Goal: Information Seeking & Learning: Check status

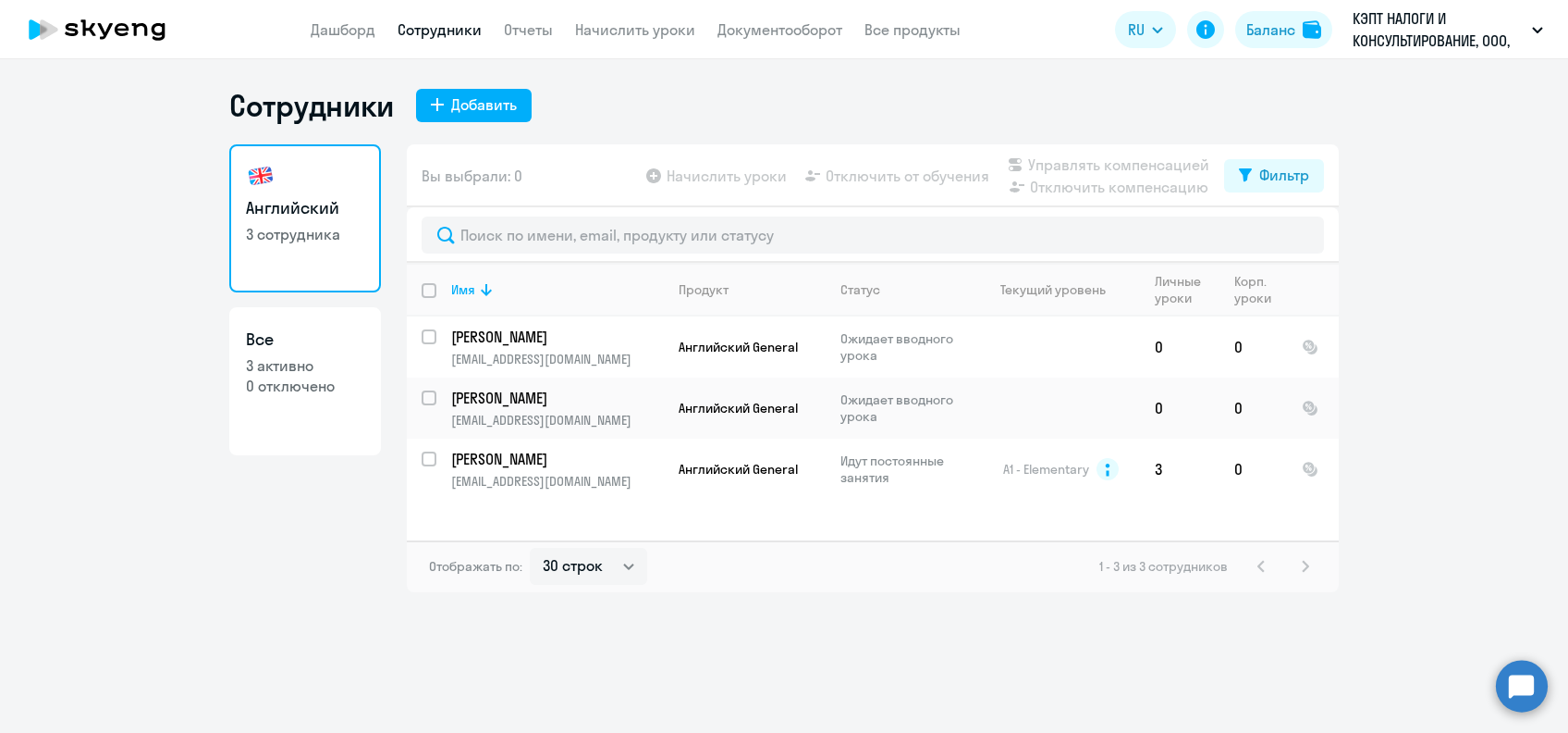
select select "30"
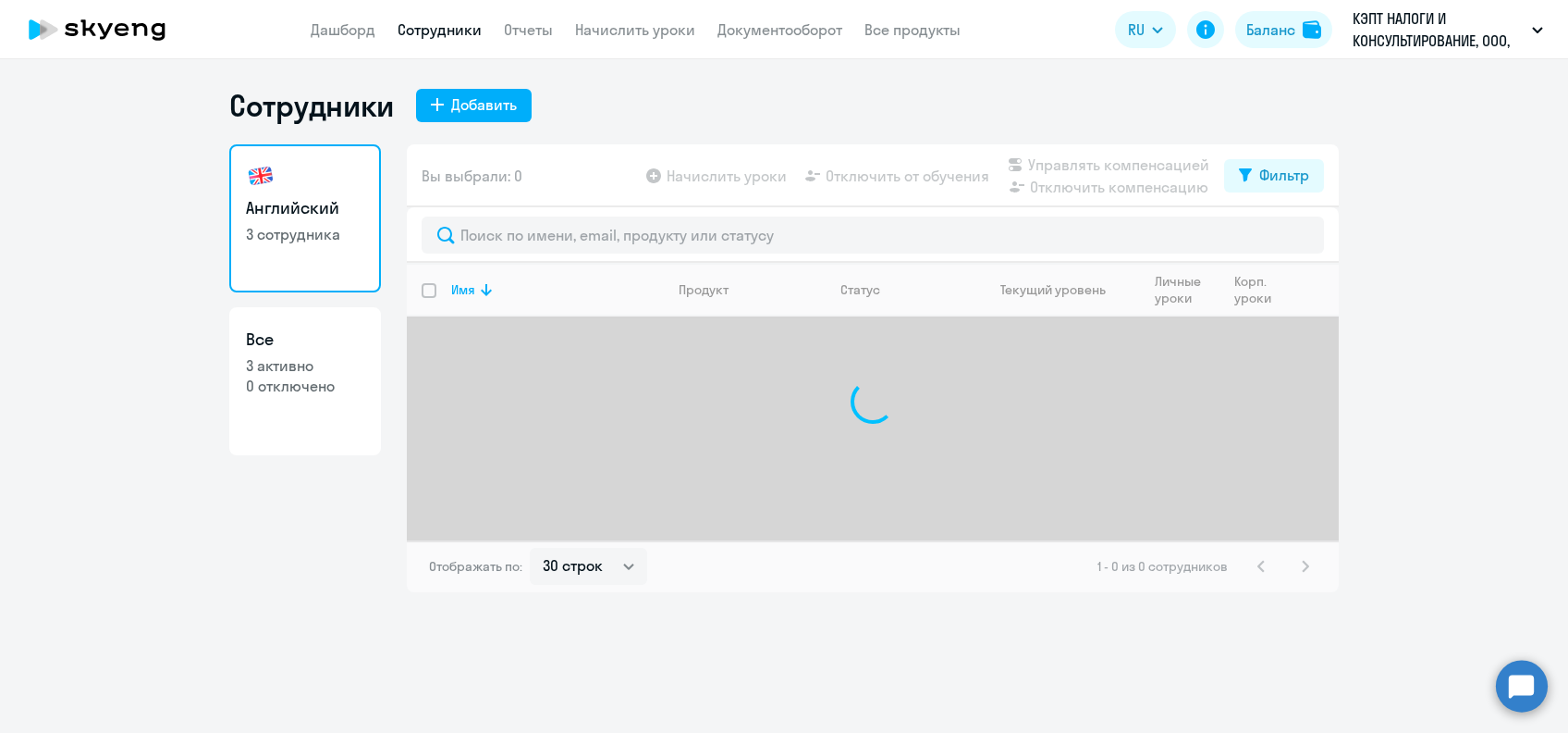
select select "30"
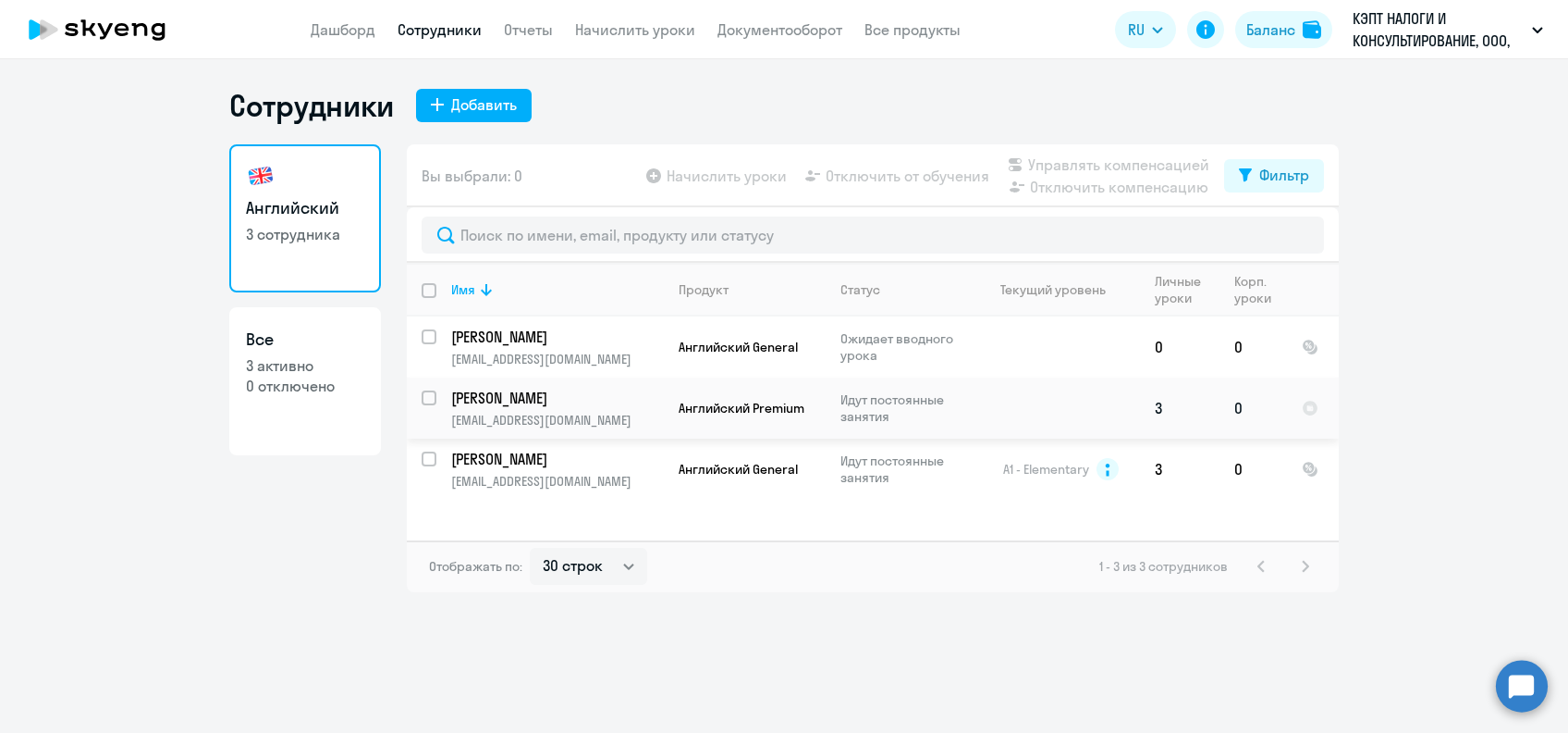
click at [432, 394] on input "select row 20319842" at bounding box center [441, 409] width 37 height 37
checkbox input "true"
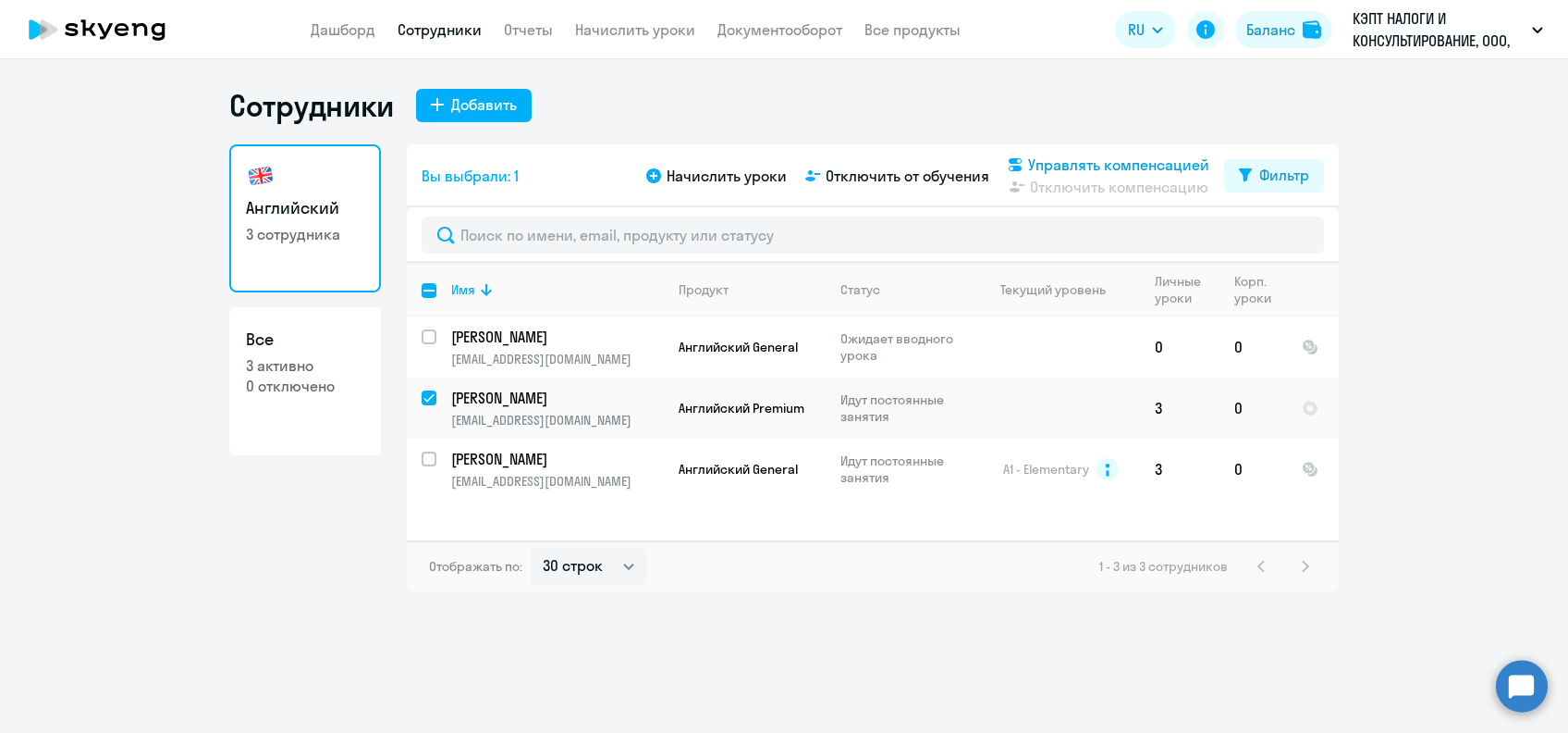
click at [1050, 162] on span "Управлять компенсацией" at bounding box center [1119, 165] width 181 height 23
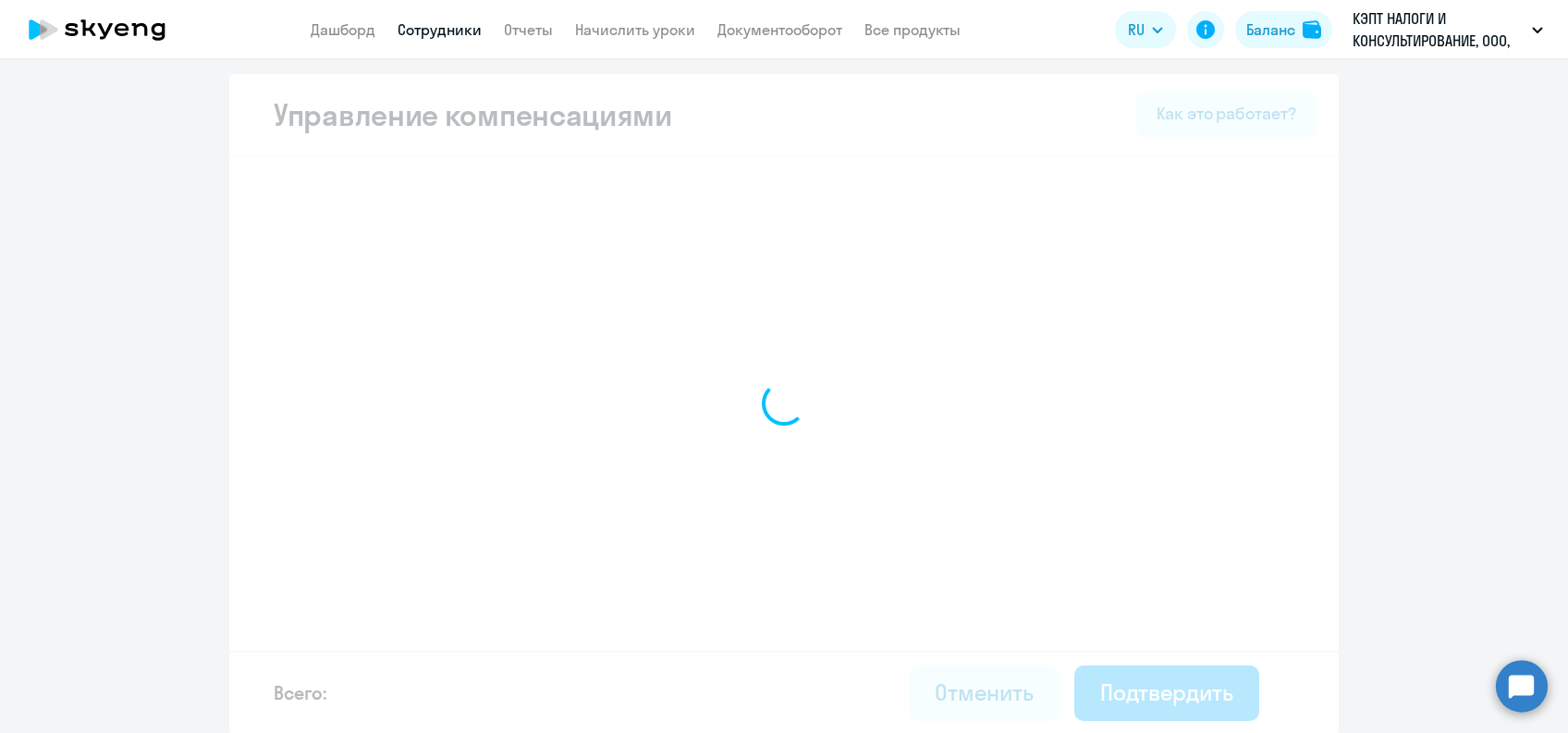
select select "WHOLE_PERIOD"
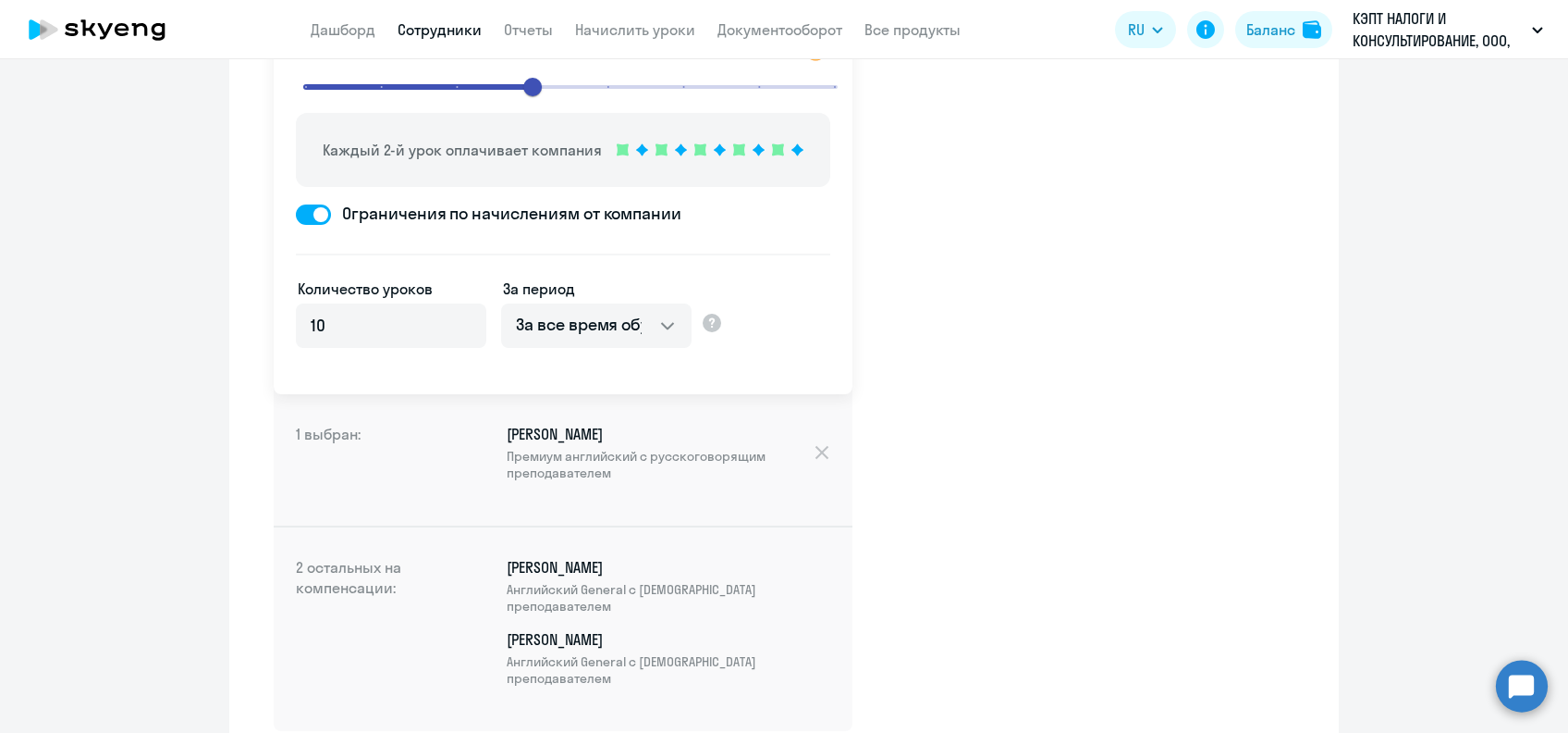
scroll to position [77, 0]
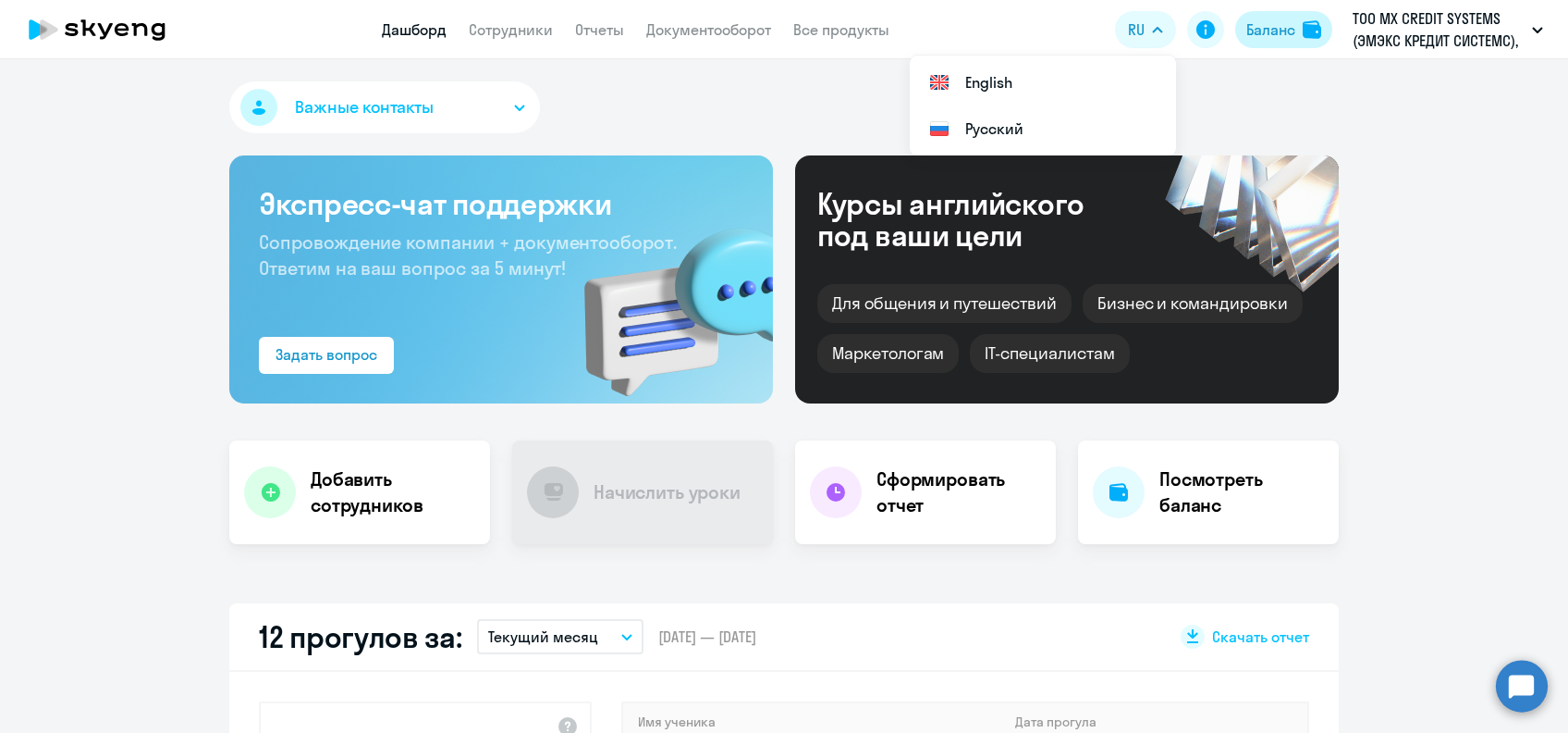
click at [1271, 29] on div "Баланс" at bounding box center [1271, 30] width 49 height 23
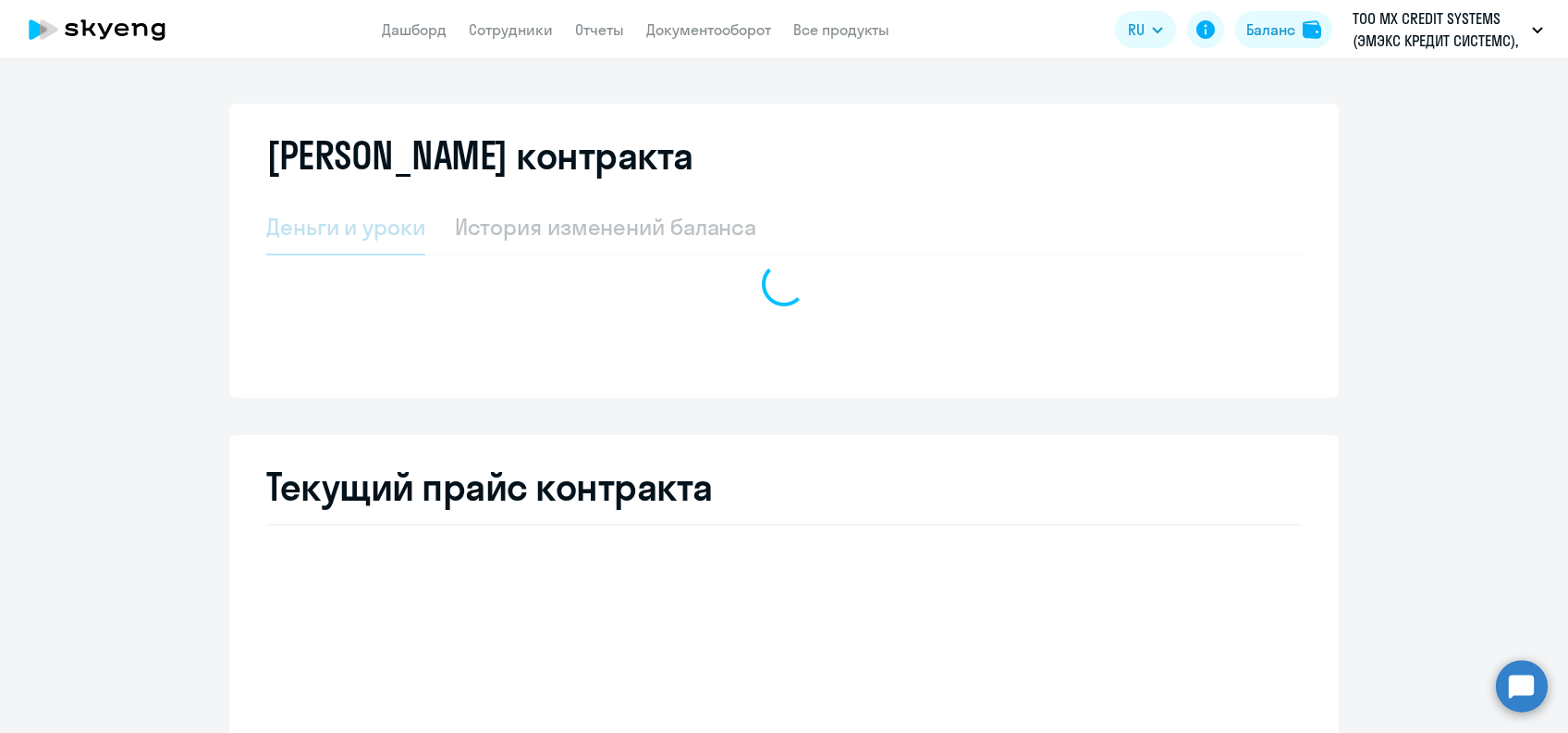
select select "english_adult_not_native_speaker"
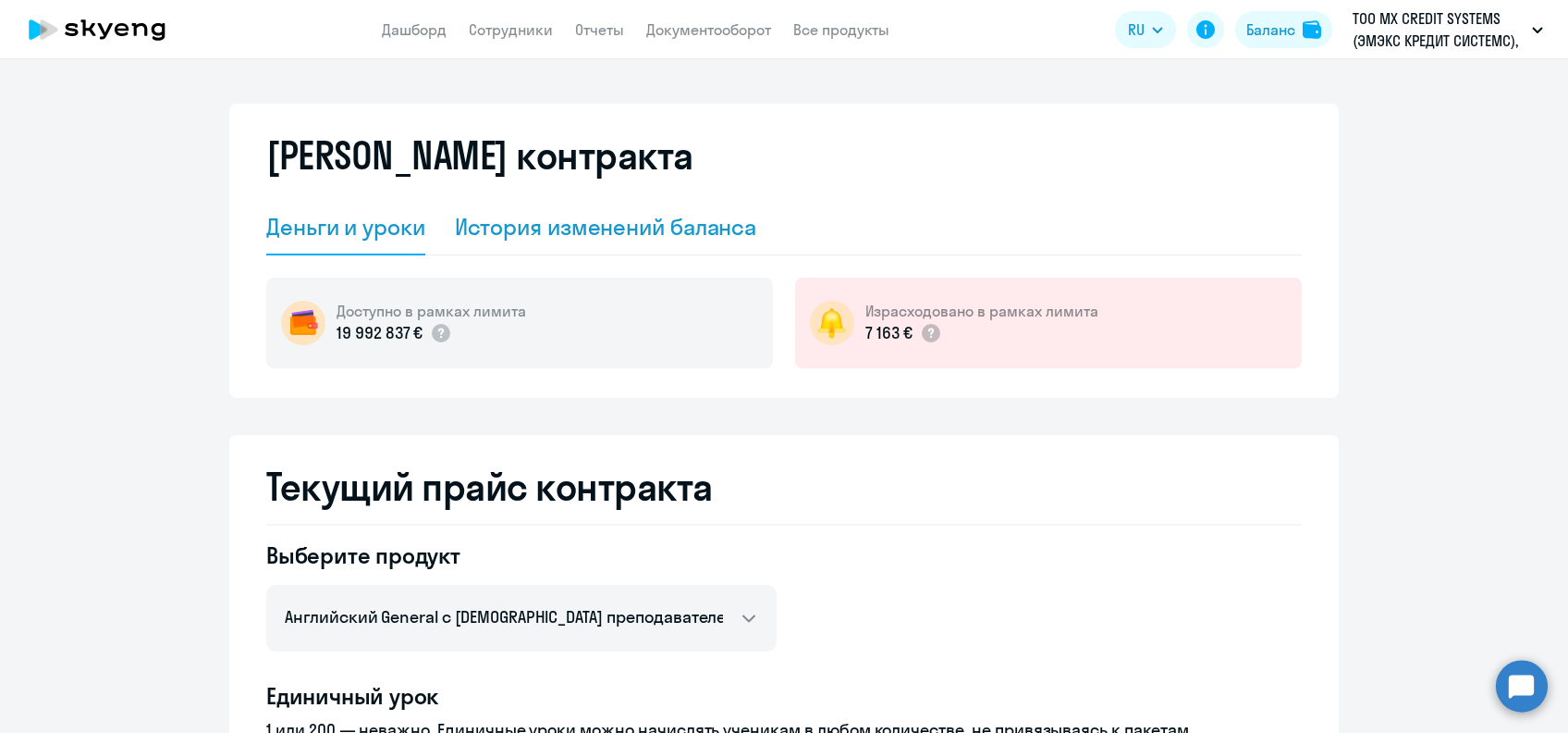
click at [657, 232] on div "История изменений баланса" at bounding box center [606, 227] width 303 height 30
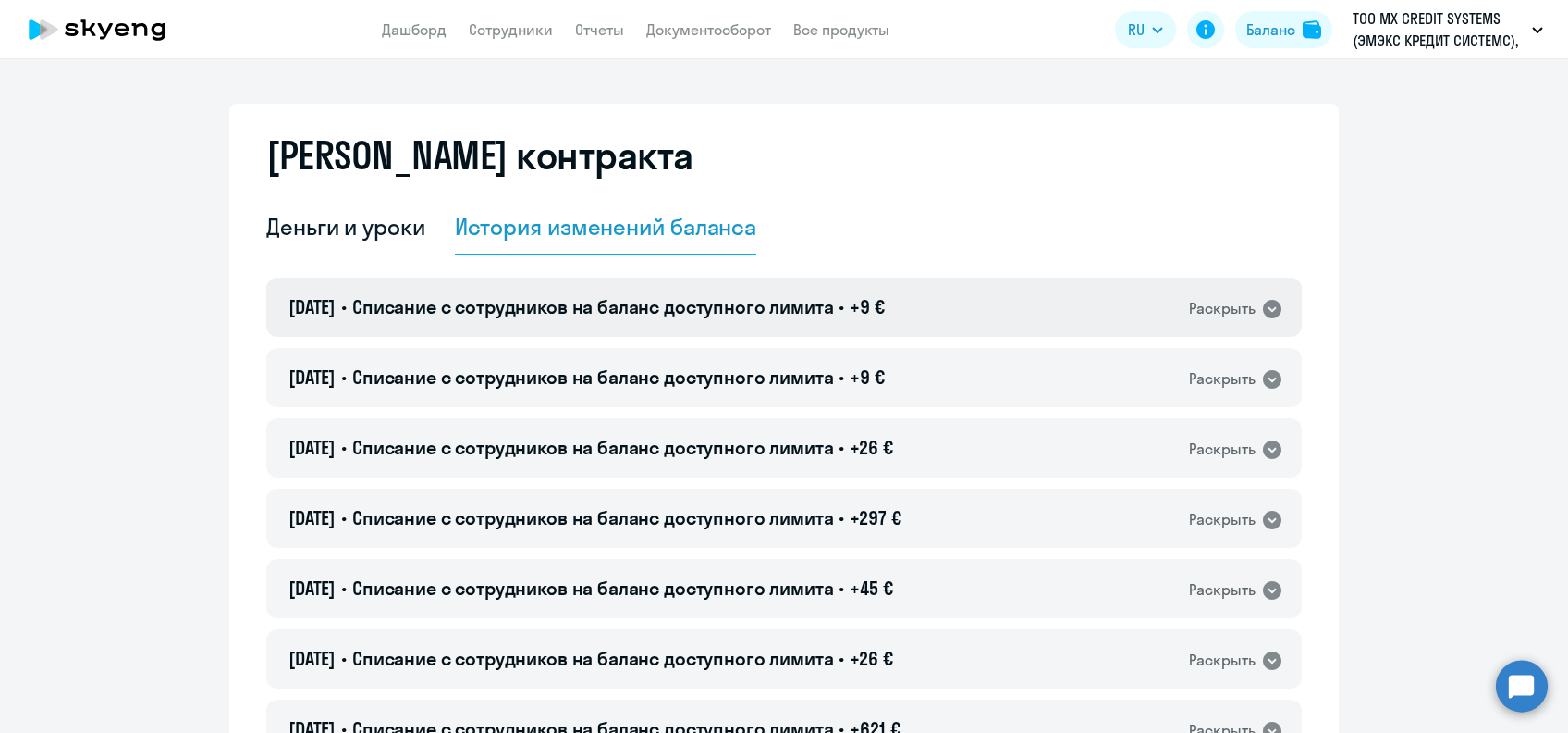
scroll to position [123, 0]
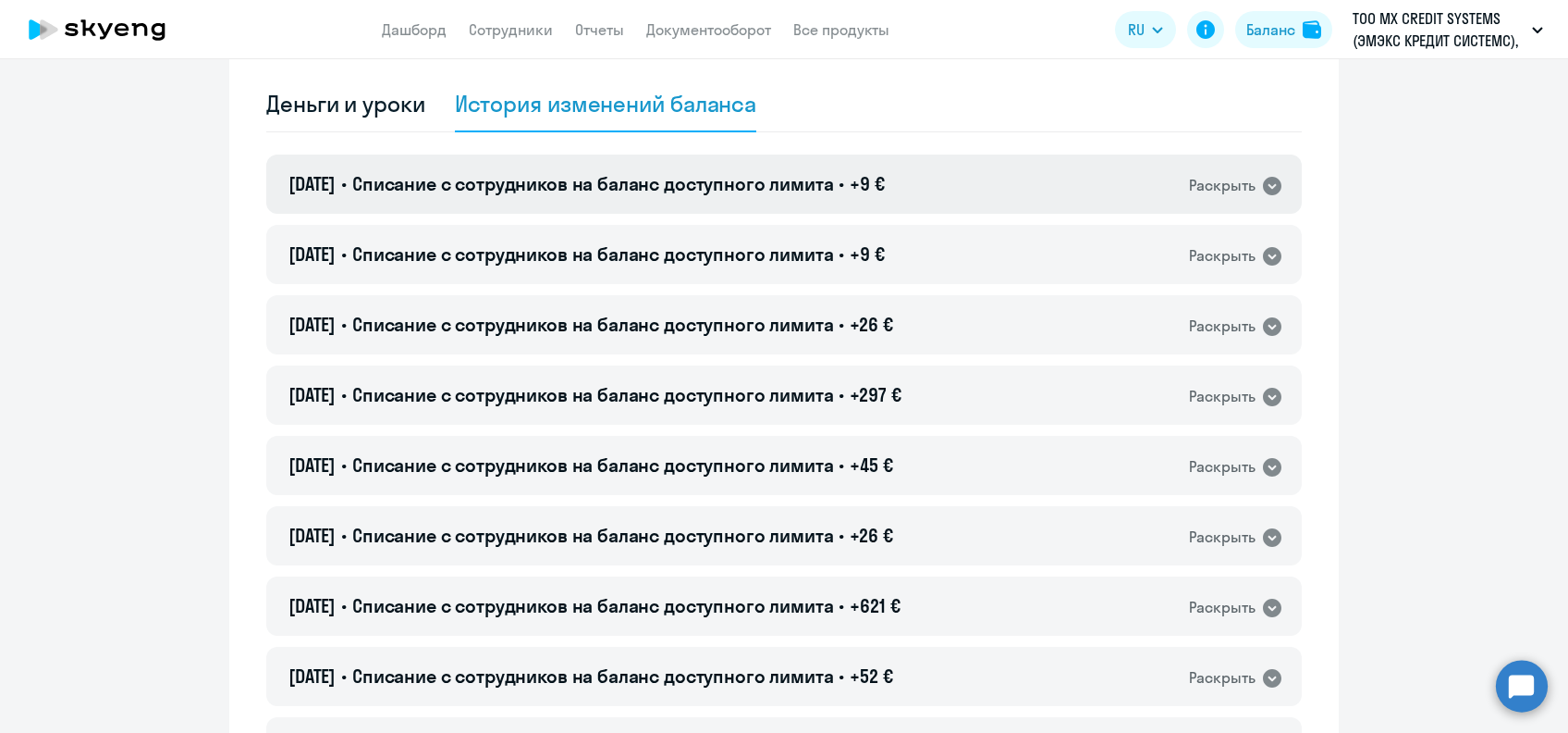
click at [693, 178] on span "Списание с сотрудников на баланс доступного лимита" at bounding box center [593, 183] width 482 height 23
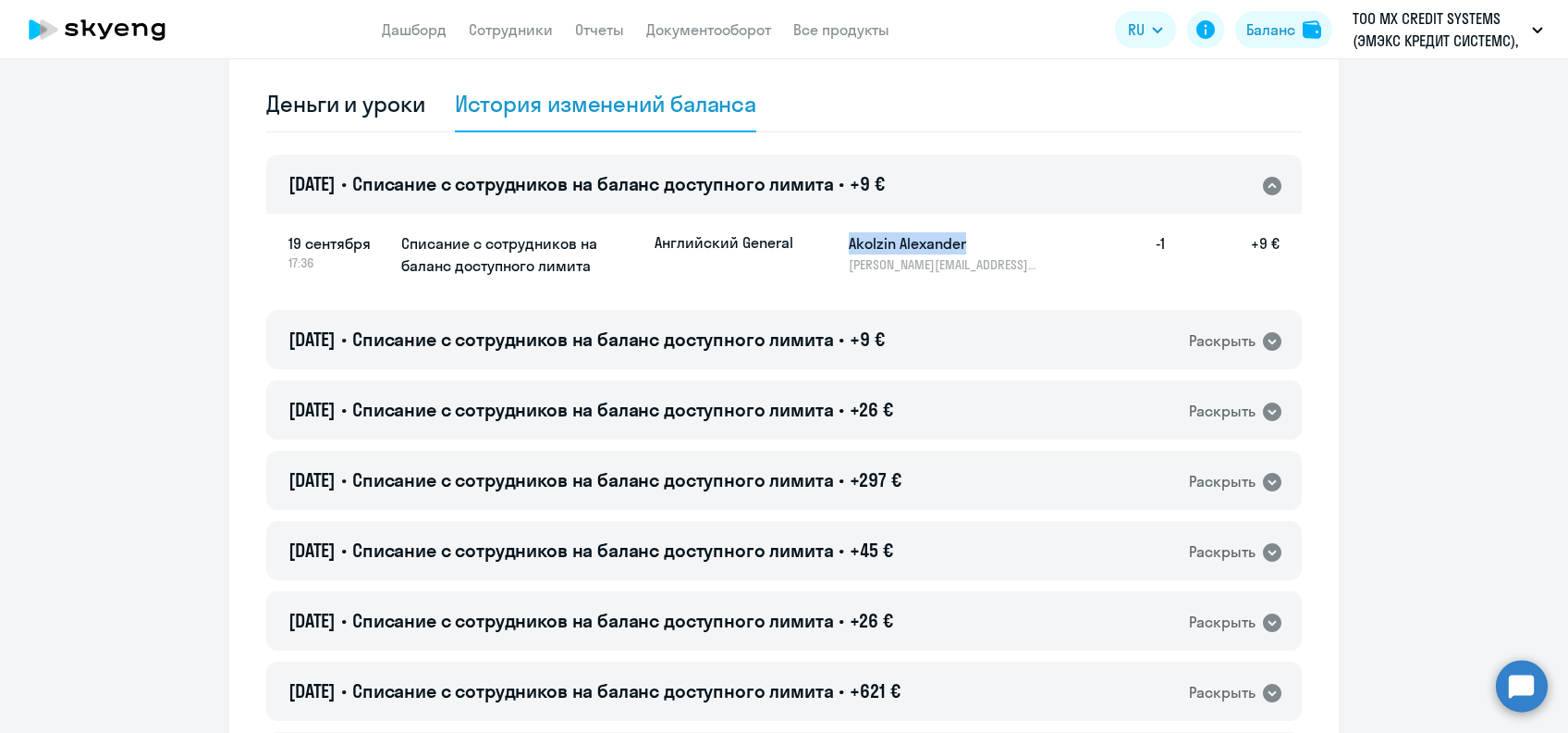
drag, startPoint x: 829, startPoint y: 240, endPoint x: 982, endPoint y: 226, distance: 153.6
click at [982, 226] on div "19 сентября 17:36 Списание с сотрудников на баланс доступного лимита Английский…" at bounding box center [784, 256] width 1035 height 87
copy div "[DEMOGRAPHIC_DATA] General [PERSON_NAME]"
click at [621, 336] on span "Списание с сотрудников на баланс доступного лимита" at bounding box center [593, 338] width 482 height 23
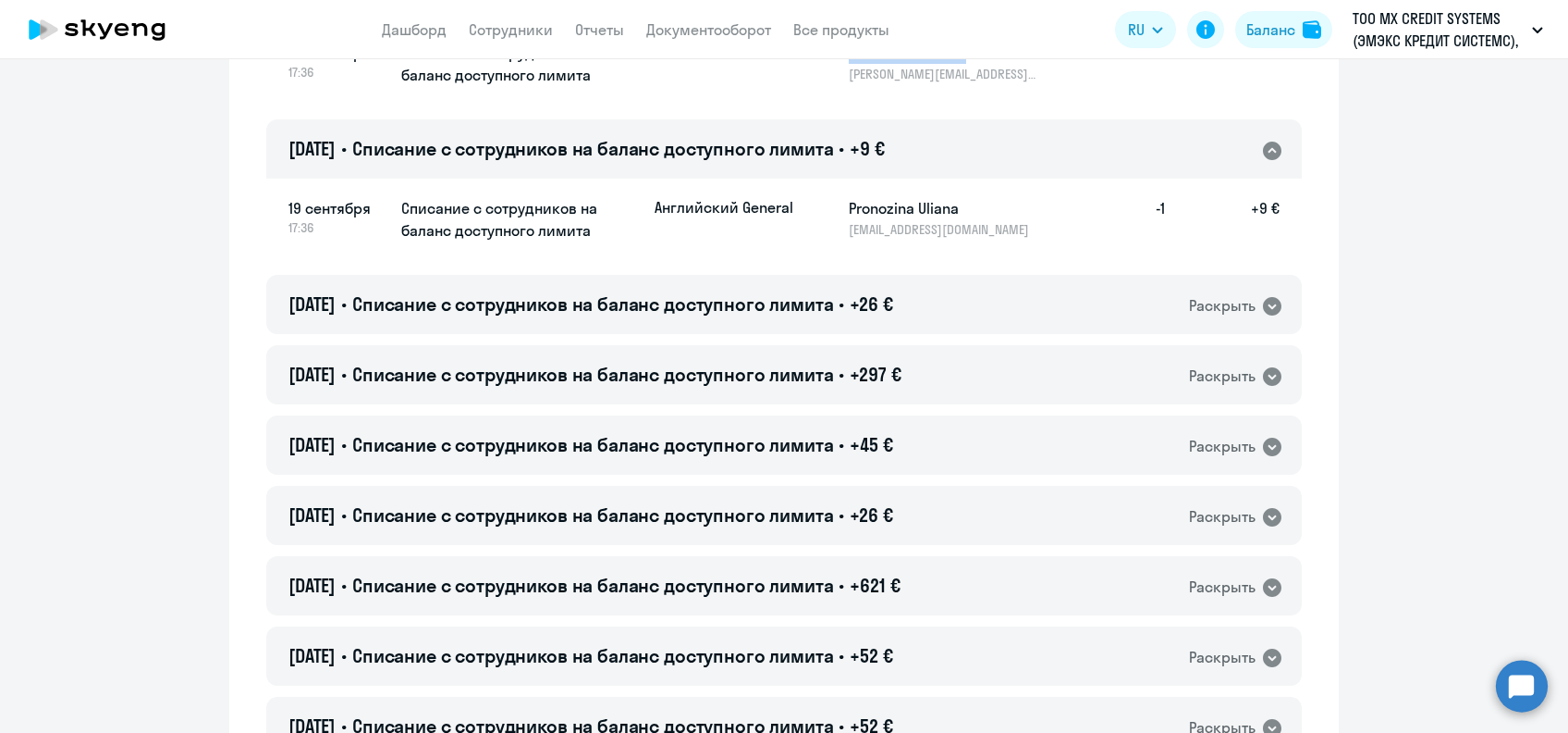
scroll to position [370, 0]
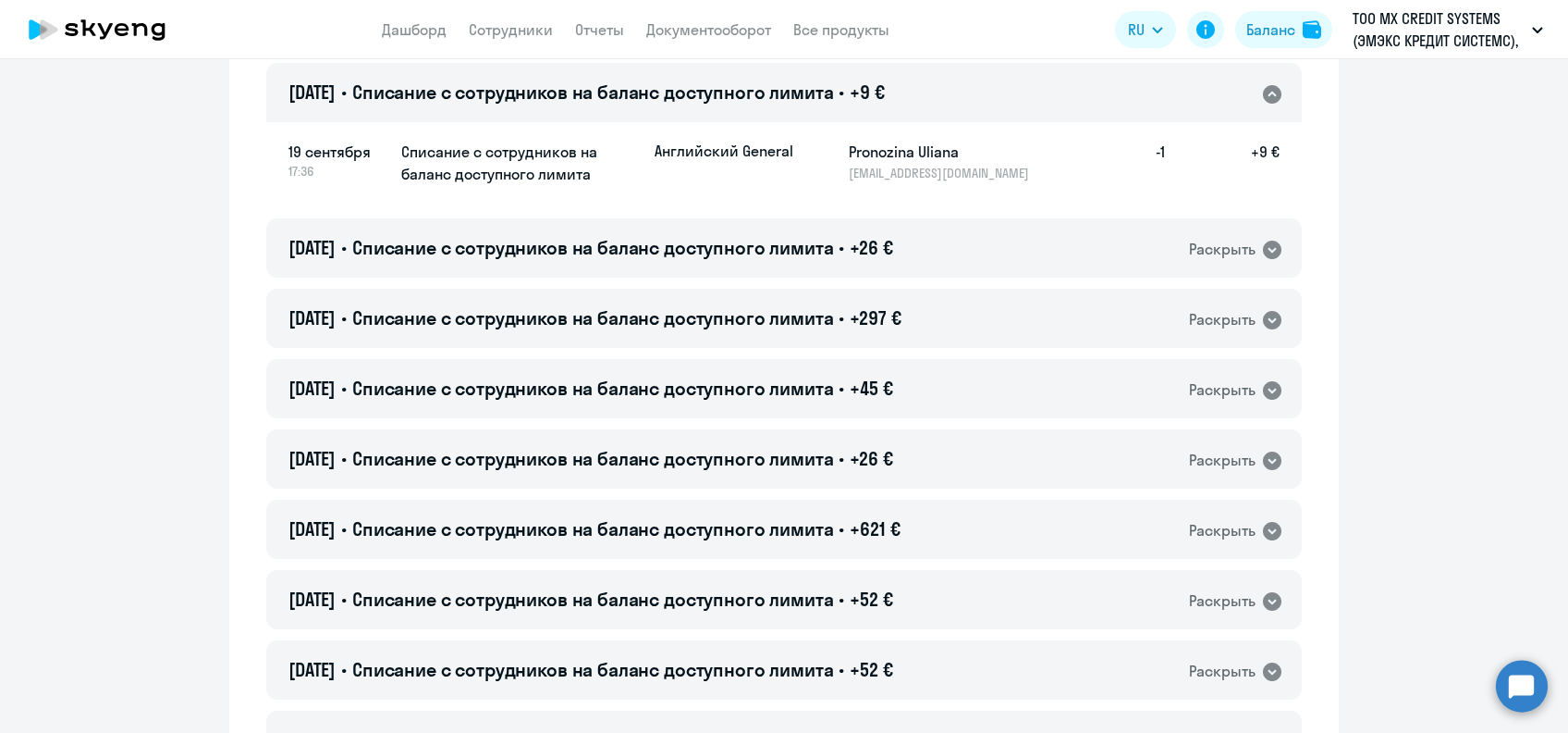
click at [873, 153] on h5 "Pronozina Uliana" at bounding box center [944, 152] width 190 height 23
copy h5 "Pronozina"
click at [943, 109] on div "[DATE] • Списание с сотрудников на баланс доступного лимита • +9 € Раскрыть" at bounding box center [784, 93] width 1035 height 59
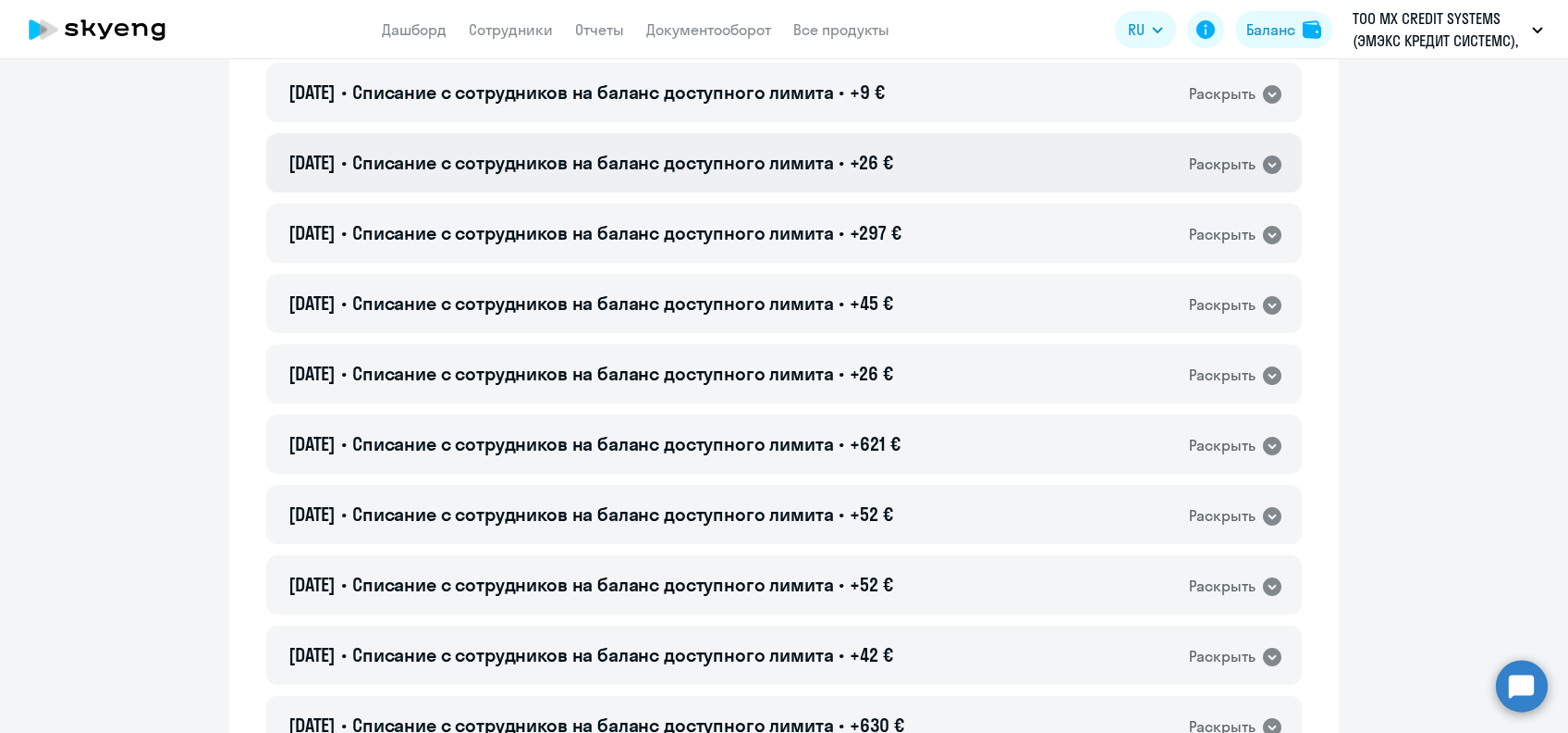
click at [924, 163] on div "[DATE] • Списание с сотрудников на баланс доступного лимита • +26 € Раскрыть" at bounding box center [784, 163] width 1035 height 59
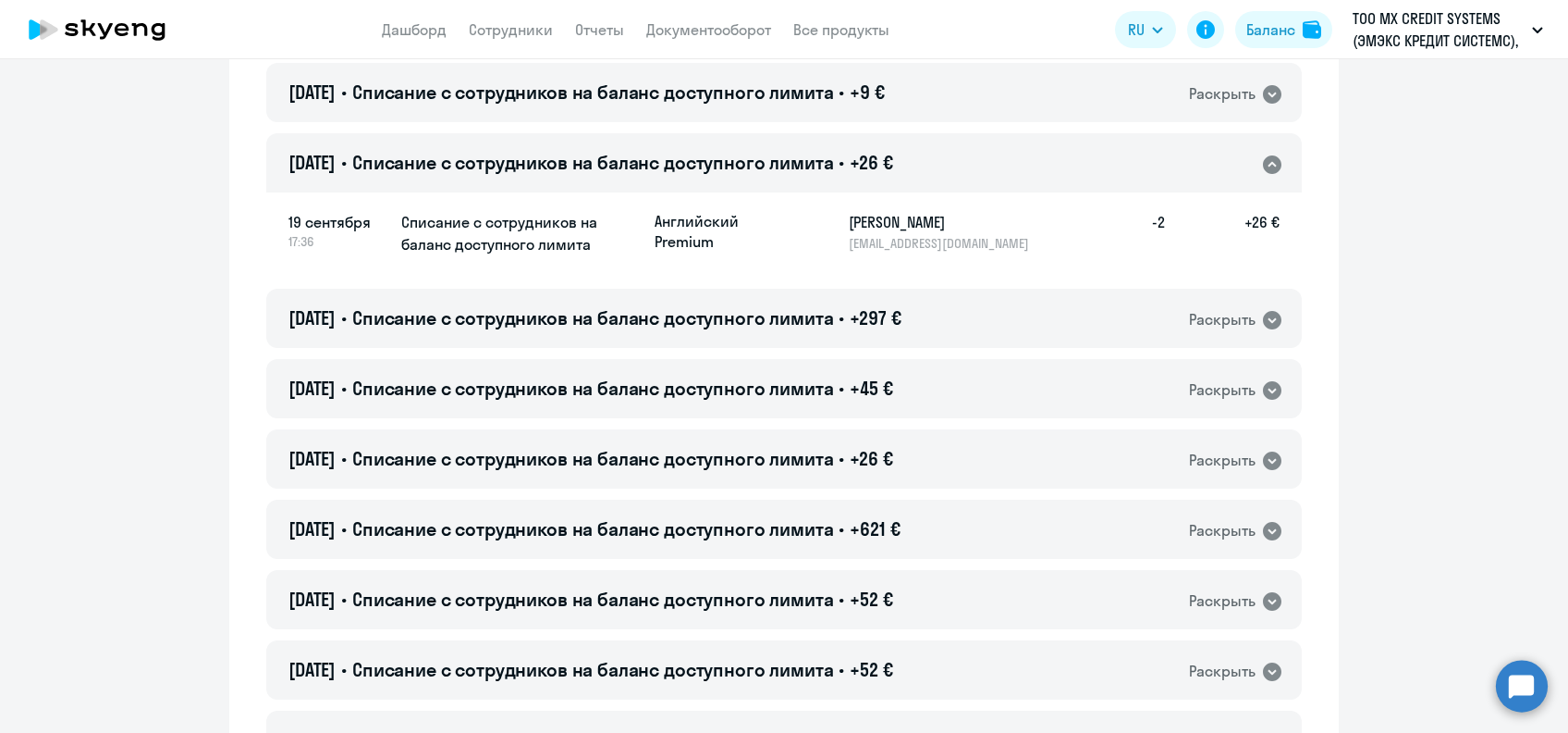
click at [858, 212] on h5 "[PERSON_NAME]" at bounding box center [944, 222] width 190 height 23
copy h5 "[PERSON_NAME]"
click at [742, 182] on div "[DATE] • Списание с сотрудников на баланс доступного лимита • +26 € Раскрыть" at bounding box center [784, 163] width 1035 height 59
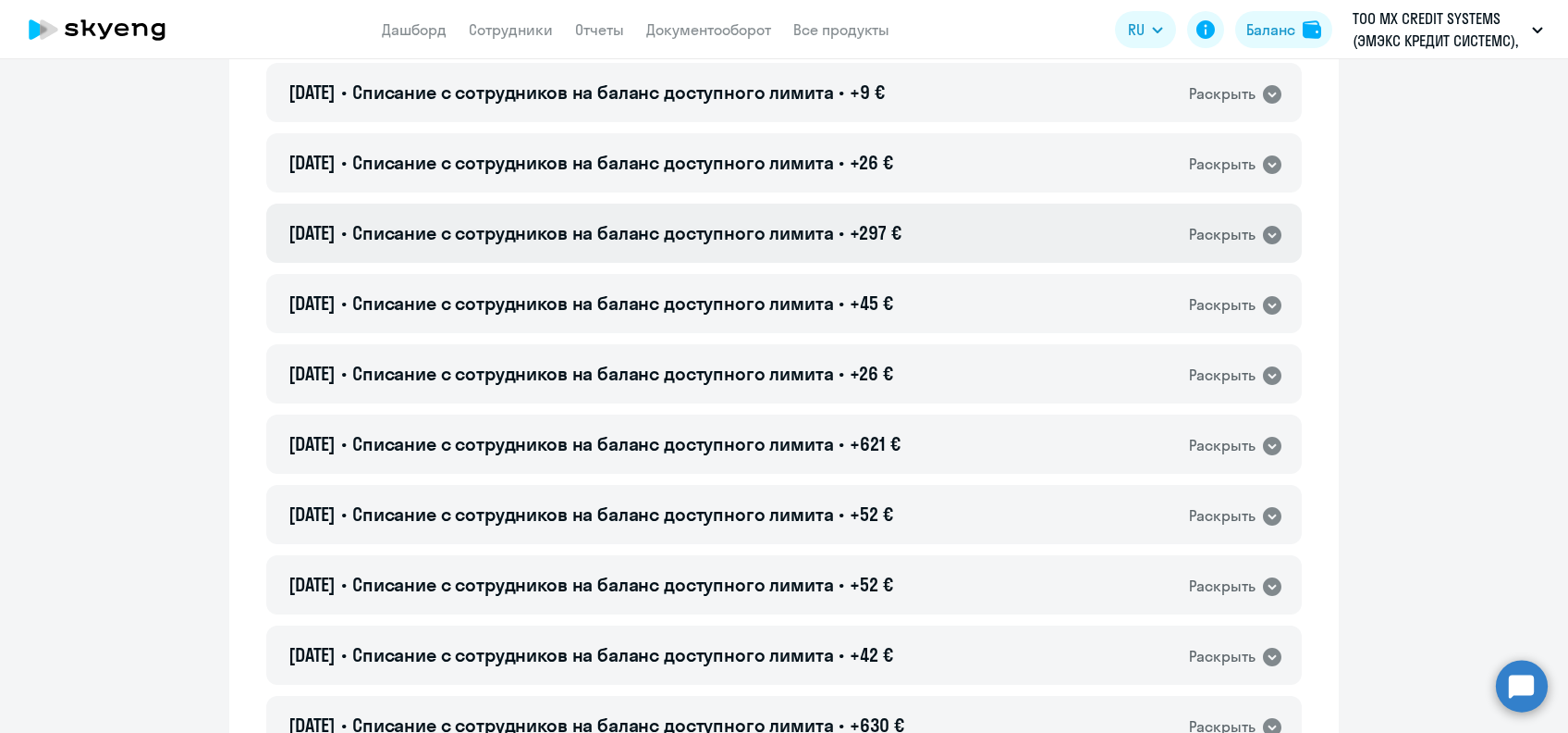
click at [742, 227] on span "Списание с сотрудников на баланс доступного лимита" at bounding box center [593, 232] width 482 height 23
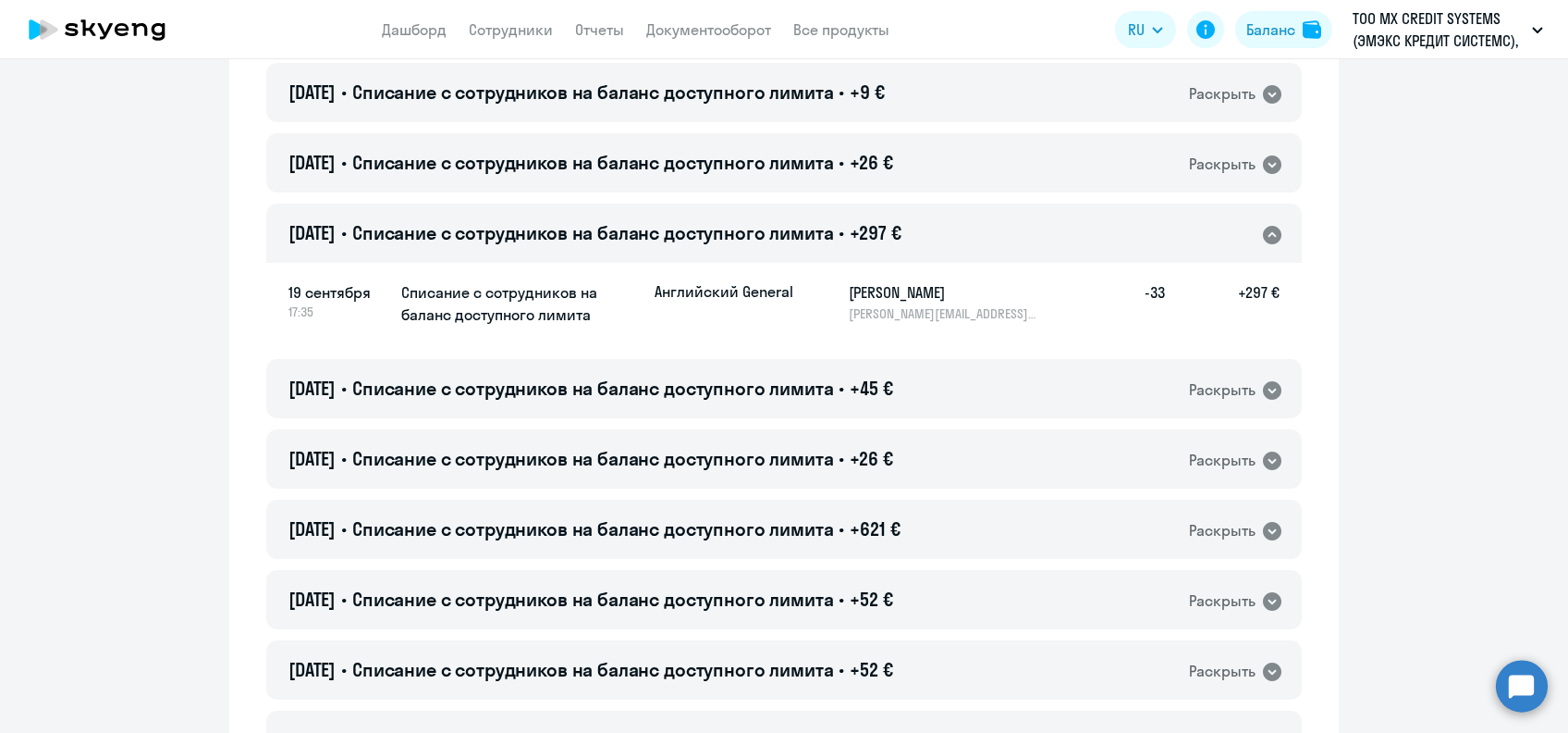
click at [869, 290] on h5 "[PERSON_NAME]" at bounding box center [944, 292] width 190 height 23
copy h5 "Katsuba"
click at [713, 217] on div "[DATE] • Списание с сотрудников на баланс доступного лимита • +297 € Раскрыть" at bounding box center [784, 233] width 1035 height 59
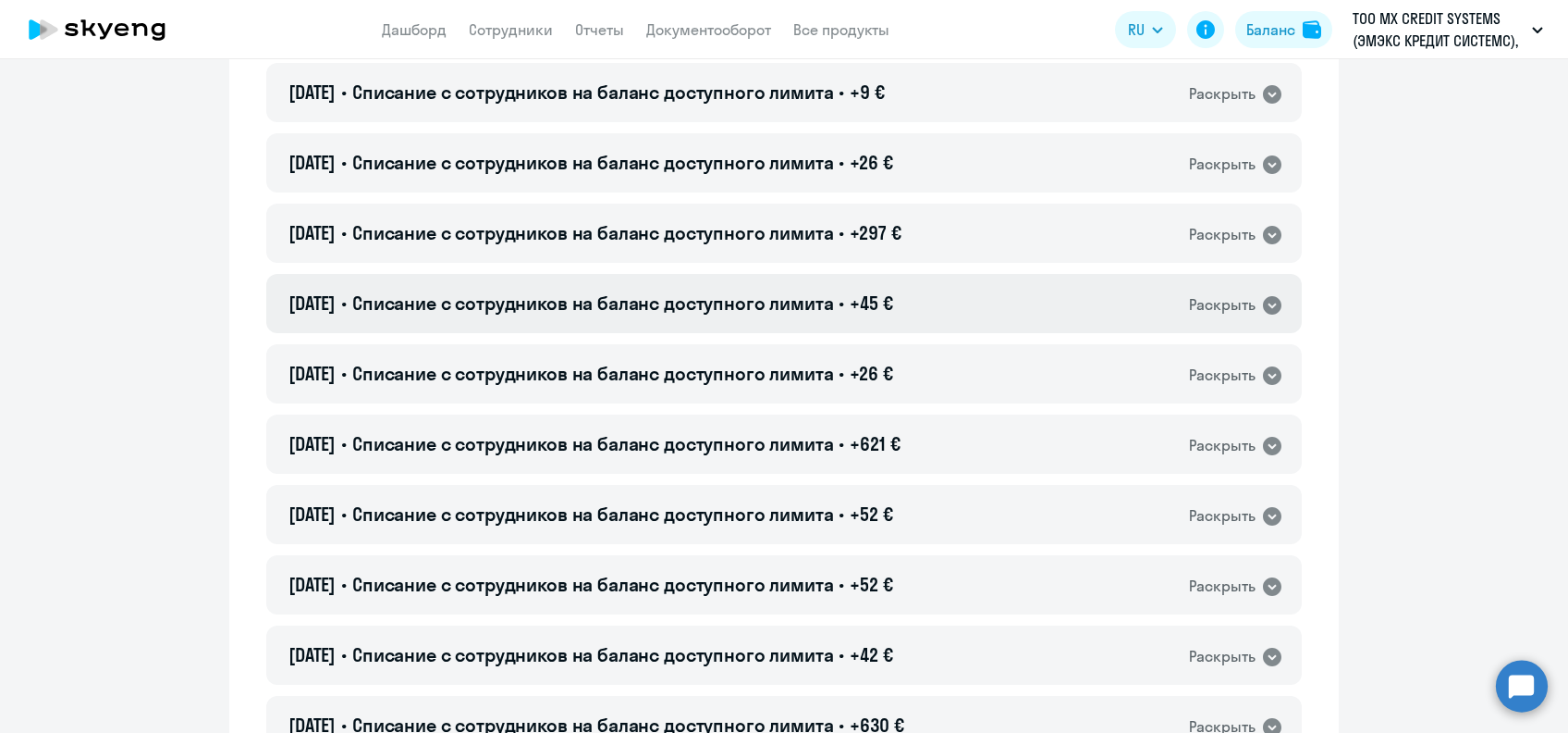
click at [718, 289] on div "[DATE] • Списание с сотрудников на баланс доступного лимита • +45 € Раскрыть" at bounding box center [784, 304] width 1035 height 59
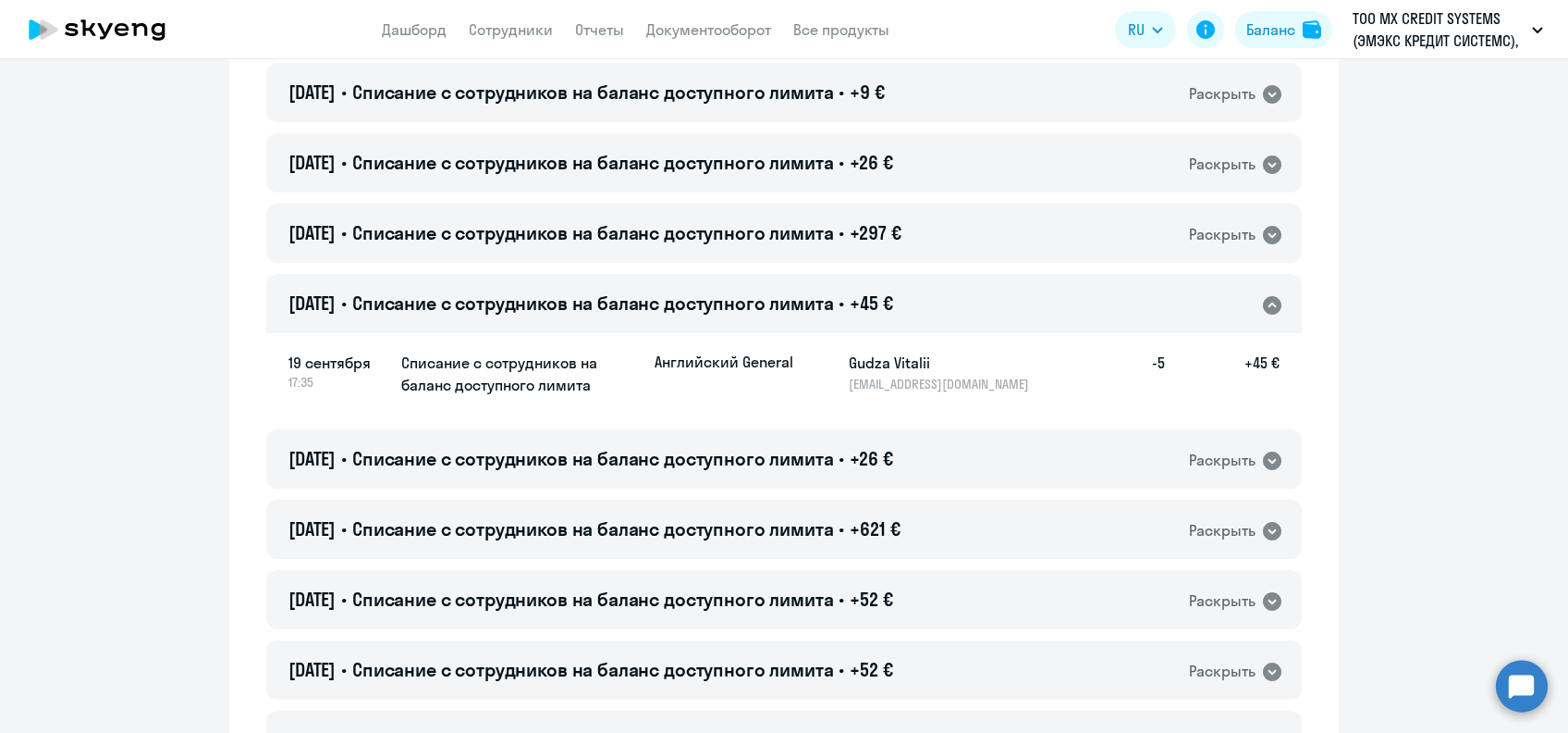
click at [860, 363] on h5 "Gudza Vitalii" at bounding box center [944, 362] width 190 height 23
copy h5 "Gudza"
click at [617, 289] on div "[DATE] • Списание с сотрудников на баланс доступного лимита • +45 € Раскрыть" at bounding box center [784, 304] width 1035 height 59
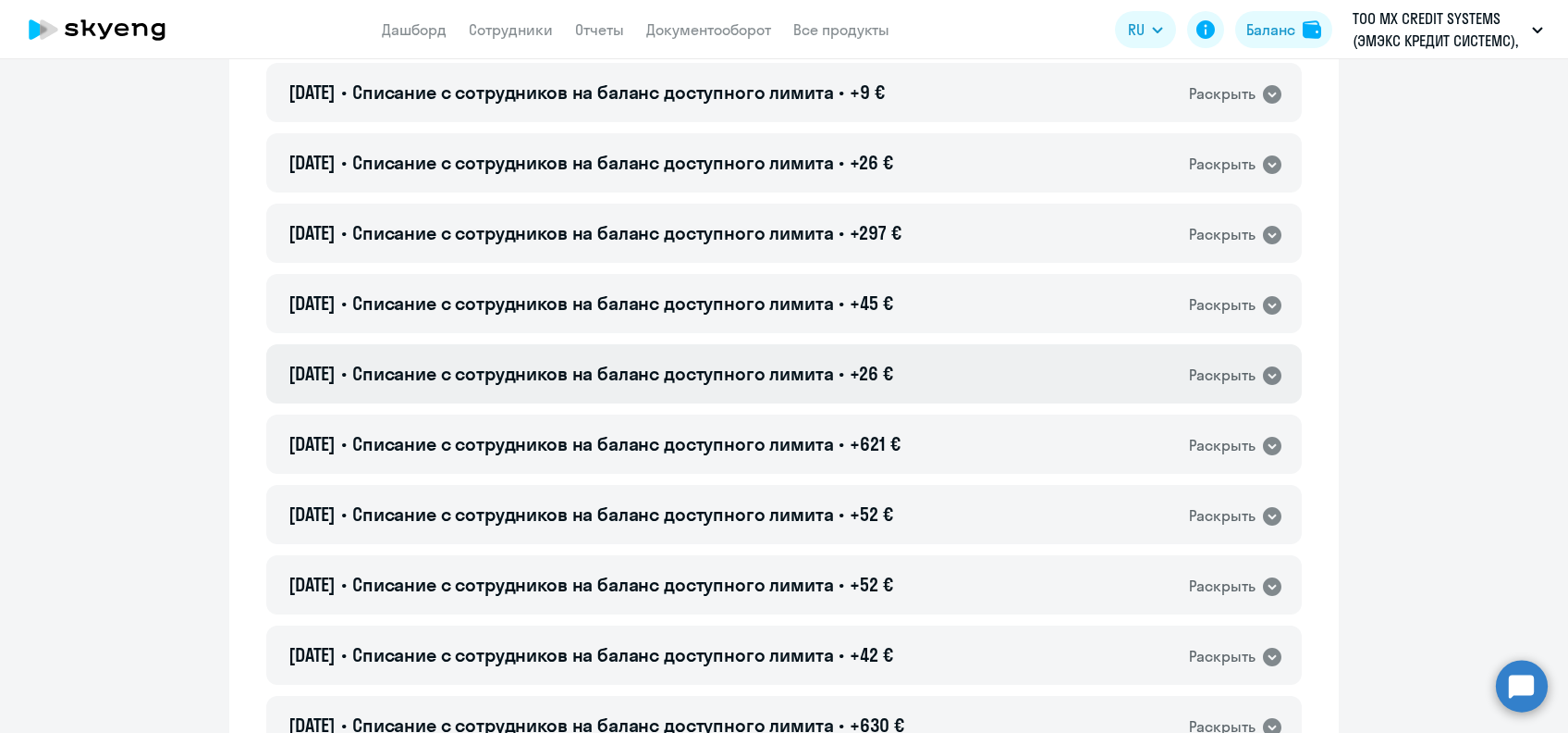
click at [631, 369] on span "Списание с сотрудников на баланс доступного лимита" at bounding box center [593, 373] width 482 height 23
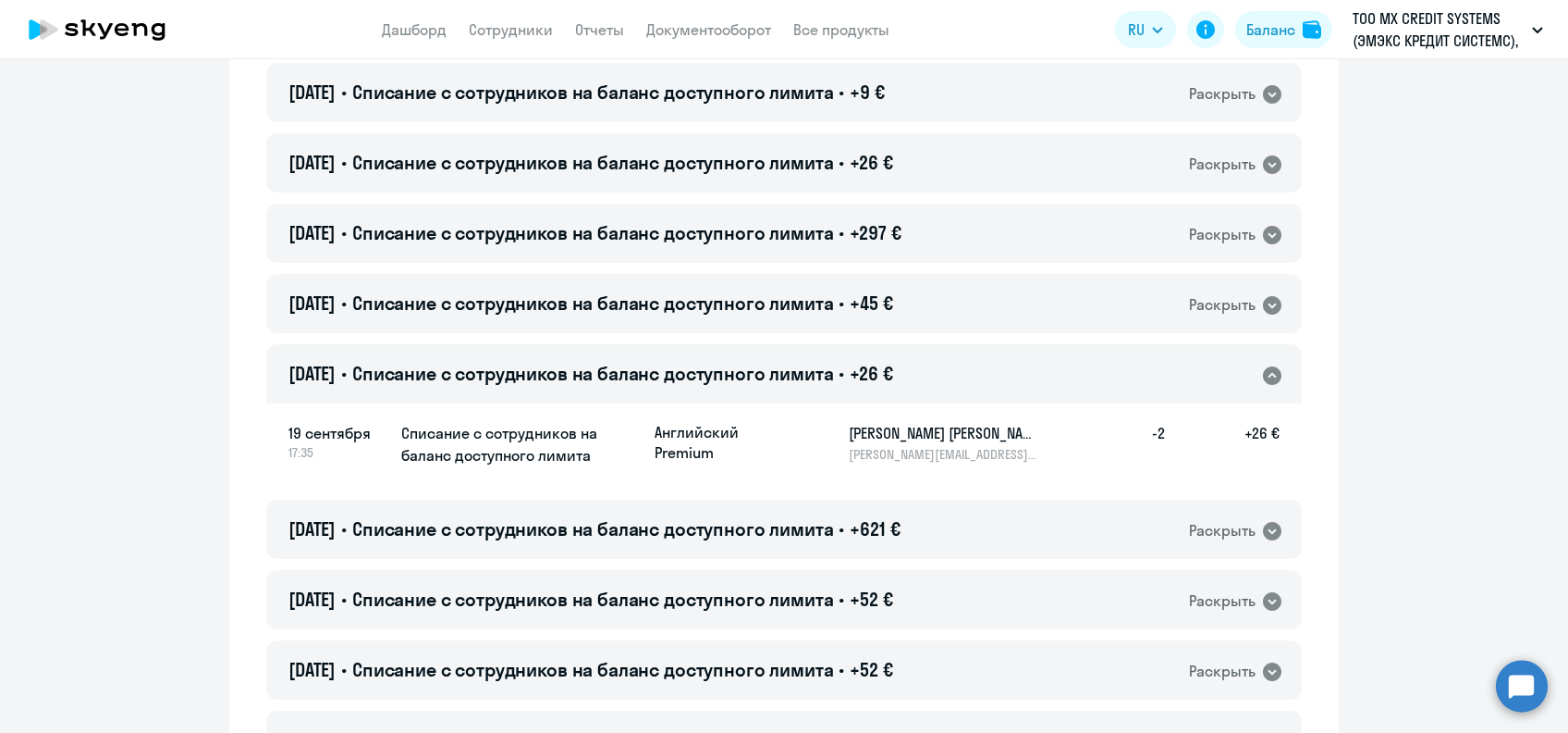
click at [877, 425] on h5 "[PERSON_NAME] [PERSON_NAME]" at bounding box center [944, 433] width 190 height 23
copy h5 "Политова"
click at [596, 367] on span "Списание с сотрудников на баланс доступного лимита" at bounding box center [593, 373] width 482 height 23
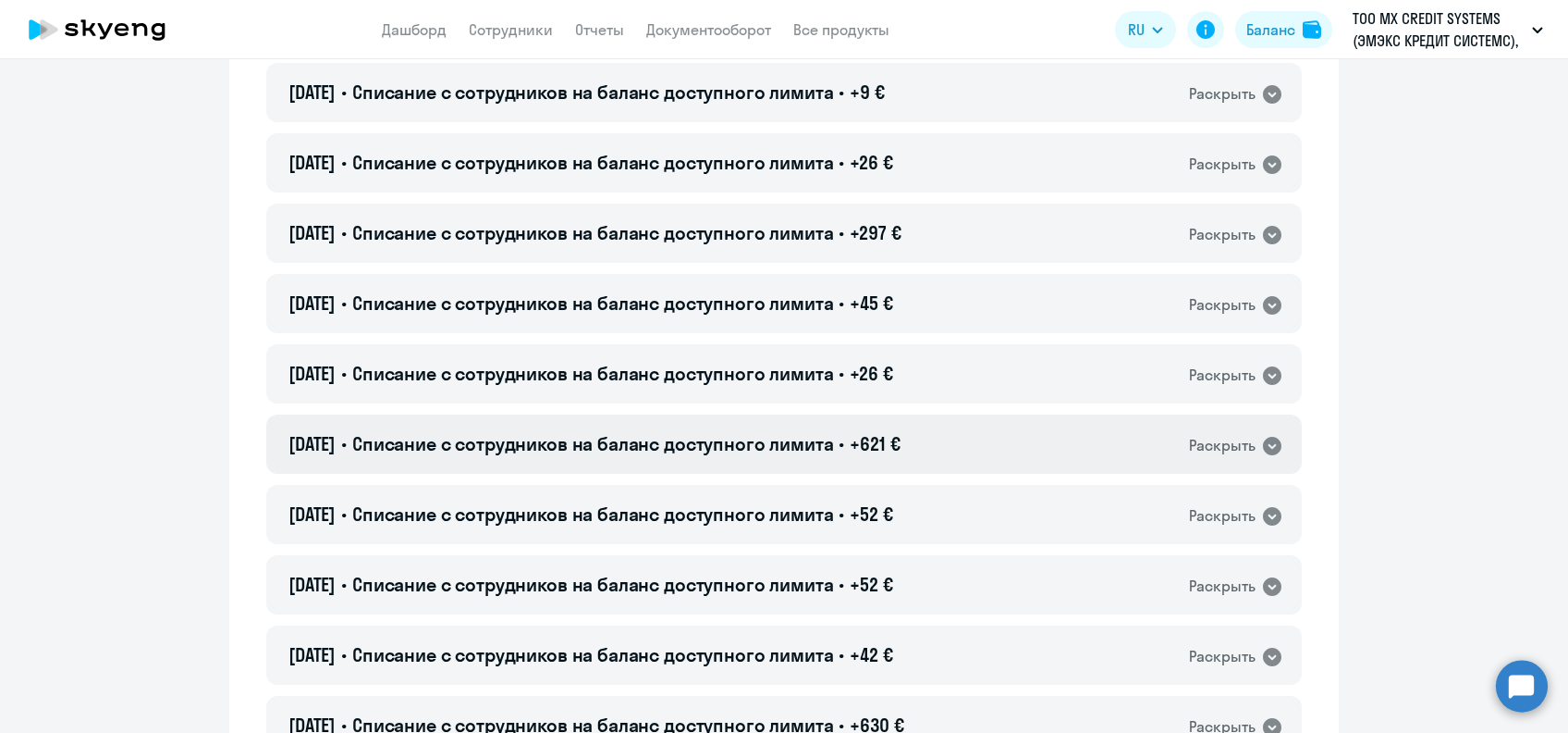
click at [596, 438] on span "Списание с сотрудников на баланс доступного лимита" at bounding box center [593, 443] width 482 height 23
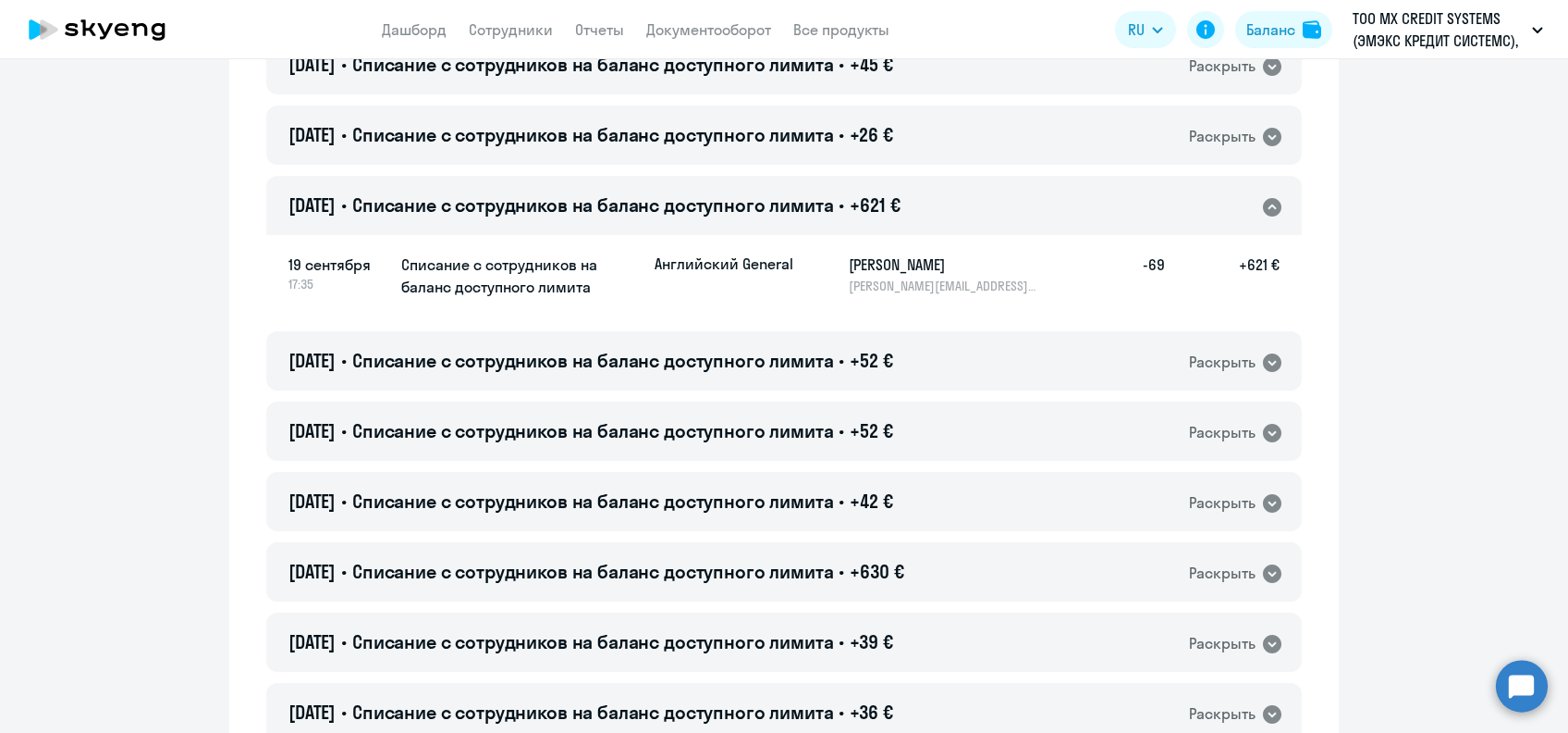
scroll to position [617, 0]
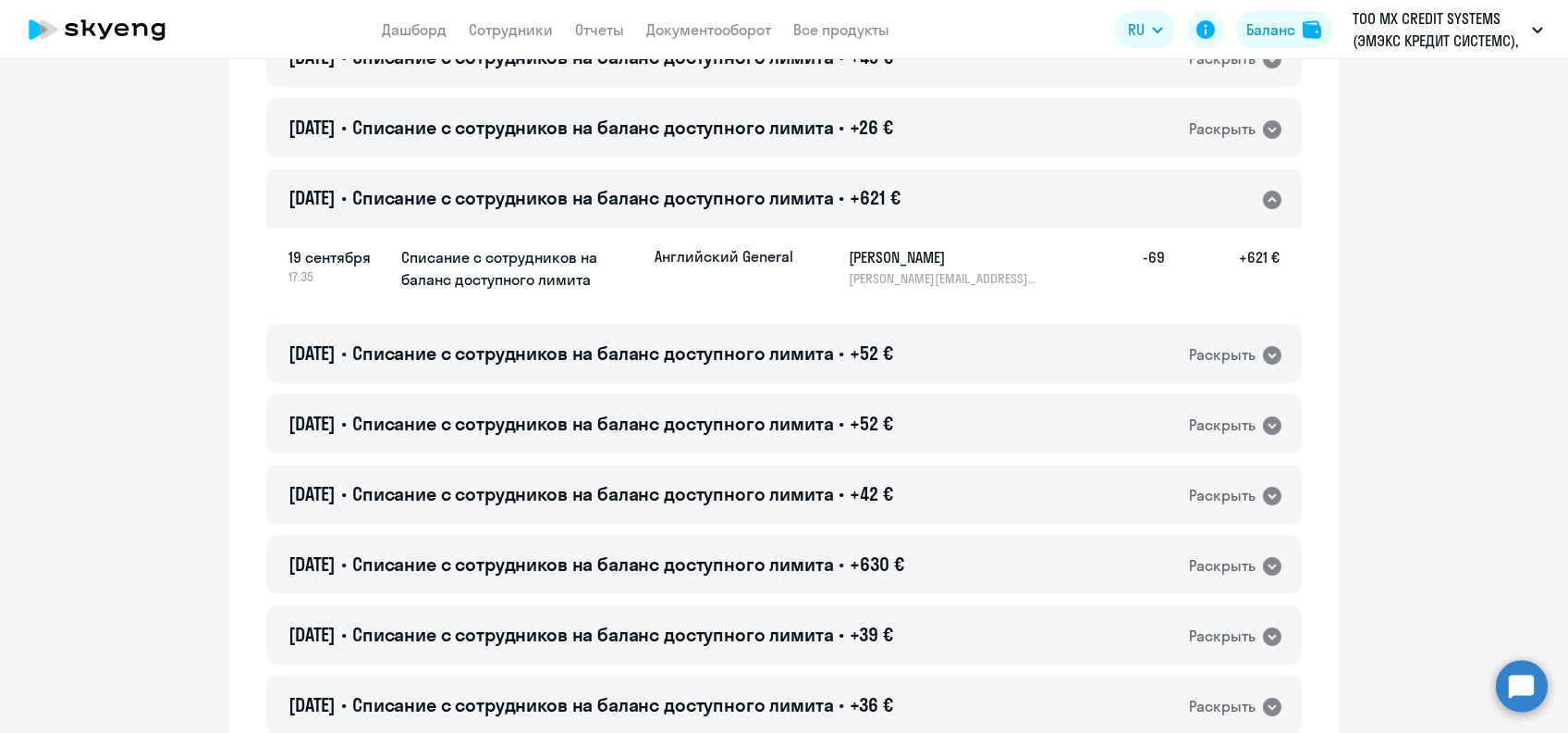
click at [893, 259] on h5 "[PERSON_NAME]" at bounding box center [944, 257] width 190 height 23
copy h5 "[PERSON_NAME]"
click at [614, 211] on div "[DATE] • Списание с сотрудников на баланс доступного лимита • +621 € Раскрыть" at bounding box center [784, 198] width 1035 height 59
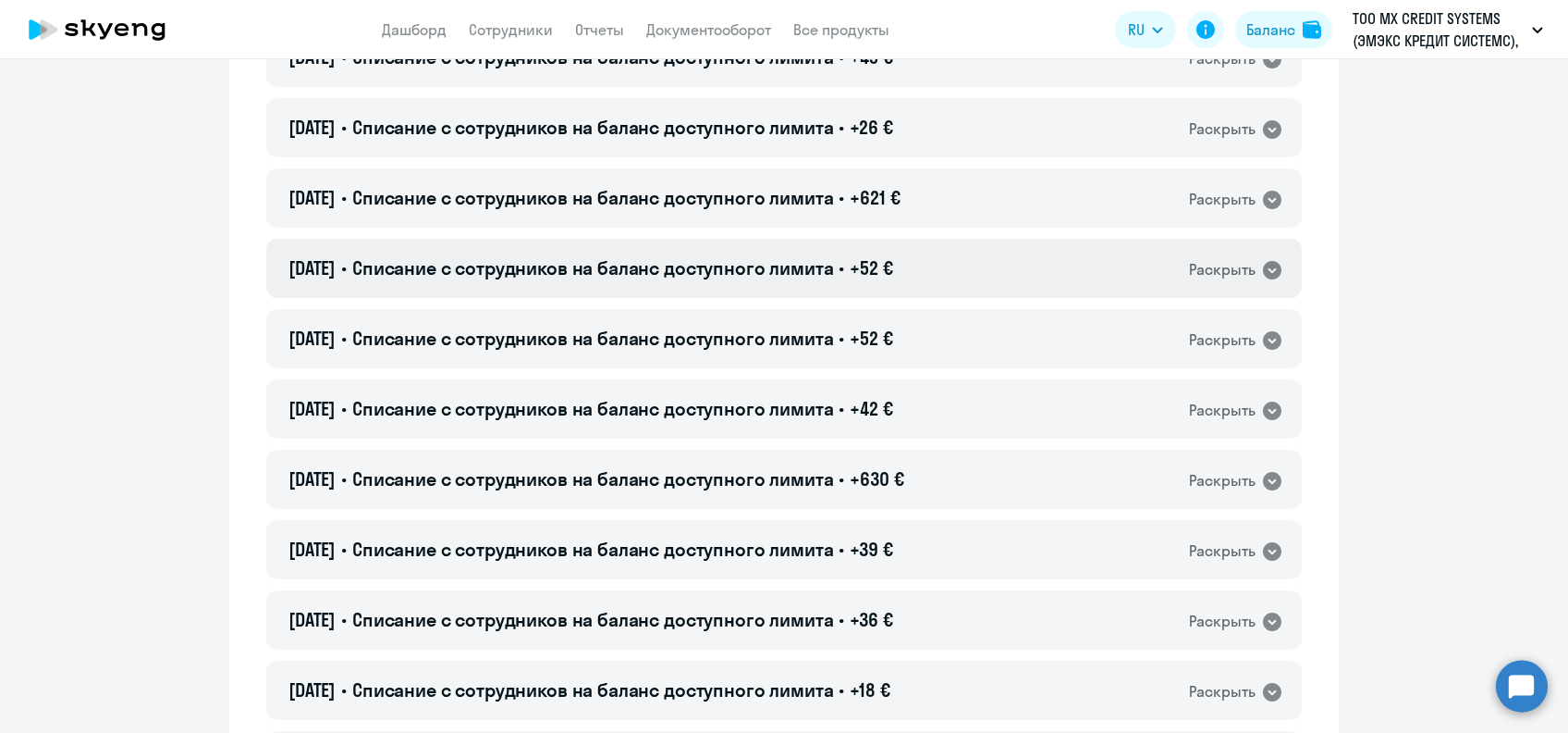
click at [642, 263] on span "Списание с сотрудников на баланс доступного лимита" at bounding box center [593, 267] width 482 height 23
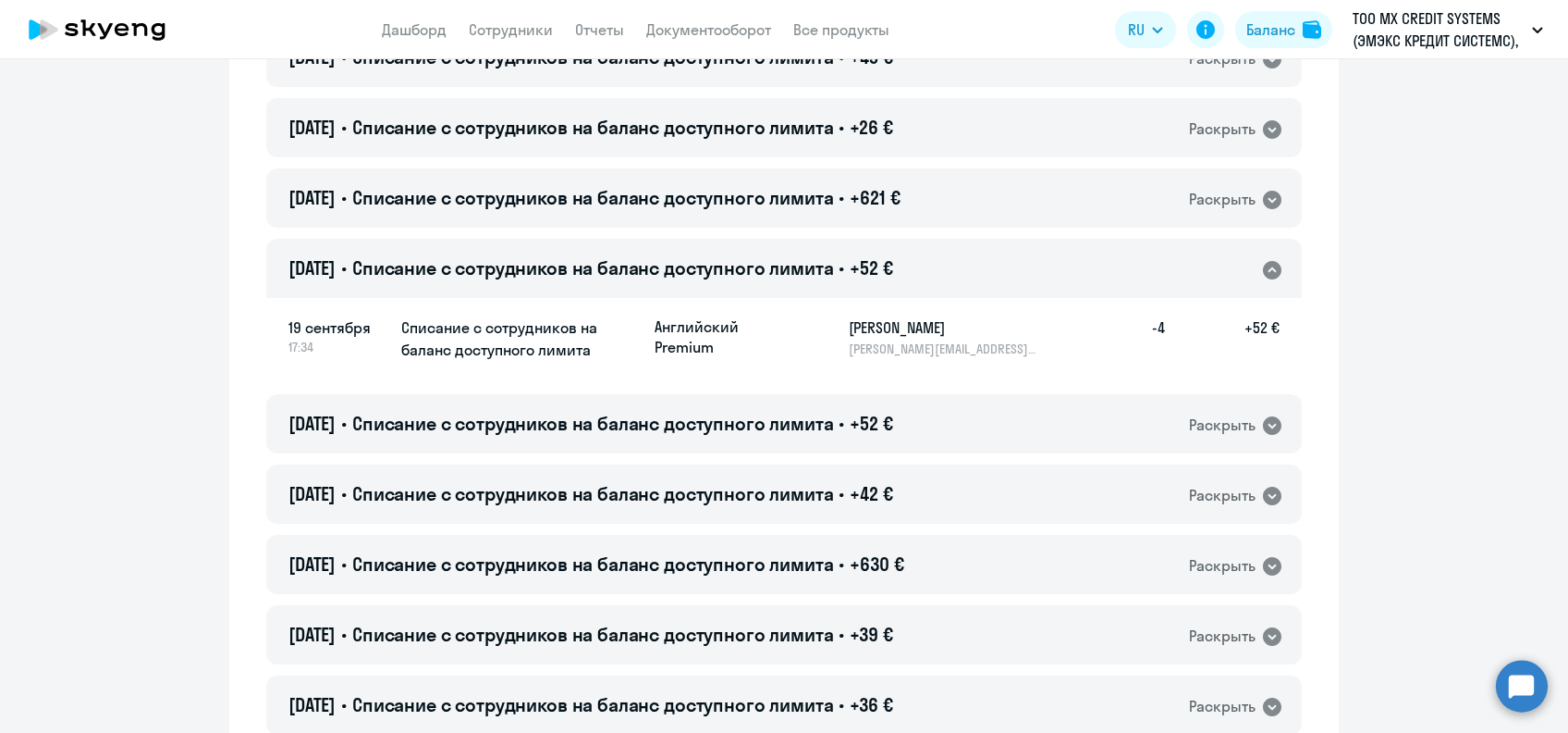
click at [872, 325] on h5 "[PERSON_NAME]" at bounding box center [944, 328] width 190 height 23
copy h5 "[PERSON_NAME]"
click at [834, 262] on span "Списание с сотрудников на баланс доступного лимита" at bounding box center [593, 267] width 482 height 23
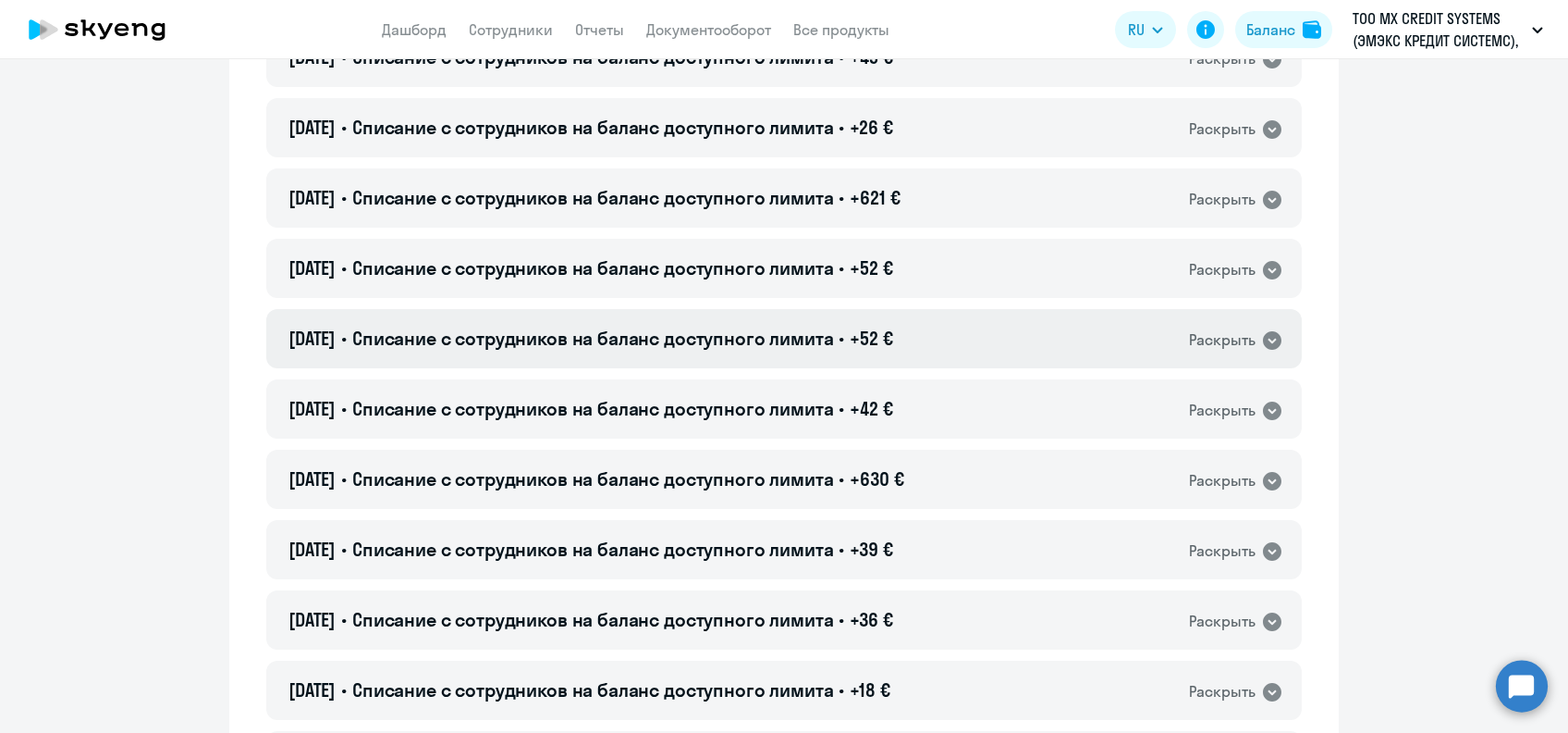
click at [854, 323] on div "[DATE] • Списание с сотрудников на баланс доступного лимита • +52 € Раскрыть" at bounding box center [784, 338] width 1035 height 59
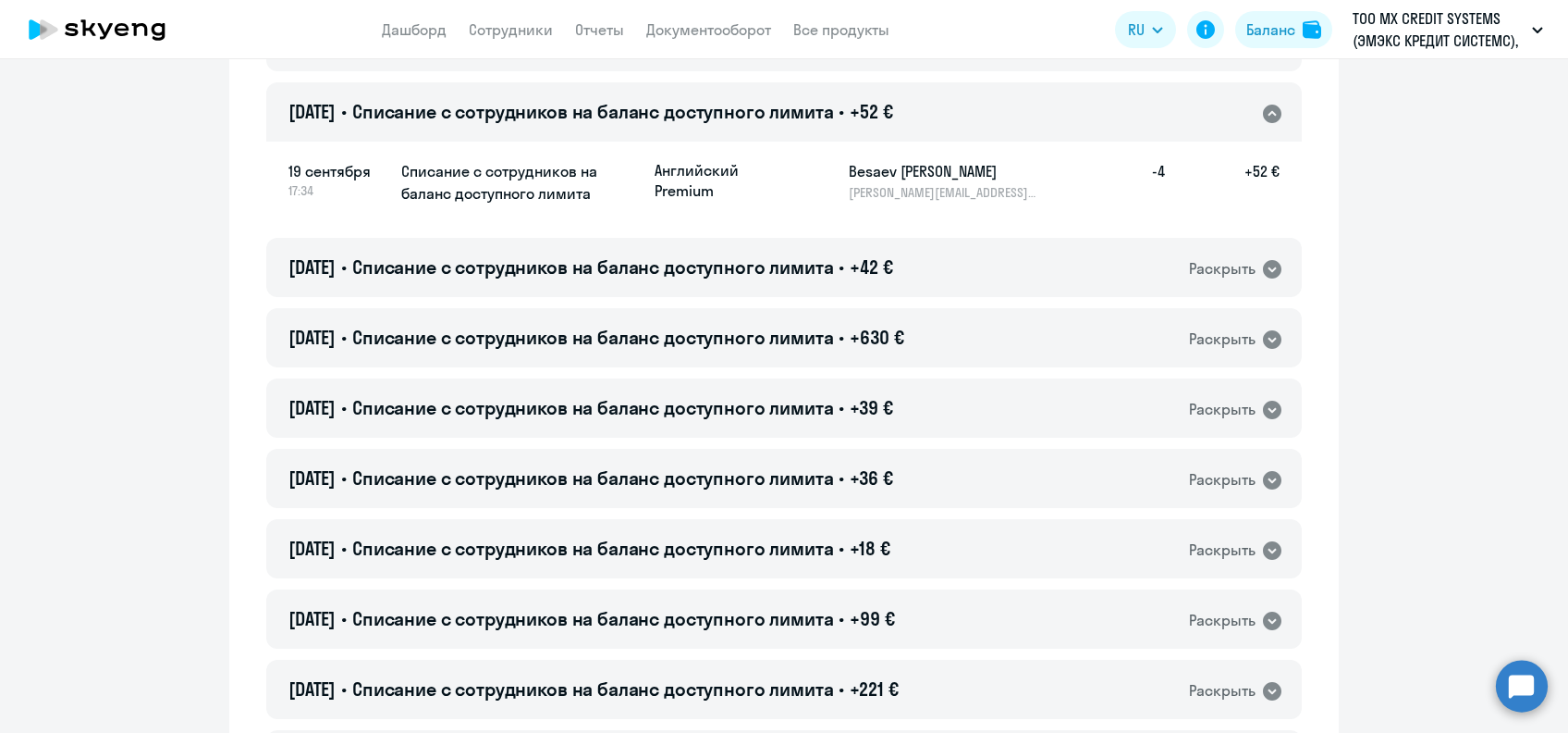
scroll to position [863, 0]
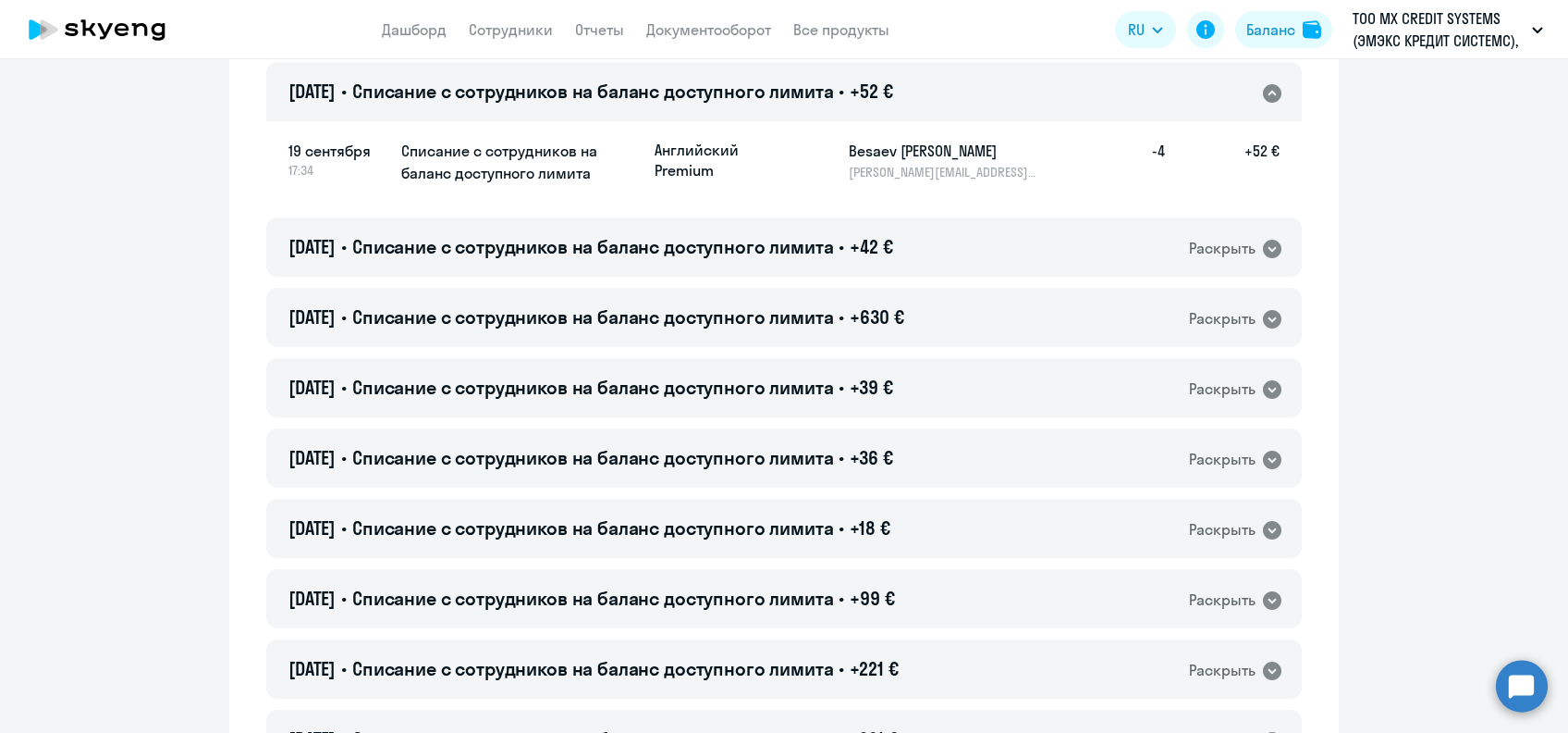
click at [866, 151] on h5 "Besaev [PERSON_NAME]" at bounding box center [944, 151] width 190 height 23
copy h5 "Besaev"
click at [771, 89] on span "Списание с сотрудников на баланс доступного лимита" at bounding box center [593, 91] width 482 height 23
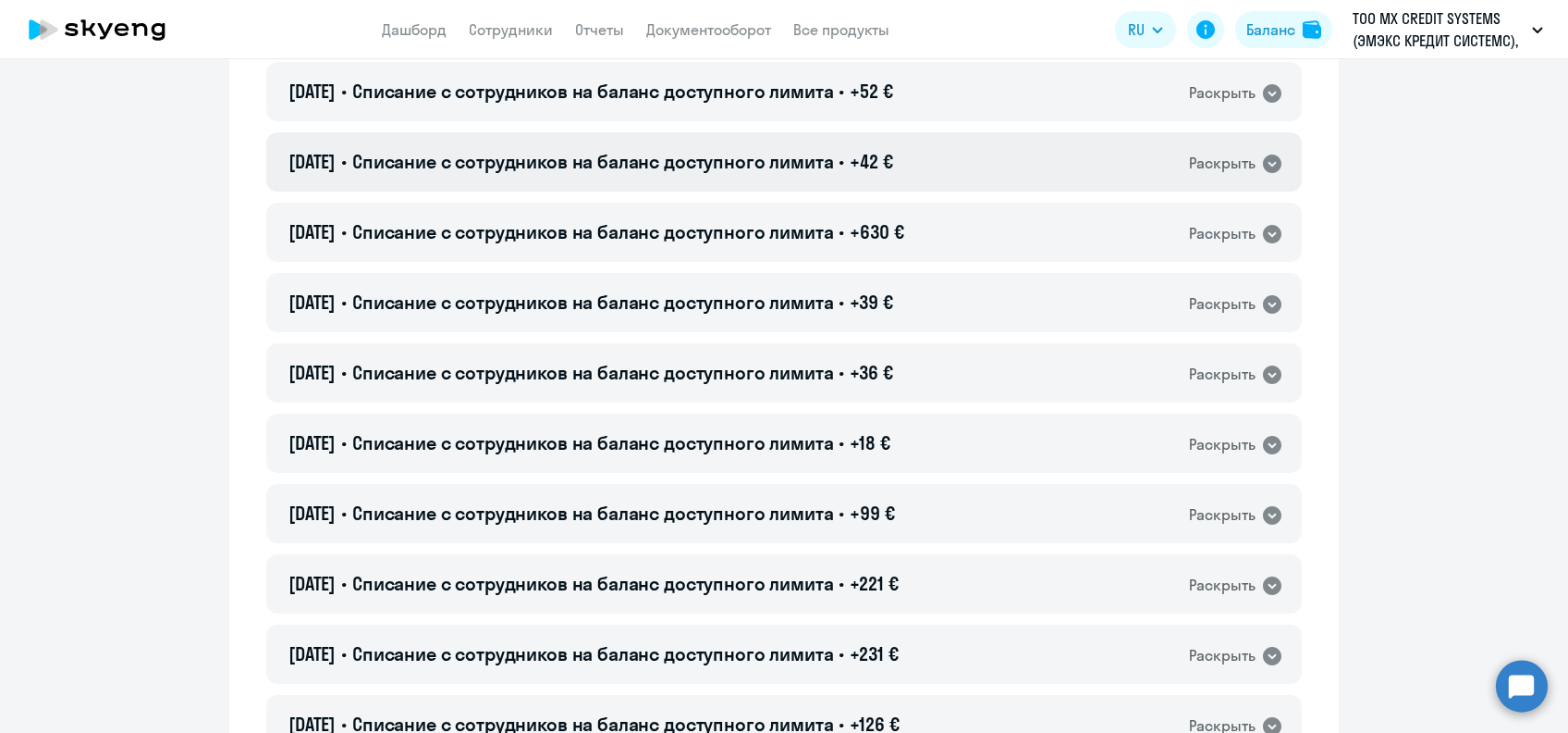
click at [789, 143] on div "[DATE] • Списание с сотрудников на баланс доступного лимита • +42 € Раскрыть" at bounding box center [784, 162] width 1035 height 59
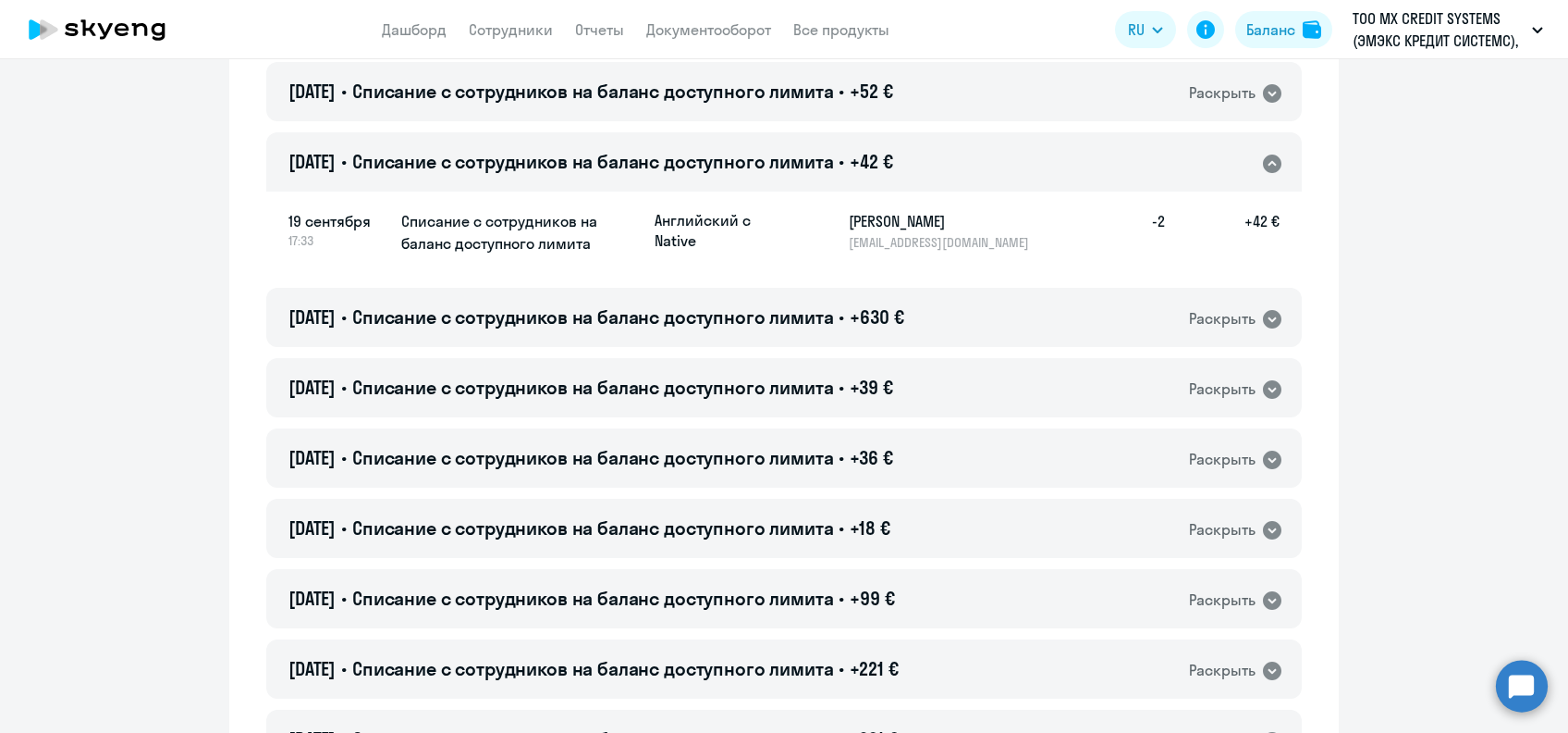
click at [871, 224] on h5 "[PERSON_NAME]" at bounding box center [944, 221] width 190 height 23
click at [873, 219] on h5 "[PERSON_NAME]" at bounding box center [944, 221] width 190 height 23
click at [873, 215] on h5 "[PERSON_NAME]" at bounding box center [944, 221] width 190 height 23
click at [682, 157] on span "Списание с сотрудников на баланс доступного лимита" at bounding box center [593, 161] width 482 height 23
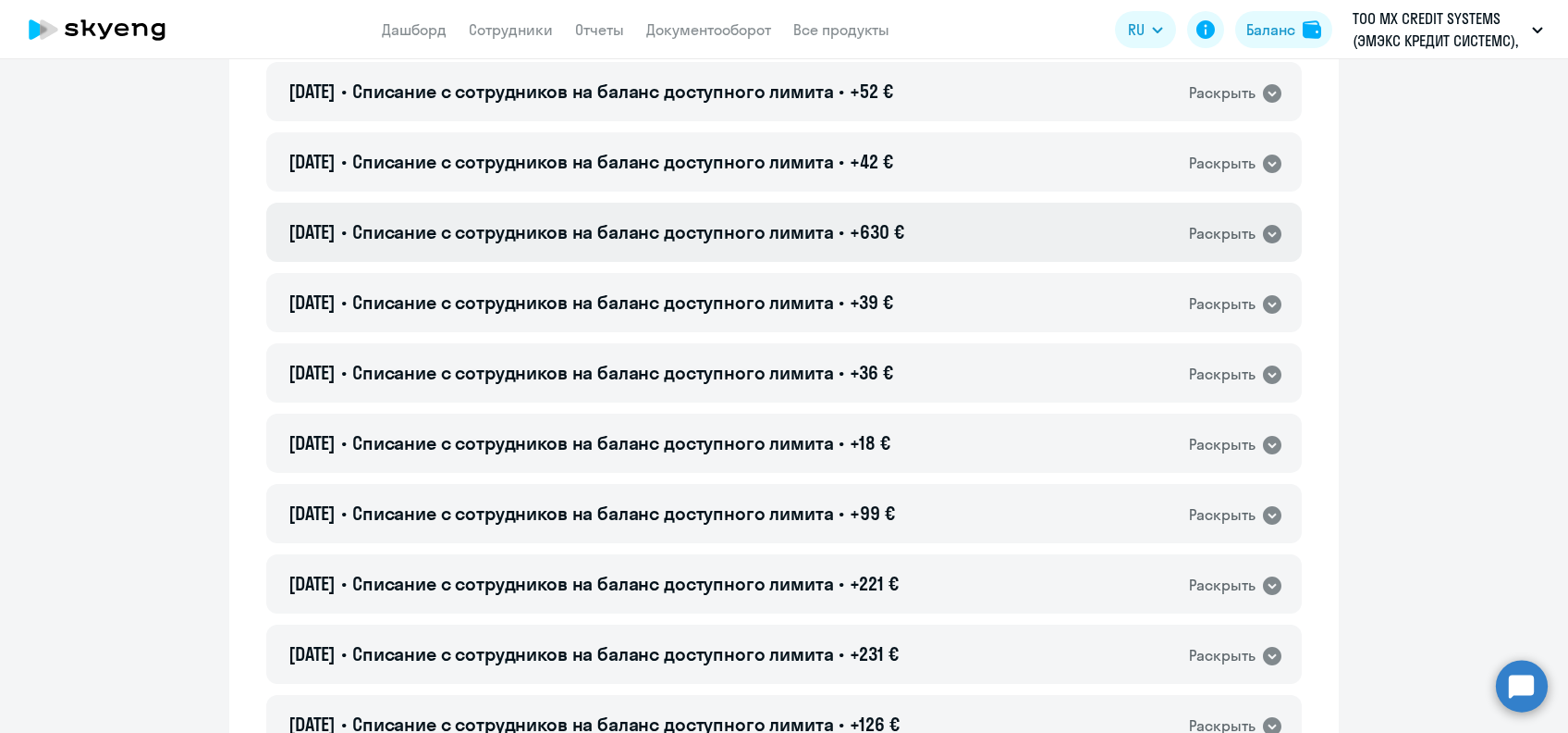
click at [699, 217] on div "[DATE] • Списание с сотрудников на баланс доступного лимита • +630 € Раскрыть" at bounding box center [784, 232] width 1035 height 59
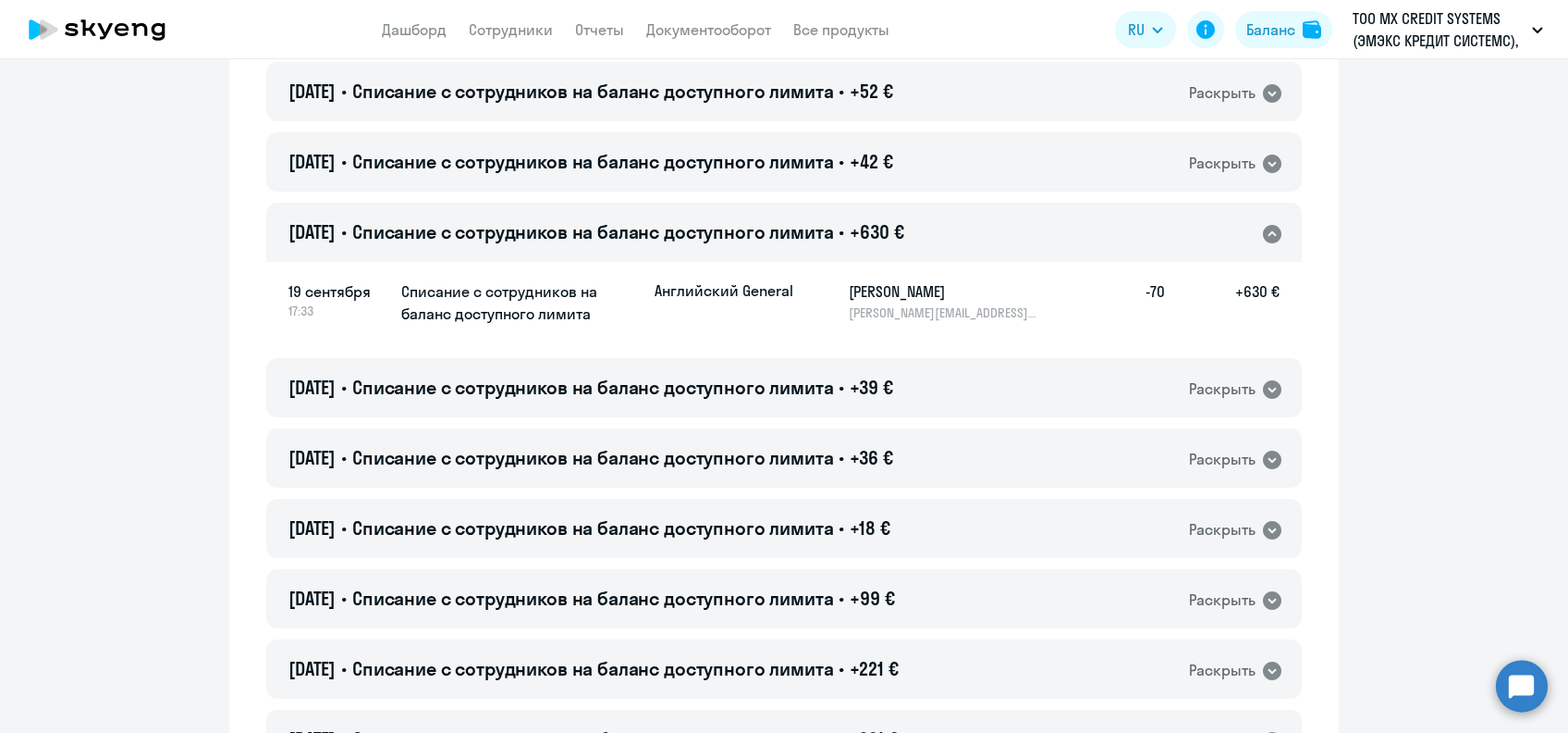
click at [898, 299] on h5 "[PERSON_NAME]" at bounding box center [944, 291] width 190 height 23
click at [690, 236] on span "Списание с сотрудников на баланс доступного лимита" at bounding box center [593, 231] width 482 height 23
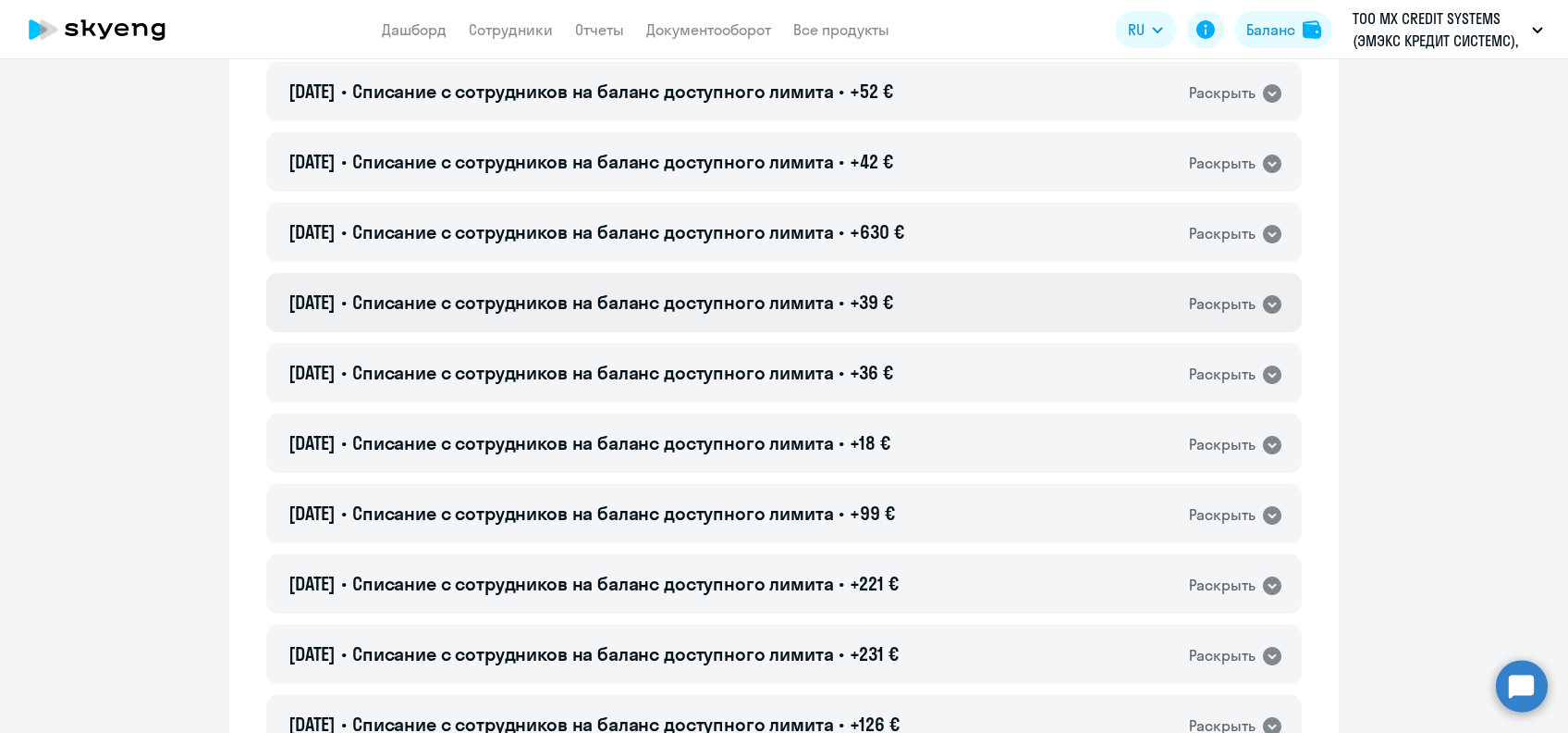
click at [716, 290] on span "Списание с сотрудников на баланс доступного лимита" at bounding box center [593, 301] width 482 height 23
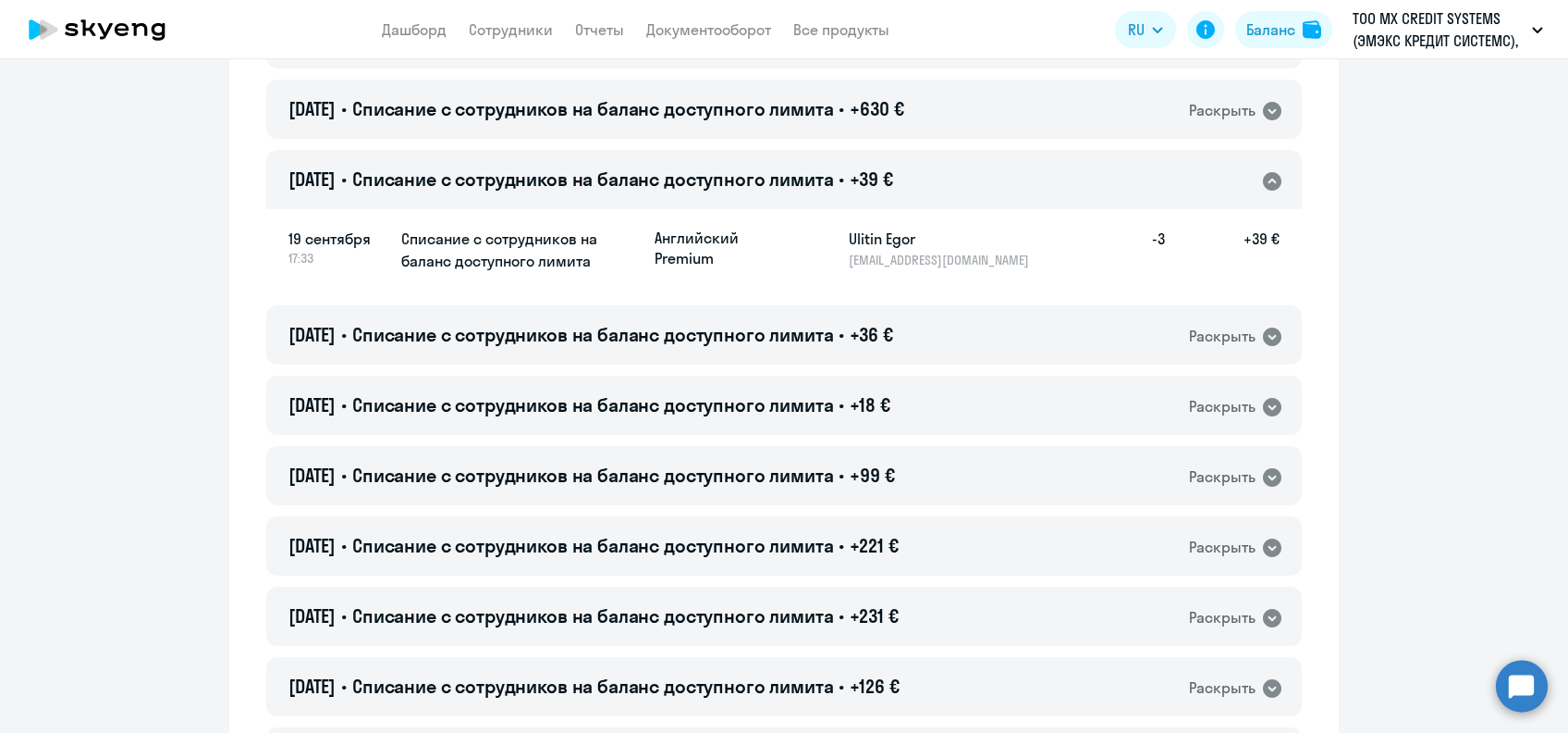
scroll to position [1110, 0]
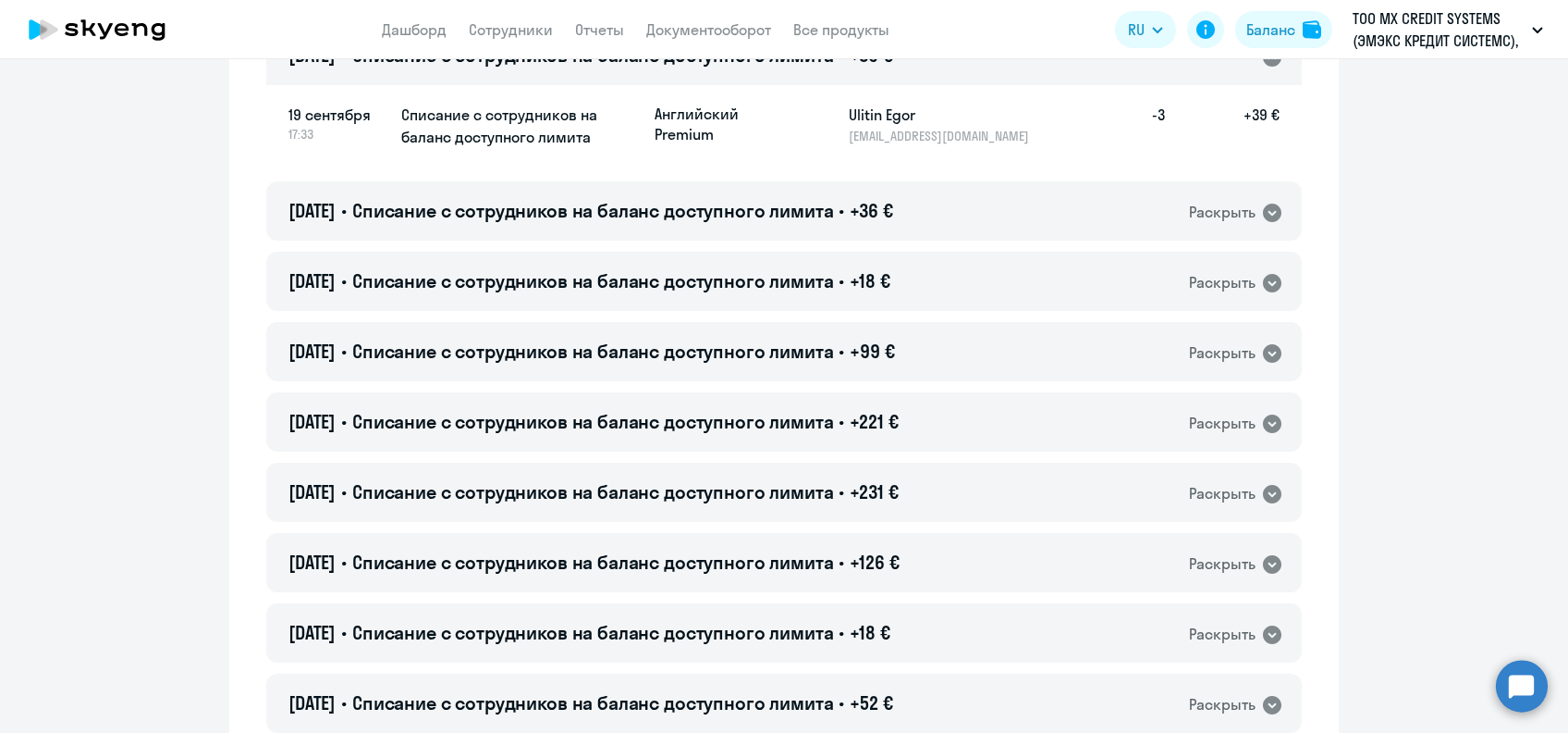
click at [852, 111] on h5 "Ulitin Egor" at bounding box center [944, 114] width 190 height 23
drag, startPoint x: 852, startPoint y: 111, endPoint x: 792, endPoint y: 118, distance: 60.4
click at [792, 118] on app-product-badge "Английский Premium" at bounding box center [745, 123] width 179 height 40
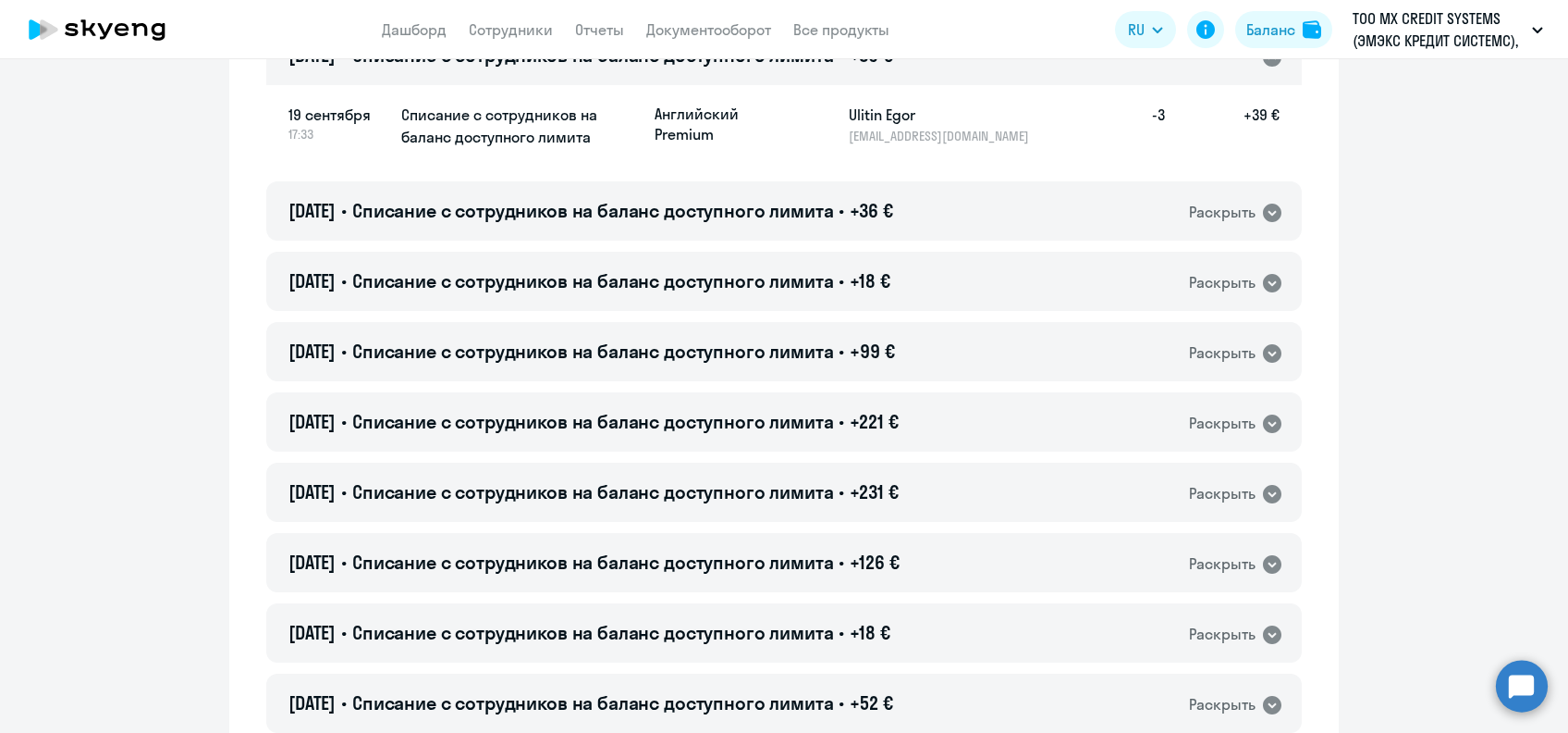
click at [849, 105] on h5 "Ulitin Egor" at bounding box center [944, 114] width 190 height 23
click at [849, 110] on h5 "Ulitin Egor" at bounding box center [944, 114] width 190 height 23
click at [799, 71] on div "[DATE] • Списание с сотрудников на баланс доступного лимита • +39 € Раскрыть" at bounding box center [784, 55] width 1035 height 59
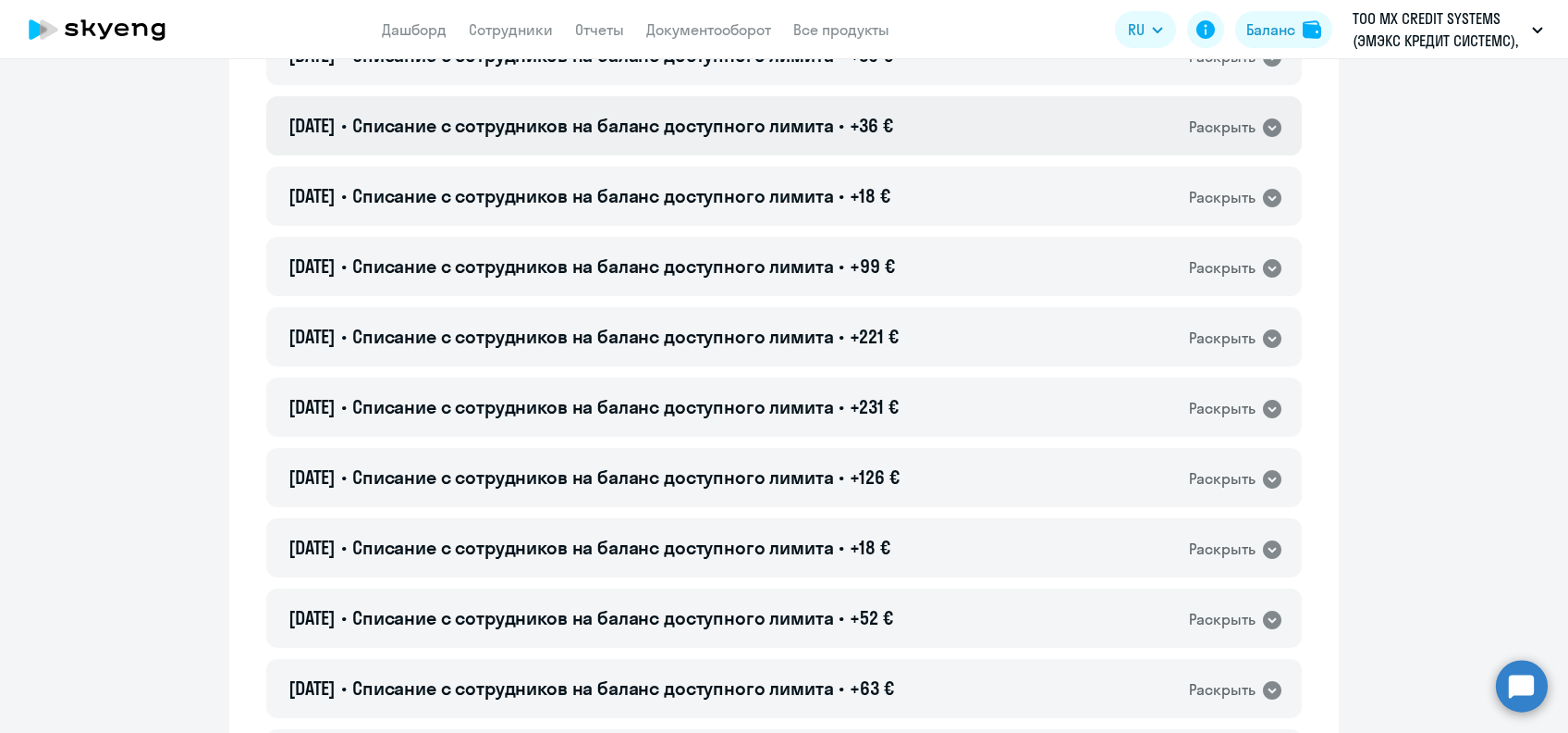
click at [810, 111] on div "[DATE] • Списание с сотрудников на баланс доступного лимита • +36 € Раскрыть" at bounding box center [784, 126] width 1035 height 59
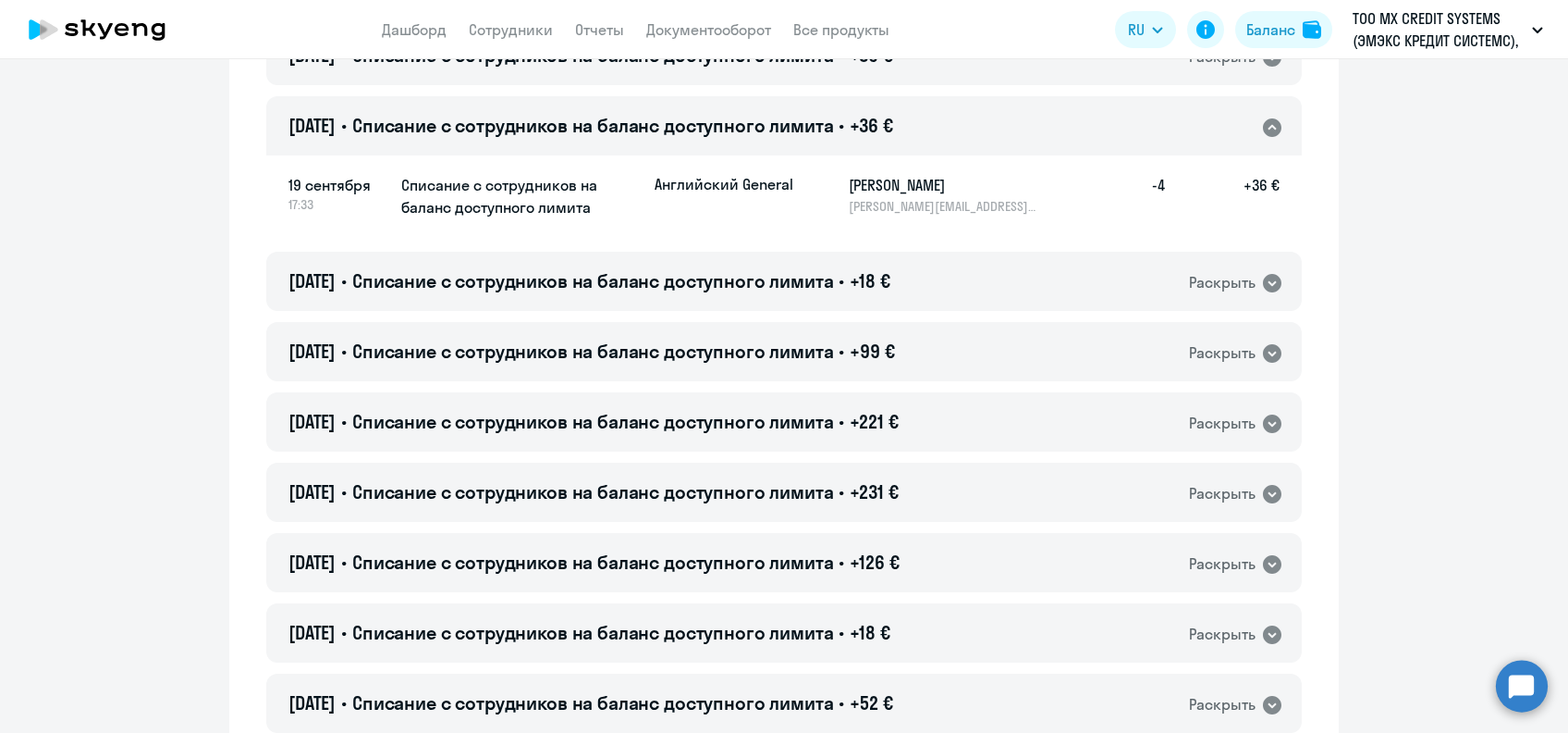
click at [860, 191] on h5 "[PERSON_NAME]" at bounding box center [944, 184] width 190 height 23
click at [796, 104] on div "[DATE] • Списание с сотрудников на баланс доступного лимита • +36 € Раскрыть" at bounding box center [784, 126] width 1035 height 59
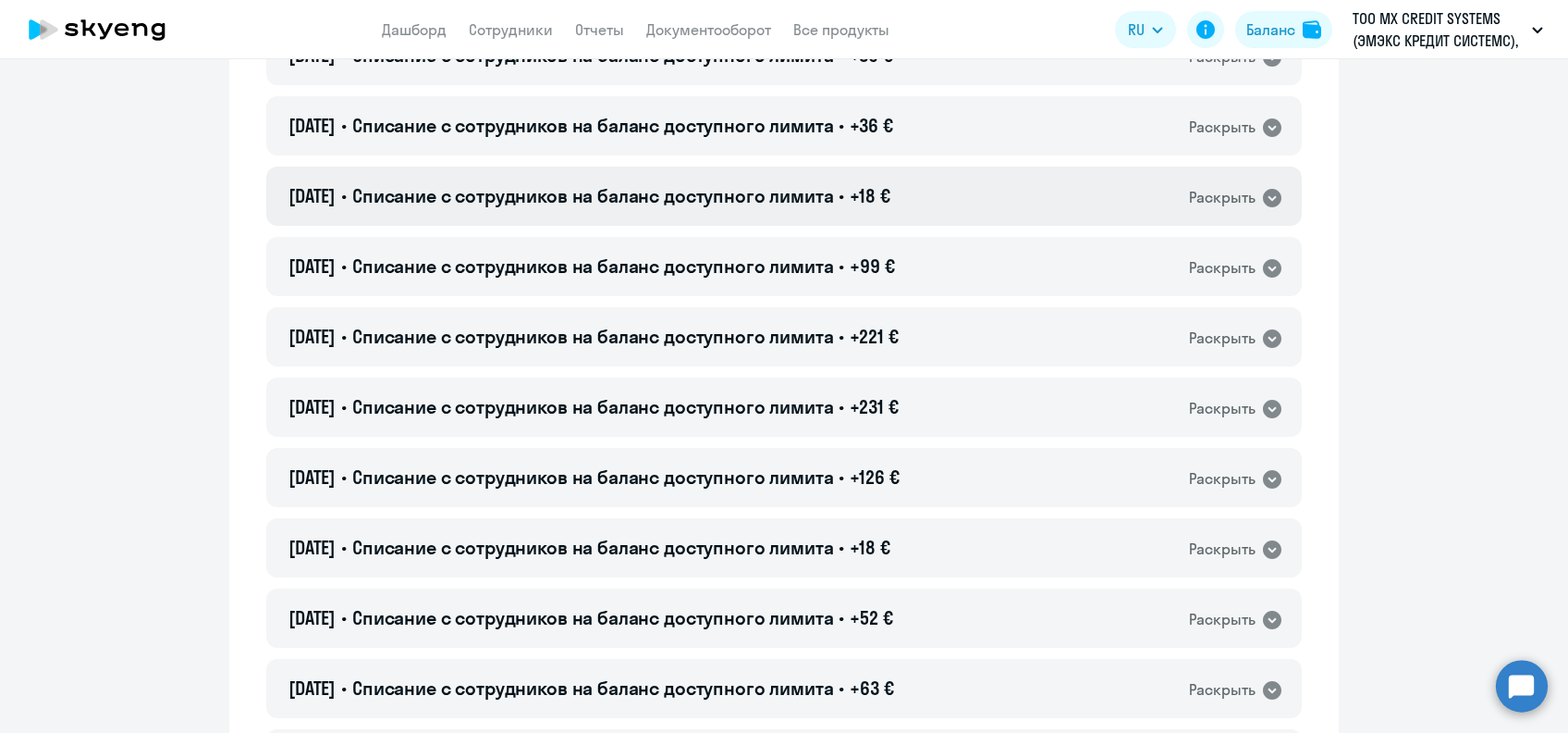
click at [812, 178] on div "[DATE] • Списание с сотрудников на баланс доступного лимита • +18 € Раскрыть" at bounding box center [784, 196] width 1035 height 59
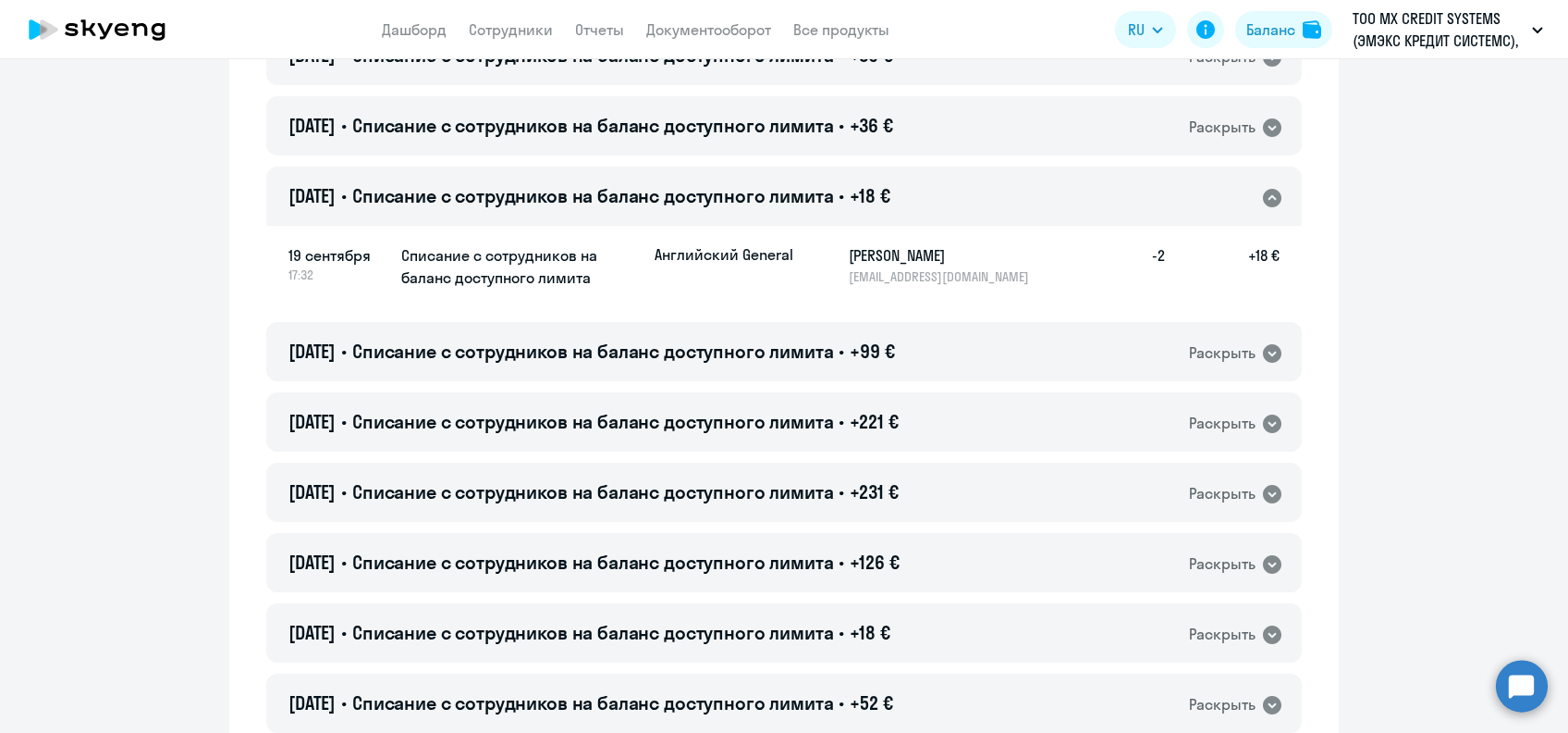
click at [871, 249] on h5 "[PERSON_NAME]" at bounding box center [944, 256] width 190 height 23
click at [873, 249] on h5 "[PERSON_NAME]" at bounding box center [944, 256] width 190 height 23
drag, startPoint x: 873, startPoint y: 249, endPoint x: 905, endPoint y: 287, distance: 49.7
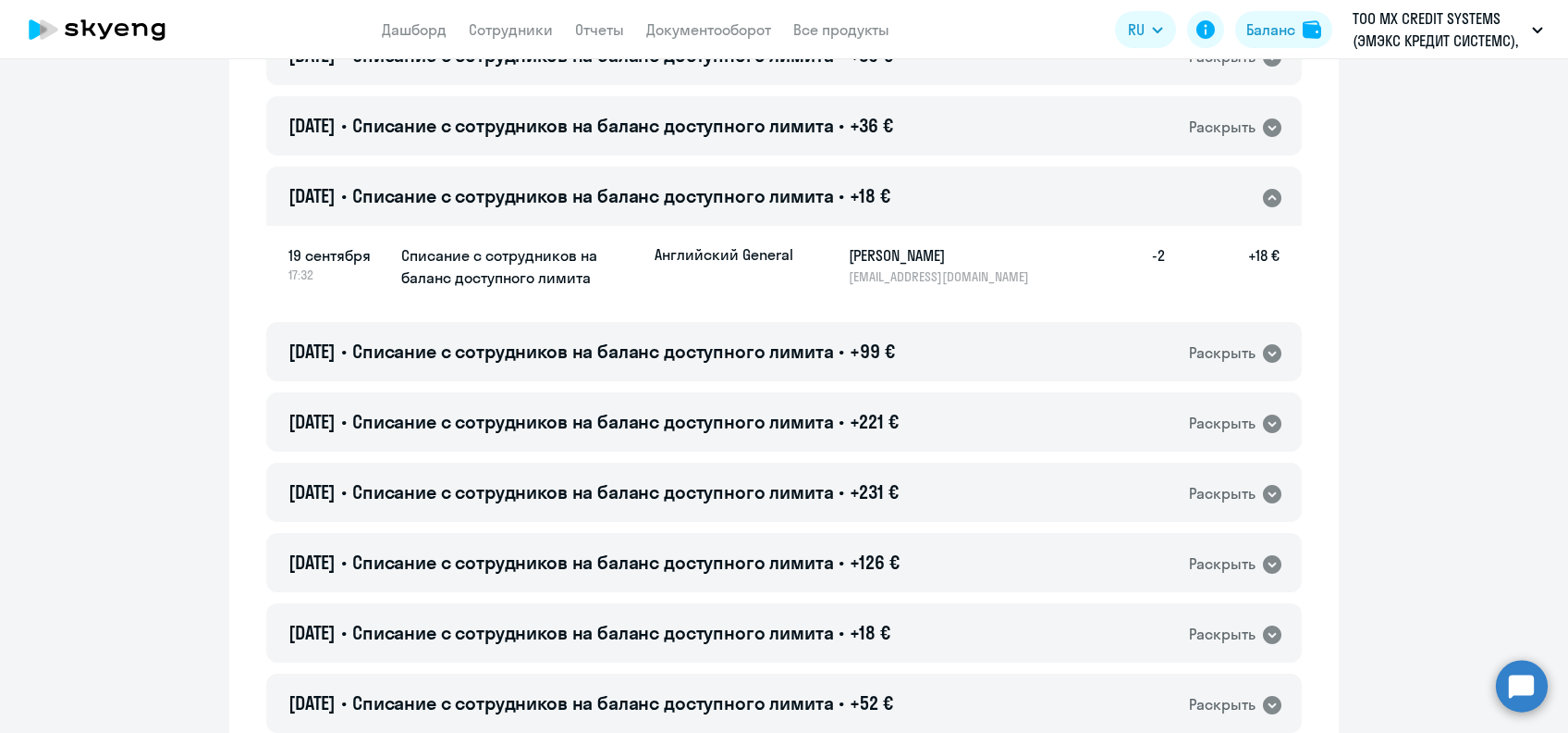
click at [905, 287] on app-history-item-students-list "[DEMOGRAPHIC_DATA] General [PERSON_NAME] [PERSON_NAME][EMAIL_ADDRESS][DOMAIN_NA…" at bounding box center [967, 267] width 625 height 46
click at [875, 257] on h5 "[PERSON_NAME]" at bounding box center [944, 256] width 190 height 23
click at [890, 200] on span "+18 €" at bounding box center [870, 195] width 39 height 23
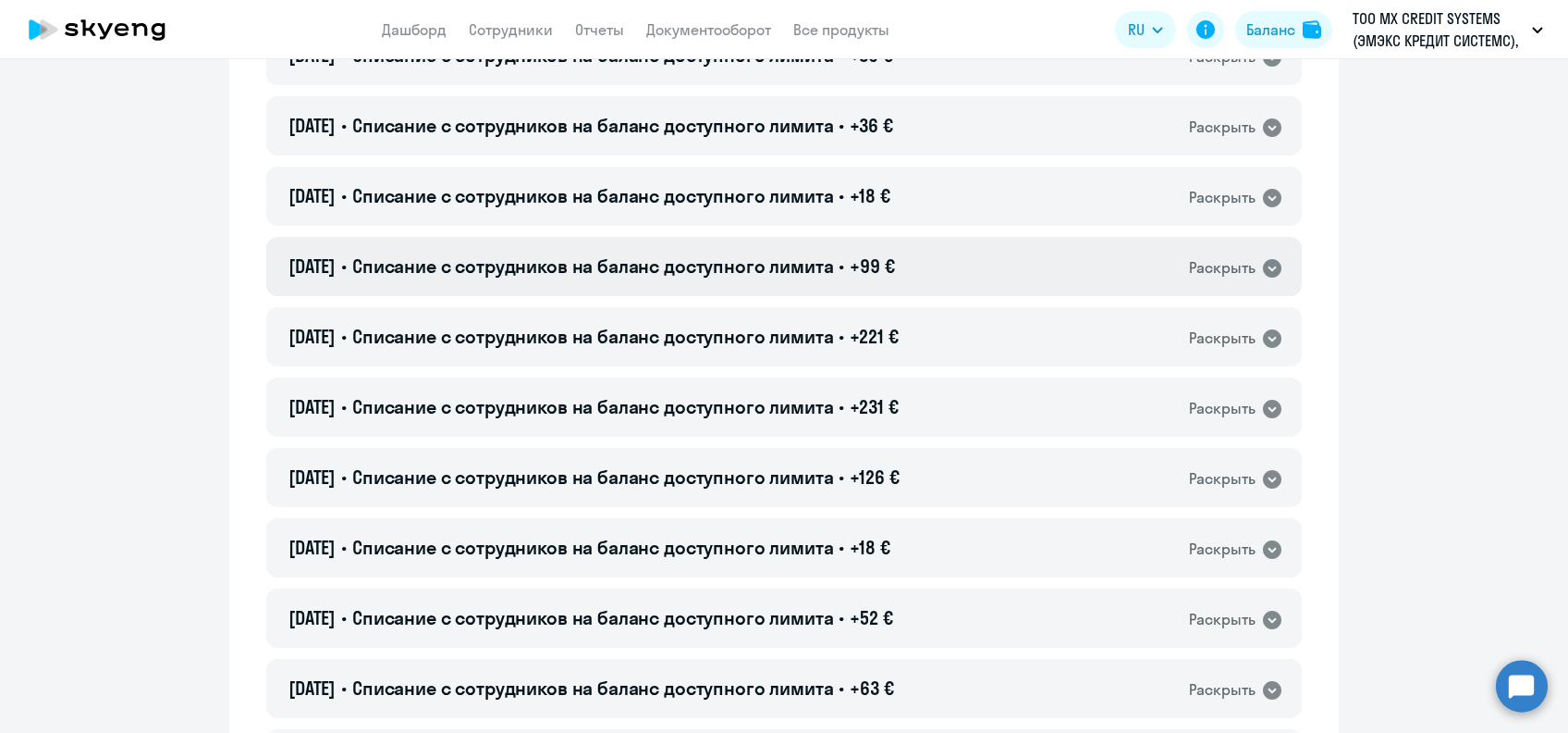
click at [869, 278] on h4 "[DATE] • Списание с сотрудников на баланс доступного лимита • +99 €" at bounding box center [592, 266] width 606 height 26
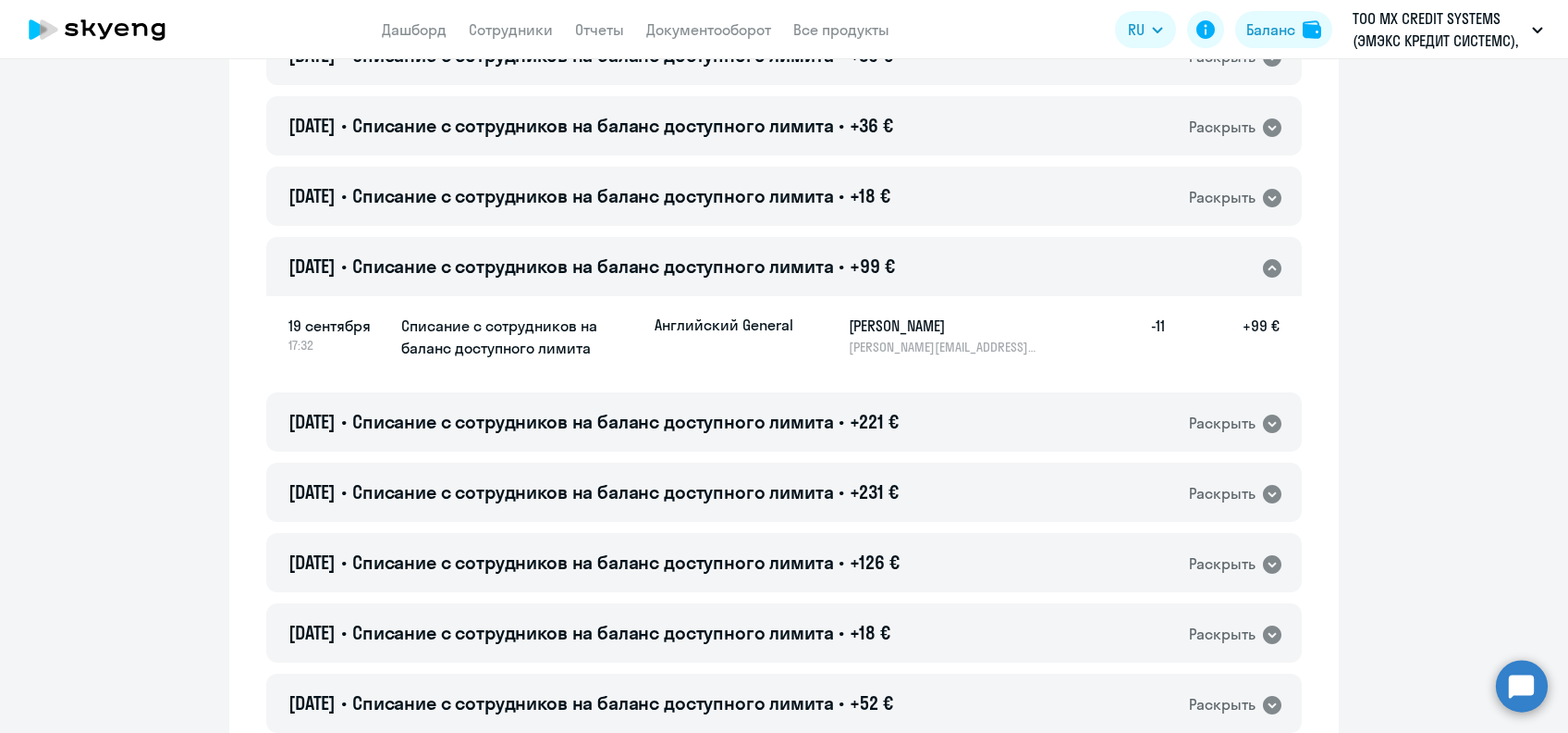
click at [869, 326] on h5 "[PERSON_NAME]" at bounding box center [944, 326] width 190 height 23
click at [869, 325] on h5 "[PERSON_NAME]" at bounding box center [944, 326] width 190 height 23
drag, startPoint x: 869, startPoint y: 325, endPoint x: 818, endPoint y: 326, distance: 51.0
click at [818, 326] on app-product-badge "Английский General" at bounding box center [745, 334] width 179 height 40
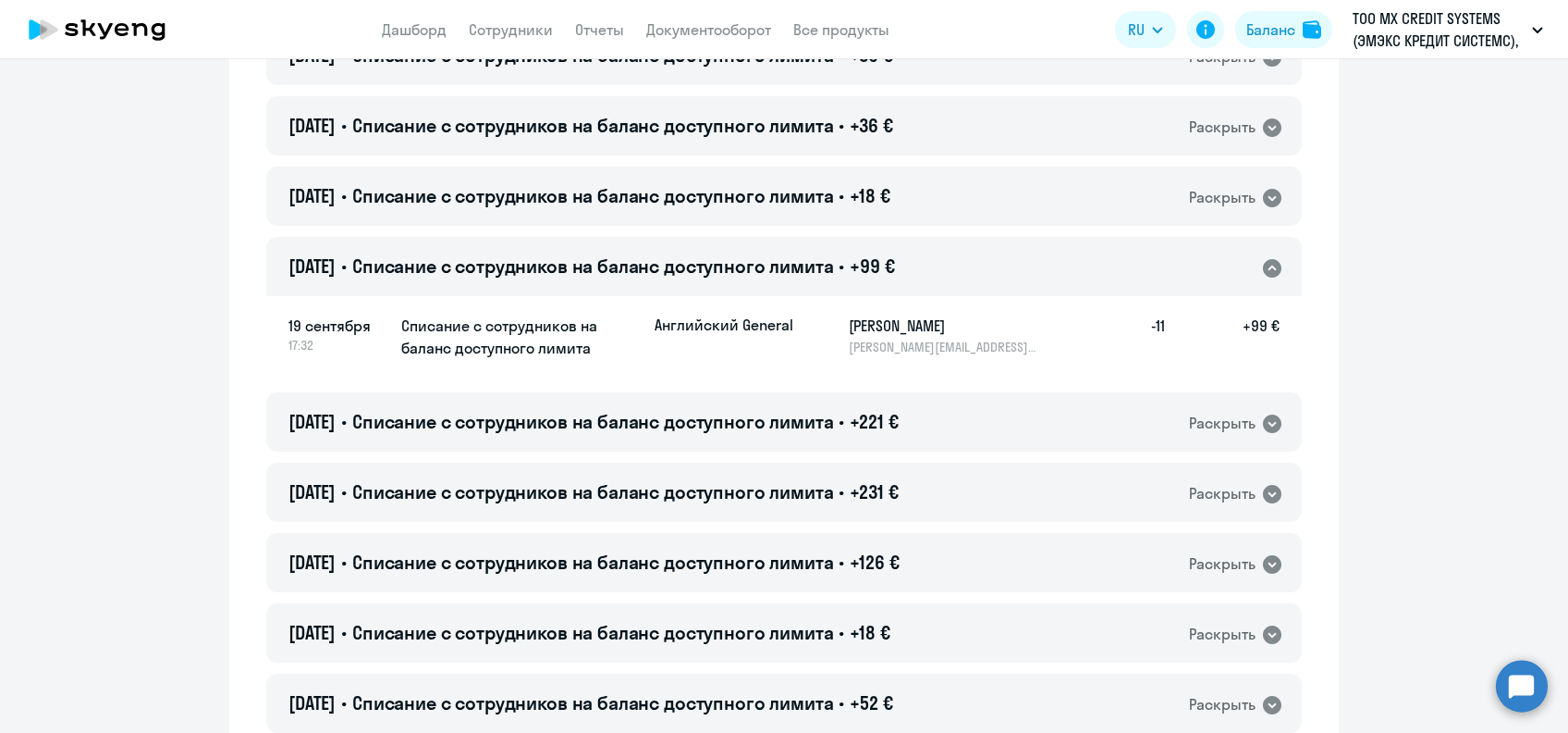
click at [884, 320] on h5 "[PERSON_NAME]" at bounding box center [944, 326] width 190 height 23
click at [738, 260] on span "Списание с сотрудников на баланс доступного лимита" at bounding box center [593, 265] width 482 height 23
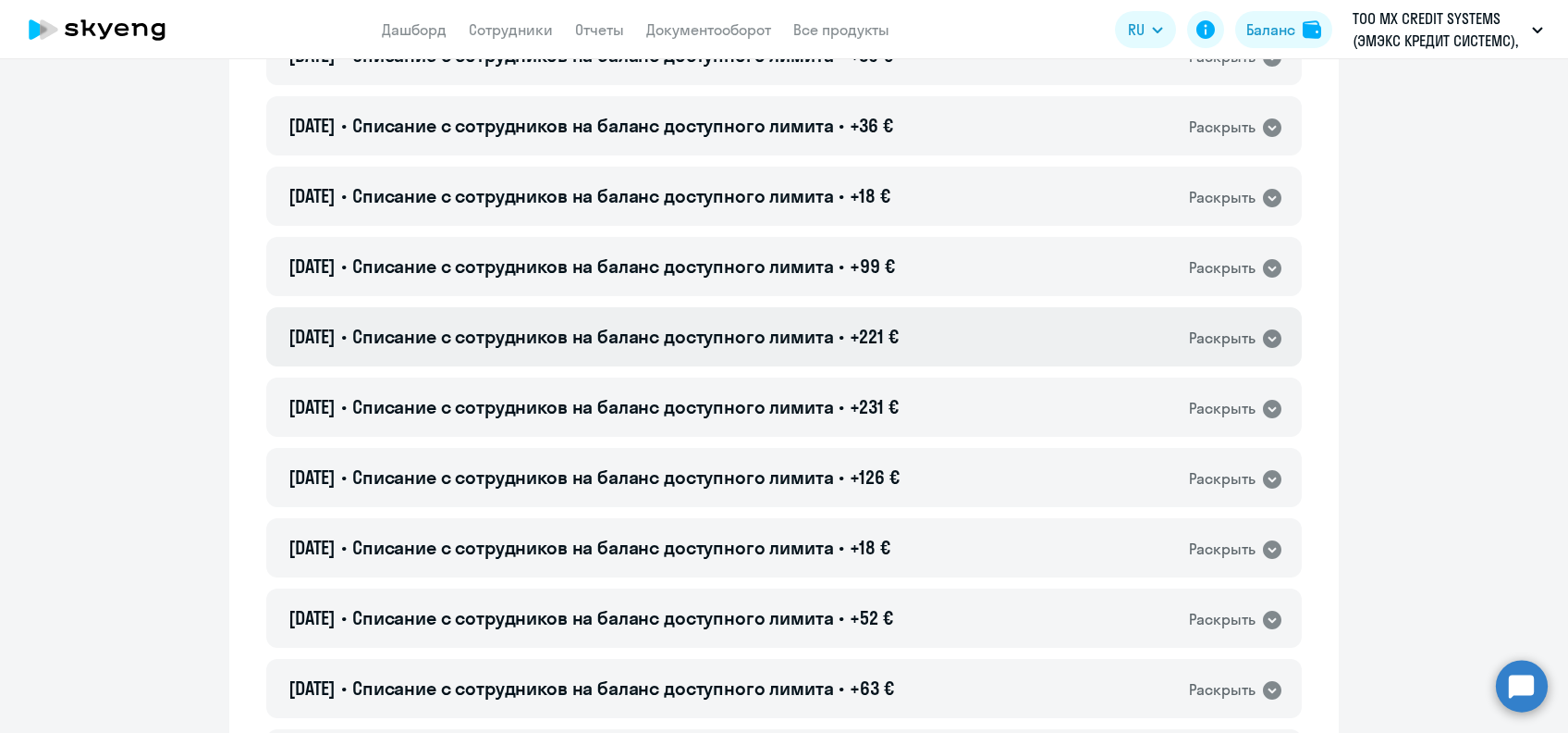
click at [769, 313] on div "[DATE] • Списание с сотрудников на баланс доступного лимита • +221 € Раскрыть" at bounding box center [784, 336] width 1035 height 59
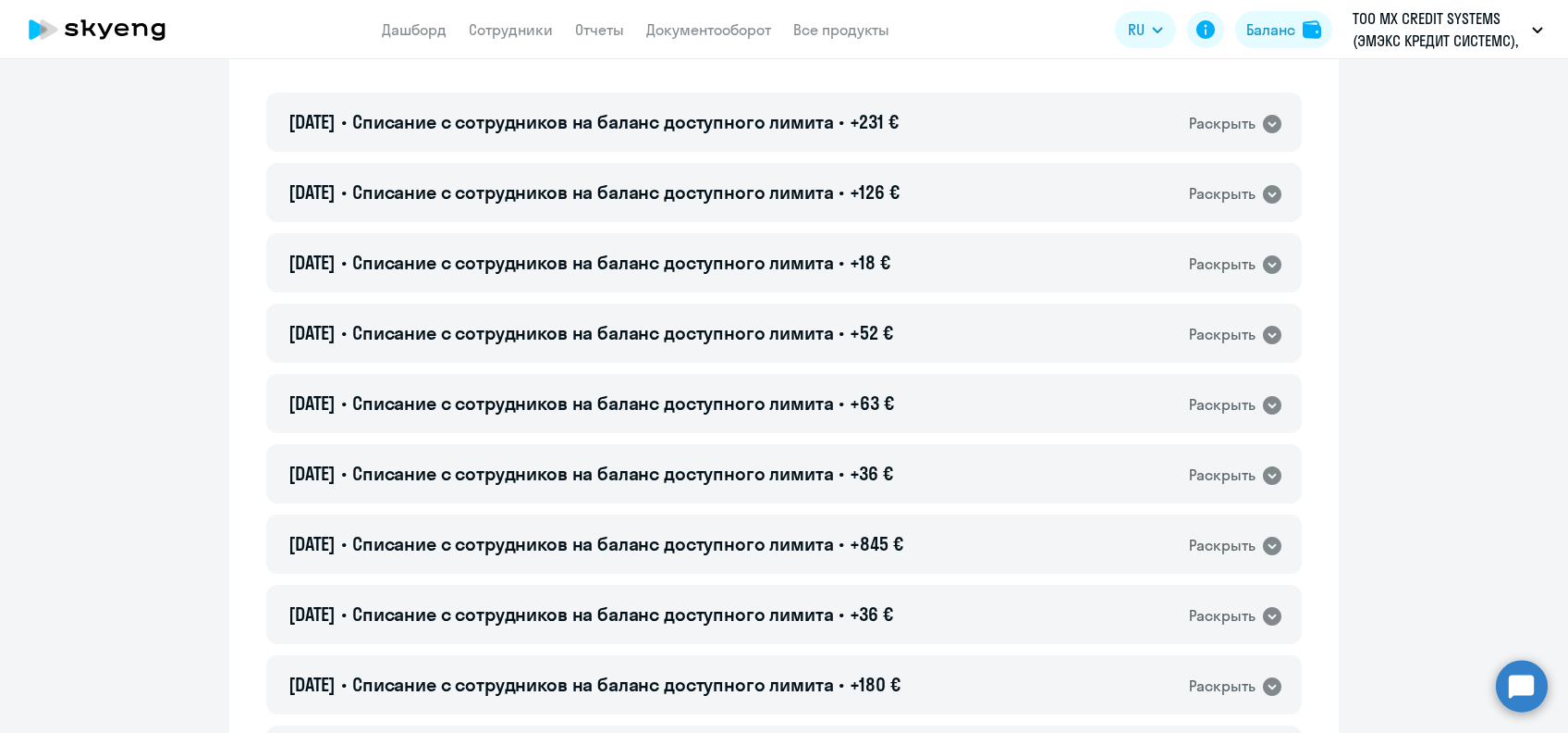
scroll to position [1356, 0]
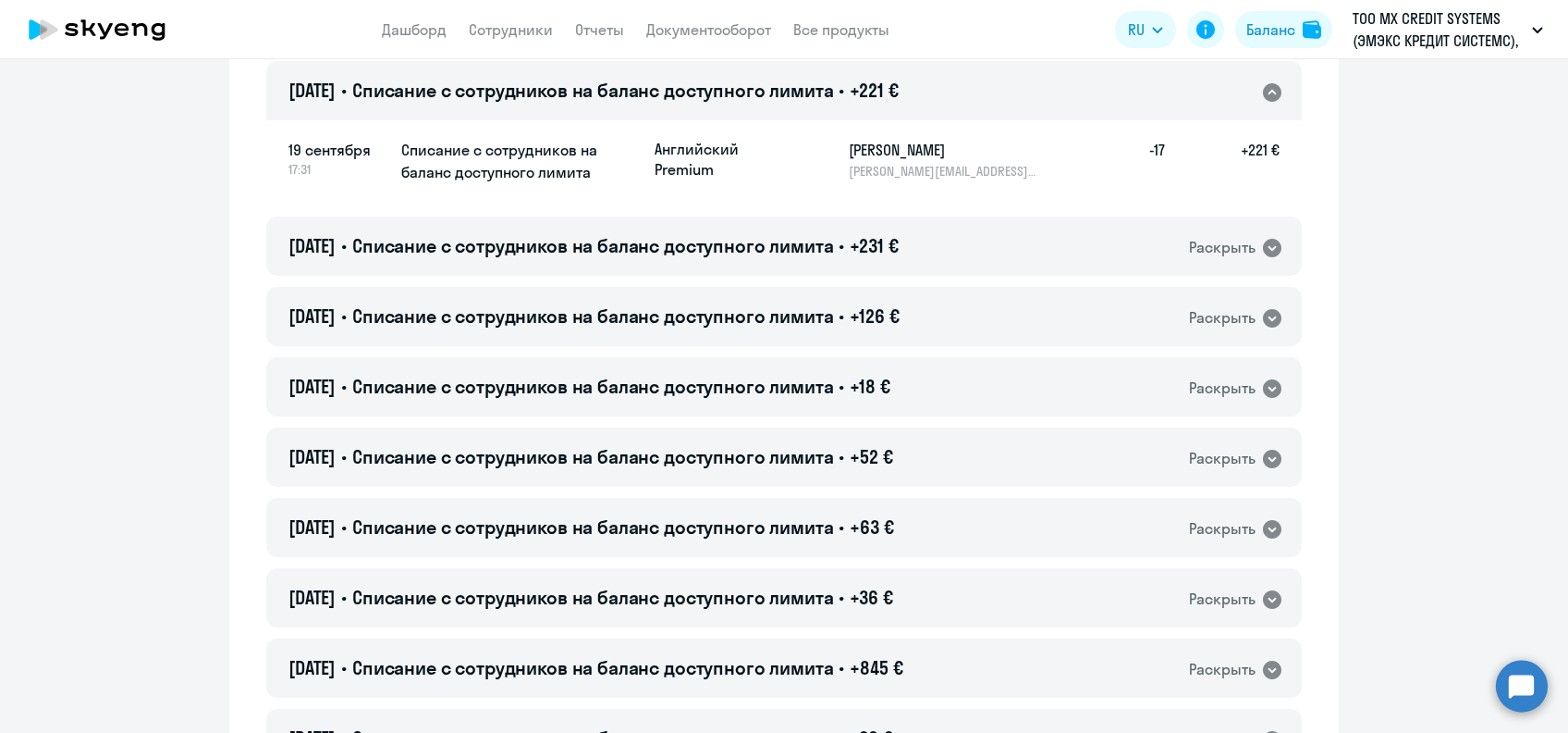
click at [869, 149] on h5 "[PERSON_NAME]" at bounding box center [944, 150] width 190 height 23
click at [929, 97] on div "[DATE] • Списание с сотрудников на баланс доступного лимита • +221 € Раскрыть" at bounding box center [784, 91] width 1035 height 59
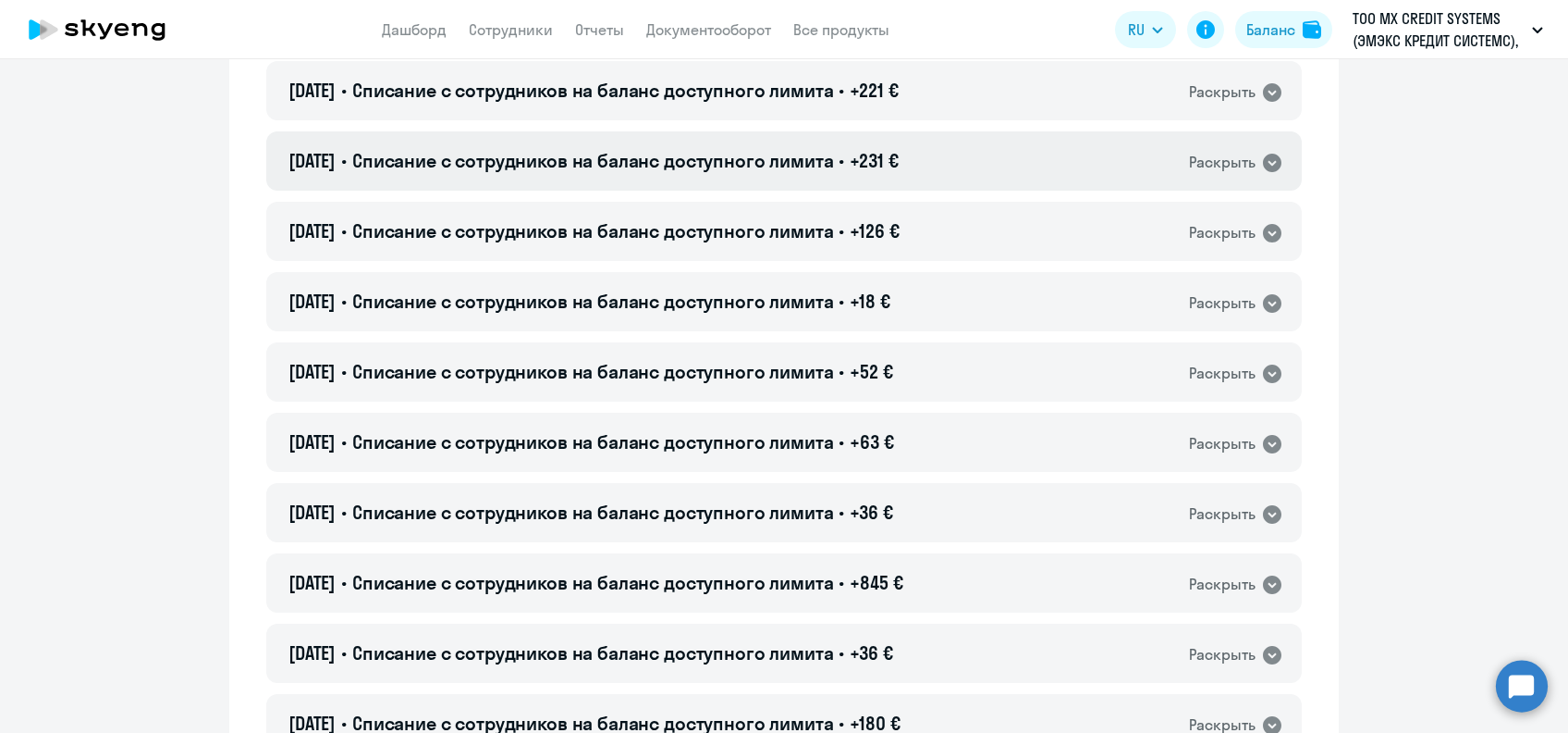
click at [898, 149] on span "+231 €" at bounding box center [874, 160] width 48 height 23
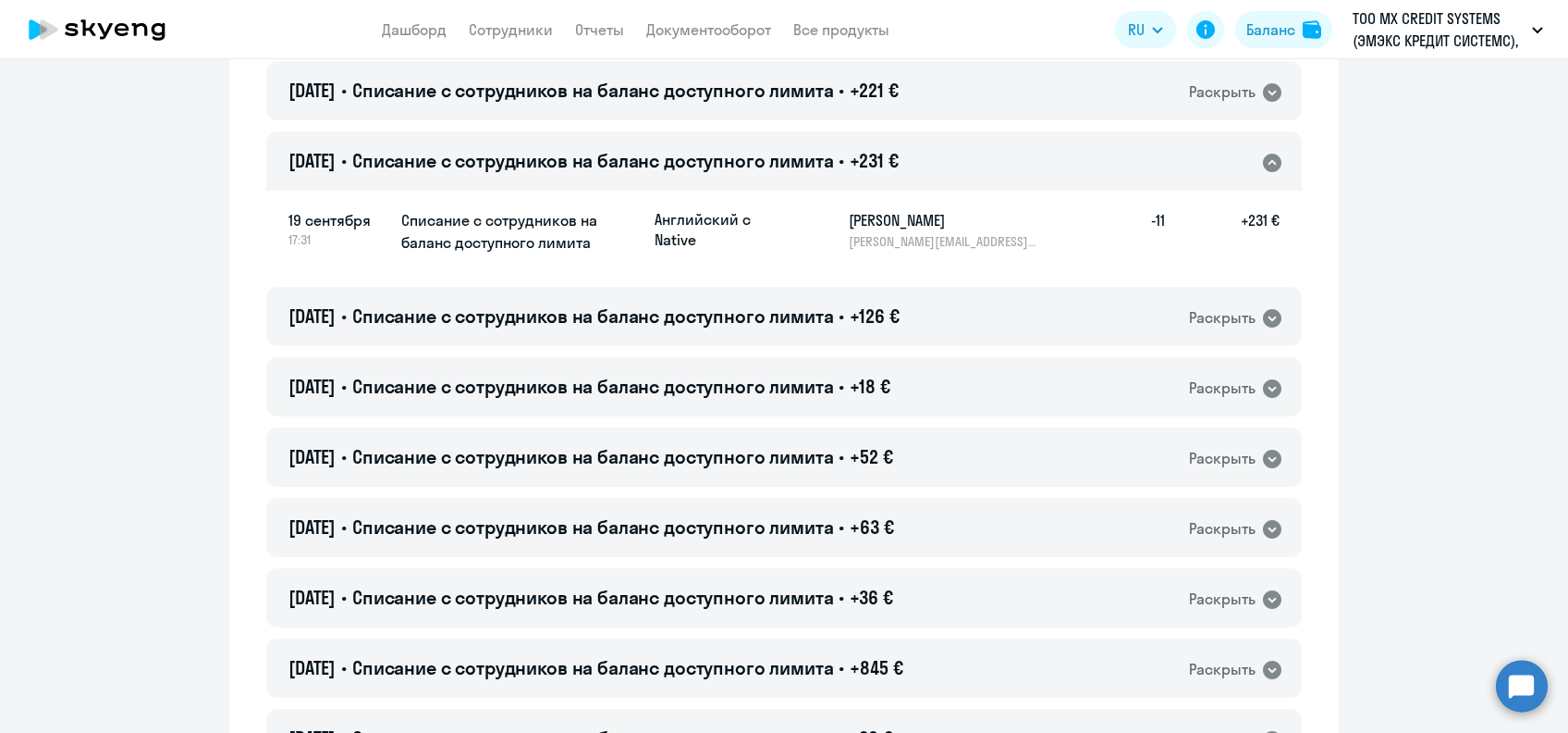
click at [867, 230] on h5 "[PERSON_NAME]" at bounding box center [944, 220] width 190 height 23
click at [866, 224] on h5 "[PERSON_NAME]" at bounding box center [944, 220] width 190 height 23
click at [864, 222] on h5 "[PERSON_NAME]" at bounding box center [944, 220] width 190 height 23
click at [921, 302] on div "[DATE] • Списание с сотрудников на баланс доступного лимита • +126 € Раскрыть" at bounding box center [784, 317] width 1035 height 59
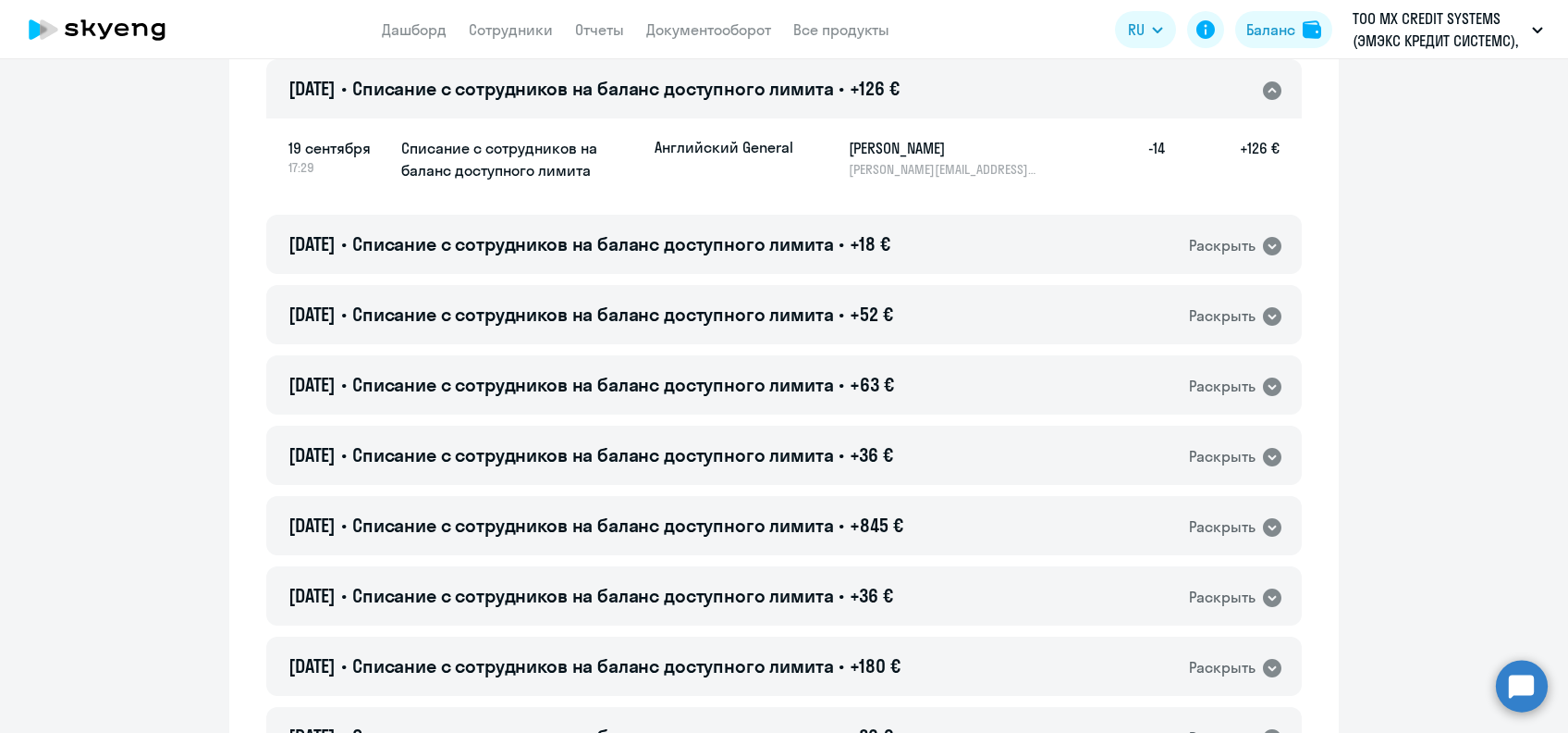
scroll to position [1603, 0]
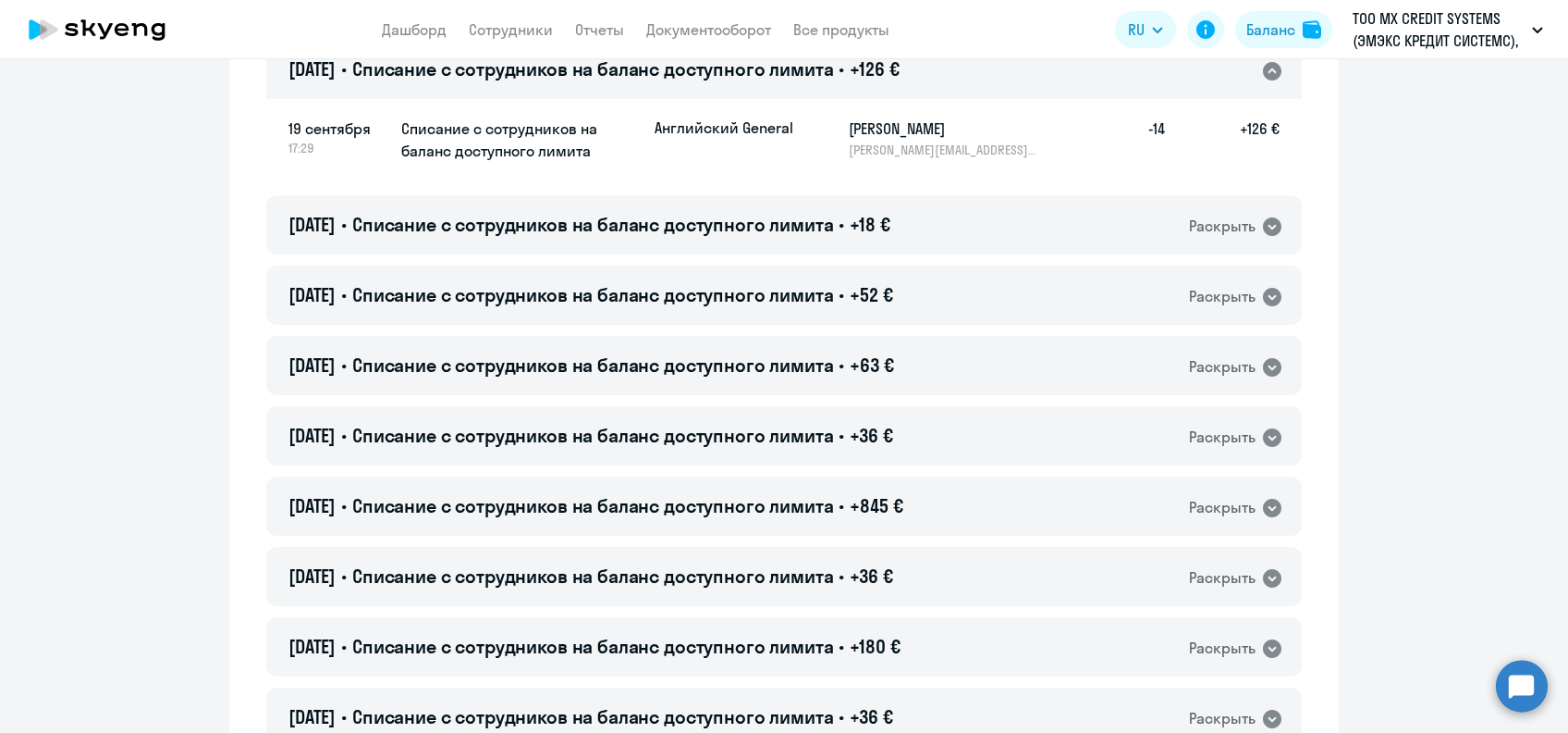
click at [849, 127] on h5 "[PERSON_NAME]" at bounding box center [944, 128] width 190 height 23
click at [608, 215] on span "Списание с сотрудников на баланс доступного лимита" at bounding box center [593, 224] width 482 height 23
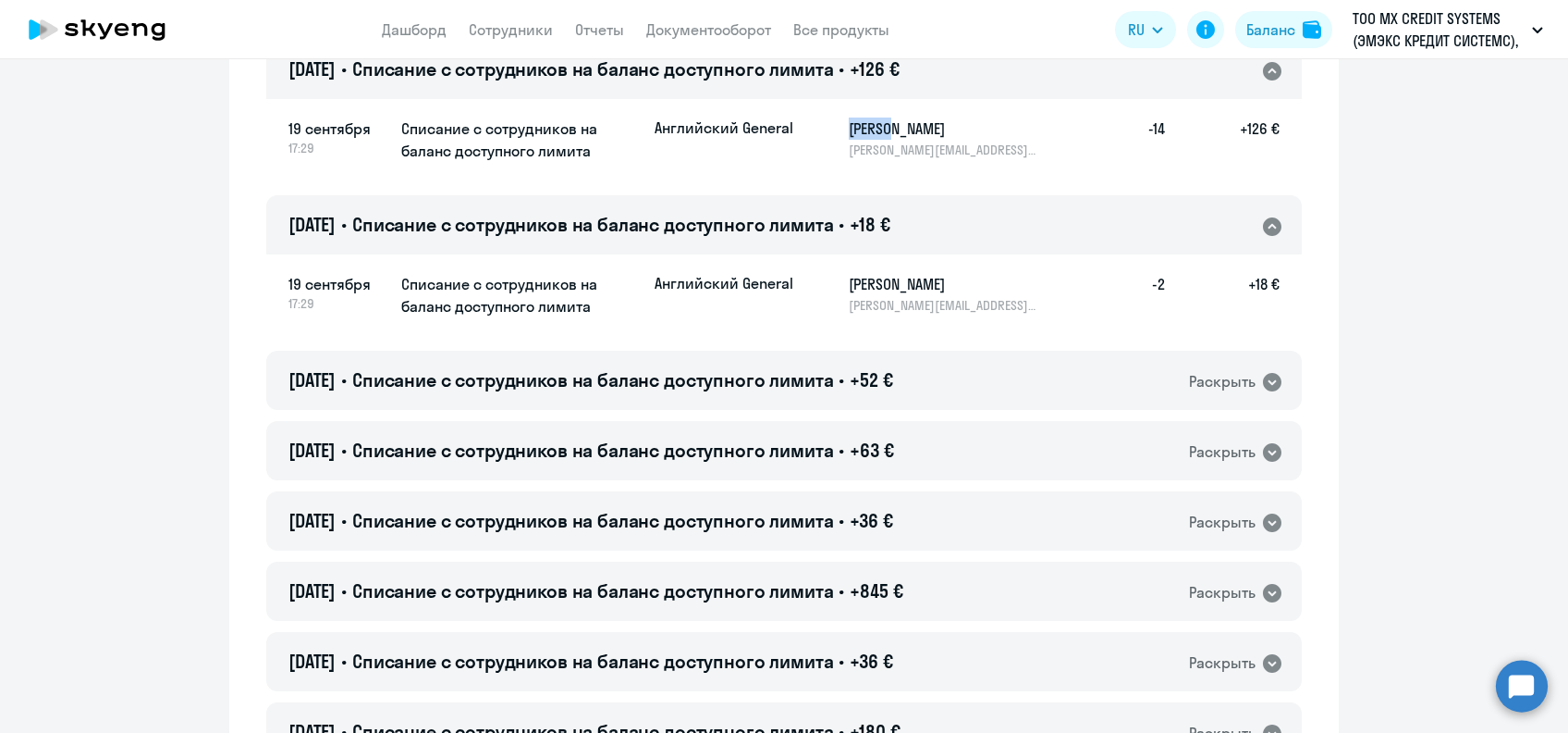
scroll to position [1726, 0]
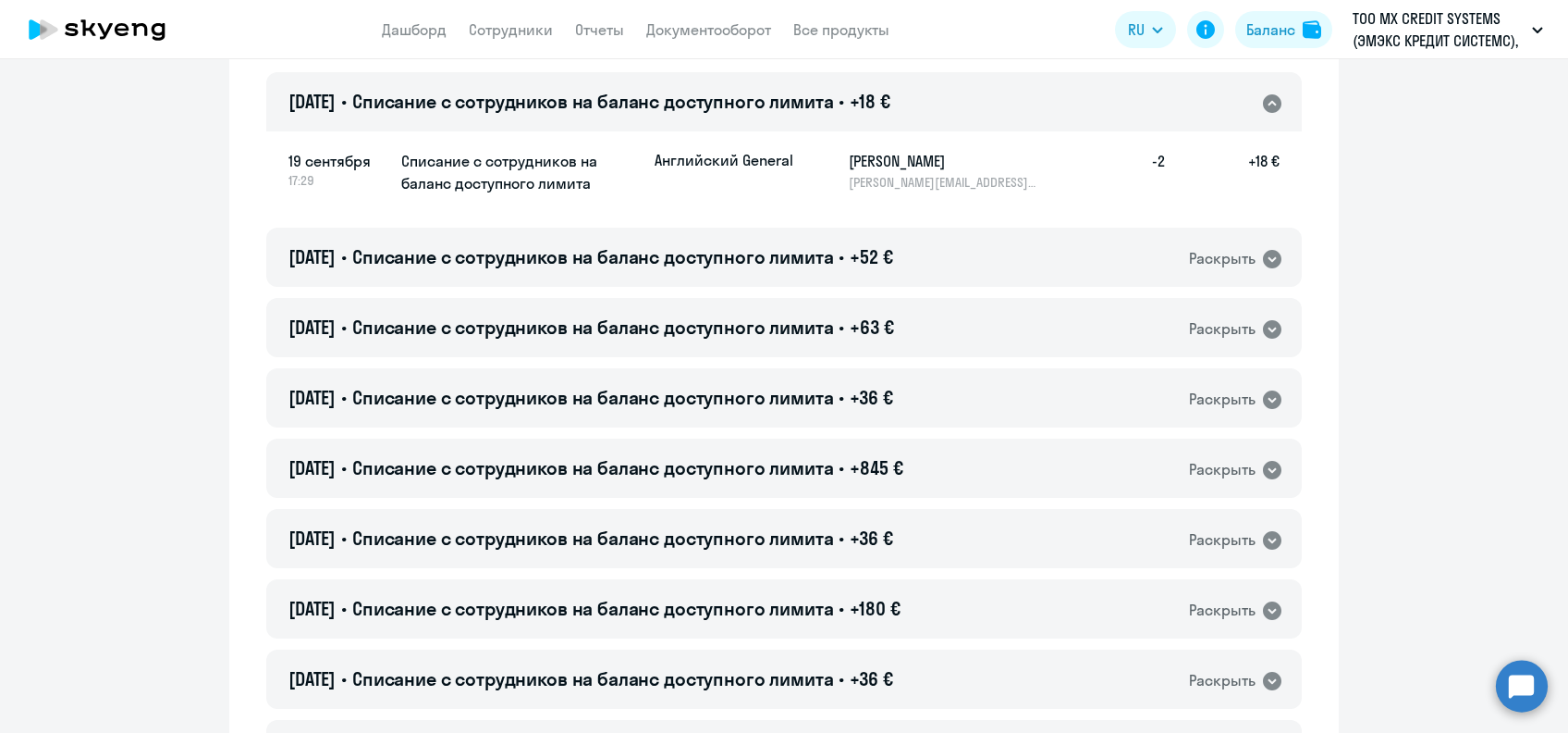
click at [854, 153] on h5 "[PERSON_NAME]" at bounding box center [944, 161] width 190 height 23
click at [623, 106] on span "Списание с сотрудников на баланс доступного лимита" at bounding box center [593, 101] width 482 height 23
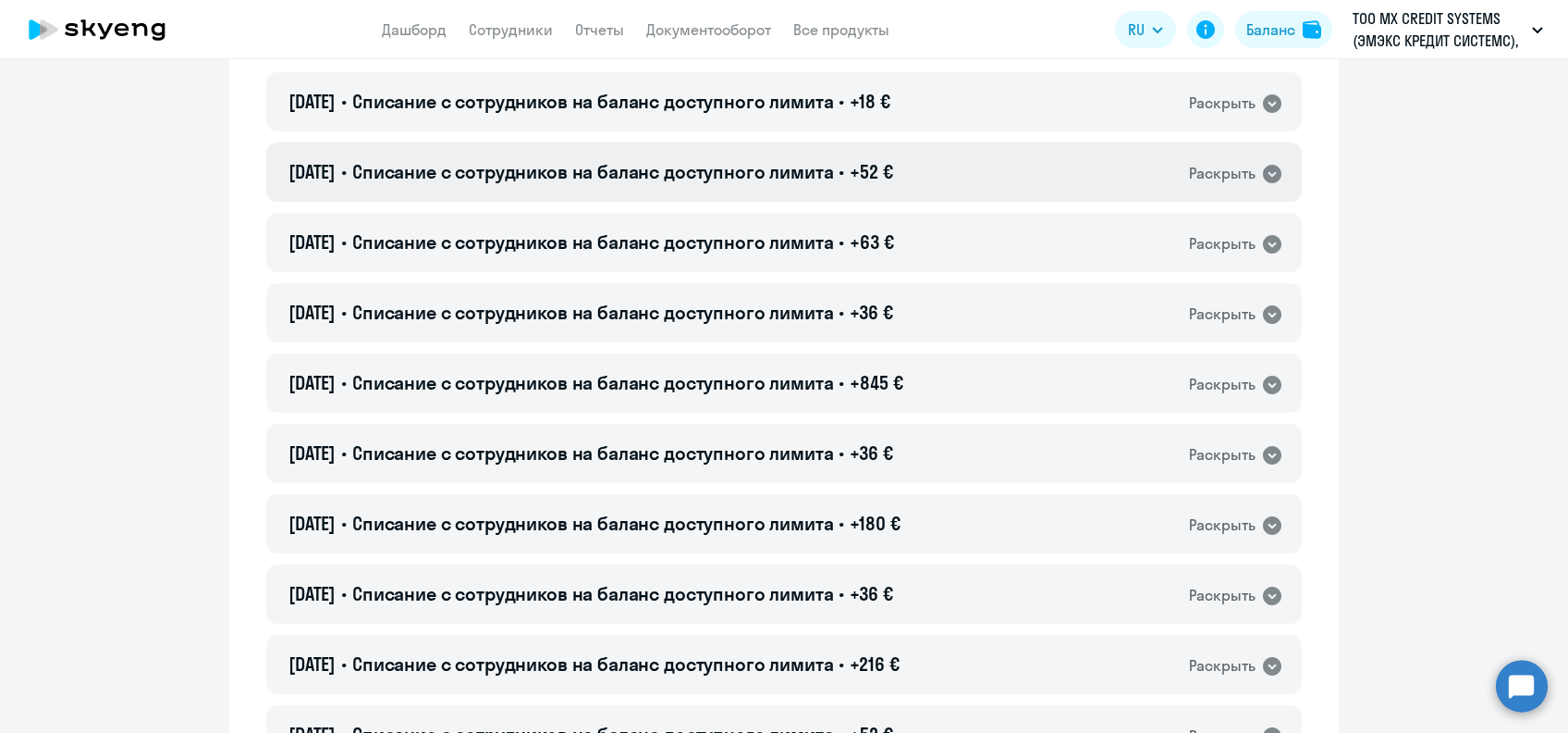
click at [625, 148] on div "[DATE] • Списание с сотрудников на баланс доступного лимита • +52 € Раскрыть" at bounding box center [784, 172] width 1035 height 59
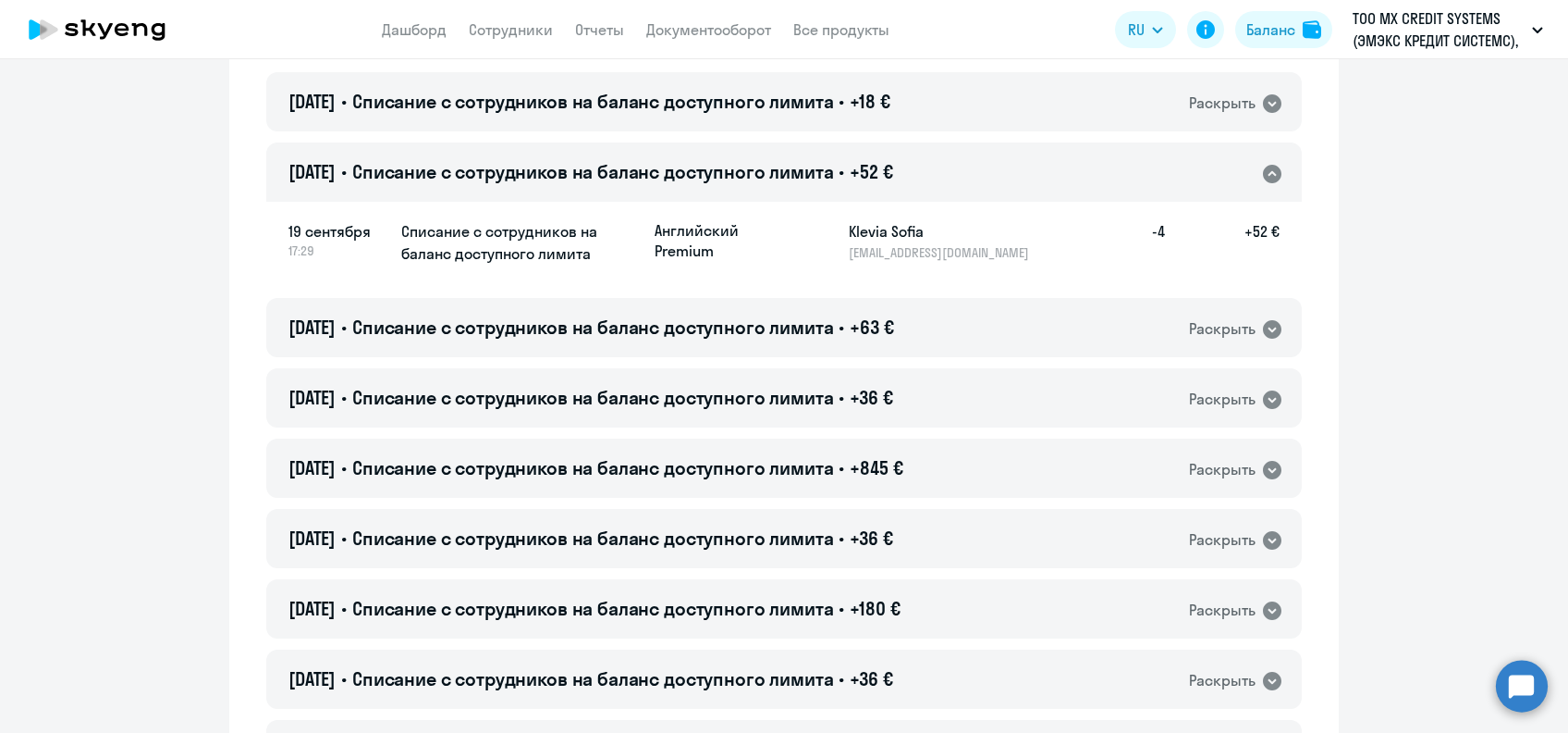
click at [855, 224] on h5 "Klevia Sofia" at bounding box center [944, 231] width 190 height 23
click at [852, 231] on h5 "Klevia Sofia" at bounding box center [944, 231] width 190 height 23
click at [861, 222] on h5 "Klevia Sofia" at bounding box center [944, 231] width 190 height 23
click at [864, 220] on h5 "Klevia Sofia" at bounding box center [944, 231] width 190 height 23
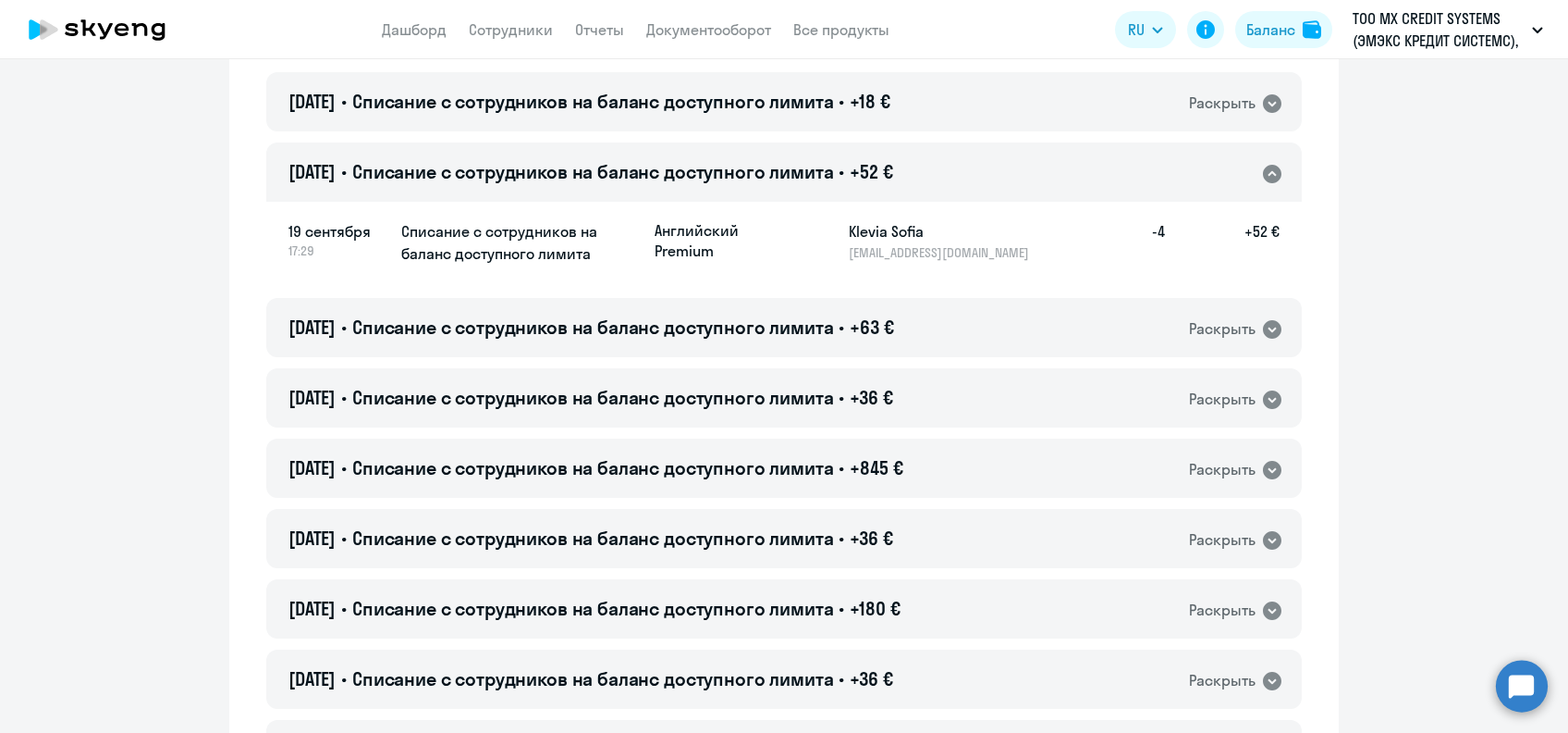
click at [858, 228] on h5 "Klevia Sofia" at bounding box center [944, 231] width 190 height 23
click at [686, 160] on span "Списание с сотрудников на баланс доступного лимита" at bounding box center [593, 171] width 482 height 23
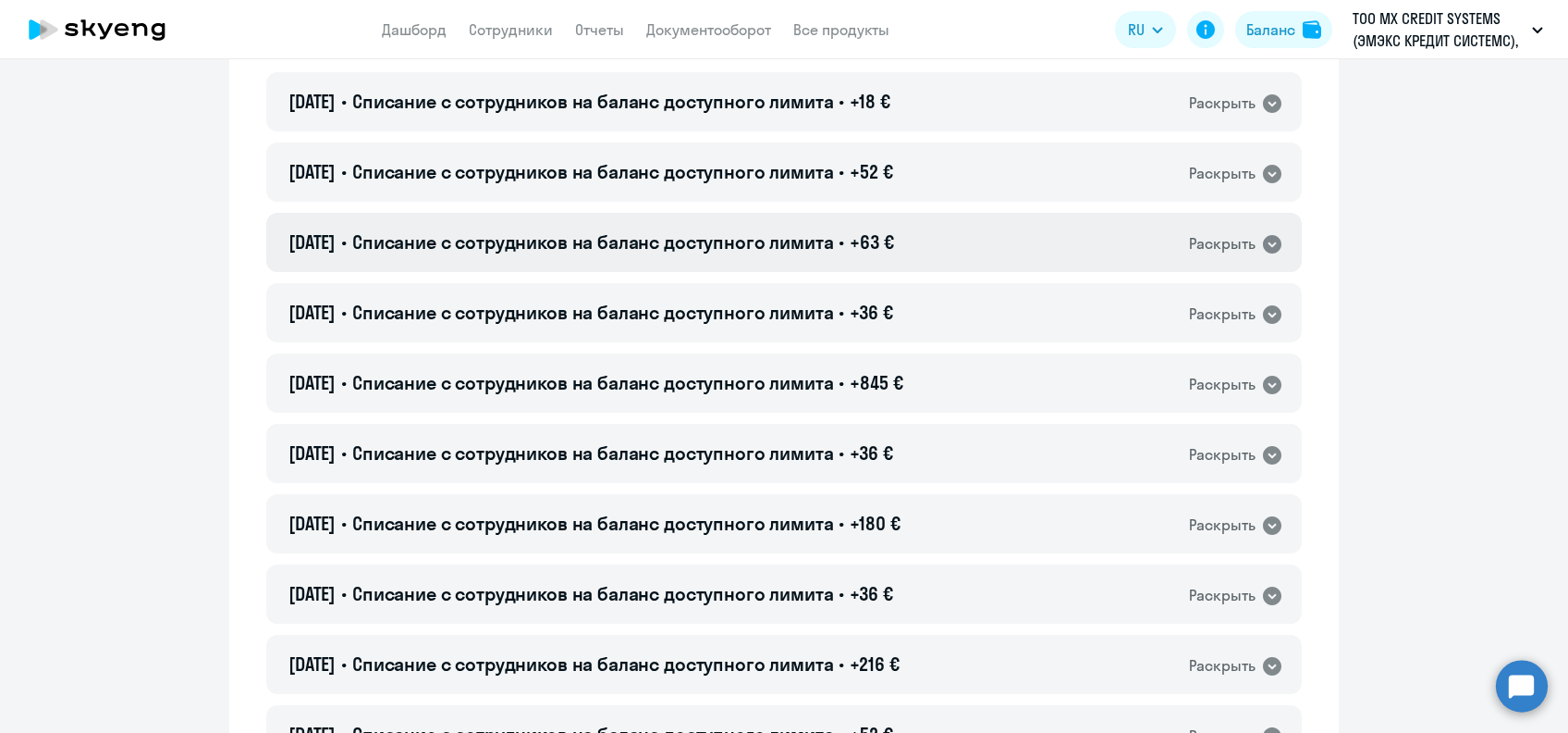
click at [736, 228] on div "[DATE] • Списание с сотрудников на баланс доступного лимита • +63 € Раскрыть" at bounding box center [784, 243] width 1035 height 59
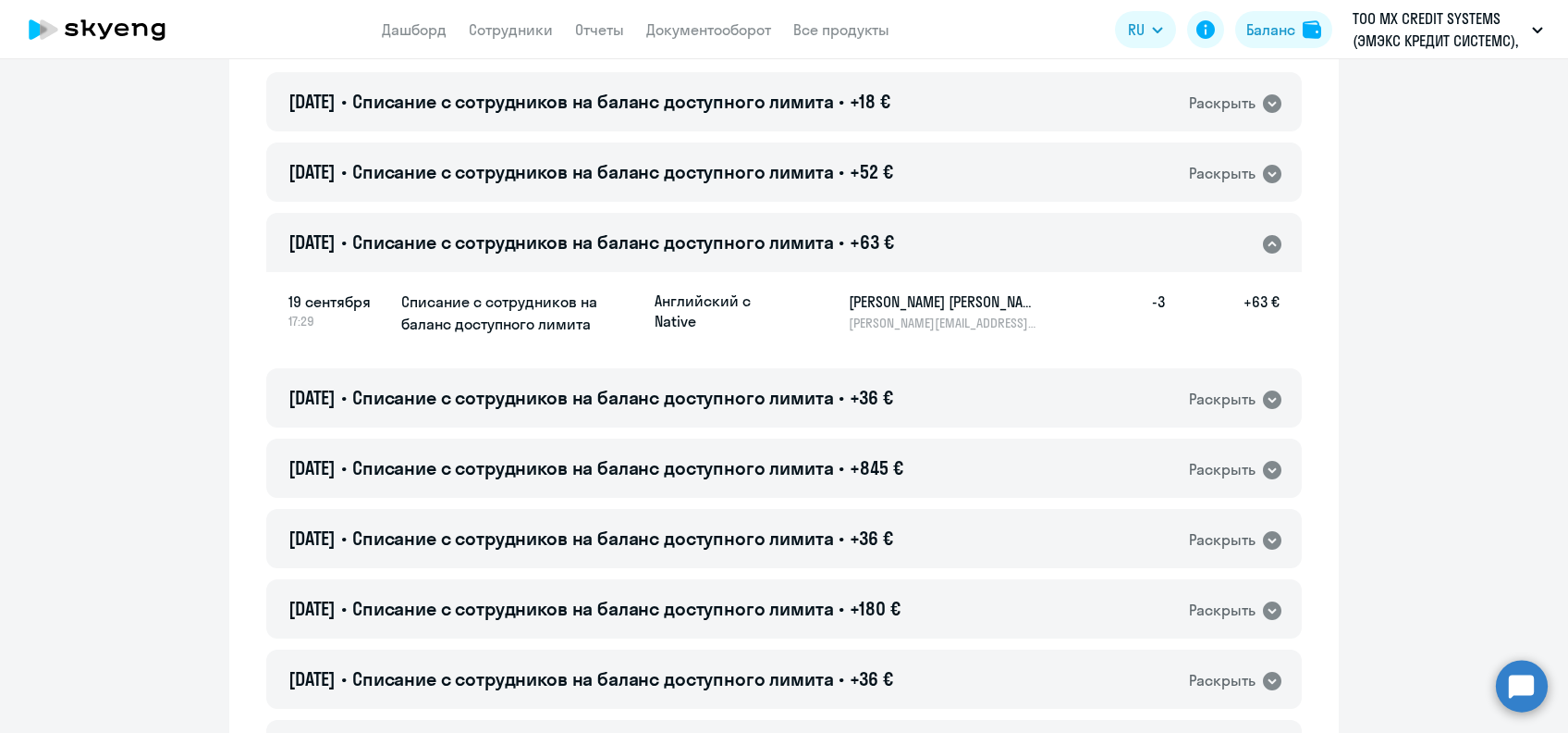
scroll to position [1851, 0]
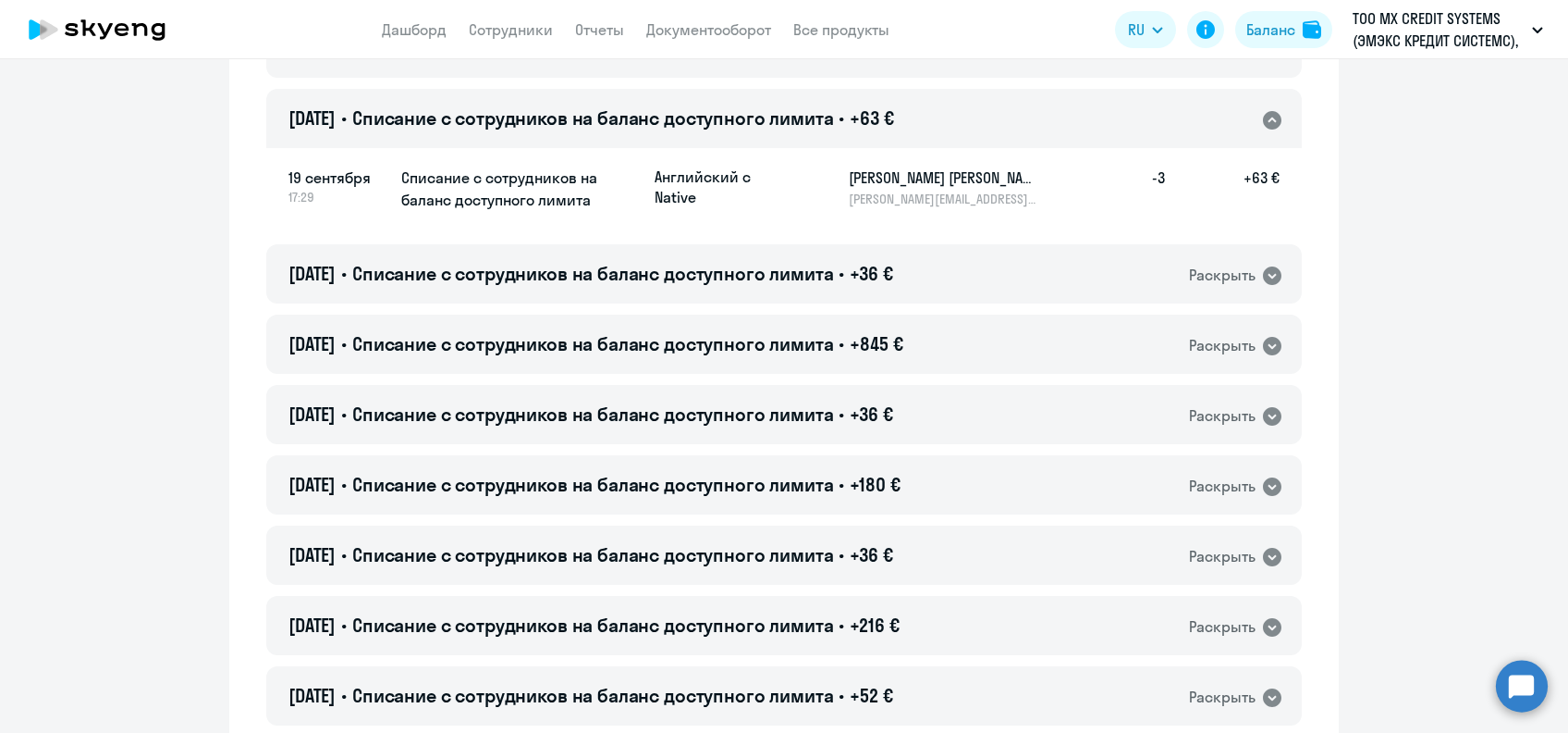
click at [864, 179] on h5 "[PERSON_NAME] [PERSON_NAME]" at bounding box center [944, 178] width 190 height 23
click at [672, 100] on div "[DATE] • Списание с сотрудников на баланс доступного лимита • +63 € Раскрыть" at bounding box center [784, 118] width 1035 height 59
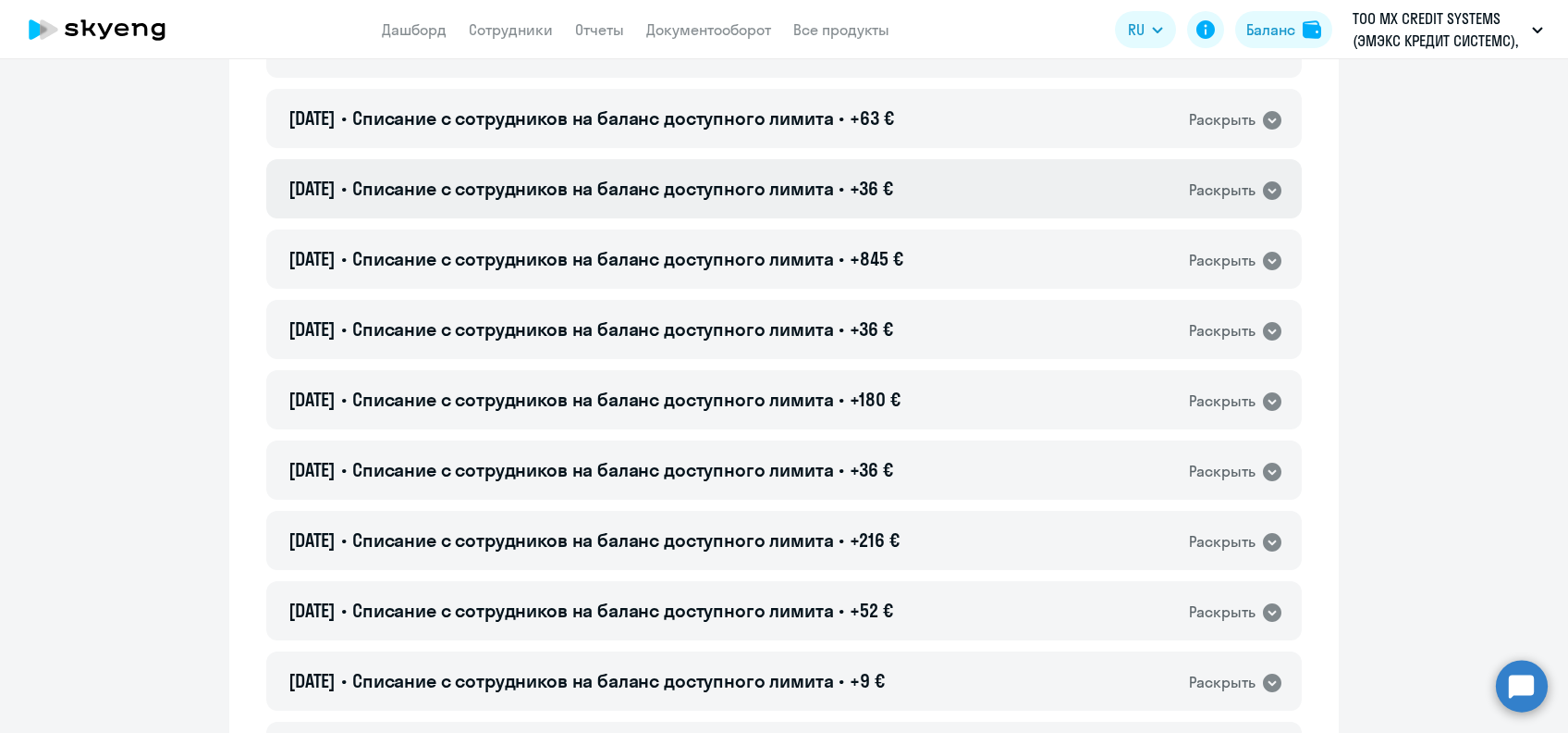
click at [688, 179] on span "Списание с сотрудников на баланс доступного лимита" at bounding box center [593, 187] width 482 height 23
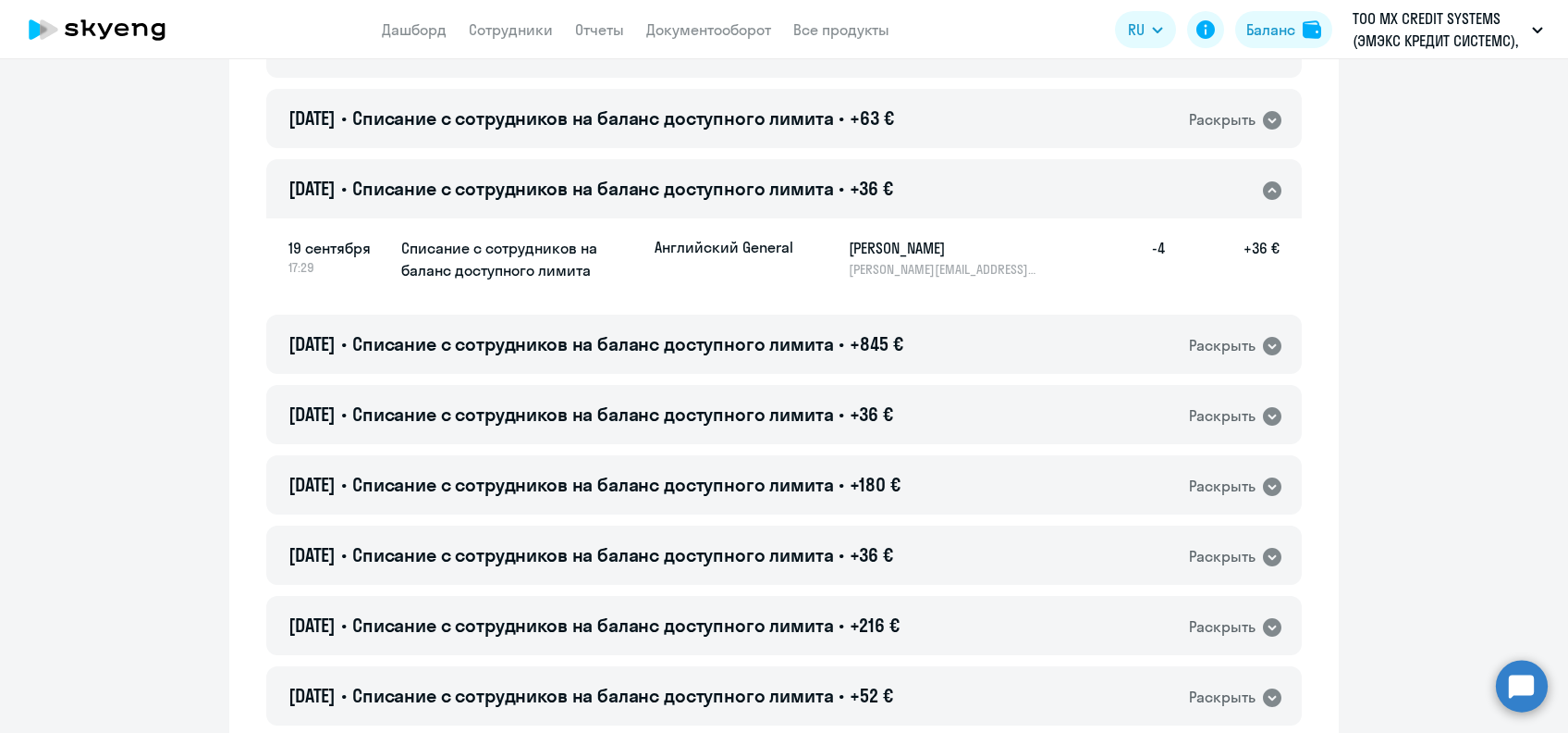
click at [854, 245] on h5 "[PERSON_NAME]" at bounding box center [944, 248] width 190 height 23
click at [589, 185] on span "Списание с сотрудников на баланс доступного лимита" at bounding box center [593, 187] width 482 height 23
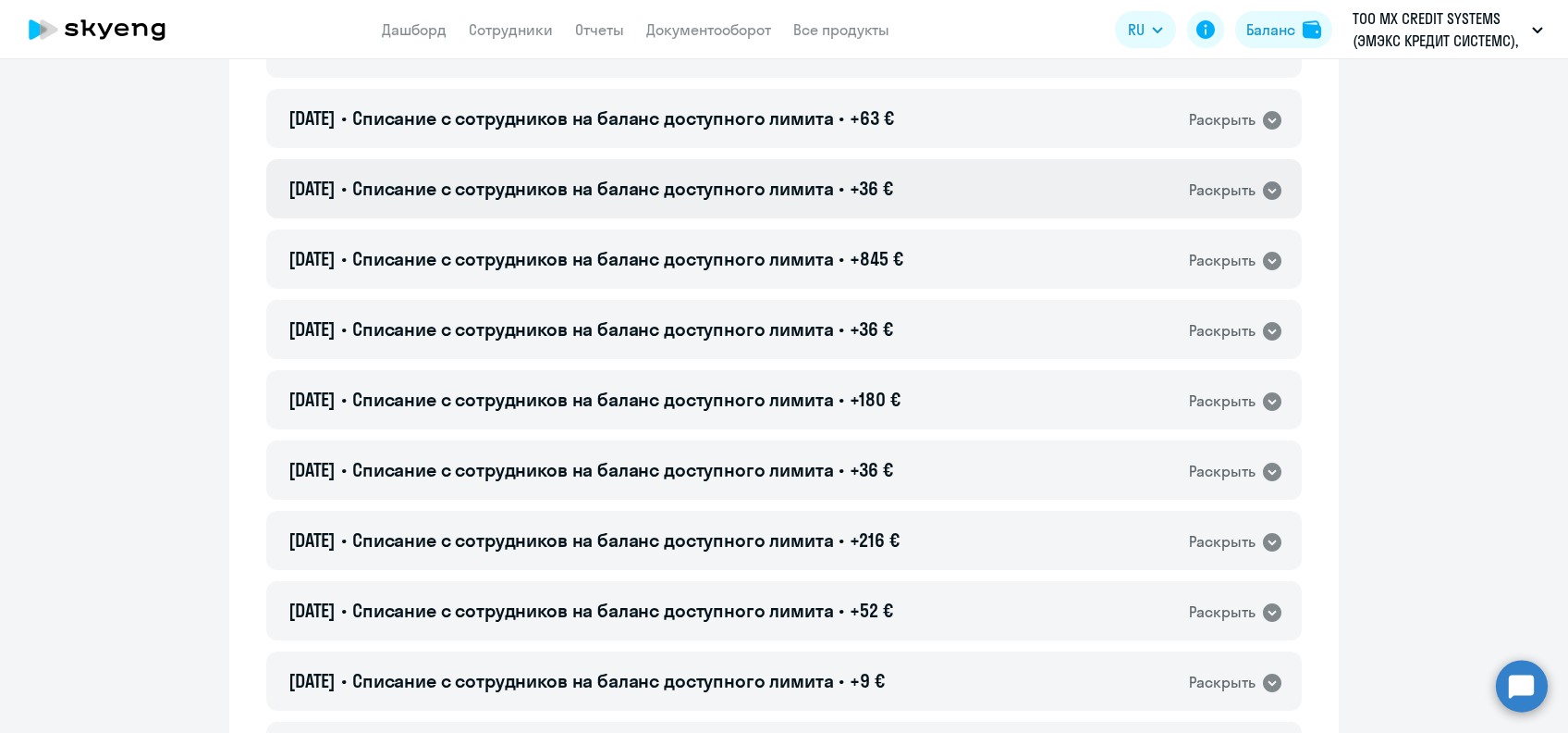
scroll to position [1973, 0]
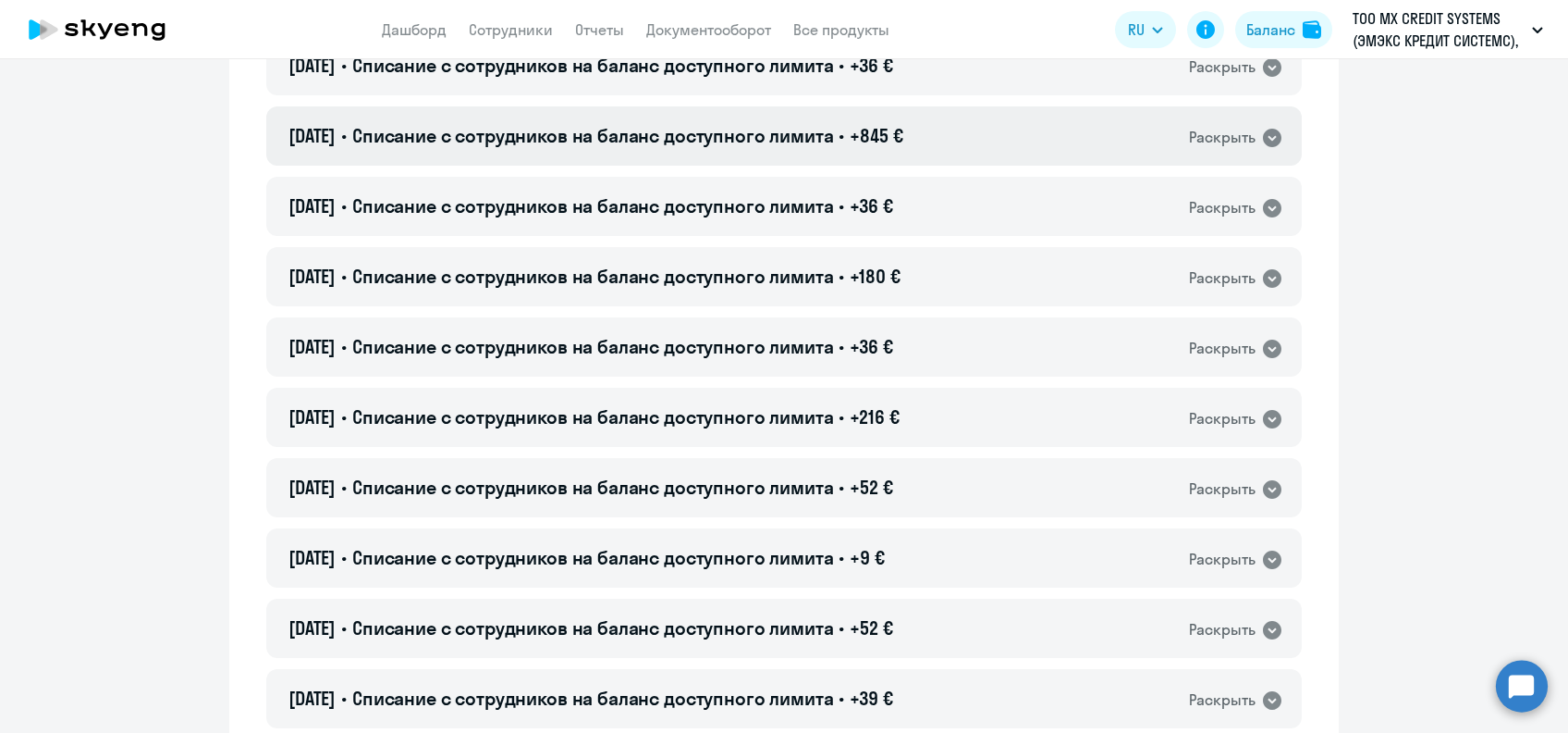
click at [1050, 141] on div "[DATE] • Списание с сотрудников на баланс доступного лимита • +845 € Раскрыть" at bounding box center [784, 136] width 1035 height 59
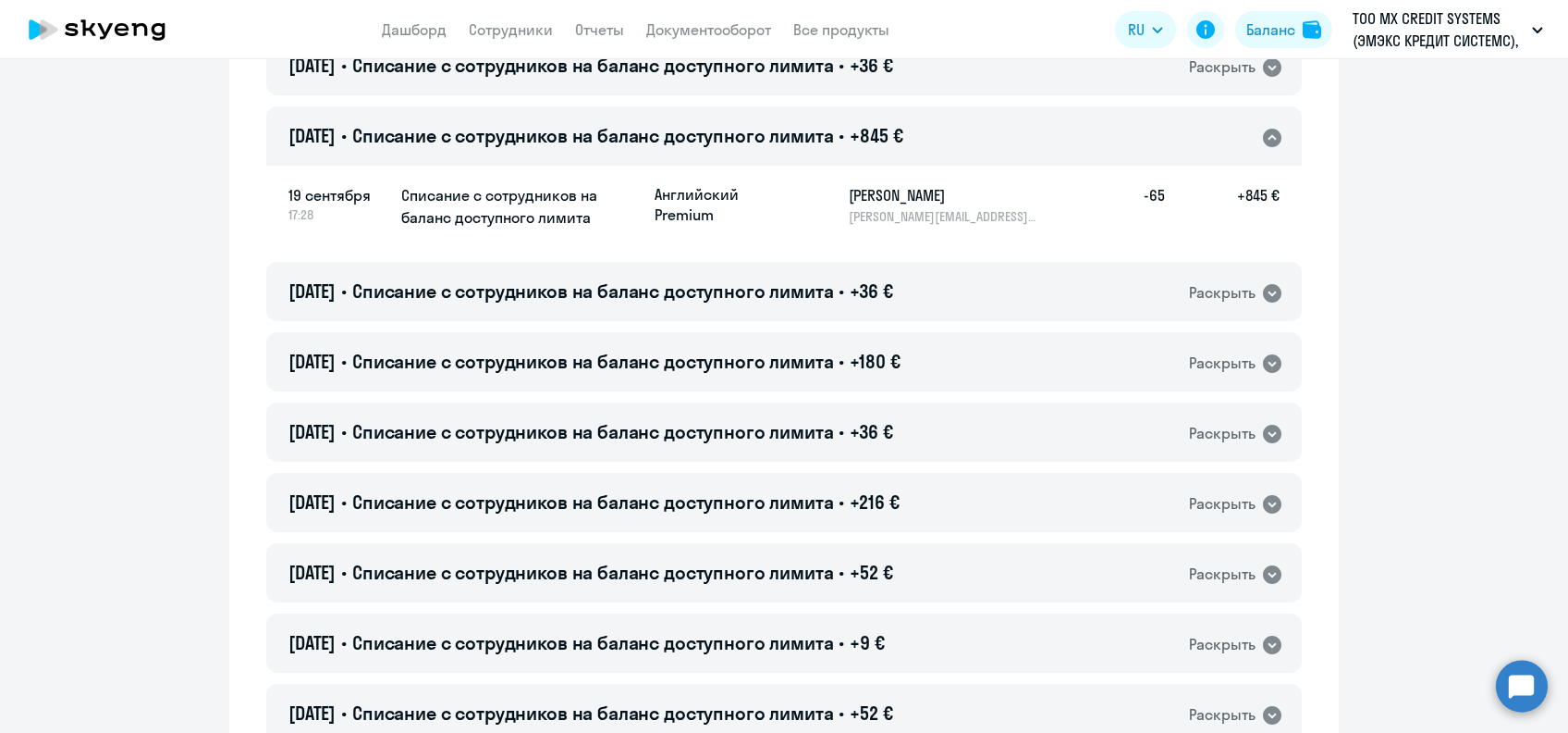
click at [858, 188] on h5 "[PERSON_NAME]" at bounding box center [944, 195] width 190 height 23
click at [800, 132] on span "Списание с сотрудников на баланс доступного лимита" at bounding box center [593, 135] width 482 height 23
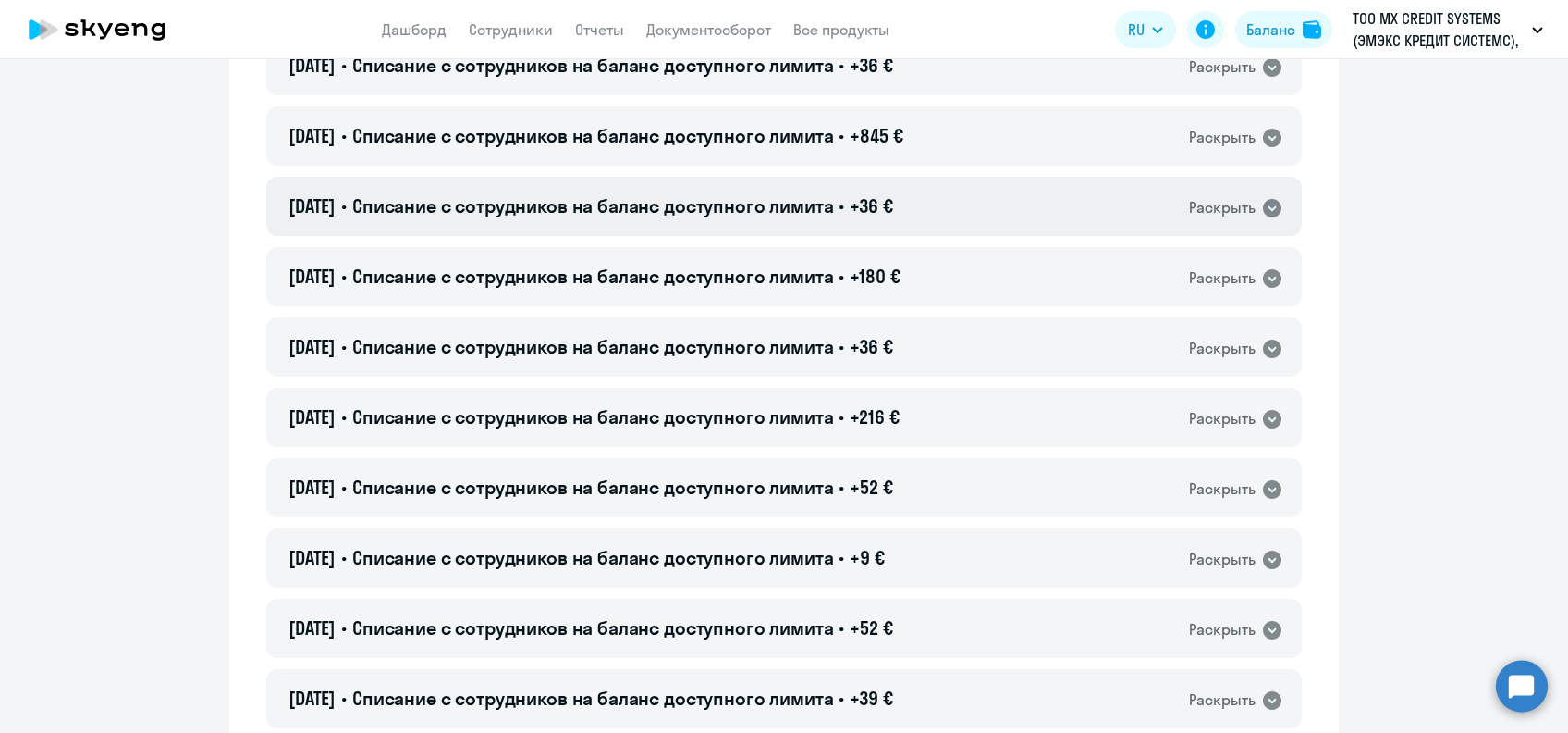
click at [804, 233] on div "[DATE] • Списание с сотрудников на баланс доступного лимита • +36 € Раскрыть" at bounding box center [784, 206] width 1035 height 59
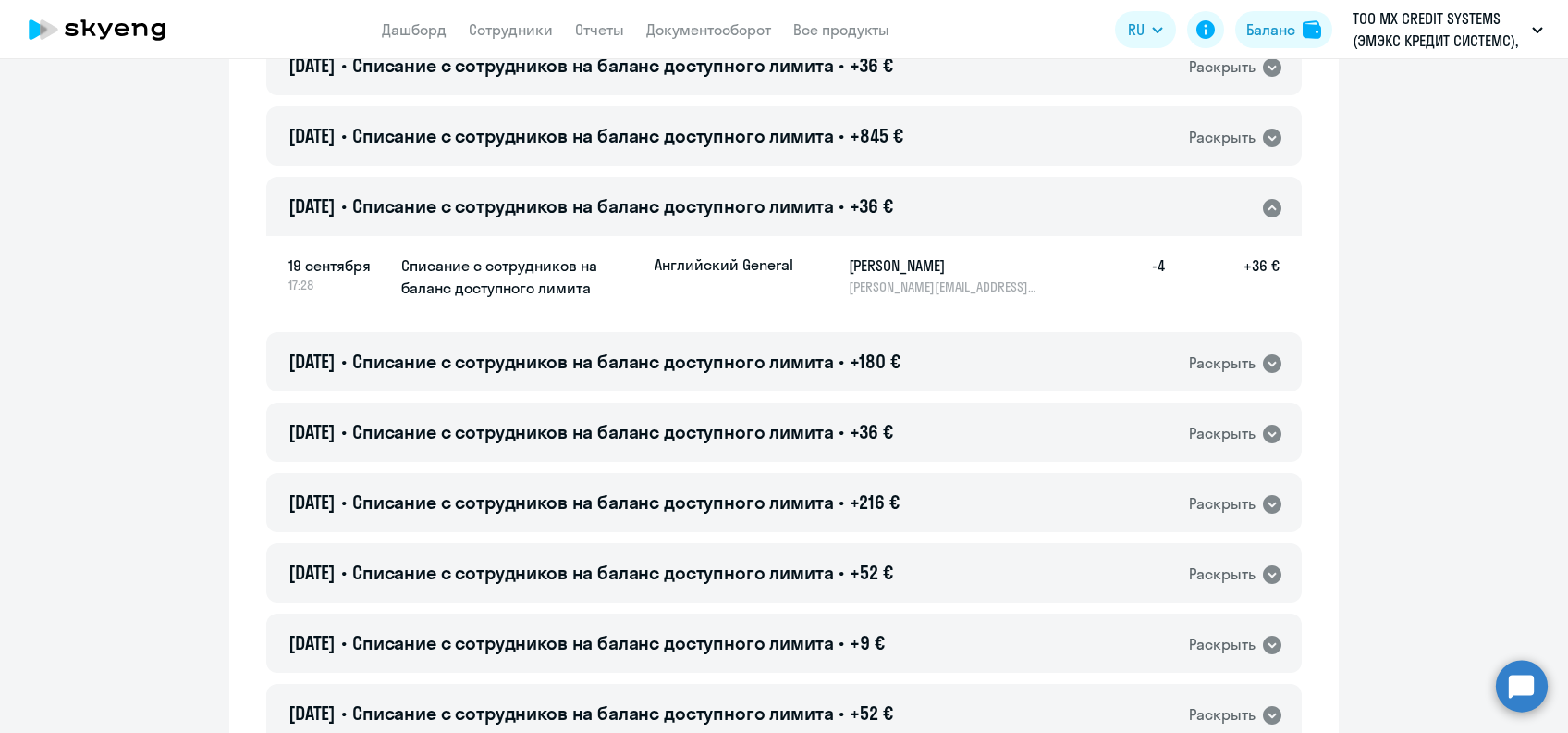
click at [858, 265] on h5 "[PERSON_NAME]" at bounding box center [944, 265] width 190 height 23
click at [831, 208] on span "Списание с сотрудников на баланс доступного лимита" at bounding box center [593, 205] width 482 height 23
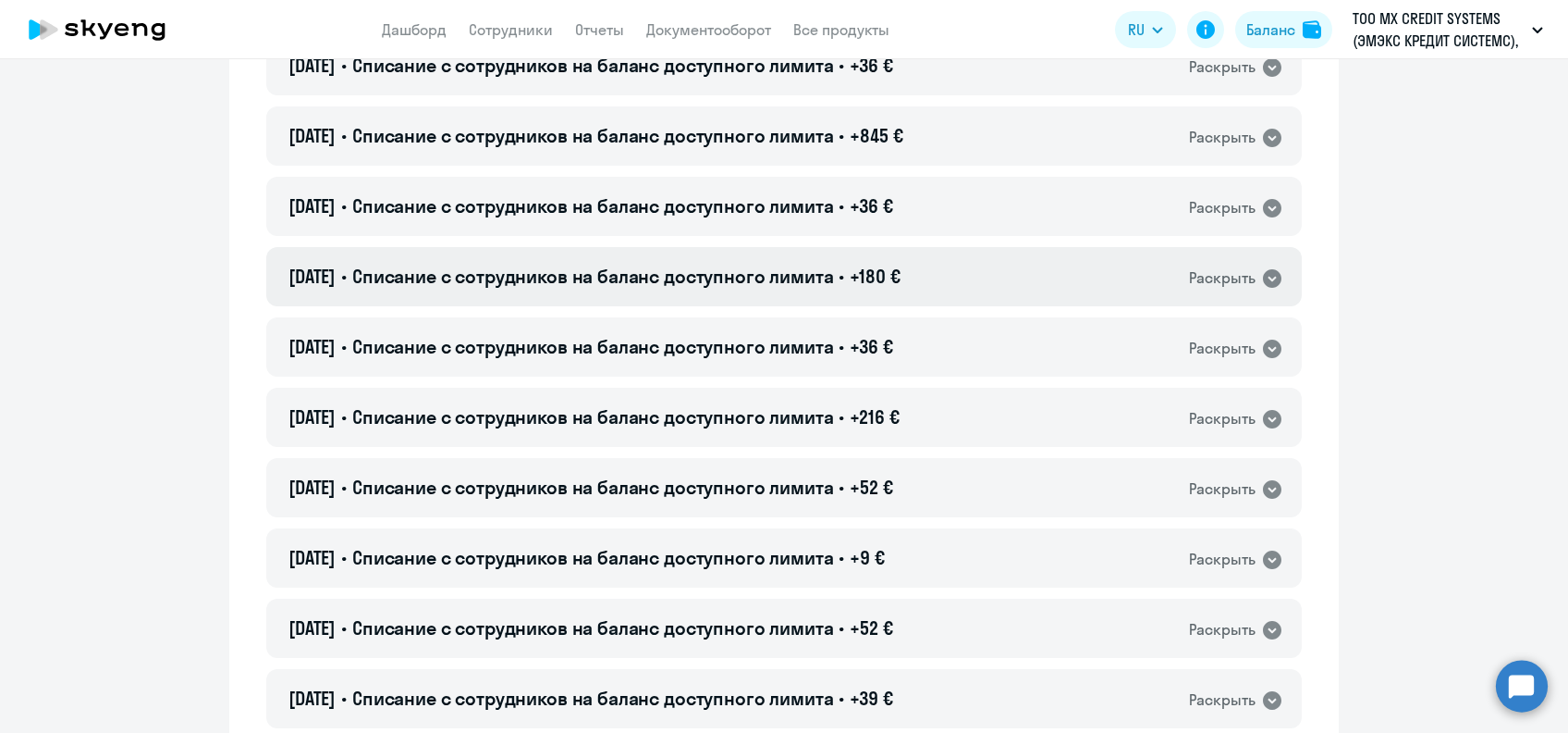
click at [834, 272] on span "Списание с сотрудников на баланс доступного лимита" at bounding box center [593, 275] width 482 height 23
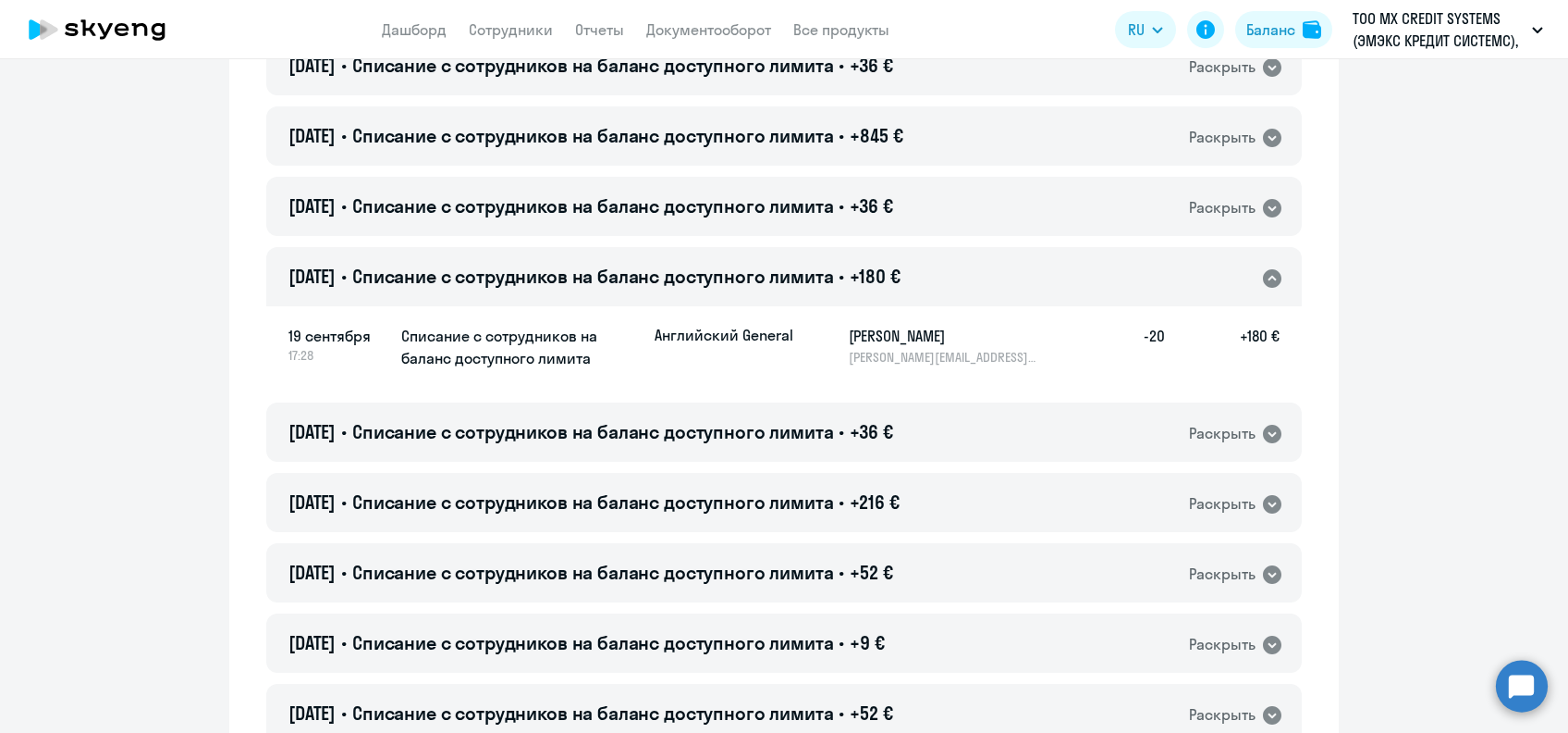
click at [882, 333] on h5 "[PERSON_NAME]" at bounding box center [944, 335] width 190 height 23
click at [833, 291] on div "[DATE] • Списание с сотрудников на баланс доступного лимита • +180 € Раскрыть" at bounding box center [784, 276] width 1035 height 59
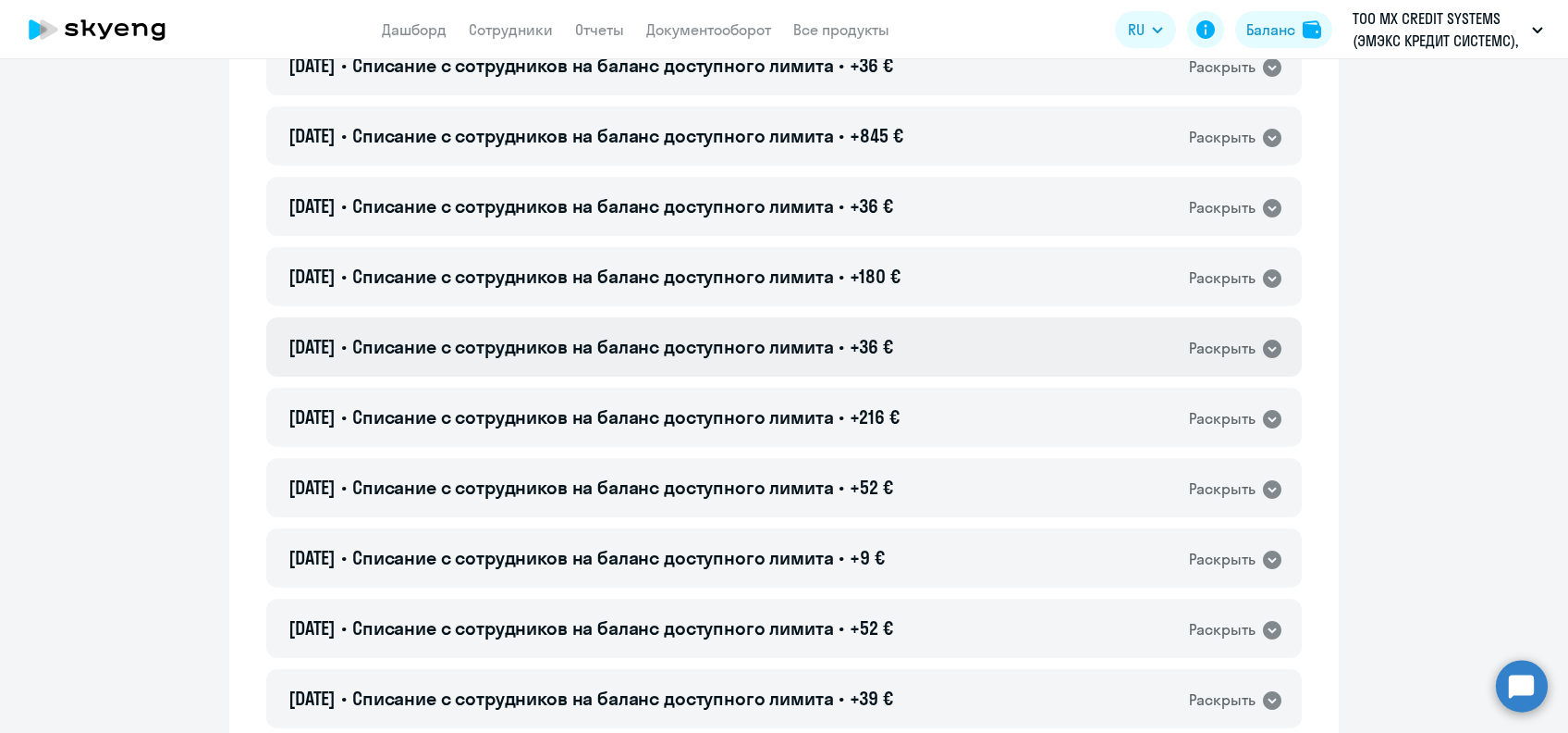
click at [850, 363] on div "[DATE] • Списание с сотрудников на баланс доступного лимита • +36 € Раскрыть" at bounding box center [784, 347] width 1035 height 59
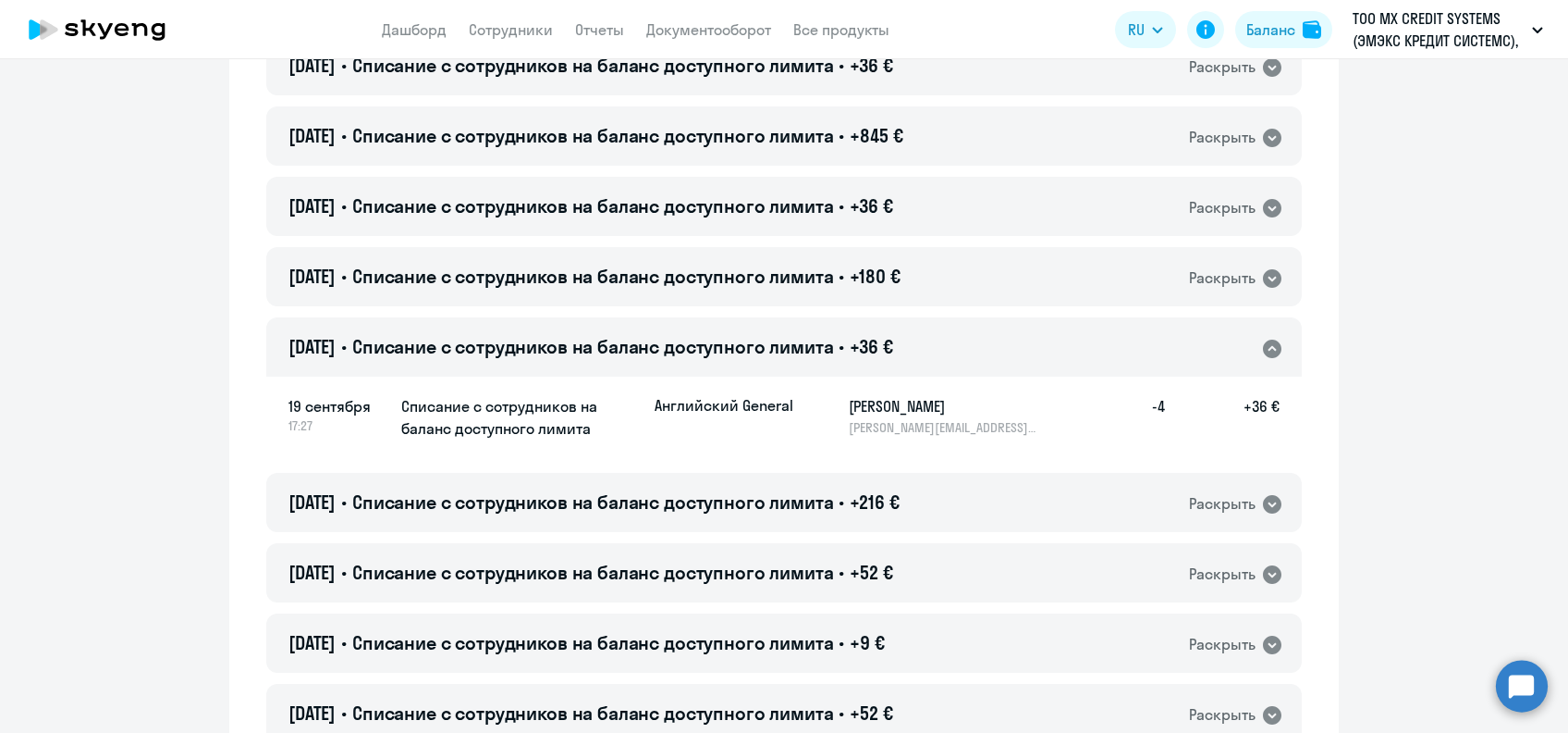
click at [858, 404] on h5 "[PERSON_NAME]" at bounding box center [944, 405] width 190 height 23
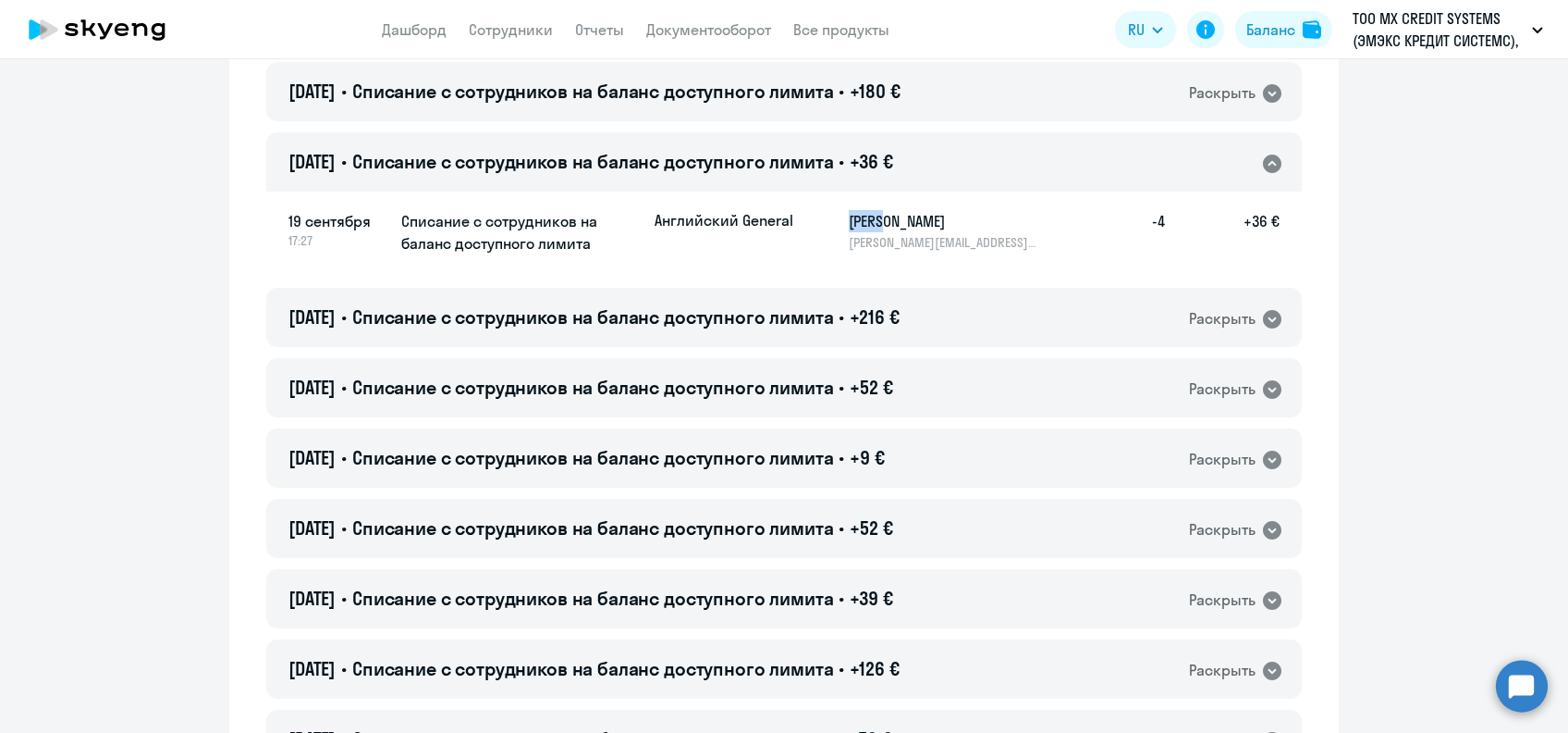
scroll to position [2221, 0]
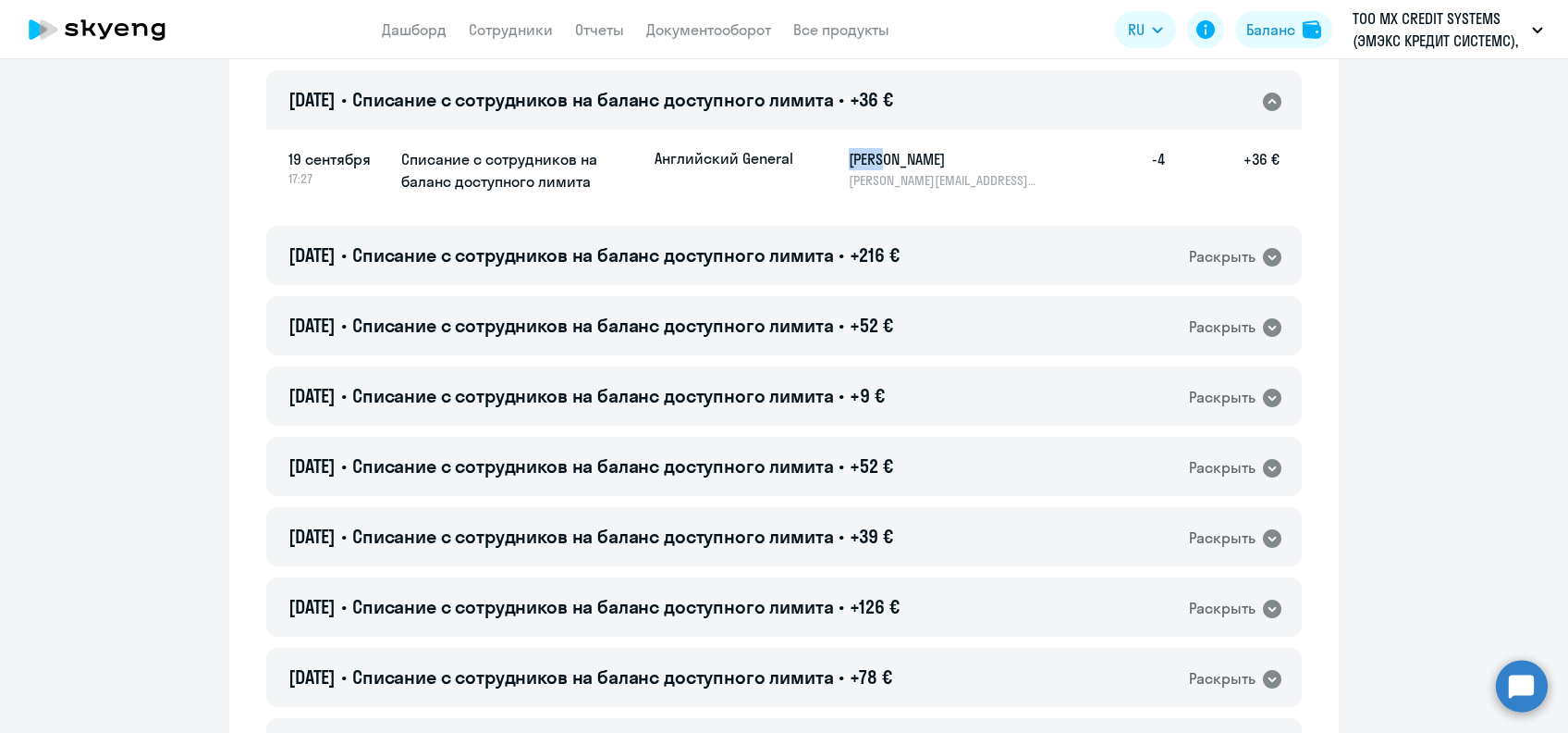
click at [779, 97] on span "Списание с сотрудников на баланс доступного лимита" at bounding box center [593, 99] width 482 height 23
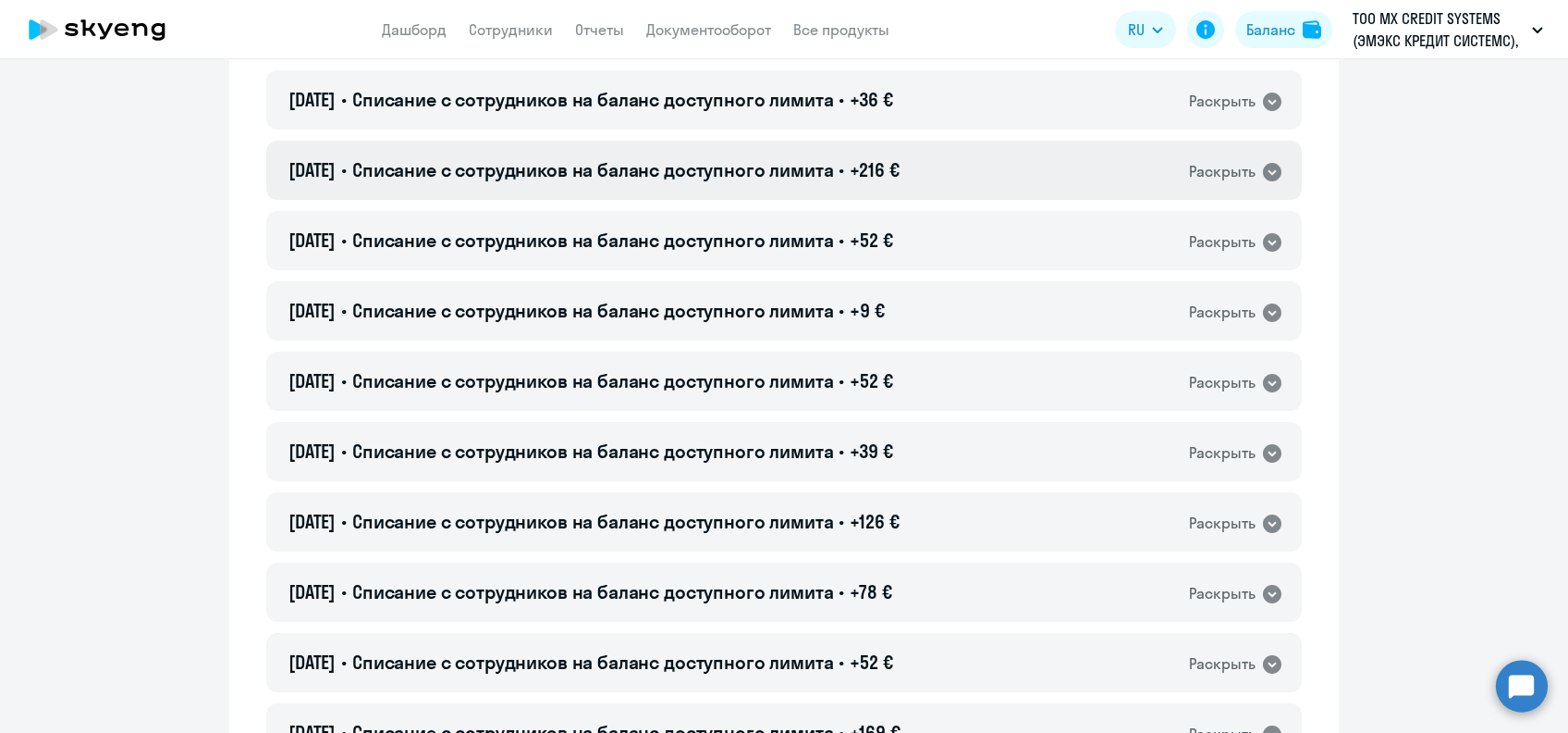
click at [791, 159] on span "Списание с сотрудников на баланс доступного лимита" at bounding box center [593, 169] width 482 height 23
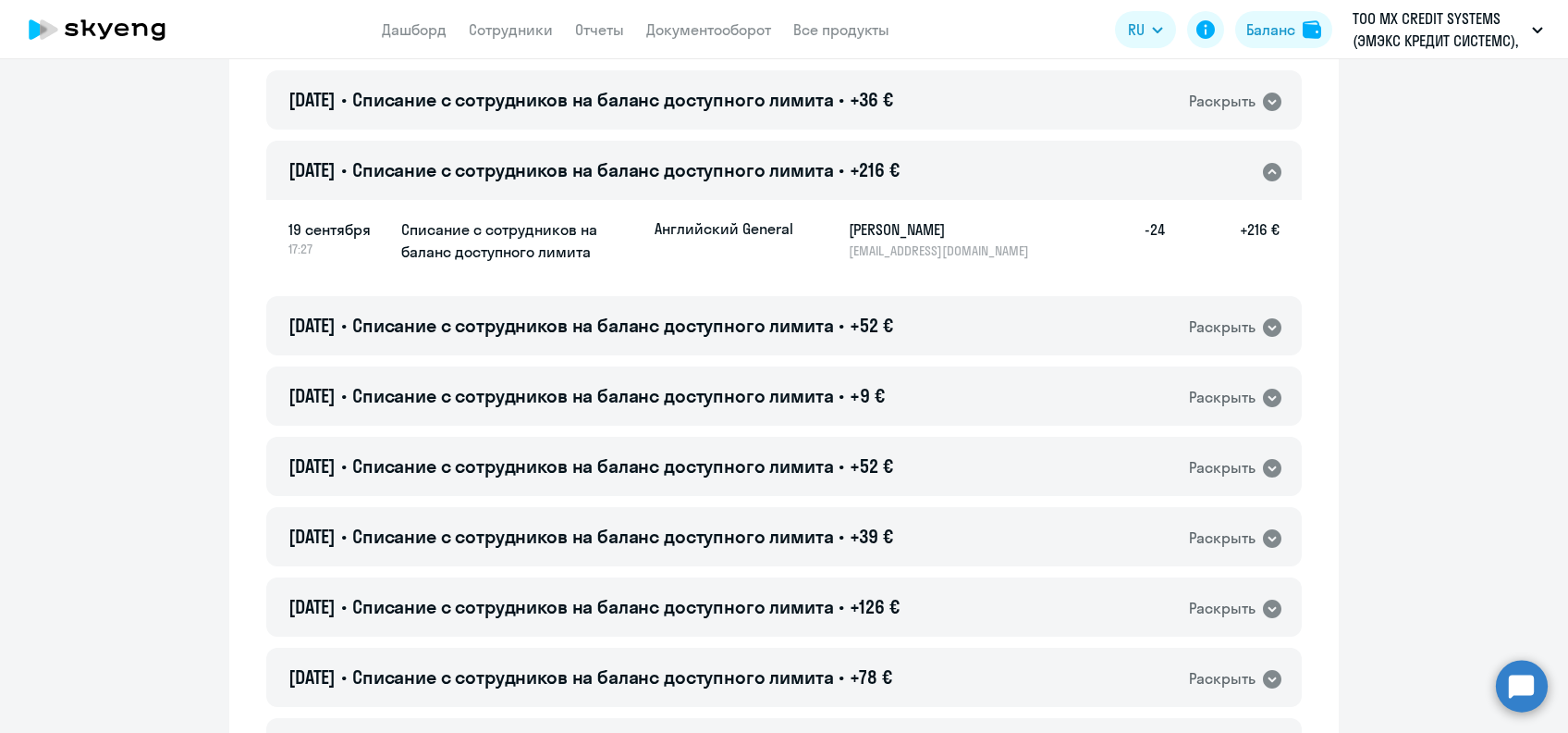
click at [859, 231] on h5 "[PERSON_NAME]" at bounding box center [944, 229] width 190 height 23
click at [598, 162] on span "Списание с сотрудников на баланс доступного лимита" at bounding box center [593, 169] width 482 height 23
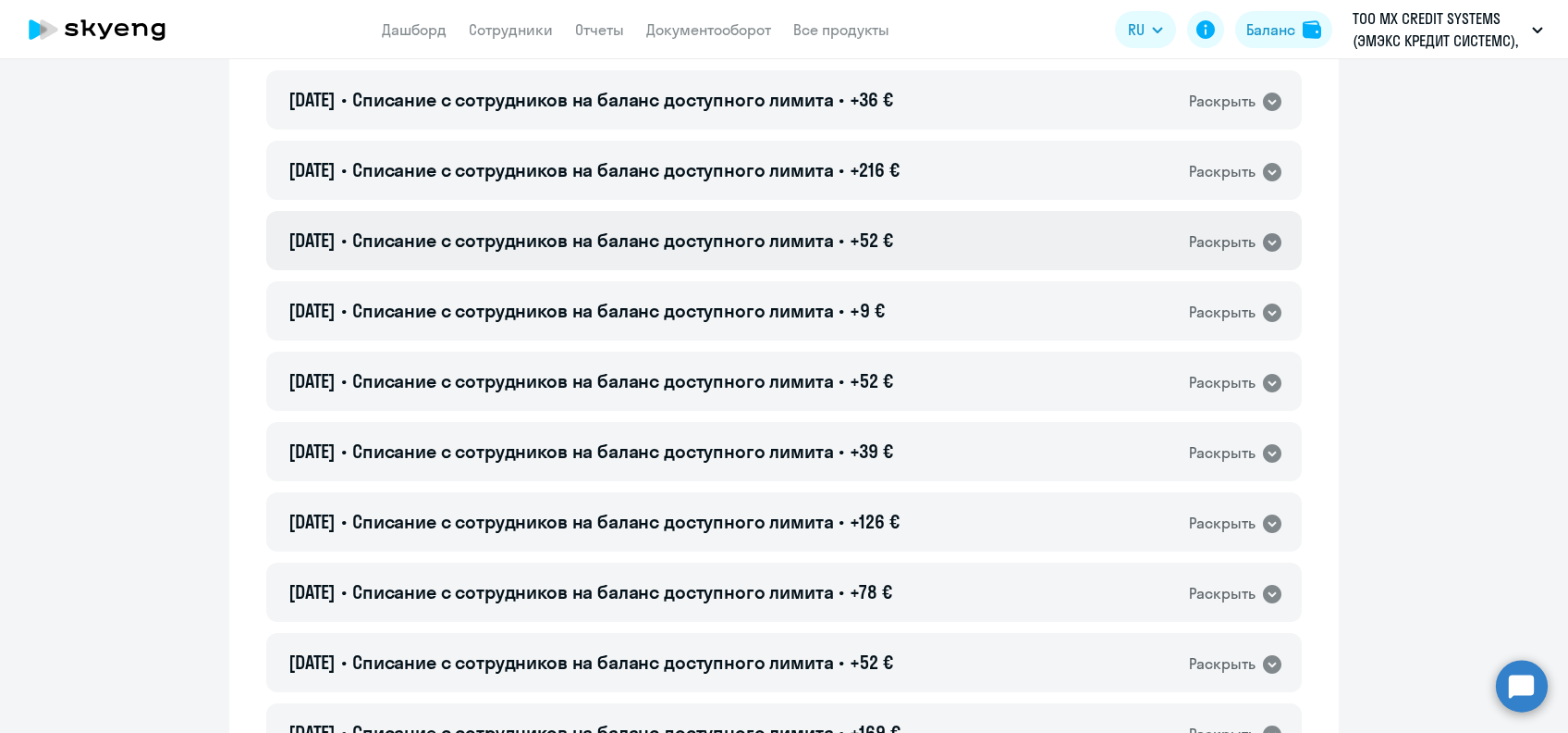
click at [619, 231] on span "Списание с сотрудников на баланс доступного лимита" at bounding box center [593, 240] width 482 height 23
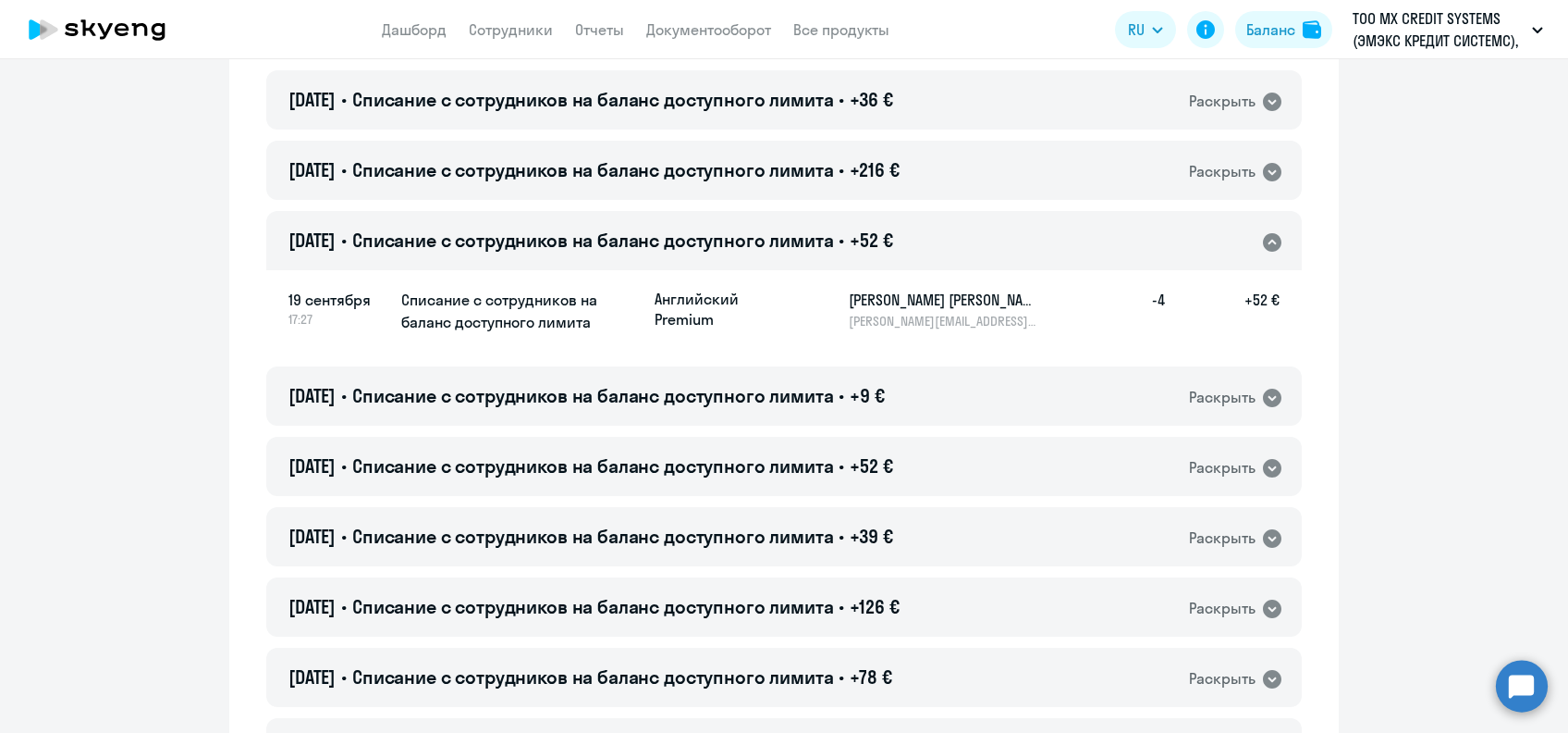
click at [869, 298] on h5 "[PERSON_NAME] [PERSON_NAME]" at bounding box center [944, 300] width 190 height 23
click at [785, 258] on div "[DATE] • Списание с сотрудников на баланс доступного лимита • +52 € Раскрыть" at bounding box center [784, 241] width 1035 height 59
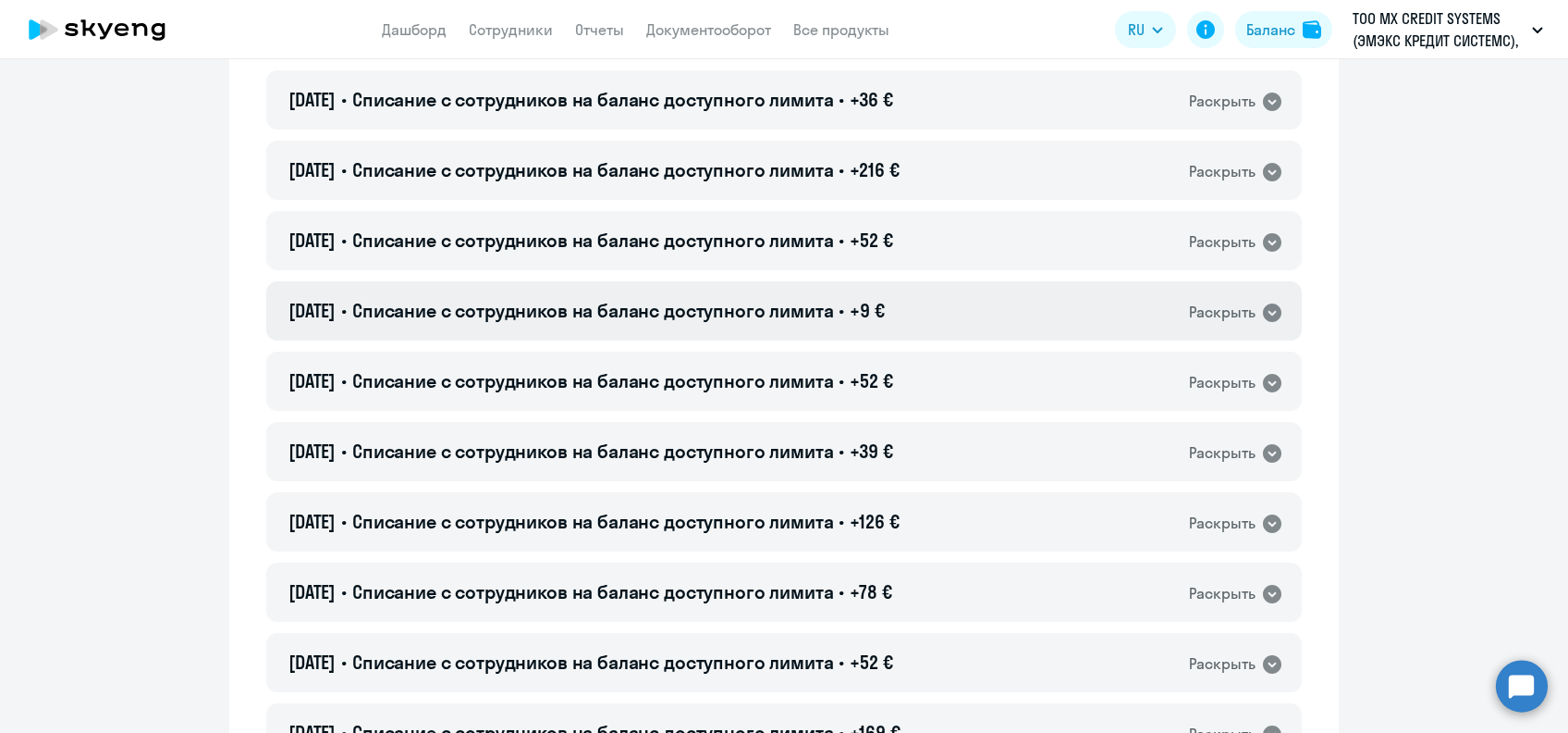
click at [789, 299] on span "Списание с сотрудников на баланс доступного лимита" at bounding box center [593, 310] width 482 height 23
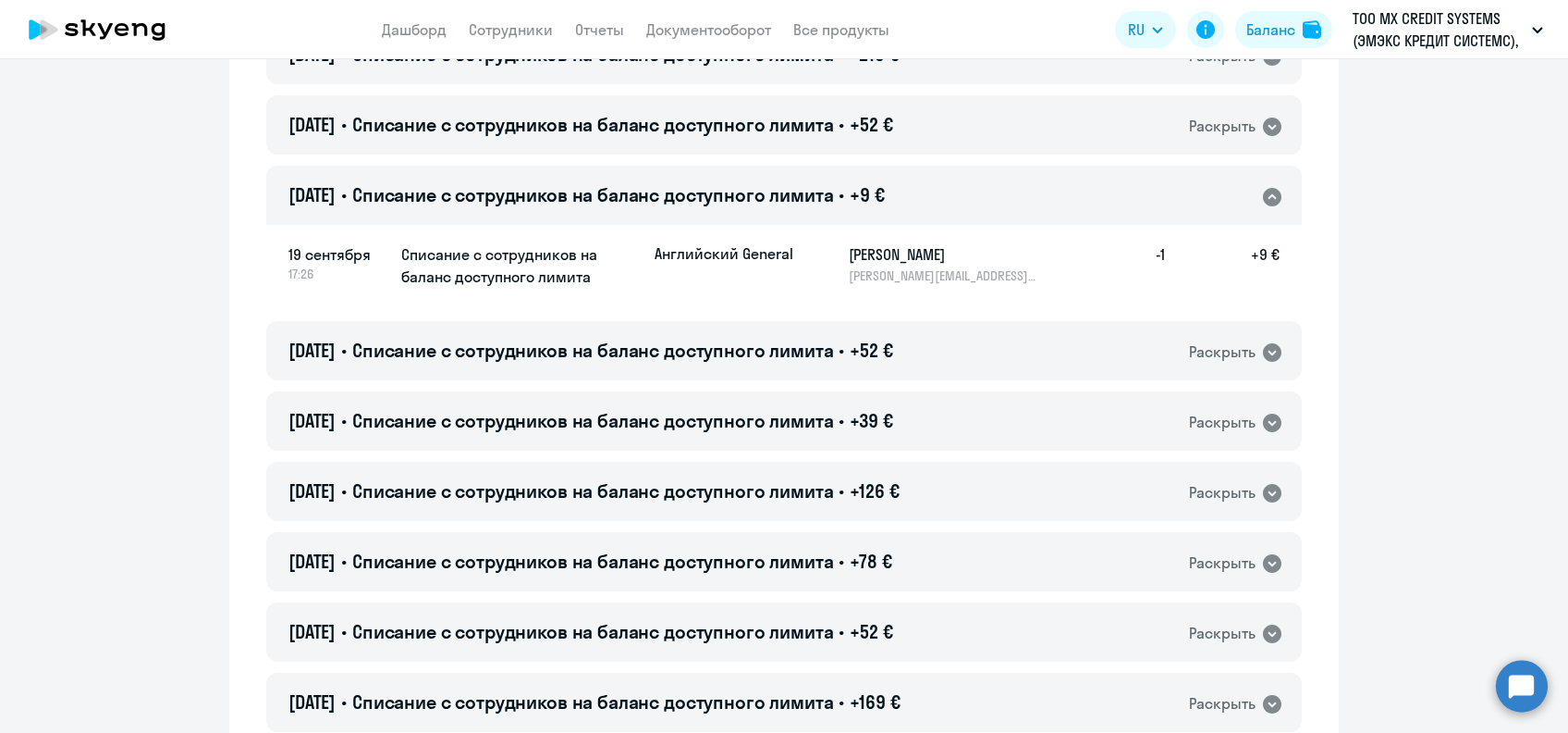
scroll to position [2343, 0]
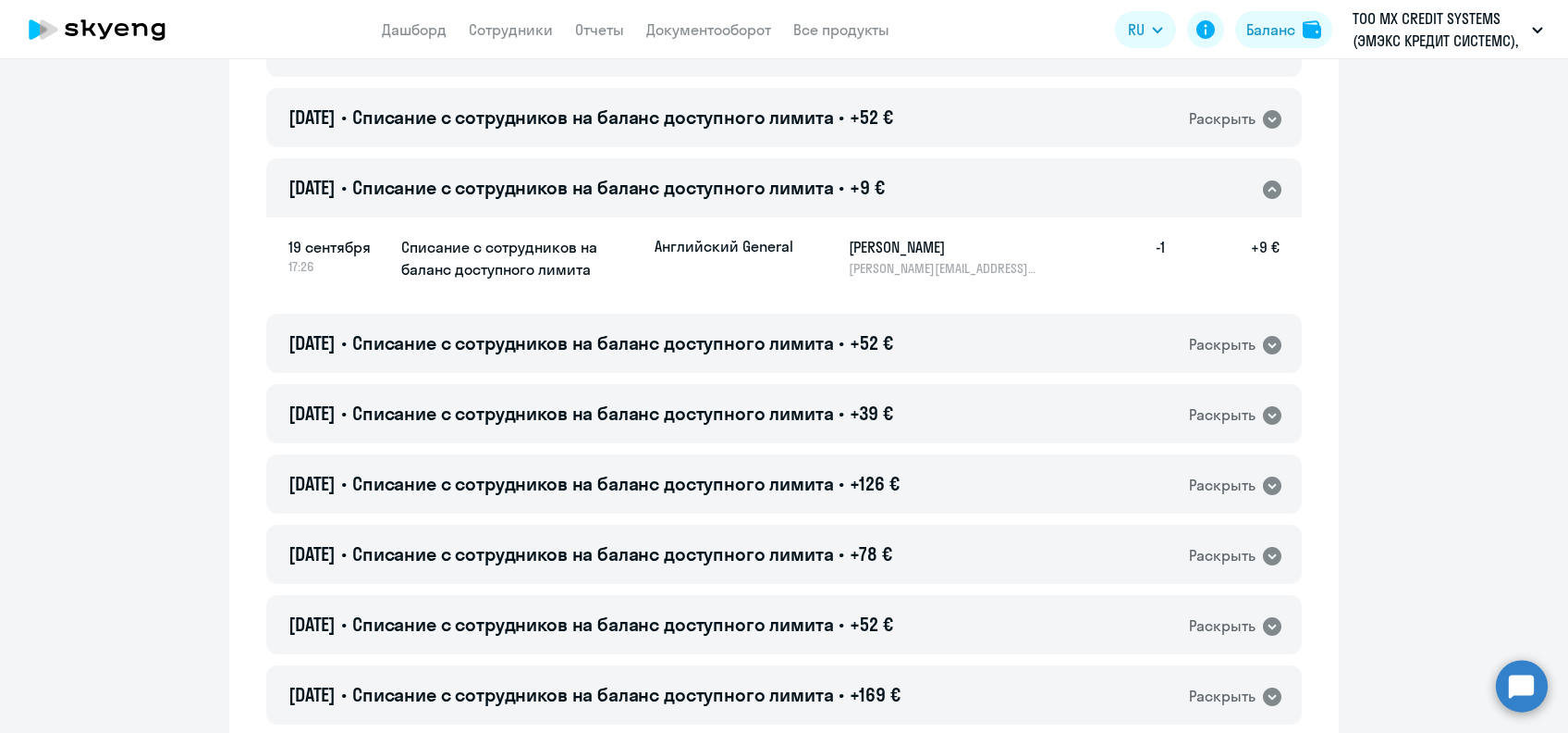
click at [895, 253] on h5 "[PERSON_NAME]" at bounding box center [944, 247] width 190 height 23
click at [621, 183] on span "Списание с сотрудников на баланс доступного лимита" at bounding box center [593, 186] width 482 height 23
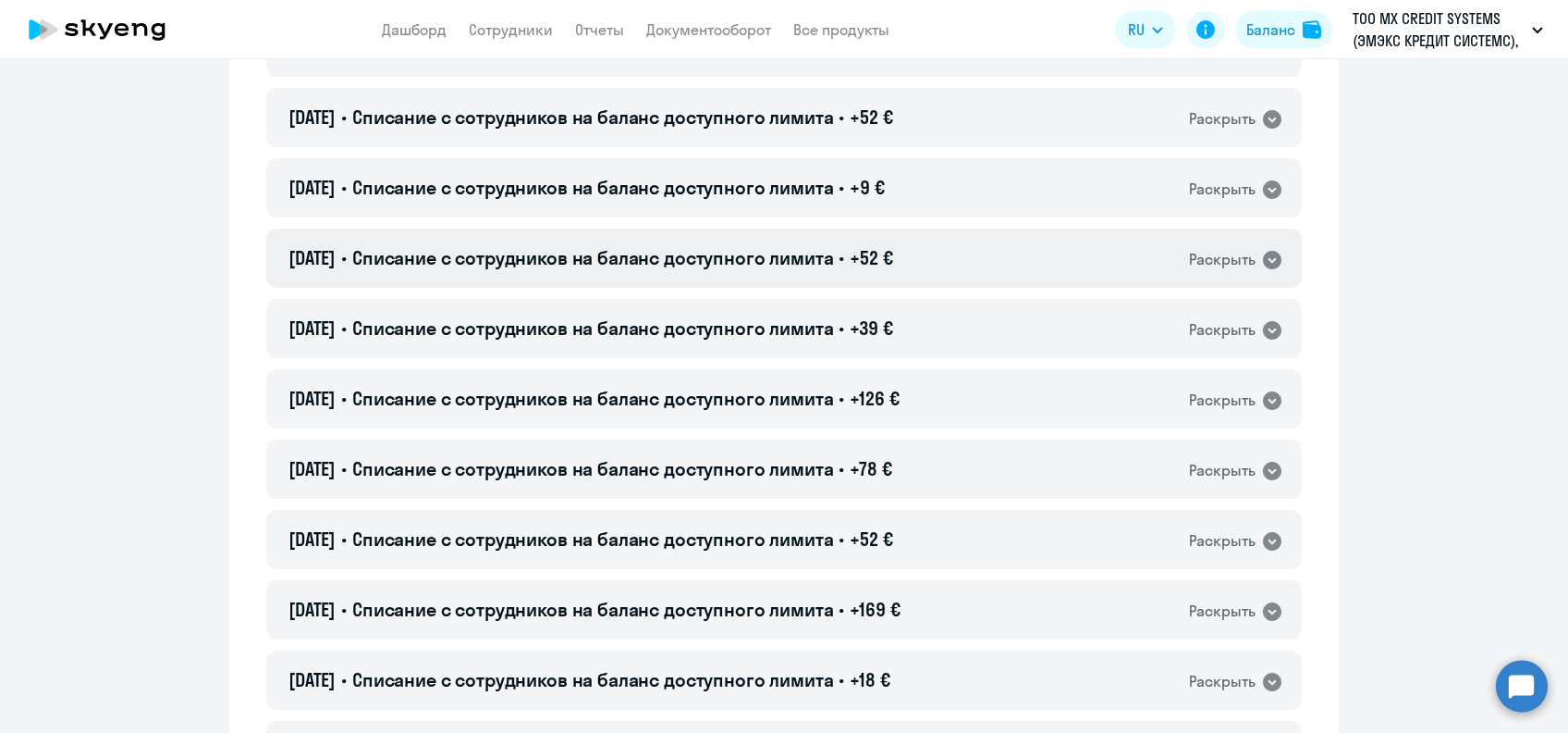
click at [871, 274] on div "[DATE] • Списание с сотрудников на баланс доступного лимита • +52 € Раскрыть" at bounding box center [784, 258] width 1035 height 59
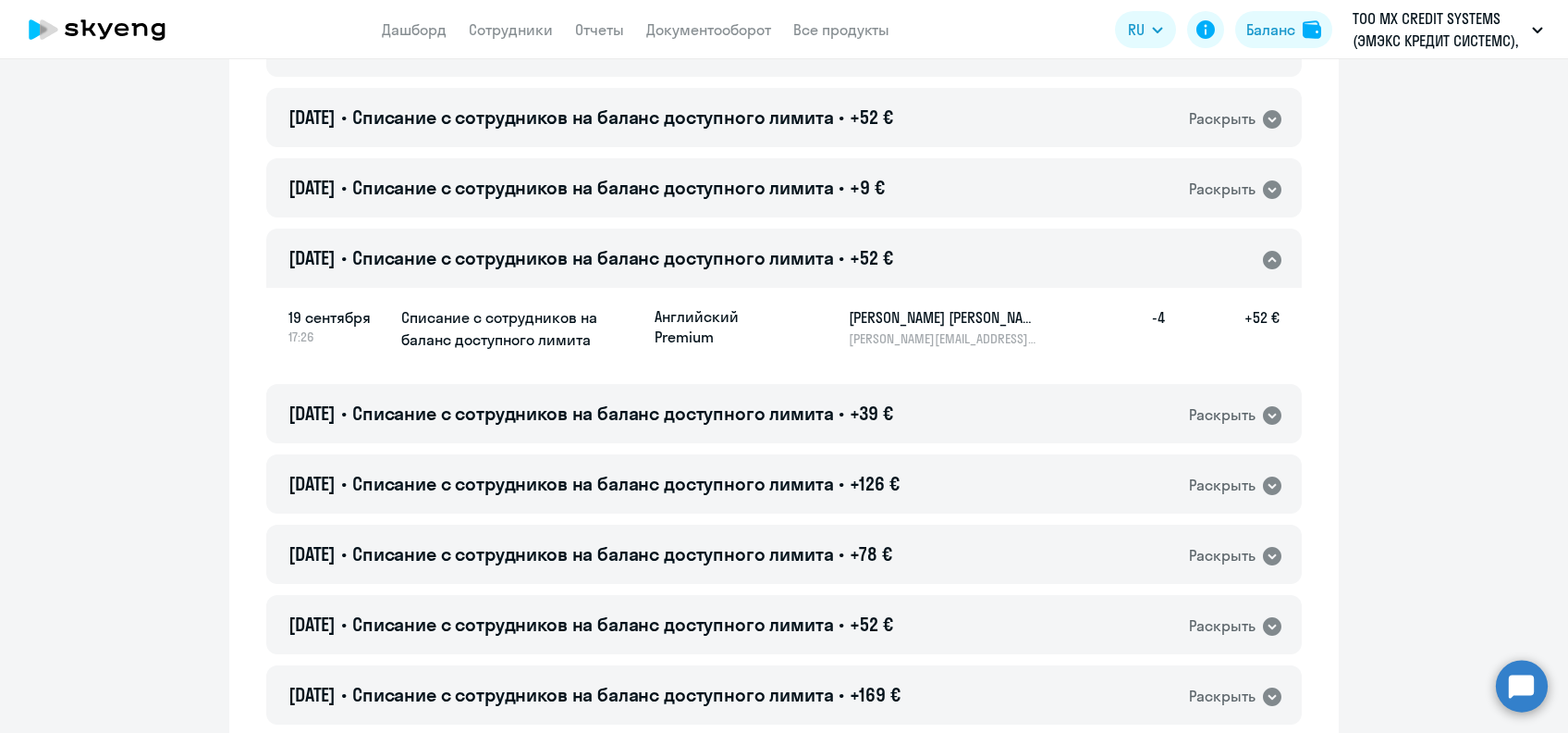
click at [873, 319] on h5 "[PERSON_NAME] [PERSON_NAME]" at bounding box center [944, 317] width 190 height 23
click at [834, 254] on span "Списание с сотрудников на баланс доступного лимита" at bounding box center [593, 257] width 482 height 23
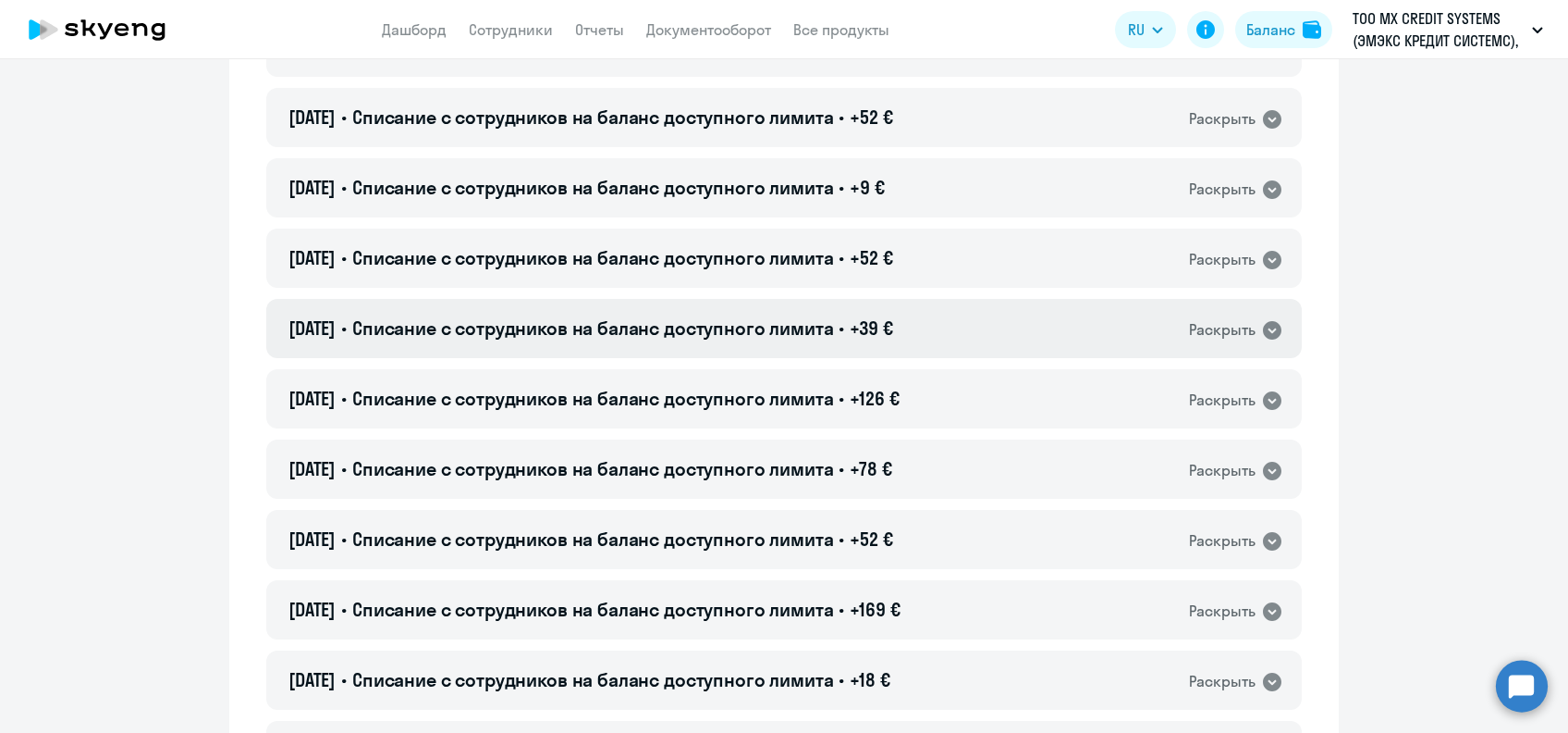
click at [855, 322] on h4 "[DATE] • Списание с сотрудников на баланс доступного лимита • +39 €" at bounding box center [591, 329] width 605 height 26
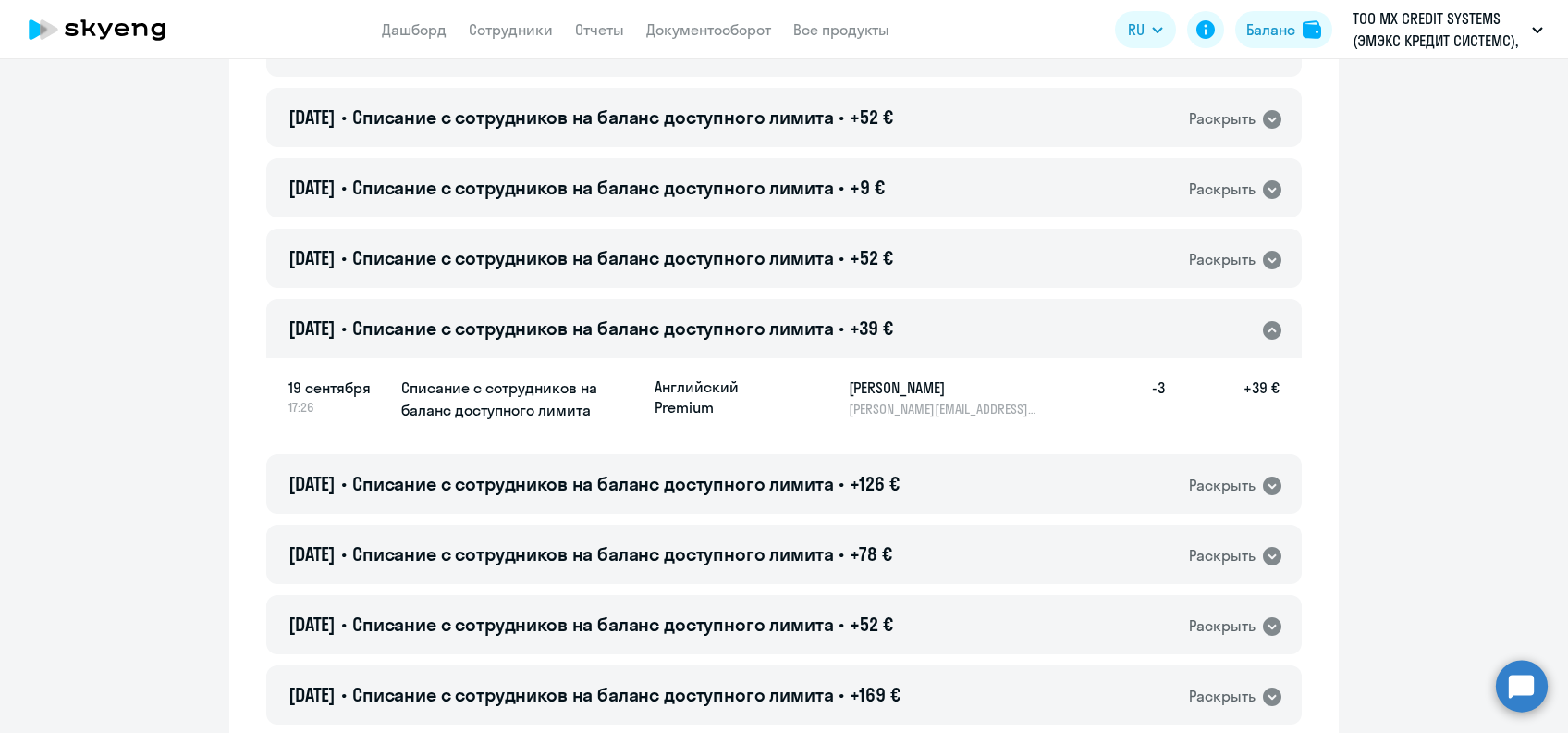
click at [849, 392] on h5 "[PERSON_NAME]" at bounding box center [944, 388] width 190 height 23
click at [705, 329] on span "Списание с сотрудников на баланс доступного лимита" at bounding box center [593, 328] width 482 height 23
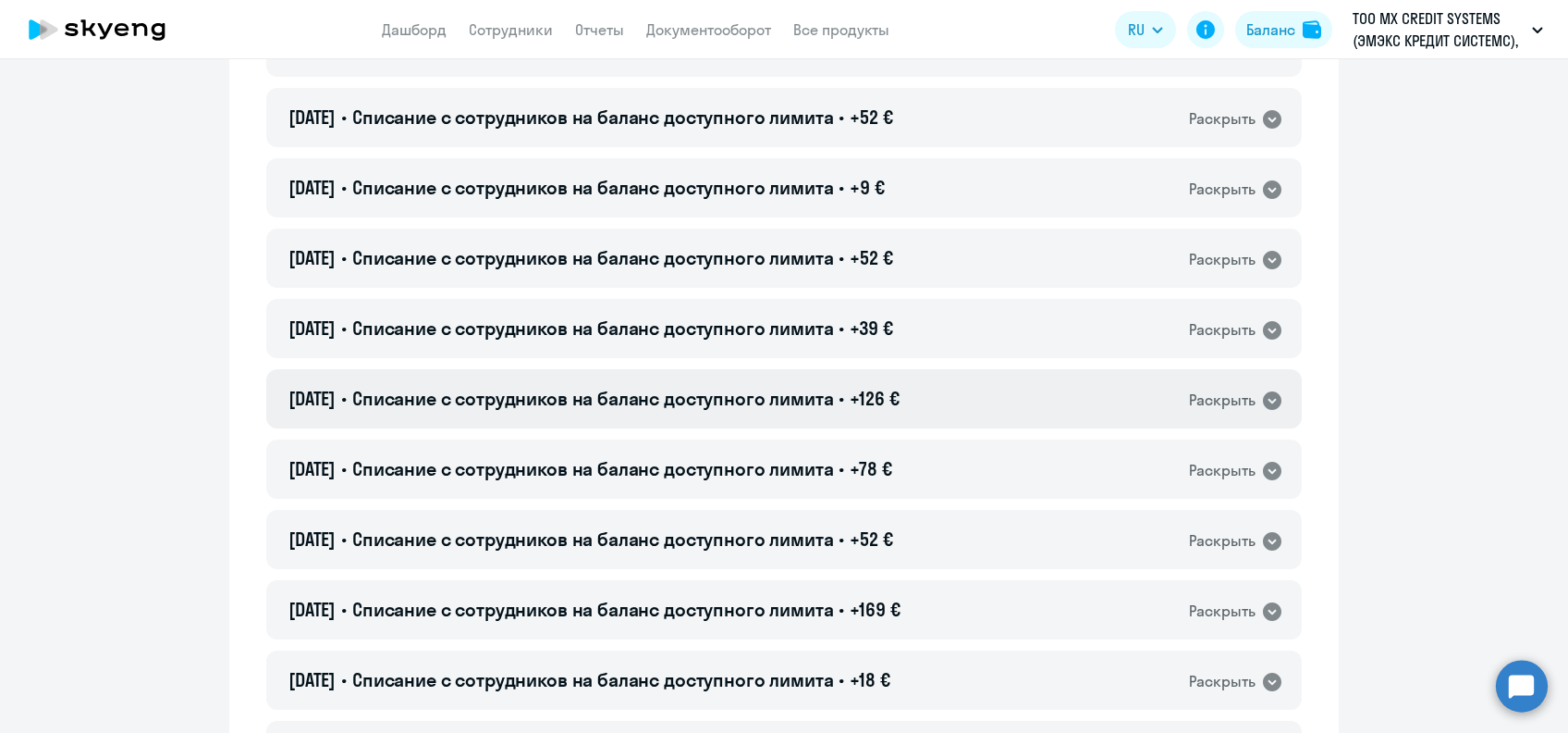
click at [712, 412] on div "[DATE] • Списание с сотрудников на баланс доступного лимита • +126 € Раскрыть" at bounding box center [784, 399] width 1035 height 59
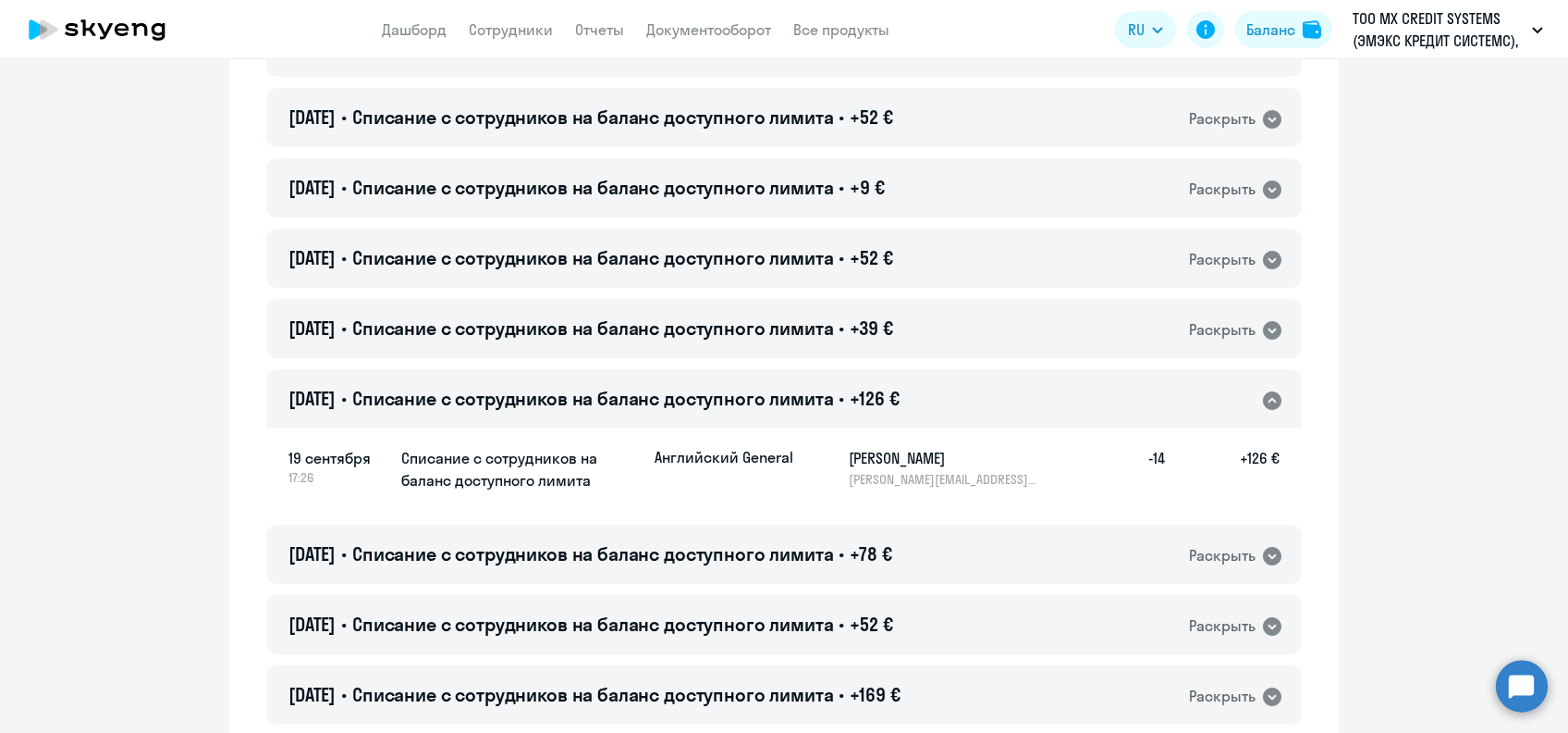
click at [852, 456] on h5 "[PERSON_NAME]" at bounding box center [944, 458] width 190 height 23
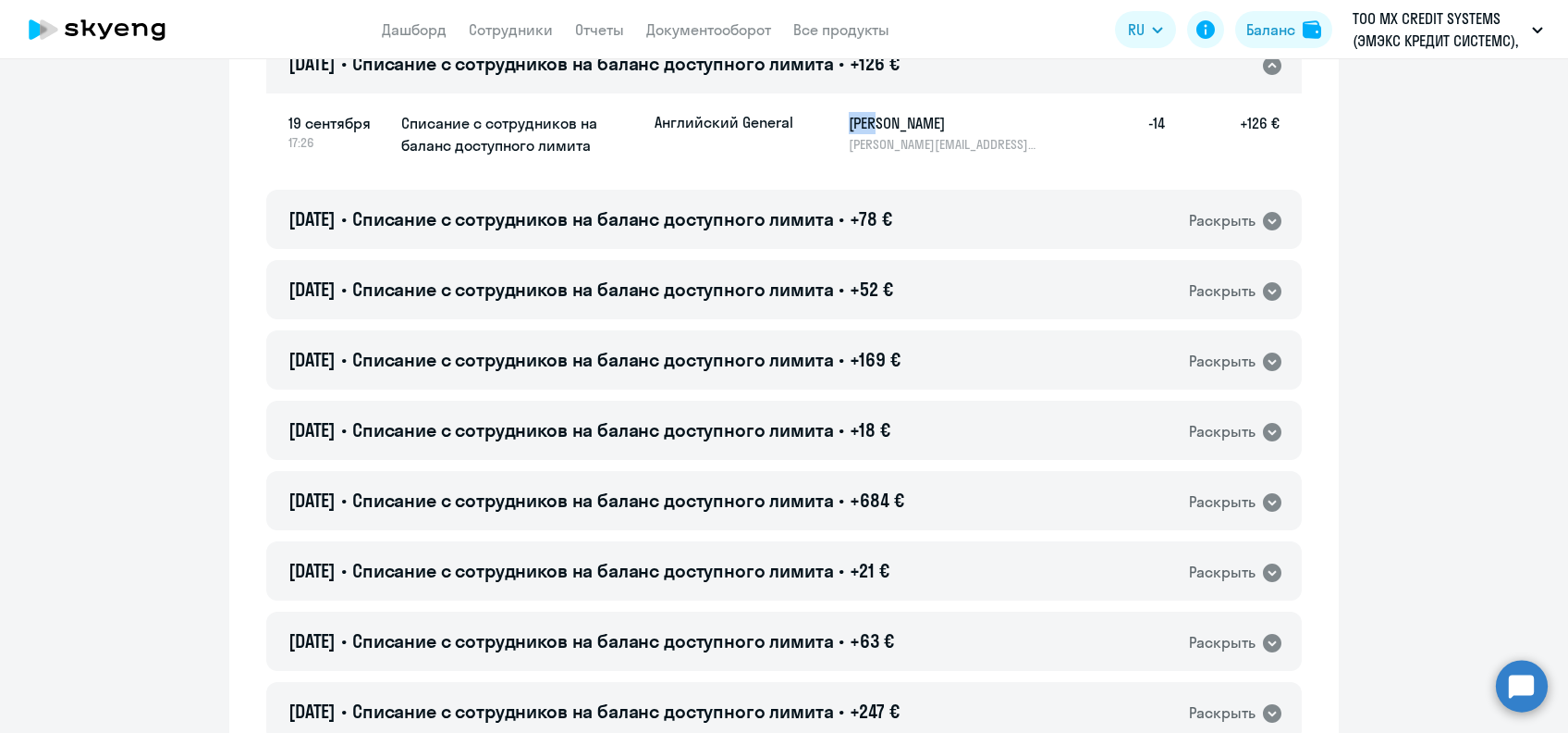
scroll to position [2713, 0]
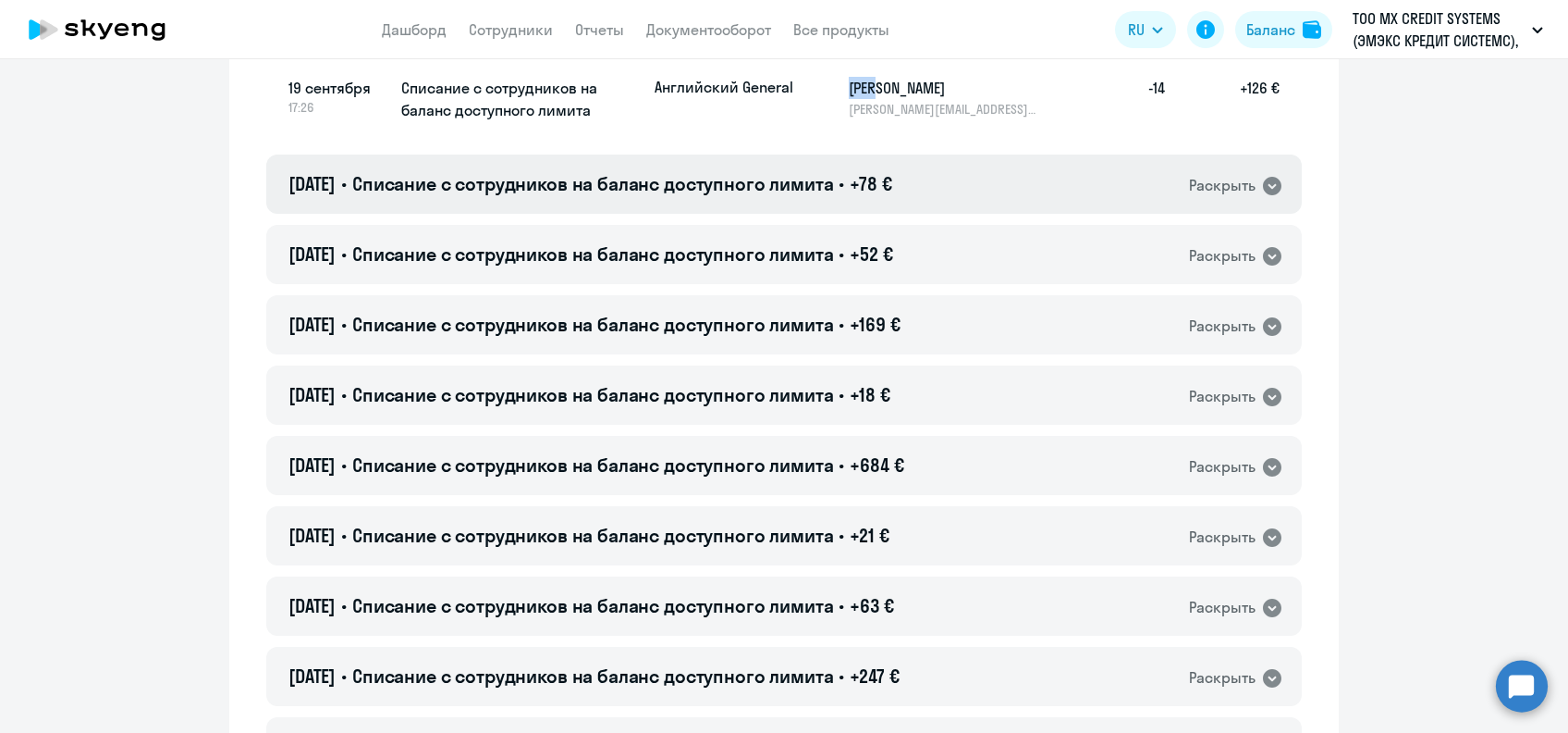
click at [639, 180] on span "Списание с сотрудников на баланс доступного лимита" at bounding box center [593, 183] width 482 height 23
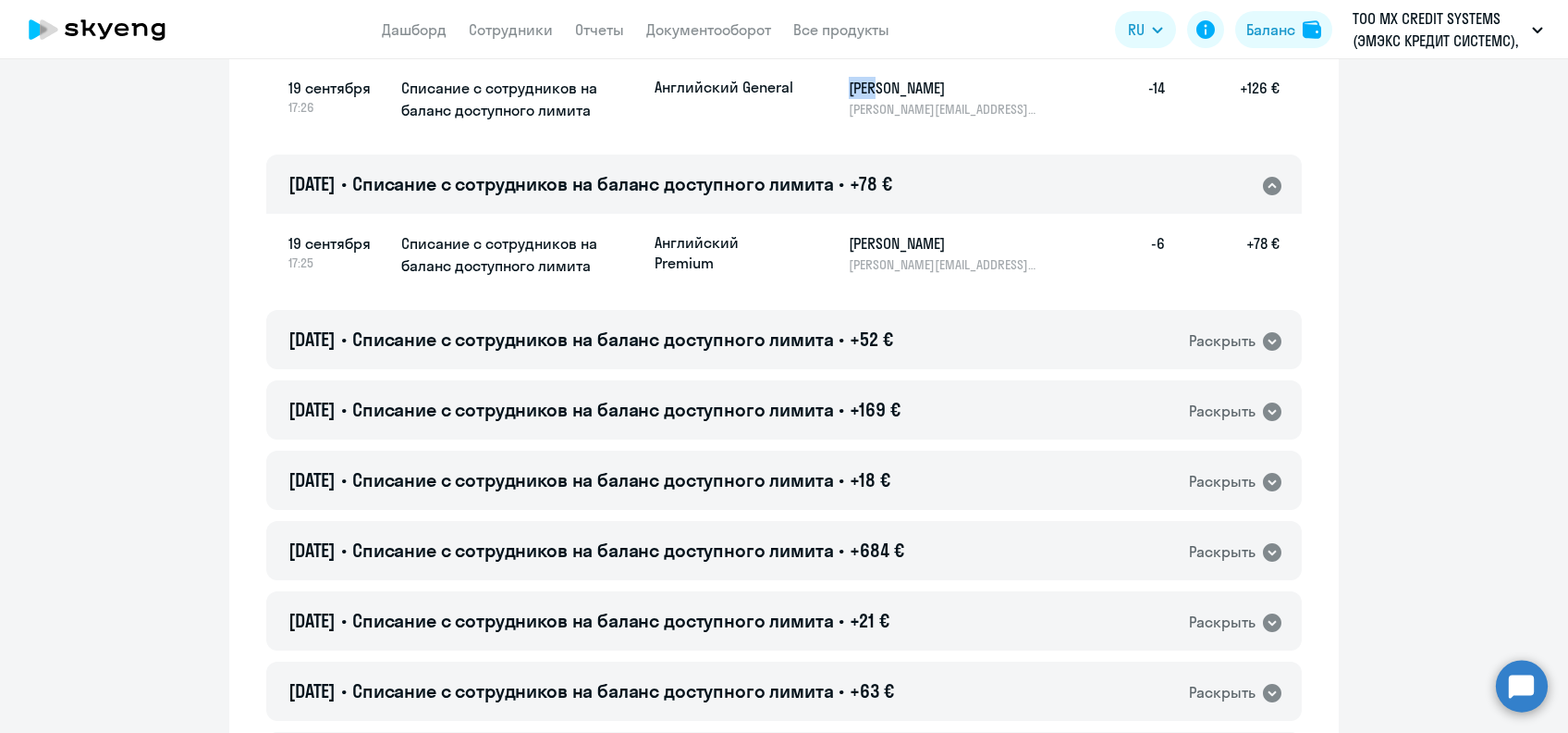
click at [852, 245] on h5 "[PERSON_NAME]" at bounding box center [944, 243] width 190 height 23
click at [770, 192] on span "Списание с сотрудников на баланс доступного лимита" at bounding box center [593, 183] width 482 height 23
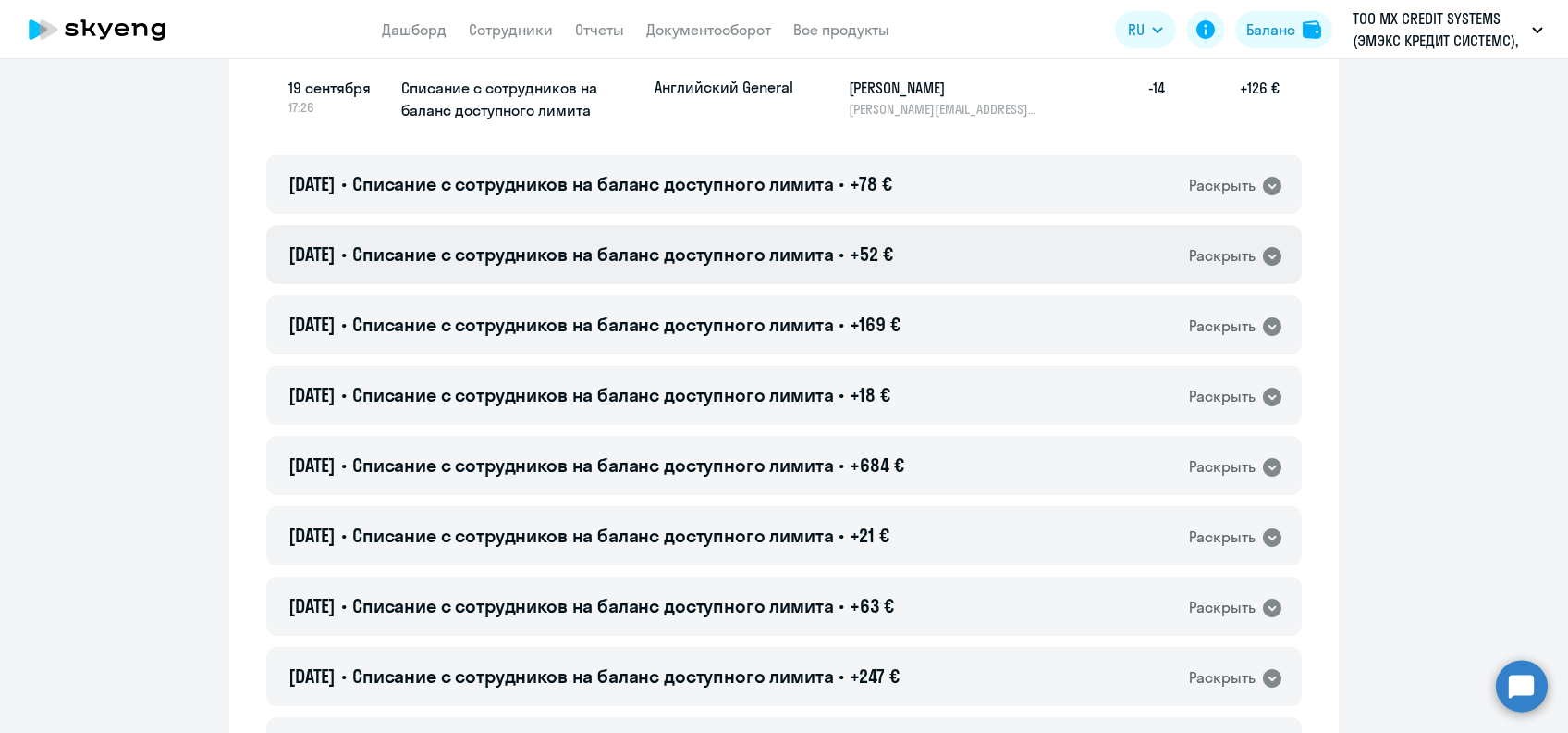
click at [767, 243] on span "Списание с сотрудников на баланс доступного лимита" at bounding box center [593, 254] width 482 height 23
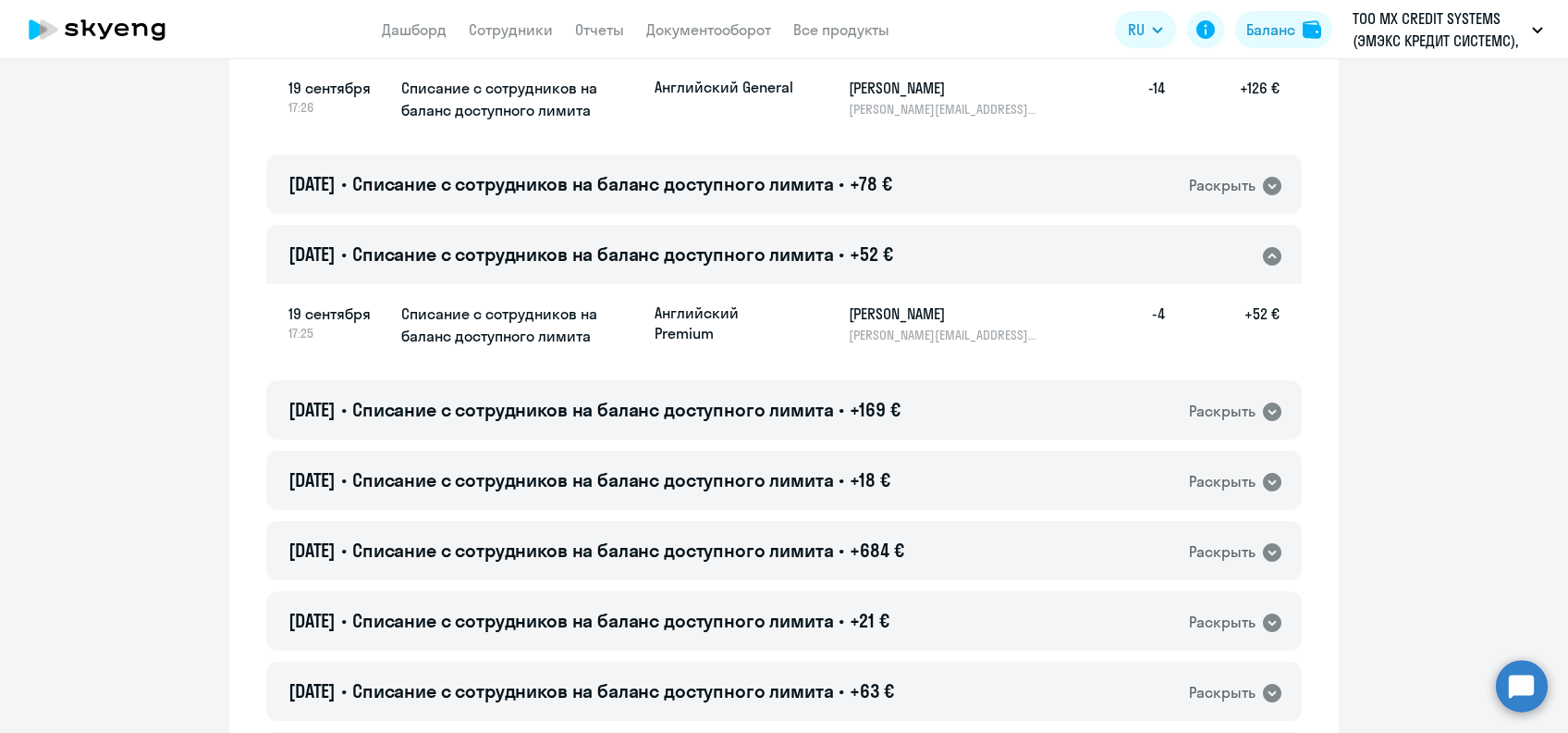
click at [859, 311] on h5 "[PERSON_NAME]" at bounding box center [944, 314] width 190 height 23
click at [568, 259] on span "Списание с сотрудников на баланс доступного лимита" at bounding box center [593, 254] width 482 height 23
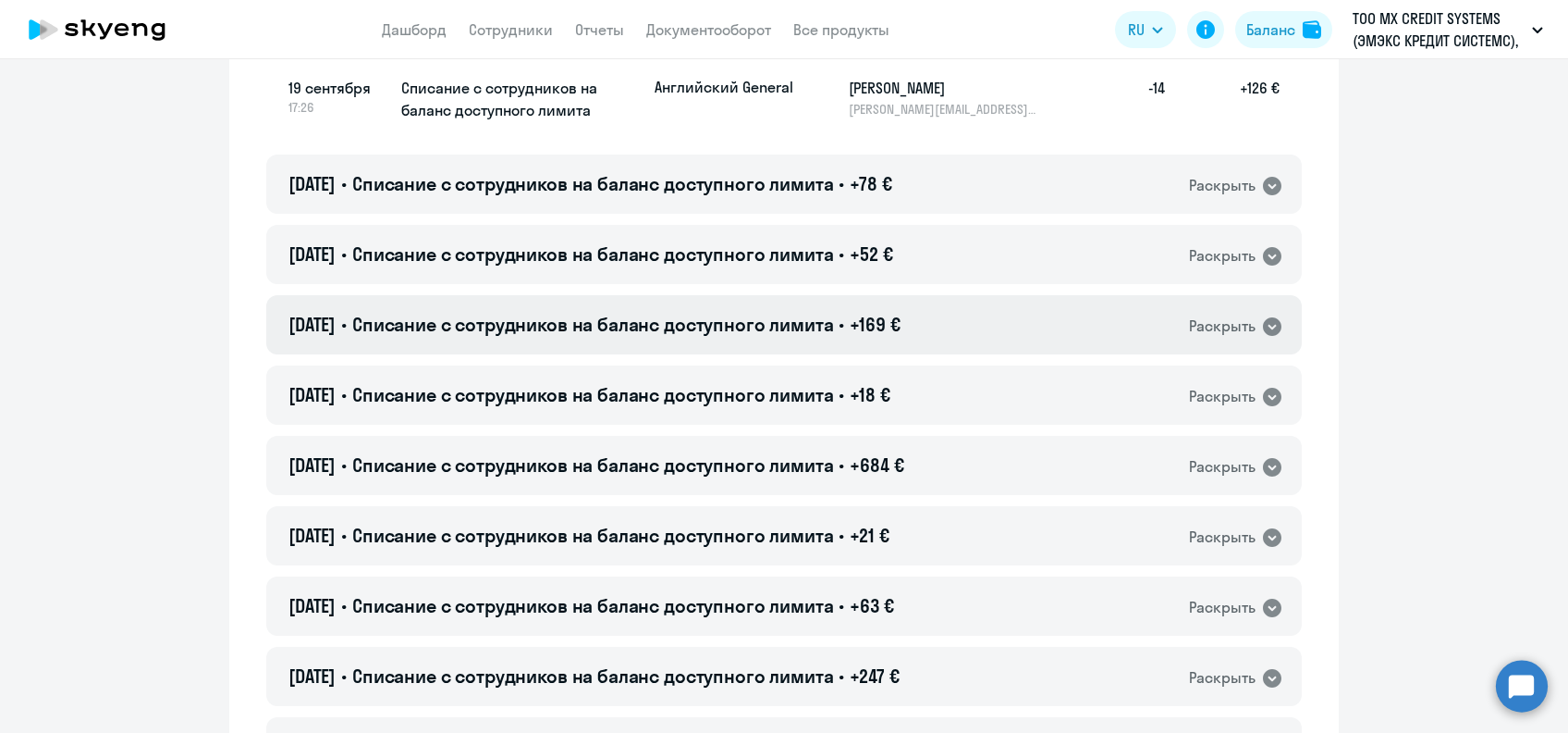
click at [735, 315] on span "Списание с сотрудников на баланс доступного лимита" at bounding box center [593, 324] width 482 height 23
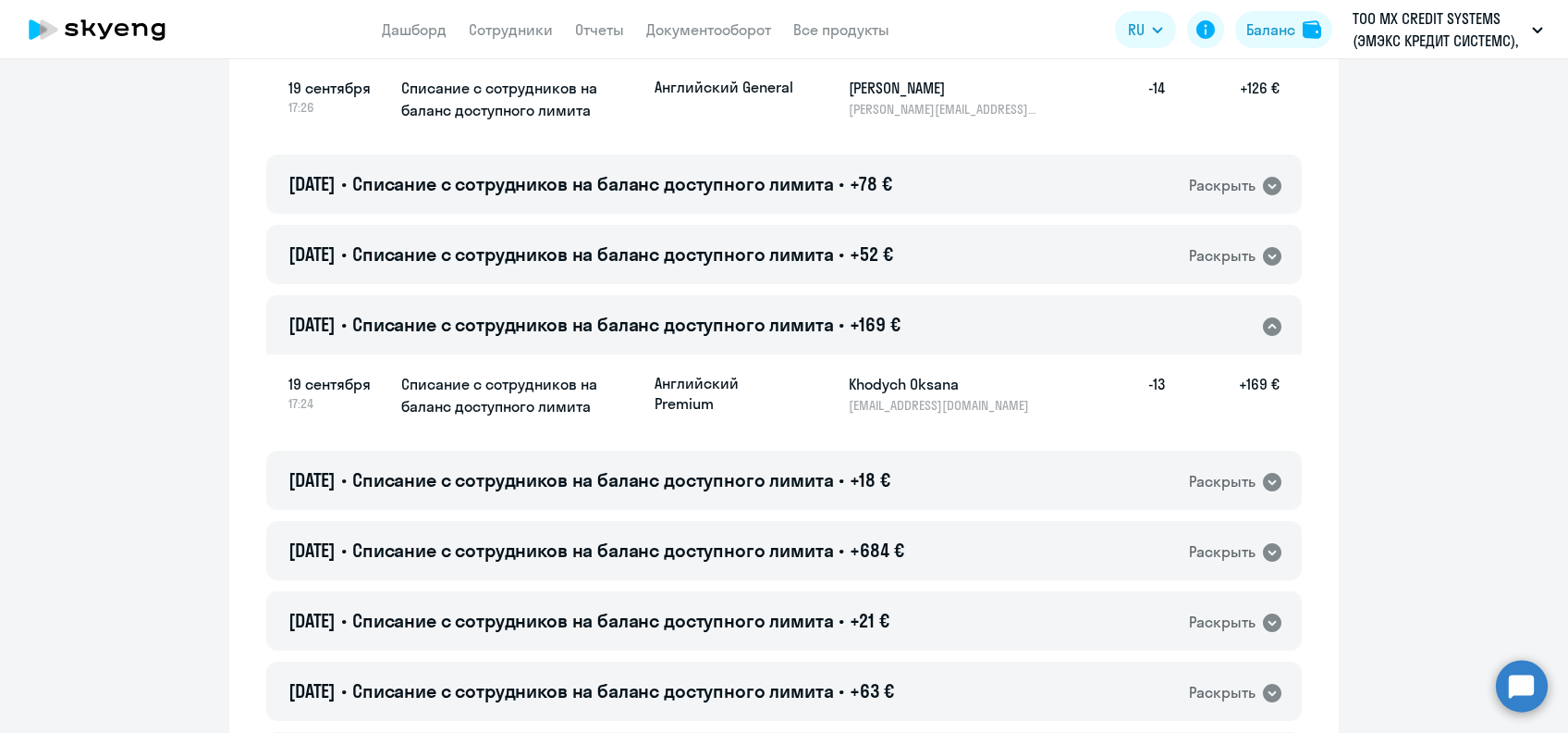
click at [860, 376] on h5 "Khodych Oksana" at bounding box center [944, 384] width 190 height 23
click at [748, 296] on div "[DATE] • Списание с сотрудников на баланс доступного лимита • +169 € Раскрыть" at bounding box center [784, 325] width 1035 height 59
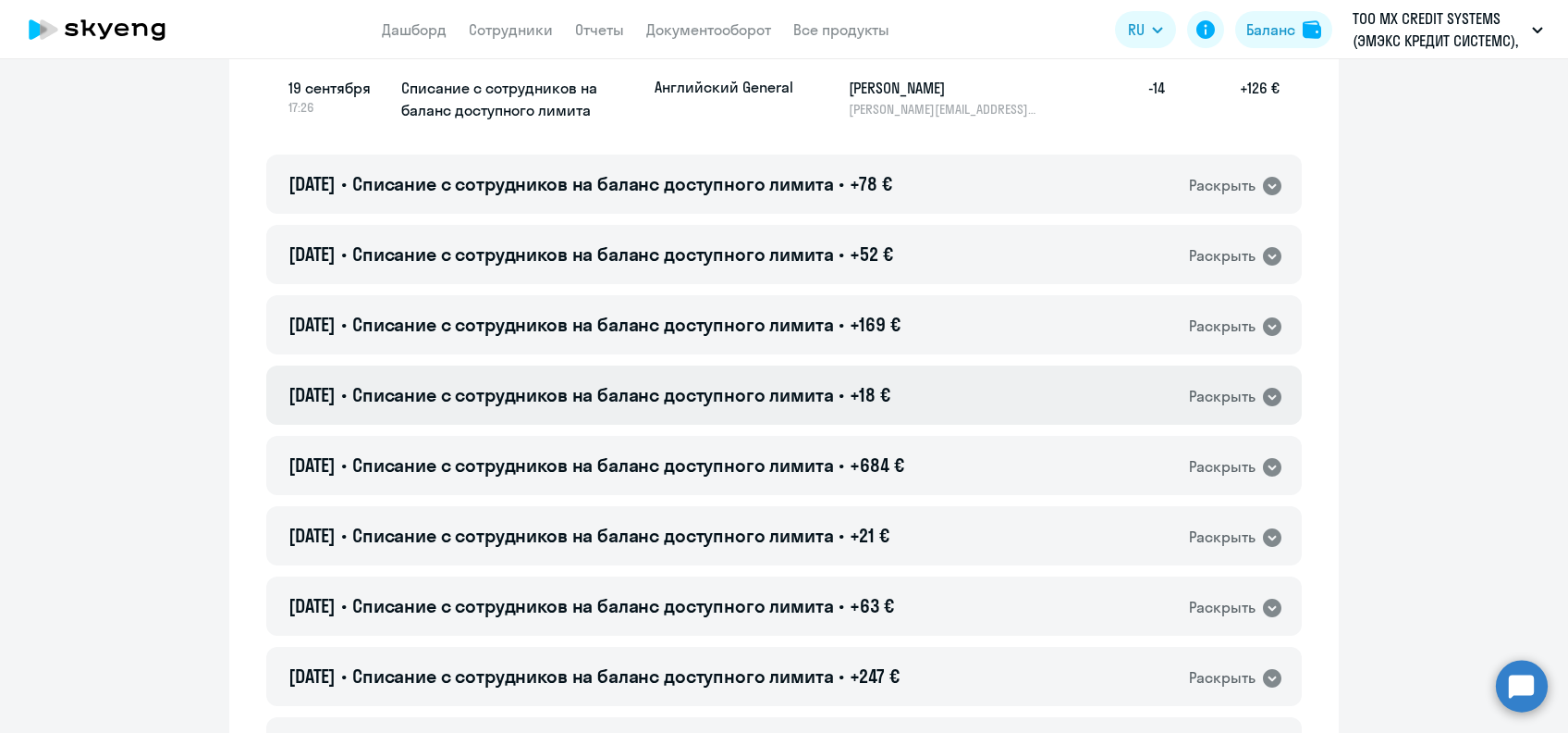
click at [780, 385] on span "Списание с сотрудников на баланс доступного лимита" at bounding box center [593, 394] width 482 height 23
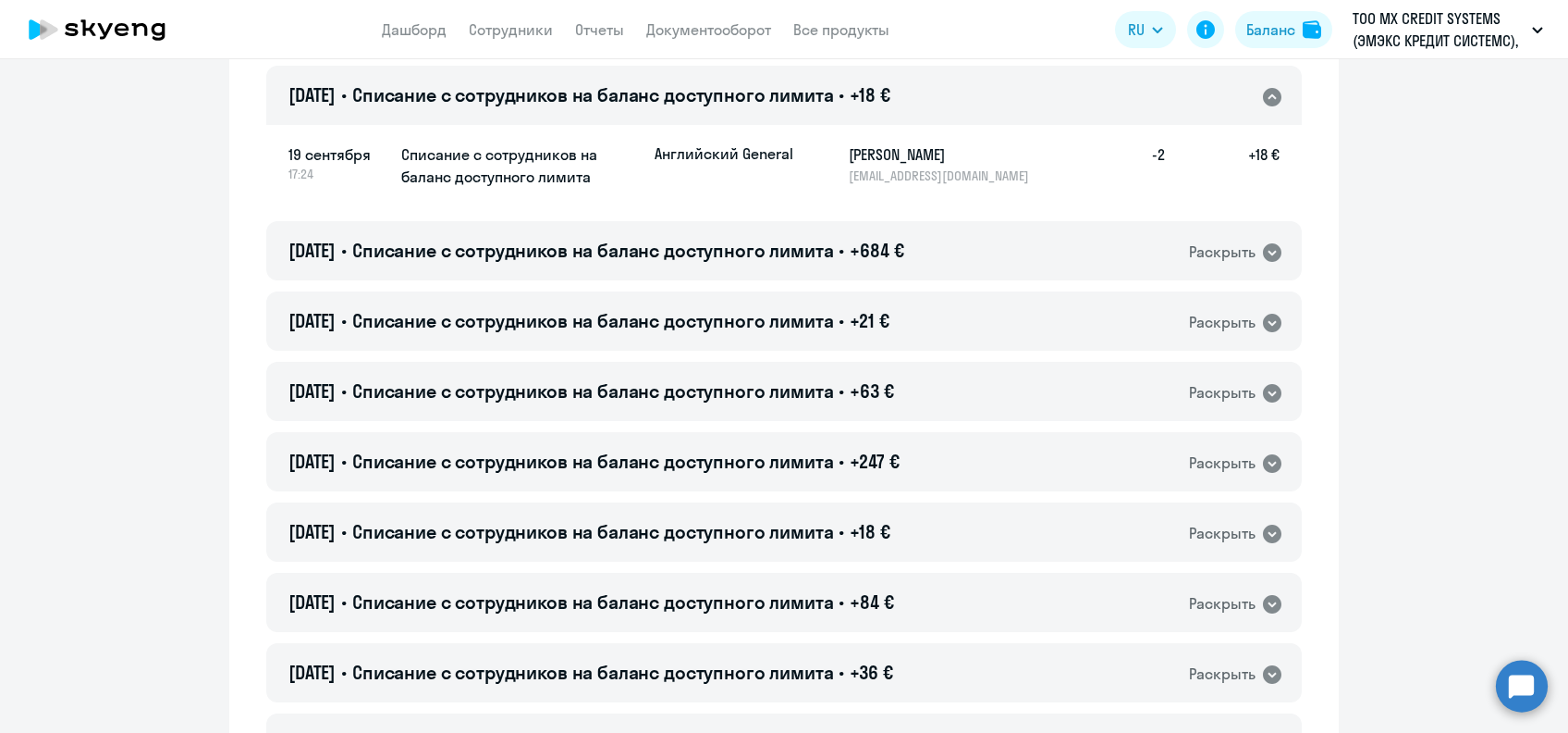
scroll to position [2961, 0]
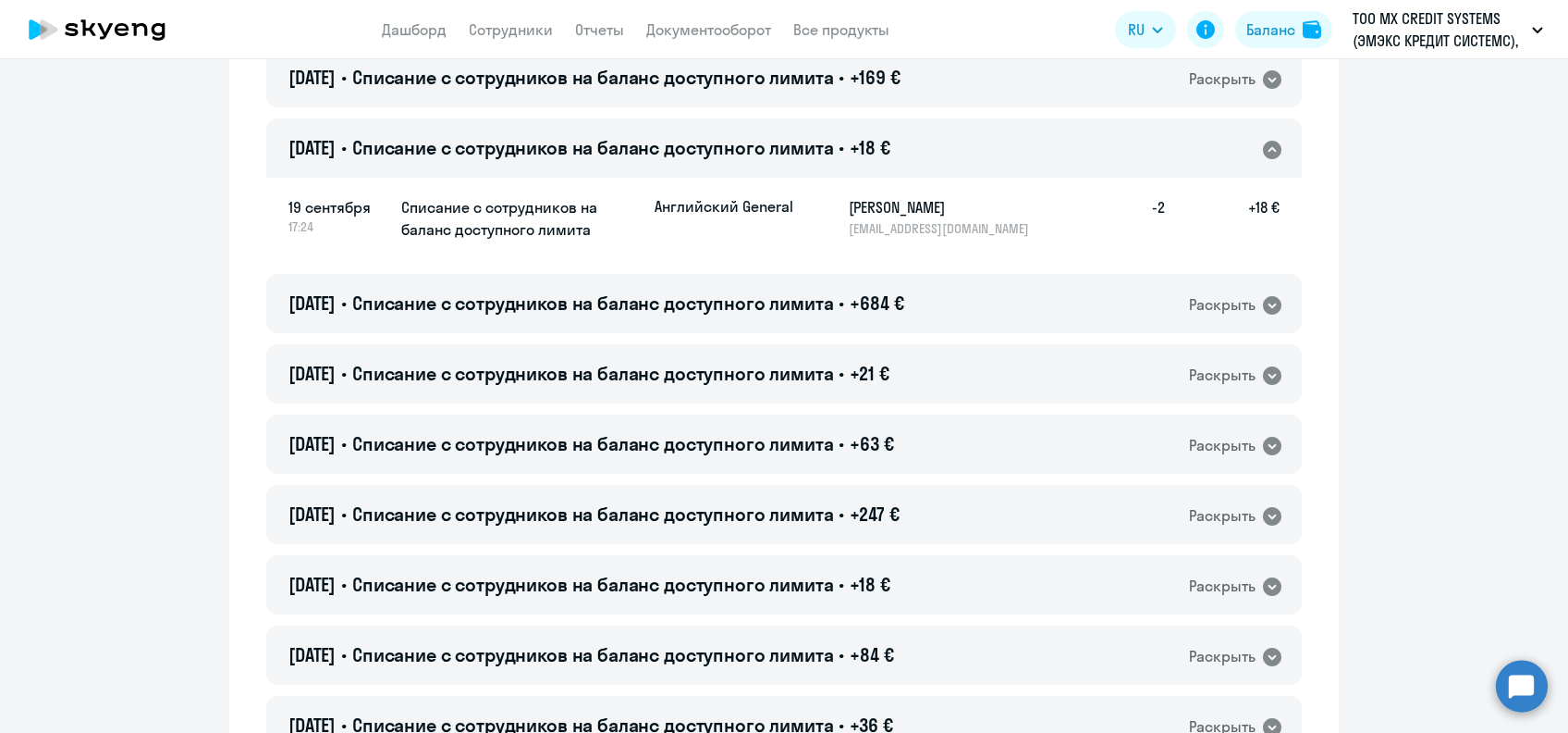
click at [871, 211] on h5 "[PERSON_NAME]" at bounding box center [944, 207] width 190 height 23
click at [621, 158] on span "Списание с сотрудников на баланс доступного лимита" at bounding box center [593, 147] width 482 height 23
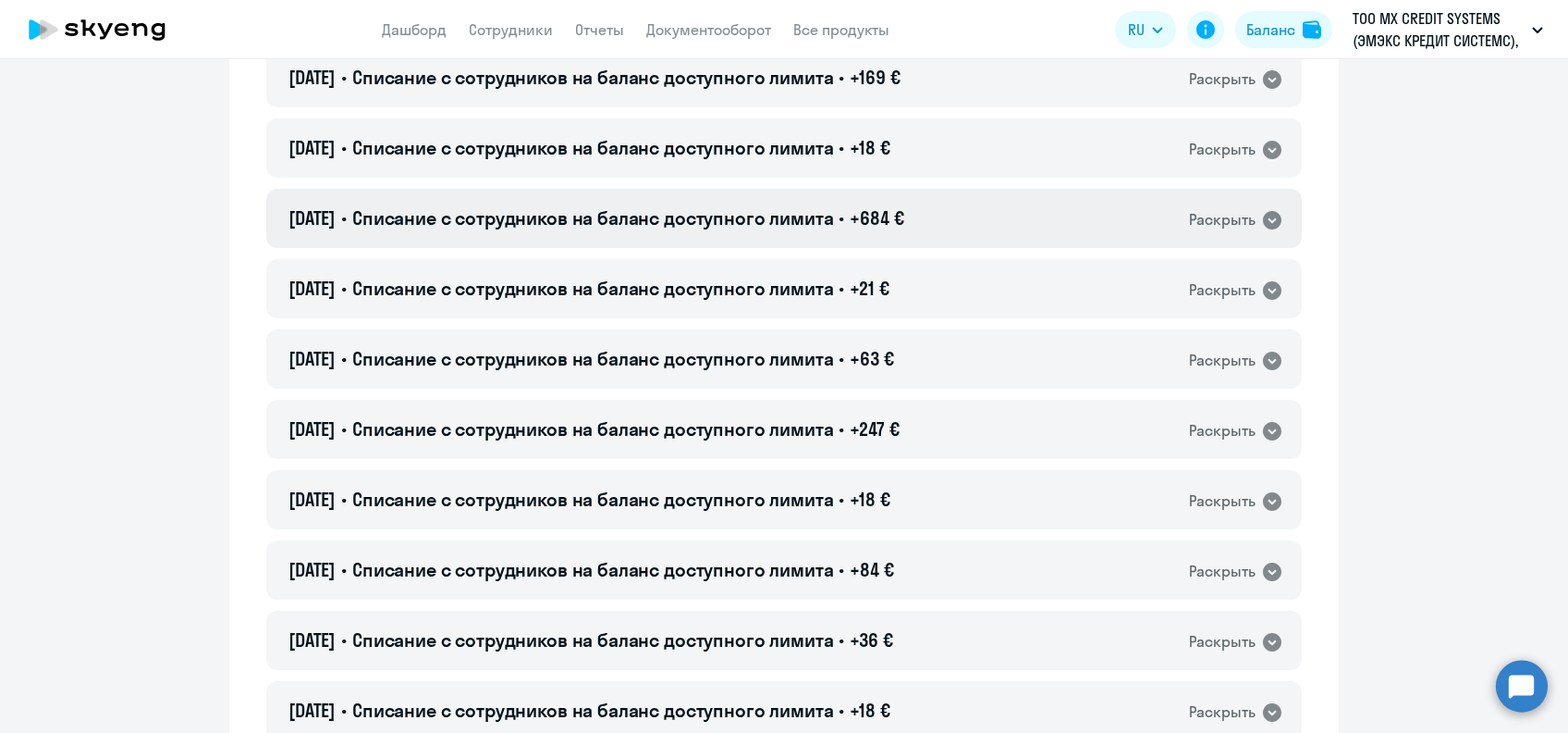
click at [961, 231] on div "[DATE] • Списание с сотрудников на баланс доступного лимита • +684 € Раскрыть" at bounding box center [784, 218] width 1035 height 59
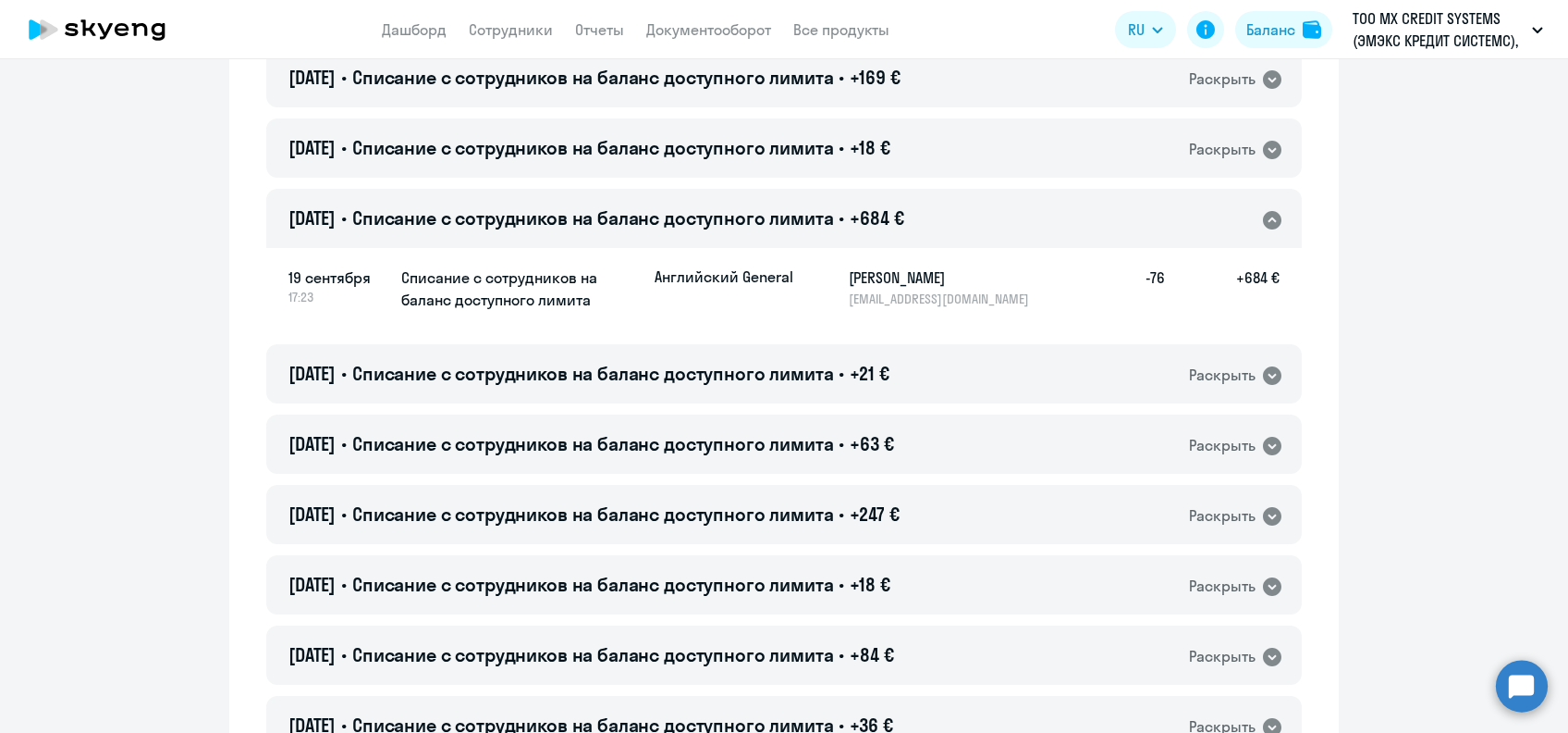
click at [869, 275] on h5 "[PERSON_NAME]" at bounding box center [944, 277] width 190 height 23
click at [715, 232] on div "[DATE] • Списание с сотрудников на баланс доступного лимита • +684 € Раскрыть" at bounding box center [784, 218] width 1035 height 59
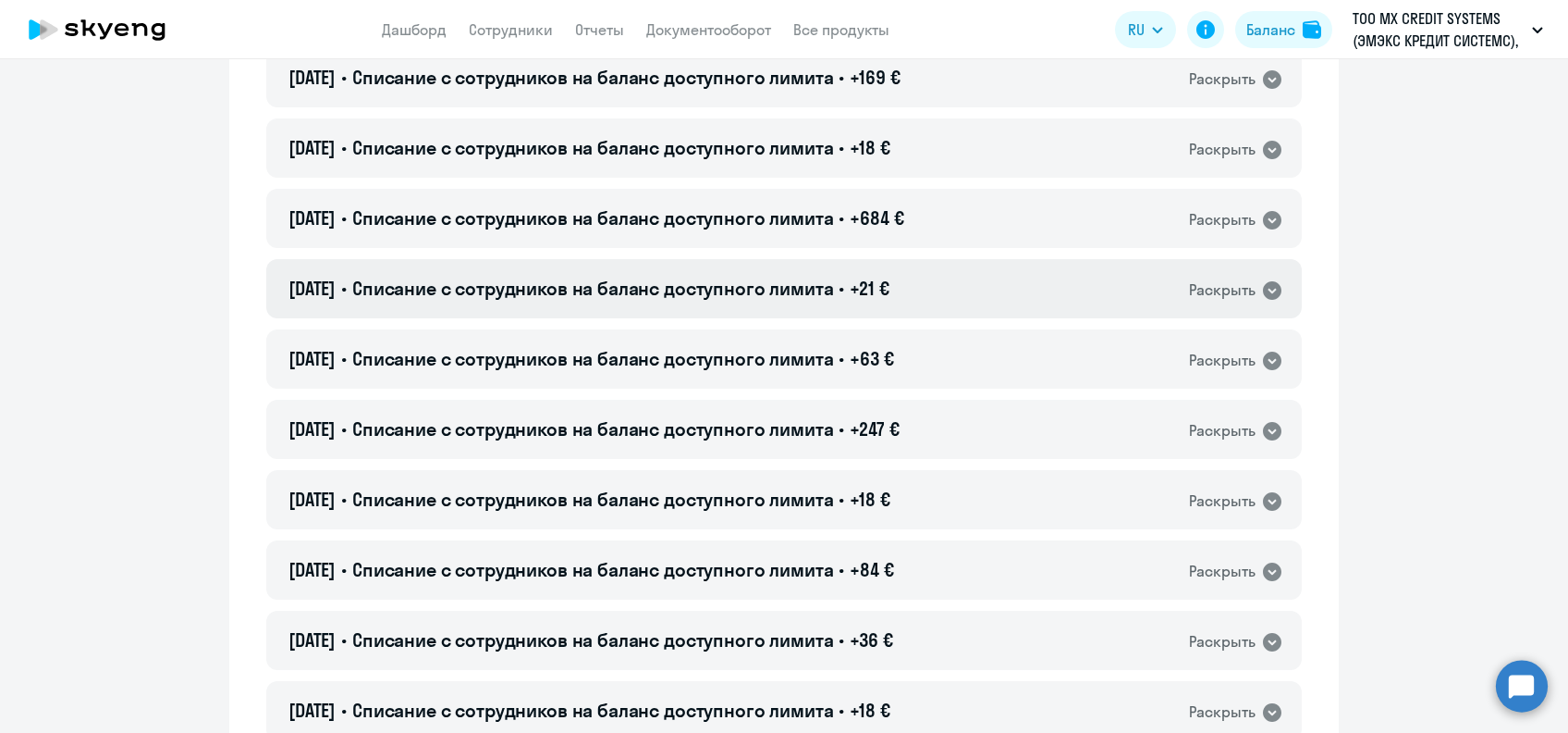
click at [741, 271] on div "[DATE] • Списание с сотрудников на баланс доступного лимита • +21 € Раскрыть" at bounding box center [784, 289] width 1035 height 59
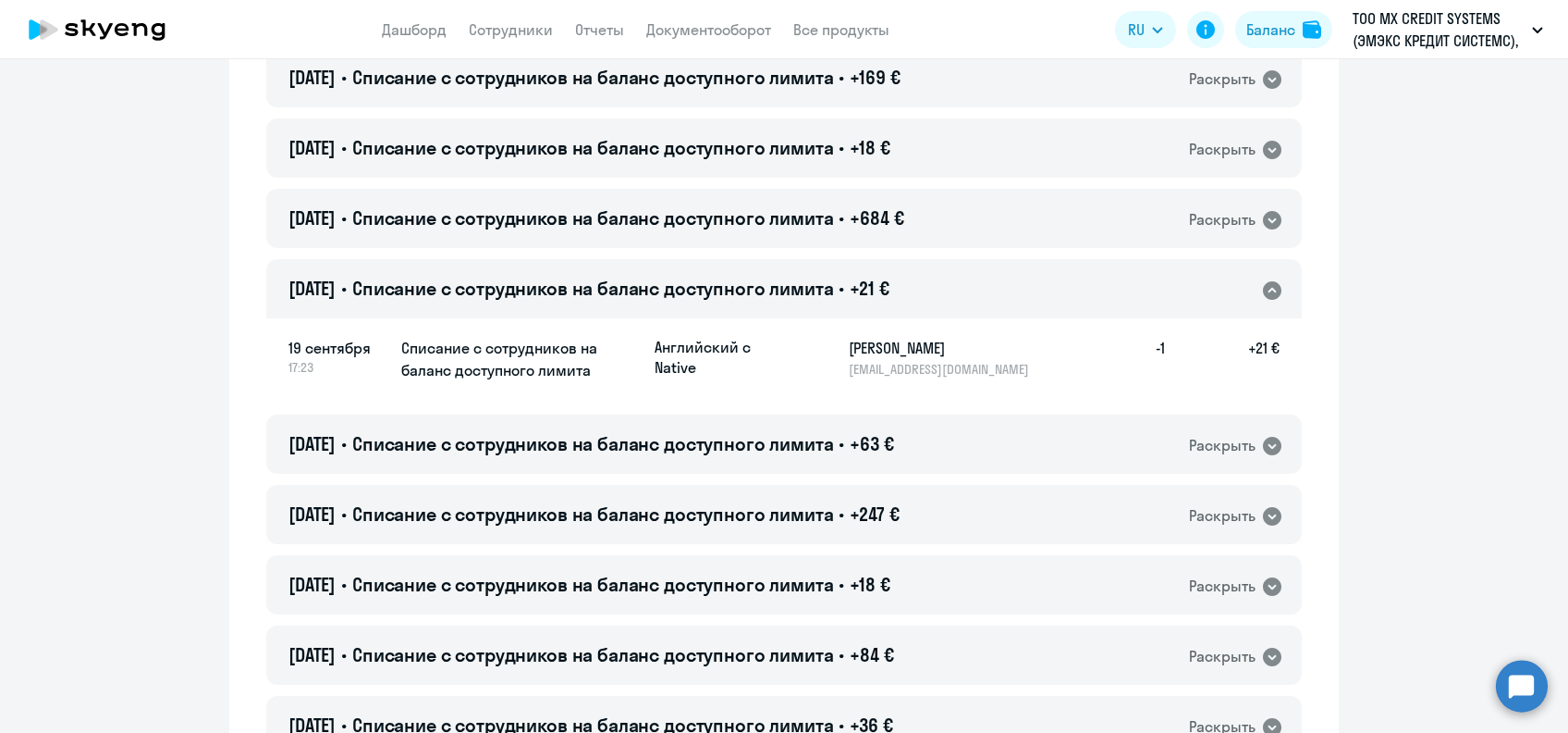
click at [869, 356] on h5 "[PERSON_NAME]" at bounding box center [944, 347] width 190 height 23
click at [704, 286] on span "Списание с сотрудников на баланс доступного лимита" at bounding box center [593, 287] width 482 height 23
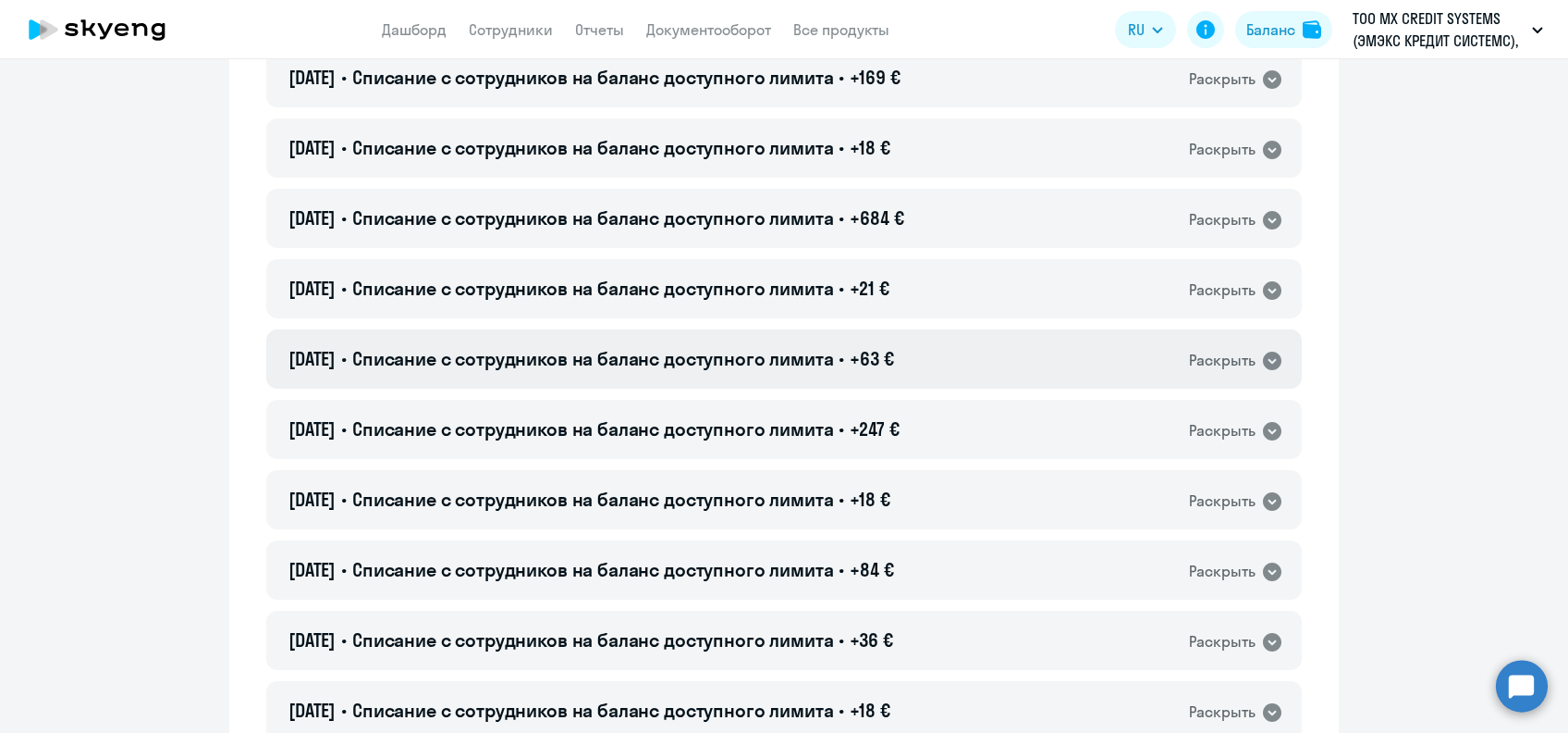
click at [968, 362] on div "[DATE] • Списание с сотрудников на баланс доступного лимита • +63 € Раскрыть" at bounding box center [784, 359] width 1035 height 59
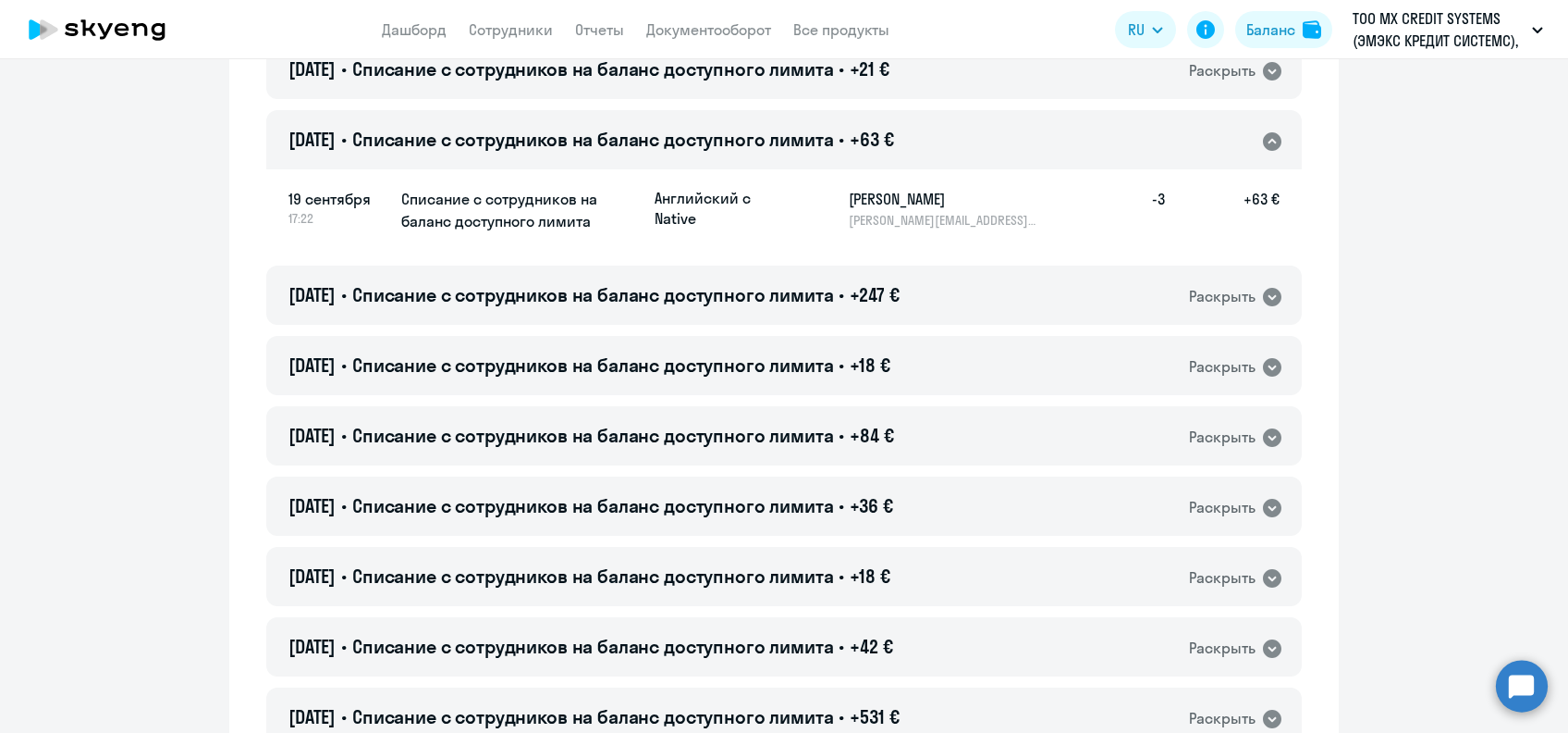
scroll to position [3206, 0]
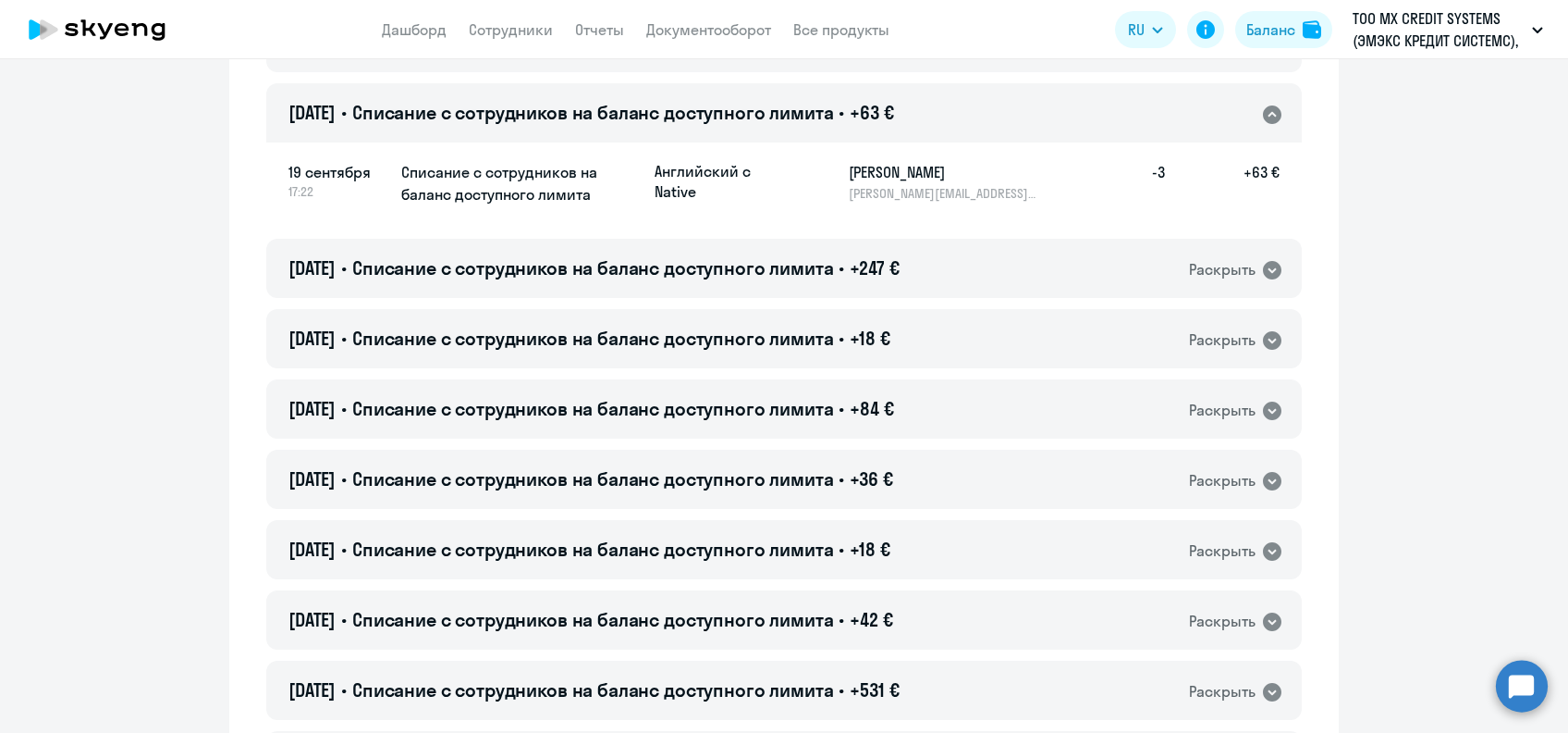
click at [859, 165] on h5 "[PERSON_NAME]" at bounding box center [944, 172] width 190 height 23
click at [597, 101] on span "Списание с сотрудников на баланс доступного лимита" at bounding box center [593, 111] width 482 height 23
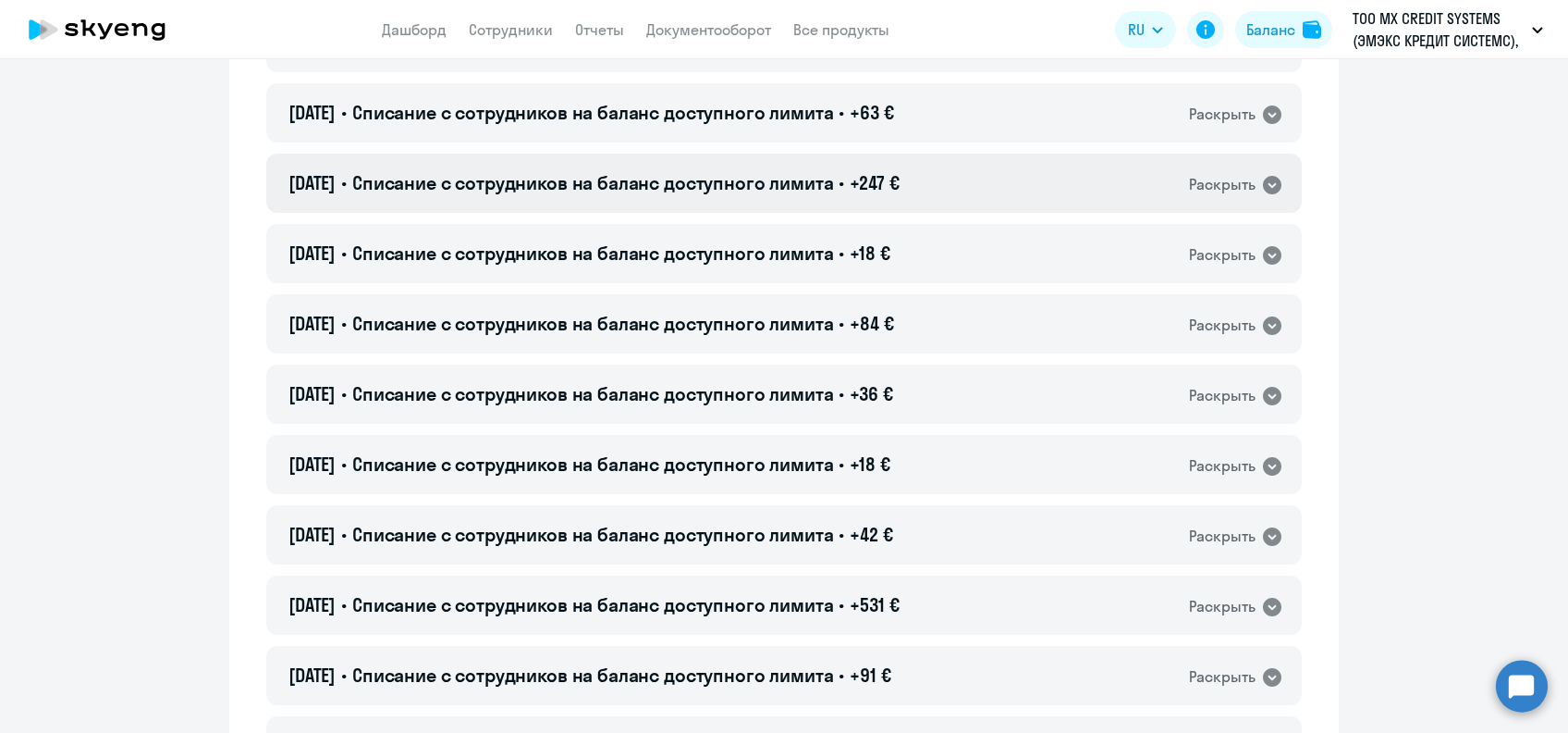
click at [765, 181] on span "Списание с сотрудников на баланс доступного лимита" at bounding box center [593, 182] width 482 height 23
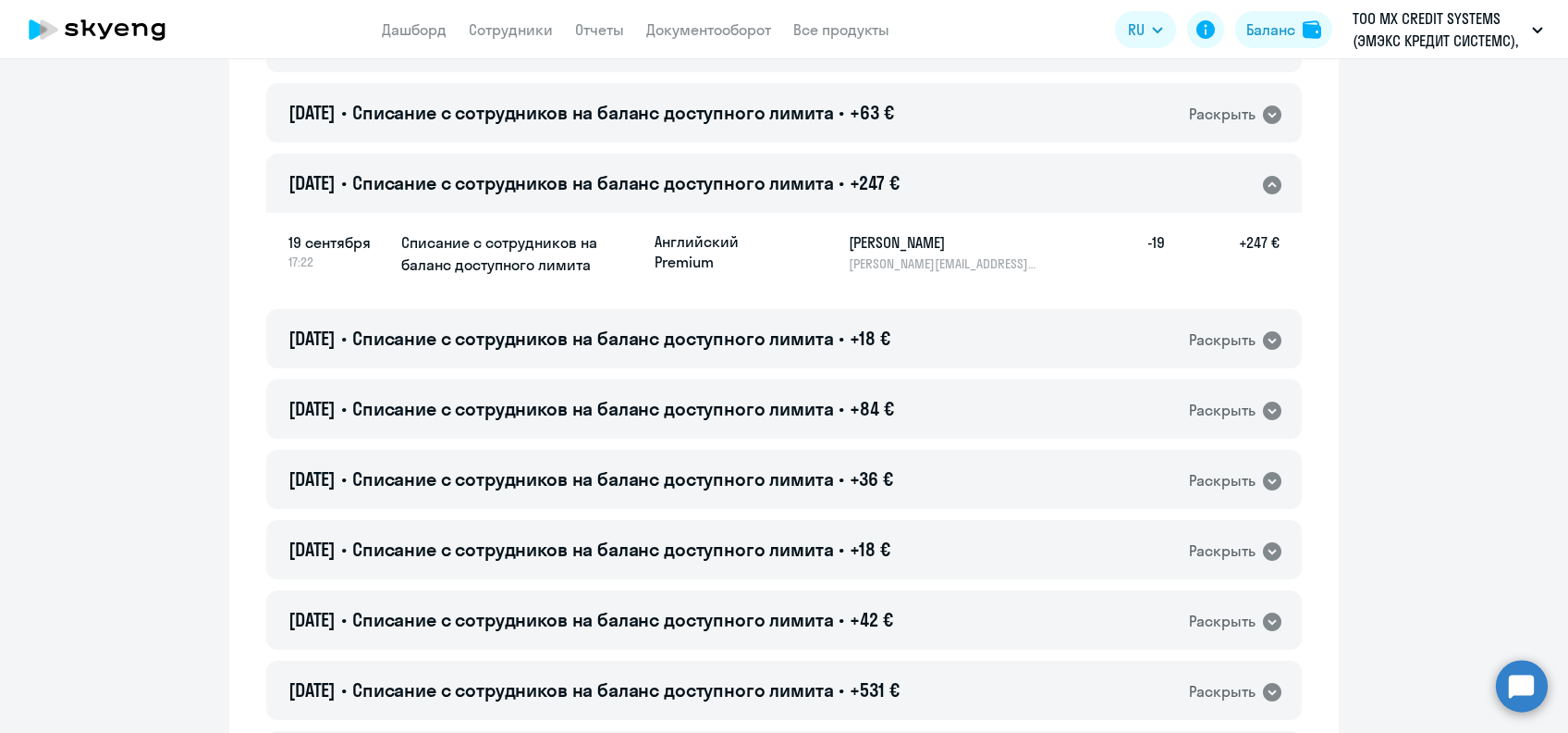
click at [886, 245] on h5 "[PERSON_NAME]" at bounding box center [944, 242] width 190 height 23
click at [888, 245] on h5 "[PERSON_NAME]" at bounding box center [944, 242] width 190 height 23
click at [714, 183] on span "Списание с сотрудников на баланс доступного лимита" at bounding box center [593, 182] width 482 height 23
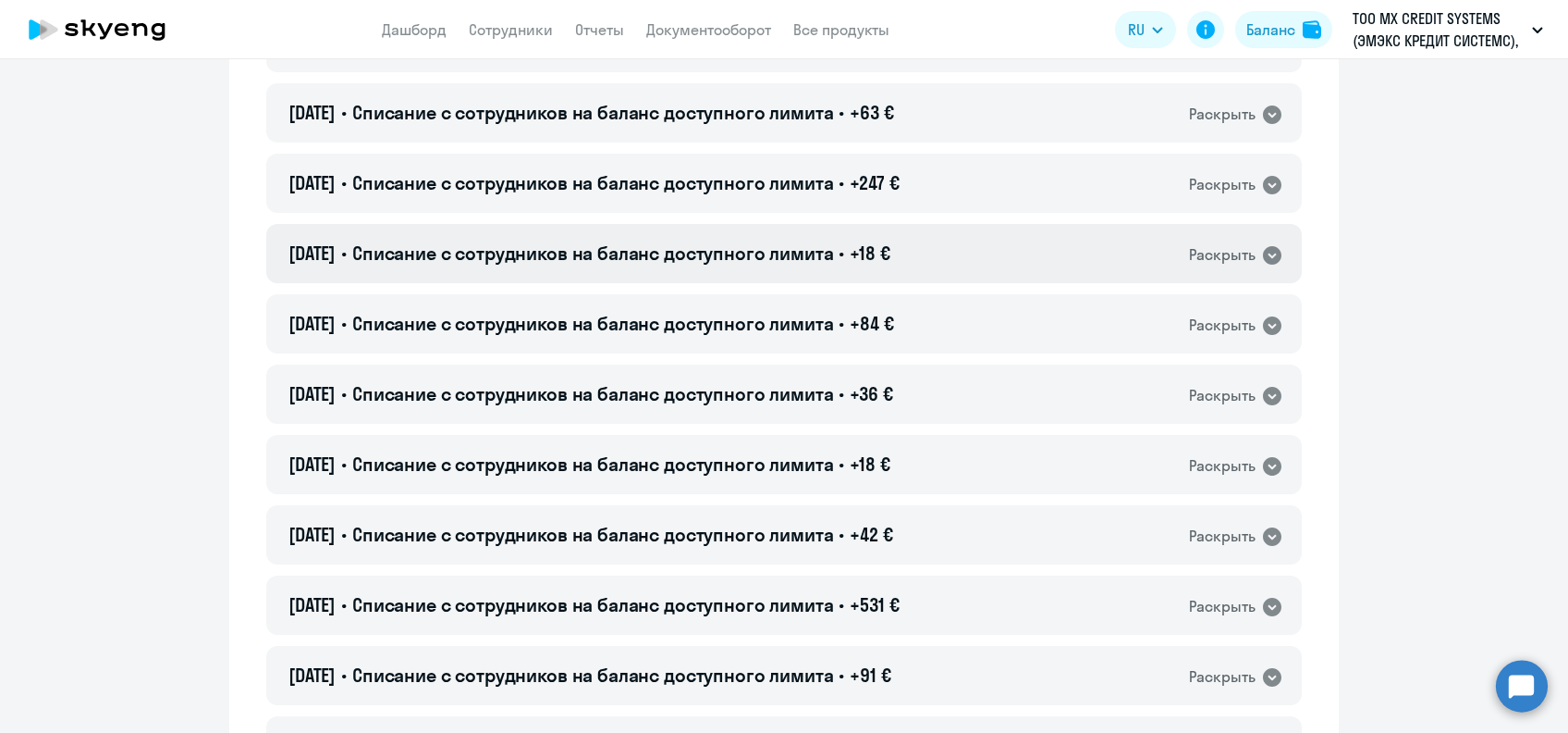
click at [814, 249] on span "Списание с сотрудников на баланс доступного лимита" at bounding box center [593, 253] width 482 height 23
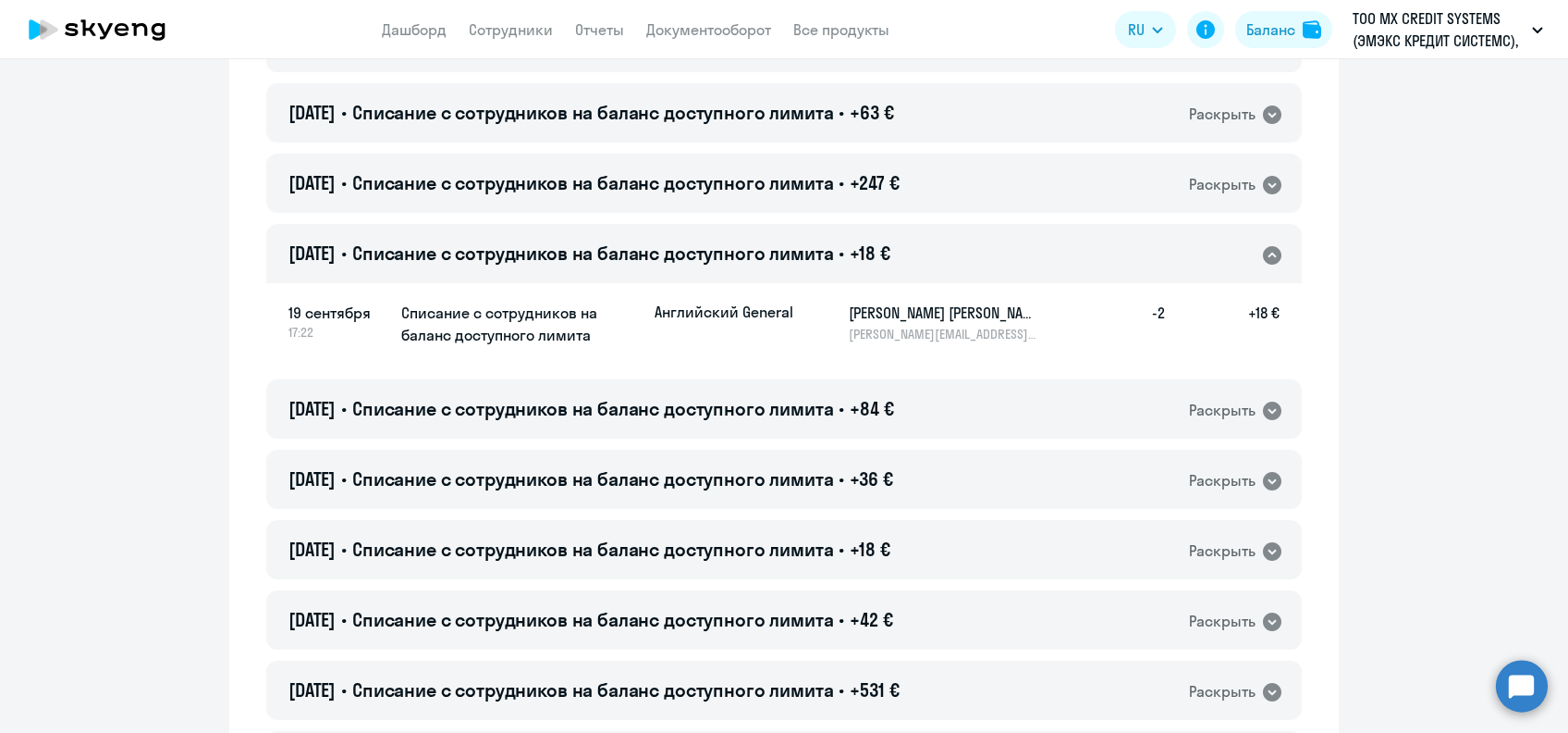
click at [863, 315] on h5 "[PERSON_NAME] [PERSON_NAME]" at bounding box center [944, 313] width 190 height 23
click at [943, 245] on div "[DATE] • Списание с сотрудников на баланс доступного лимита • +18 € Раскрыть" at bounding box center [784, 254] width 1035 height 59
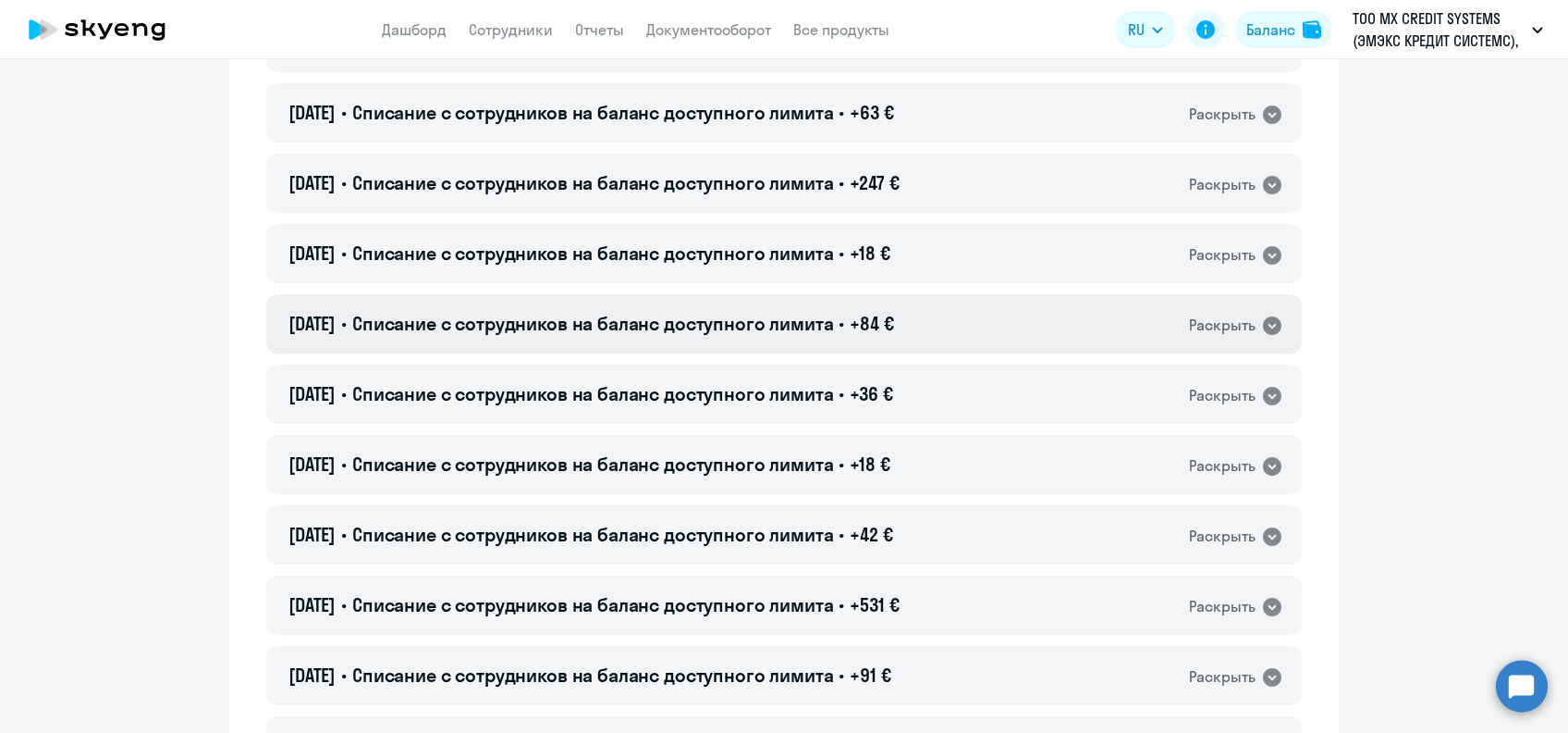
click at [895, 340] on div "[DATE] • Списание с сотрудников на баланс доступного лимита • +84 € Раскрыть" at bounding box center [784, 324] width 1035 height 59
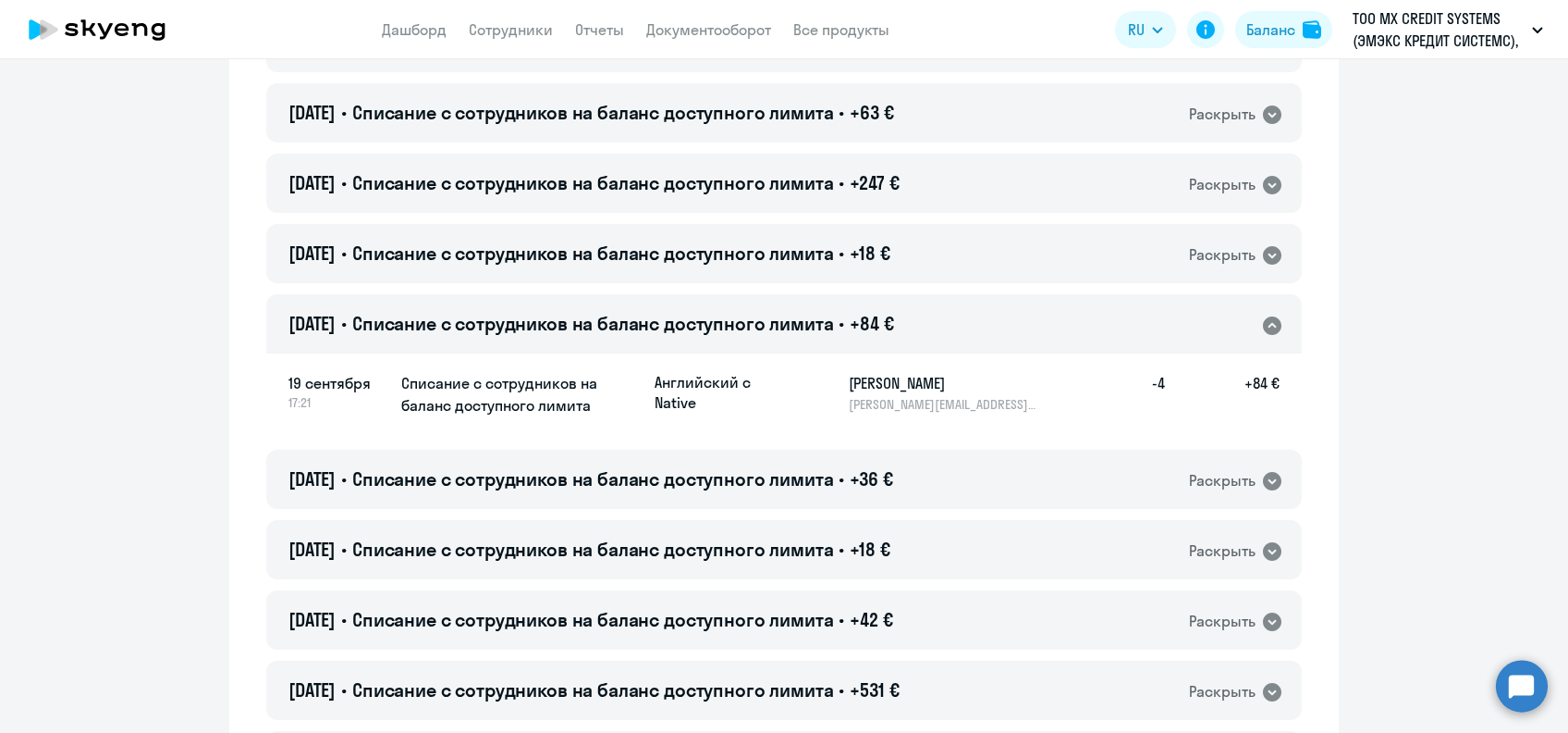
click at [869, 378] on h5 "[PERSON_NAME]" at bounding box center [944, 383] width 190 height 23
click at [773, 319] on span "Списание с сотрудников на баланс доступного лимита" at bounding box center [593, 323] width 482 height 23
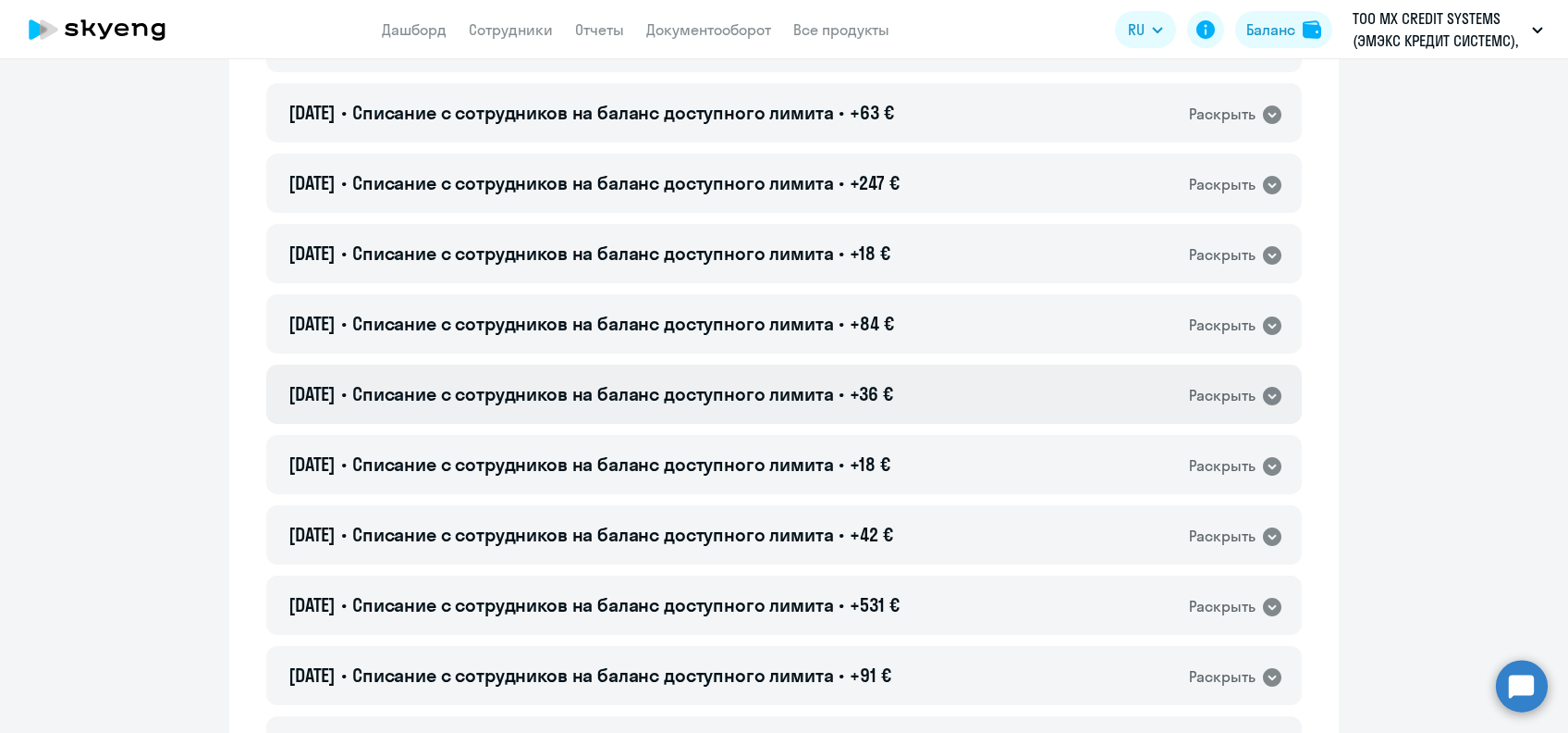
click at [798, 381] on h4 "[DATE] • Списание с сотрудников на баланс доступного лимита • +36 €" at bounding box center [591, 394] width 605 height 26
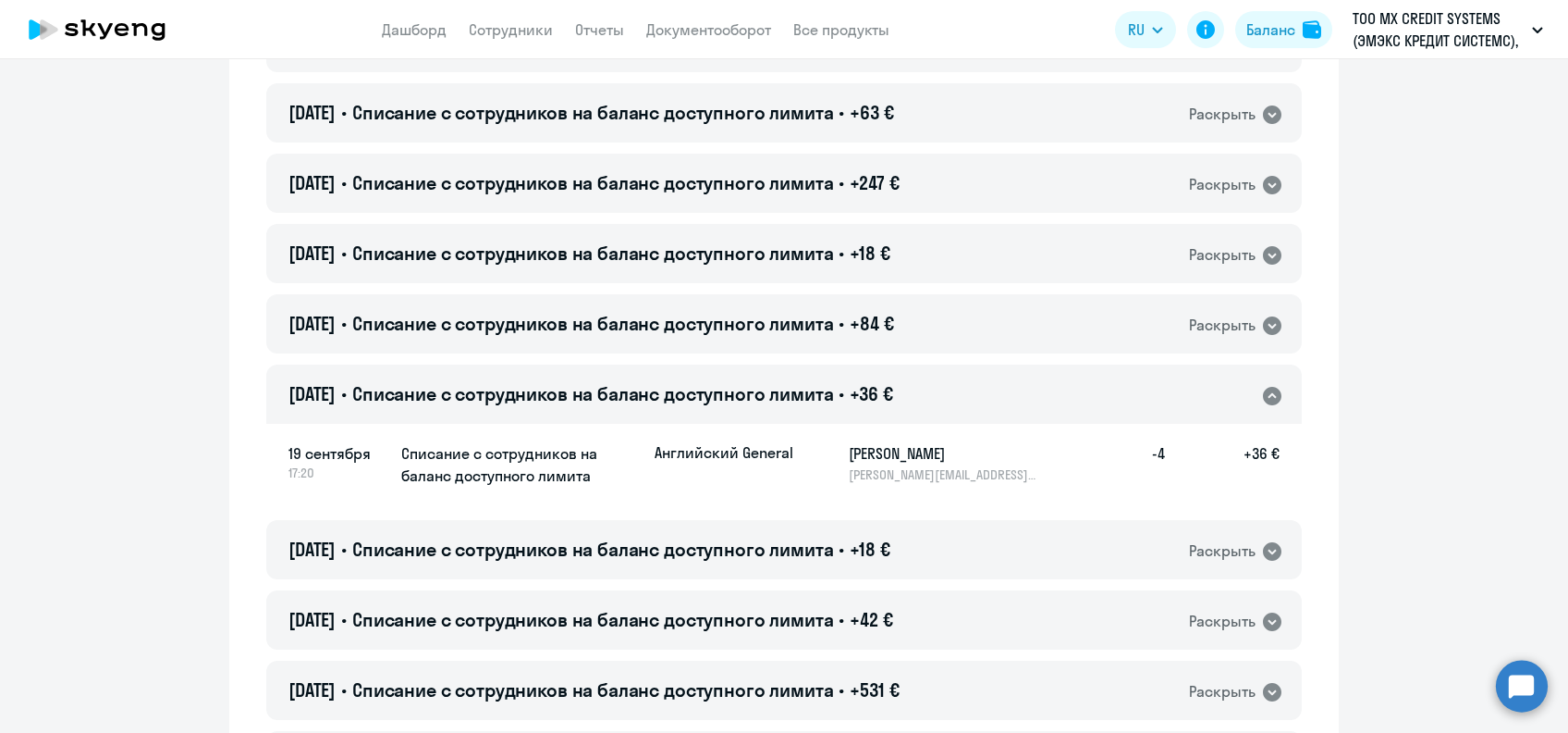
click at [872, 444] on h5 "[PERSON_NAME]" at bounding box center [944, 453] width 190 height 23
click at [868, 447] on h5 "[PERSON_NAME]" at bounding box center [944, 453] width 190 height 23
drag, startPoint x: 868, startPoint y: 447, endPoint x: 846, endPoint y: 480, distance: 39.7
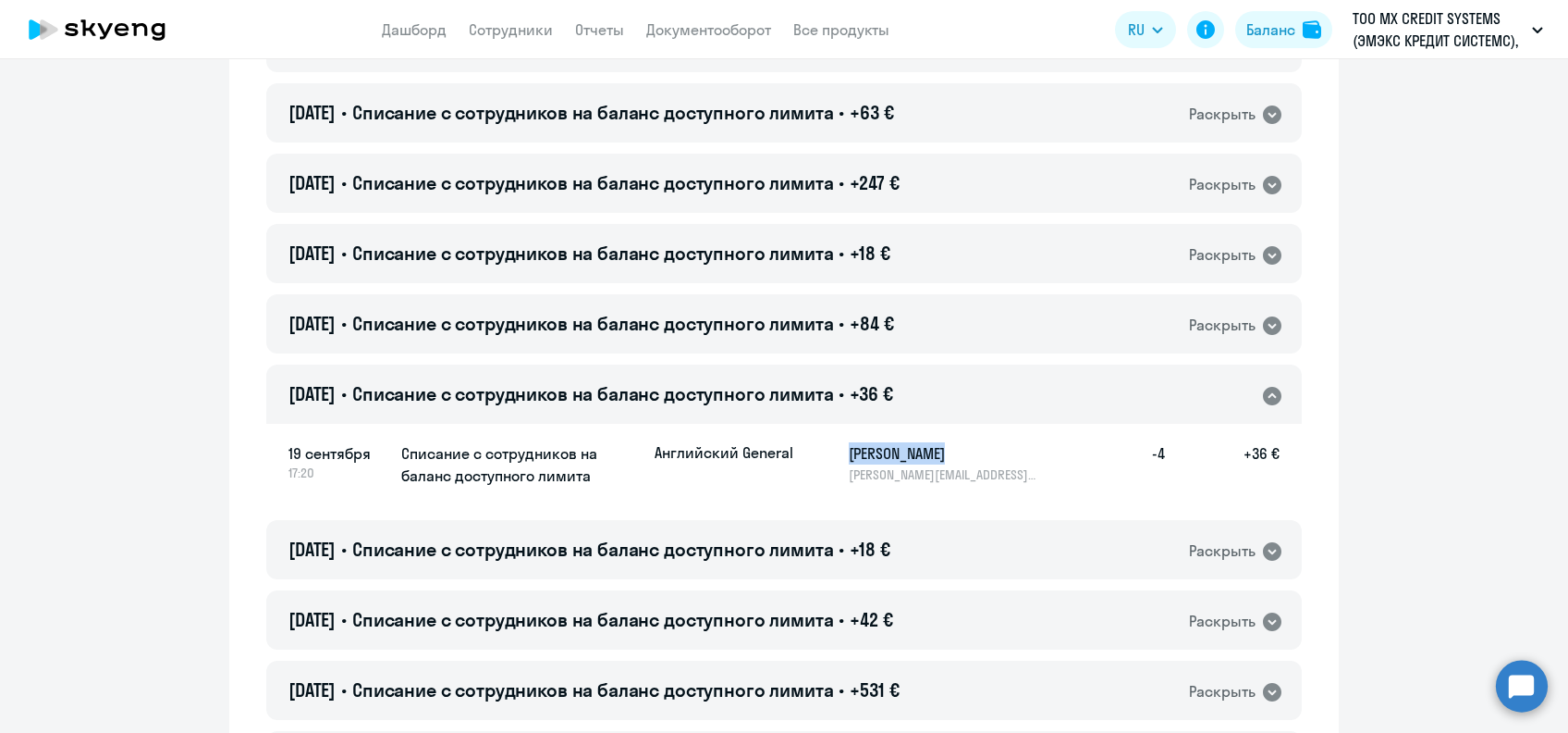
click at [849, 480] on p "[PERSON_NAME][EMAIL_ADDRESS][DOMAIN_NAME]" at bounding box center [944, 475] width 190 height 17
click at [868, 450] on h5 "[PERSON_NAME]" at bounding box center [944, 453] width 190 height 23
click at [869, 450] on h5 "[PERSON_NAME]" at bounding box center [944, 453] width 190 height 23
click at [889, 407] on div "[DATE] • Списание с сотрудников на баланс доступного лимита • +36 € Раскрыть" at bounding box center [784, 394] width 1035 height 59
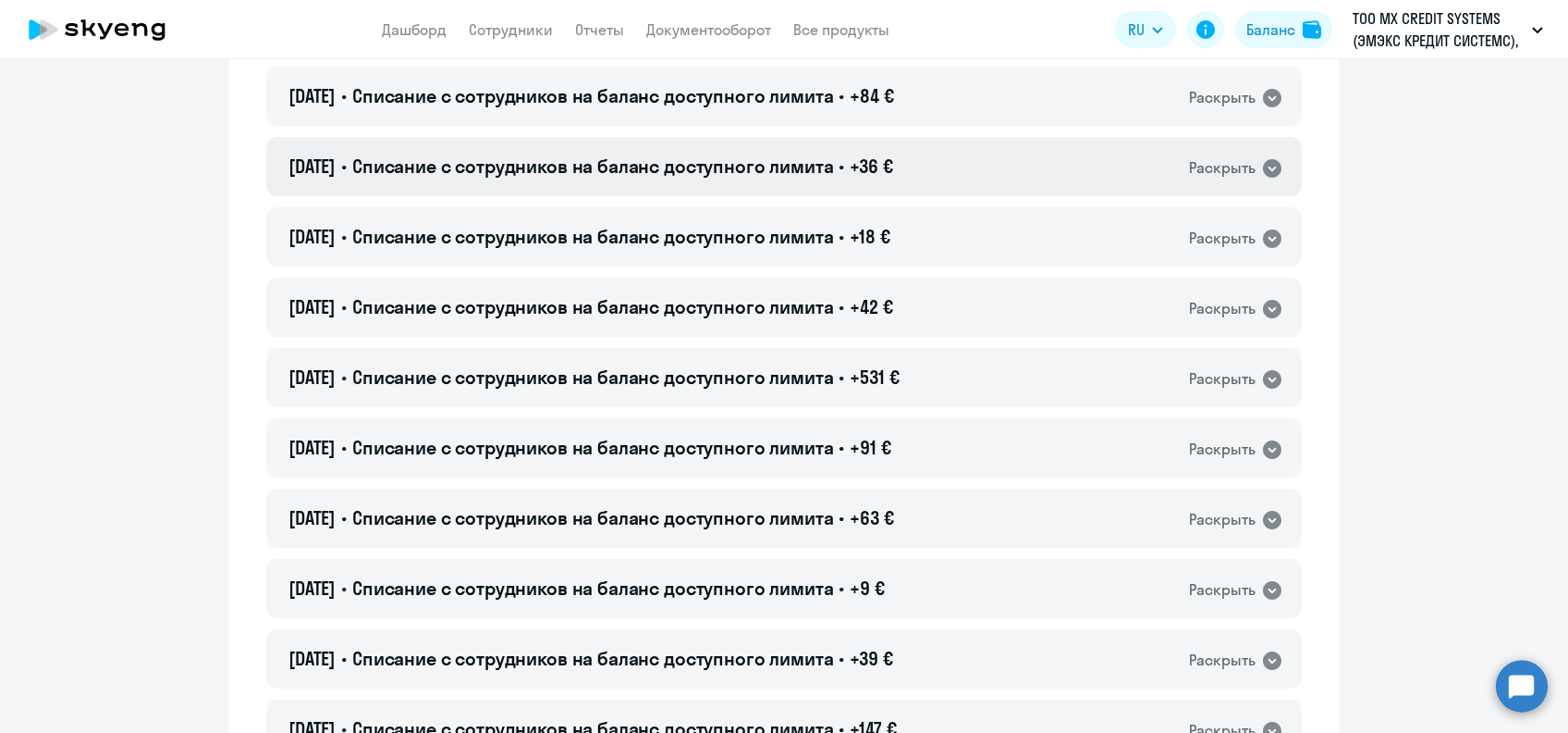
scroll to position [3454, 0]
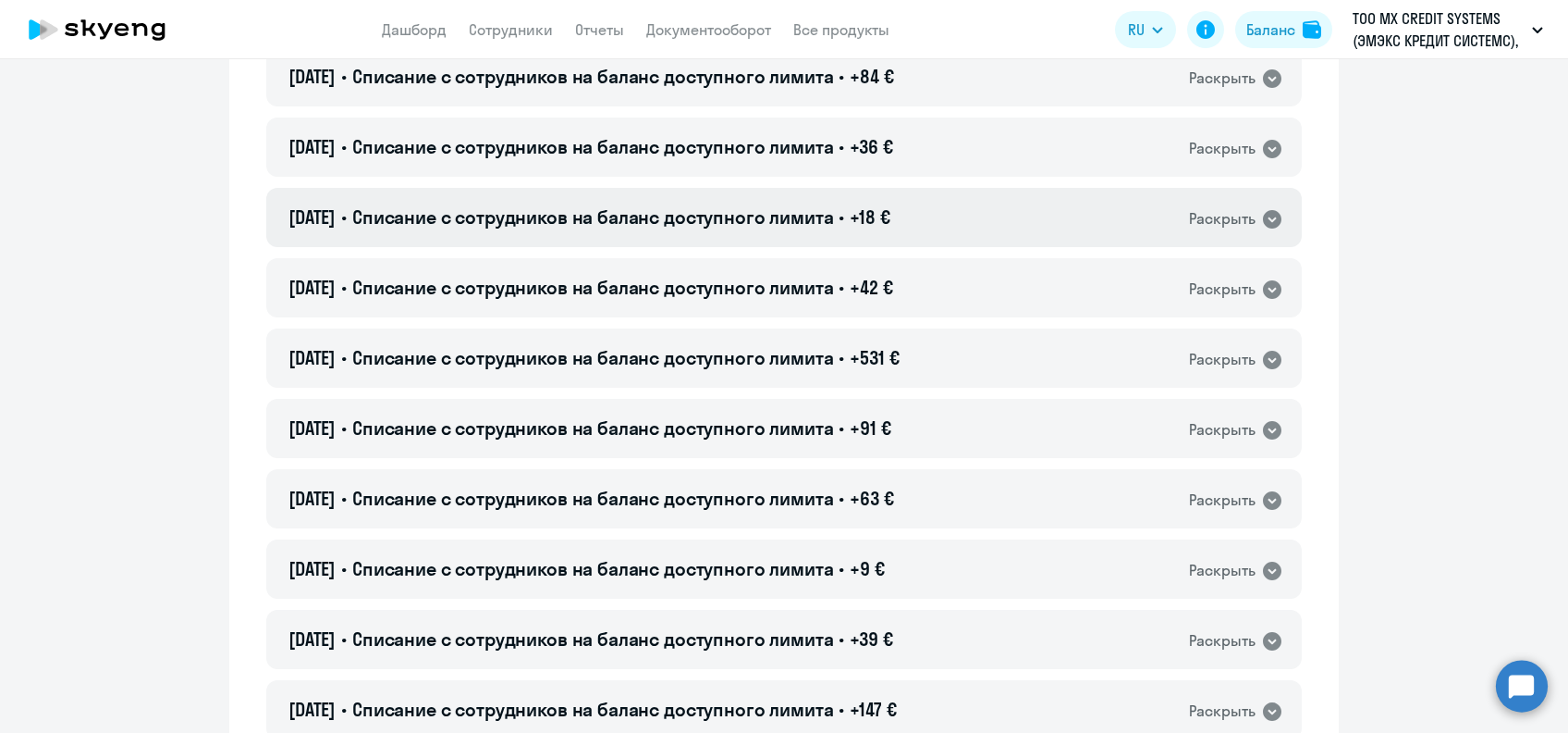
click at [890, 218] on span "+18 €" at bounding box center [870, 216] width 39 height 23
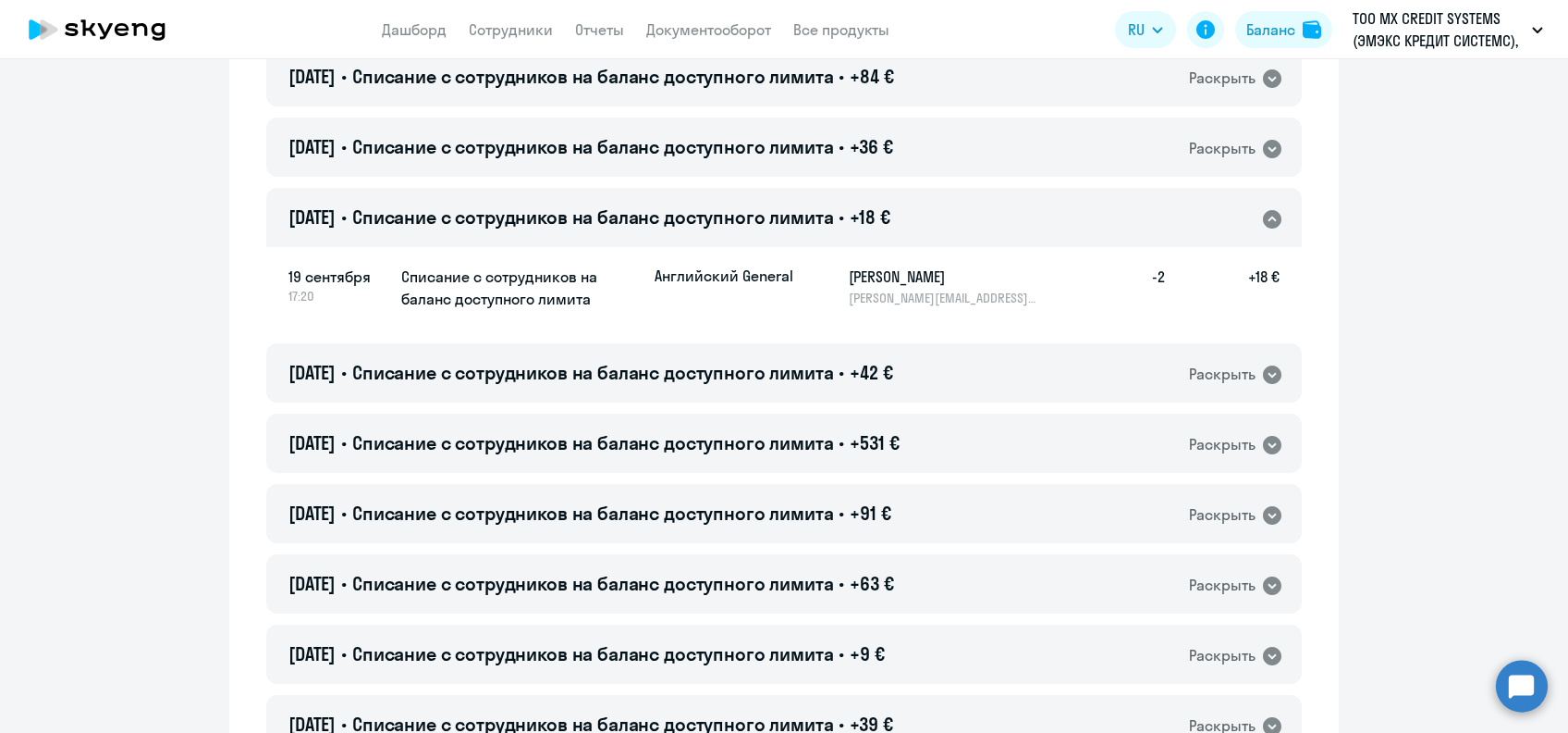
scroll to position [3576, 0]
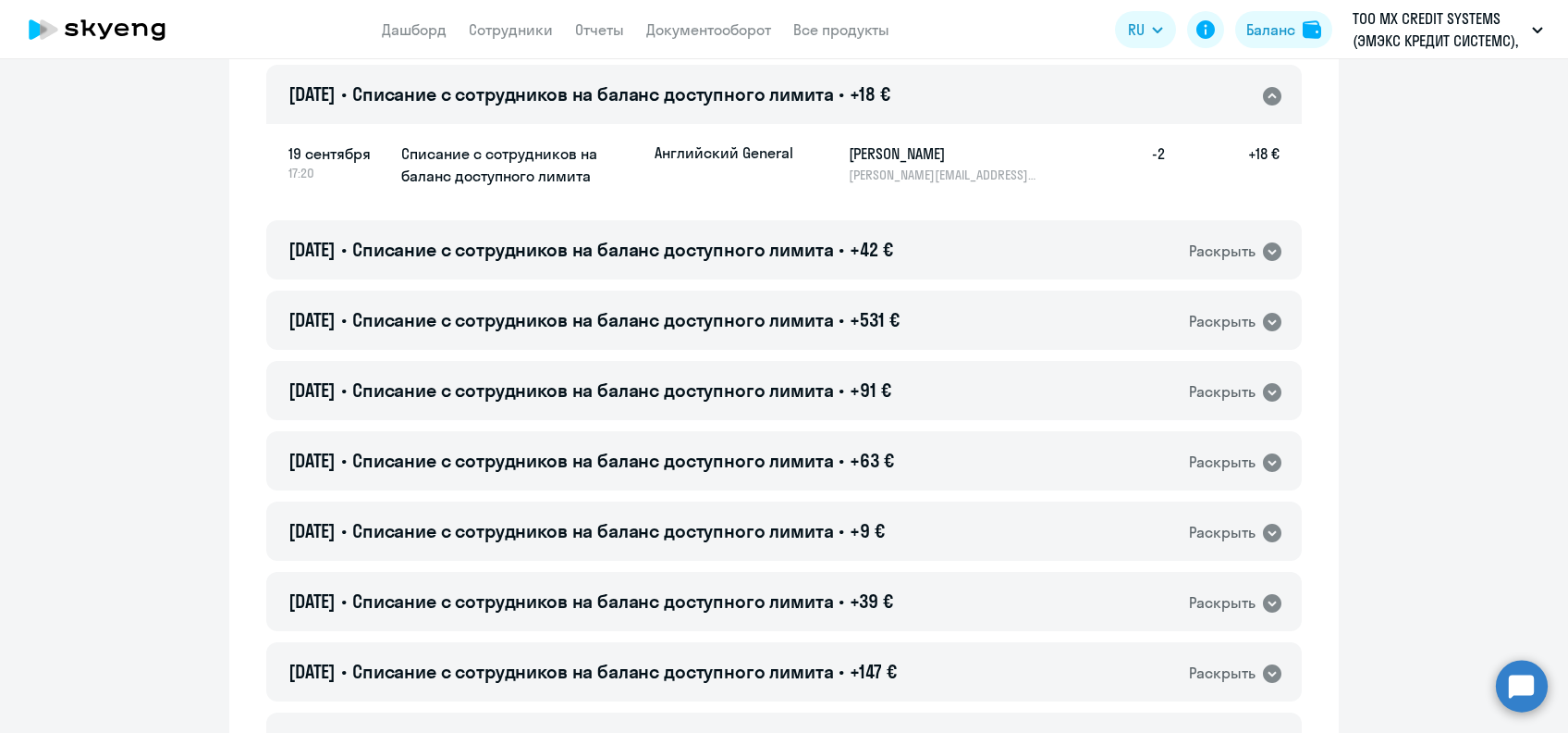
click at [884, 161] on h5 "[PERSON_NAME]" at bounding box center [944, 153] width 190 height 23
click at [883, 160] on h5 "[PERSON_NAME]" at bounding box center [944, 153] width 190 height 23
click at [857, 95] on h4 "[DATE] • Списание с сотрудников на баланс доступного лимита • +18 €" at bounding box center [590, 95] width 602 height 26
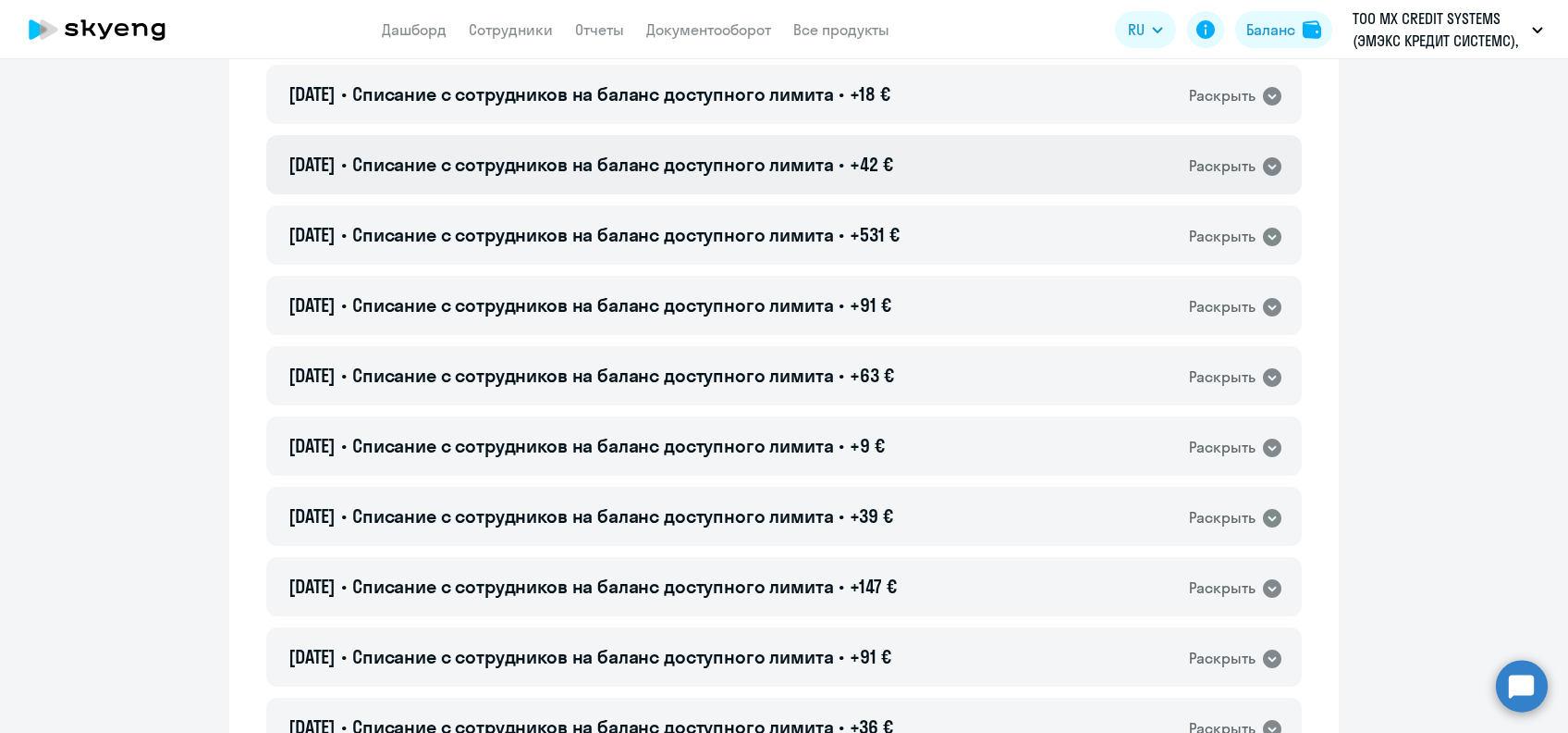
click at [883, 159] on span "+42 €" at bounding box center [871, 164] width 42 height 23
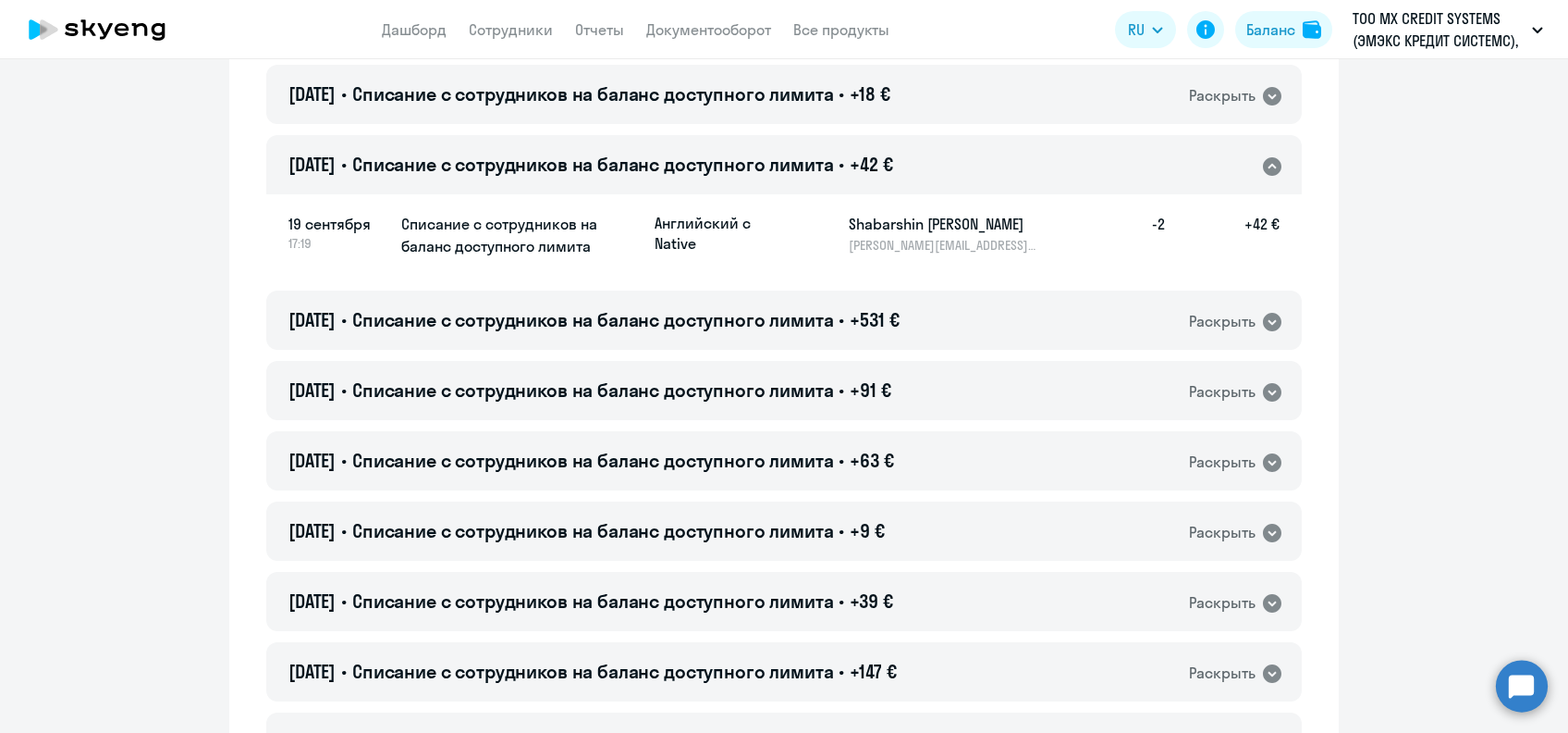
click at [870, 222] on h5 "Shabarshin [PERSON_NAME]" at bounding box center [944, 224] width 190 height 23
click at [824, 155] on span "Списание с сотрудников на баланс доступного лимита" at bounding box center [593, 164] width 482 height 23
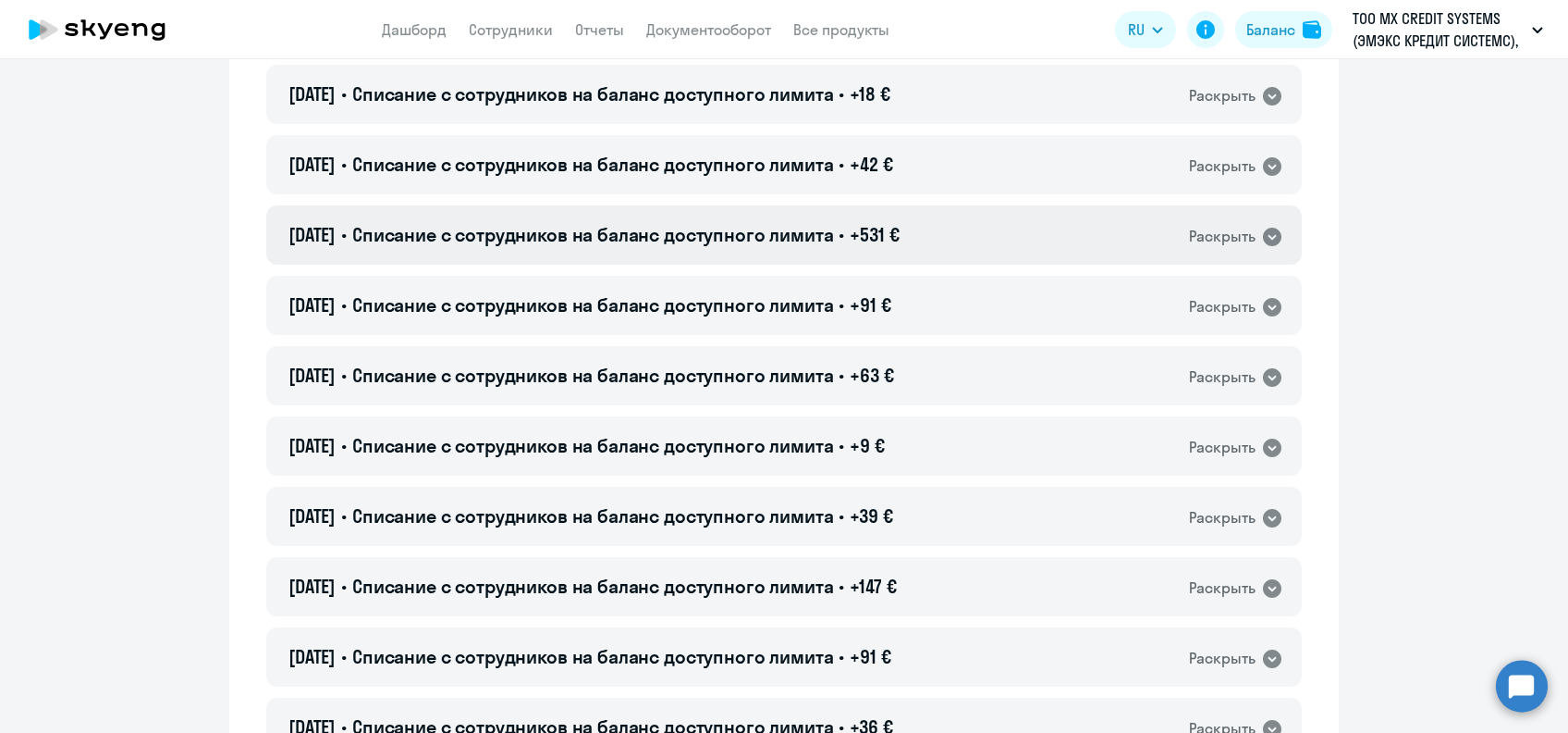
click at [874, 237] on span "+531 €" at bounding box center [875, 234] width 49 height 23
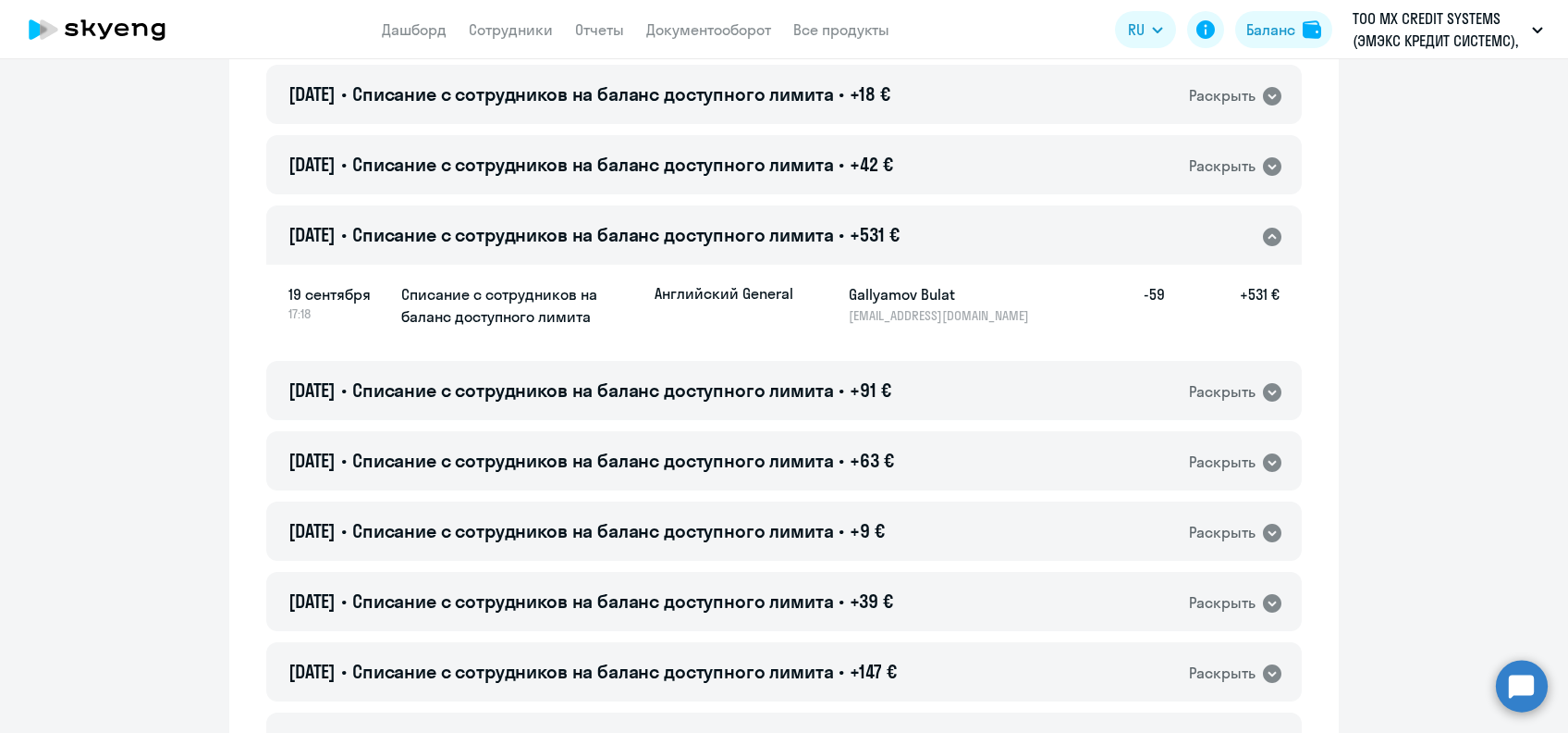
click at [866, 296] on h5 "Gallyamov Bulat" at bounding box center [944, 294] width 190 height 23
click at [986, 236] on div "[DATE] • Списание с сотрудников на баланс доступного лимита • +531 € Раскрыть" at bounding box center [784, 235] width 1035 height 59
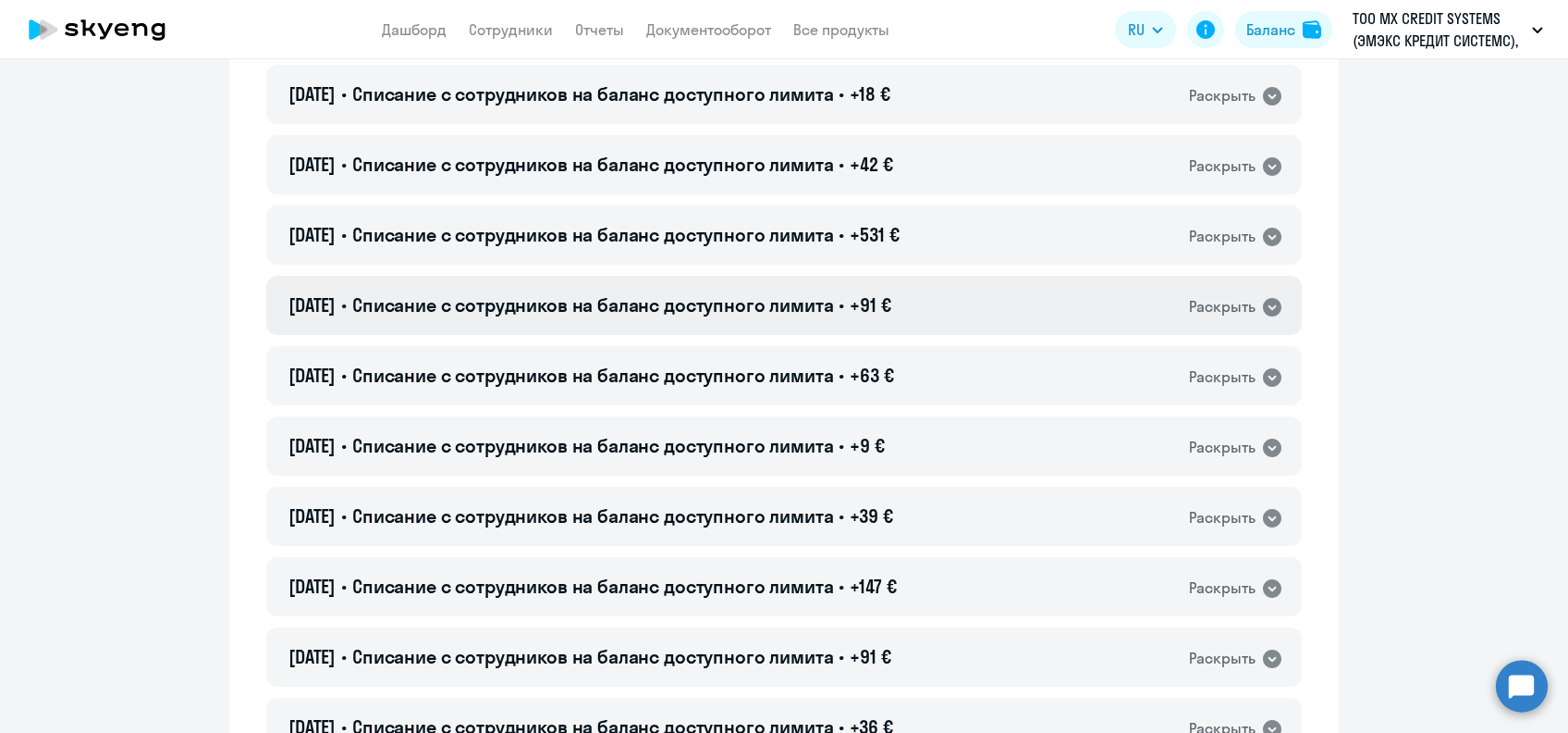
click at [920, 332] on div "[DATE] • Списание с сотрудников на баланс доступного лимита • +91 € Раскрыть" at bounding box center [784, 305] width 1035 height 59
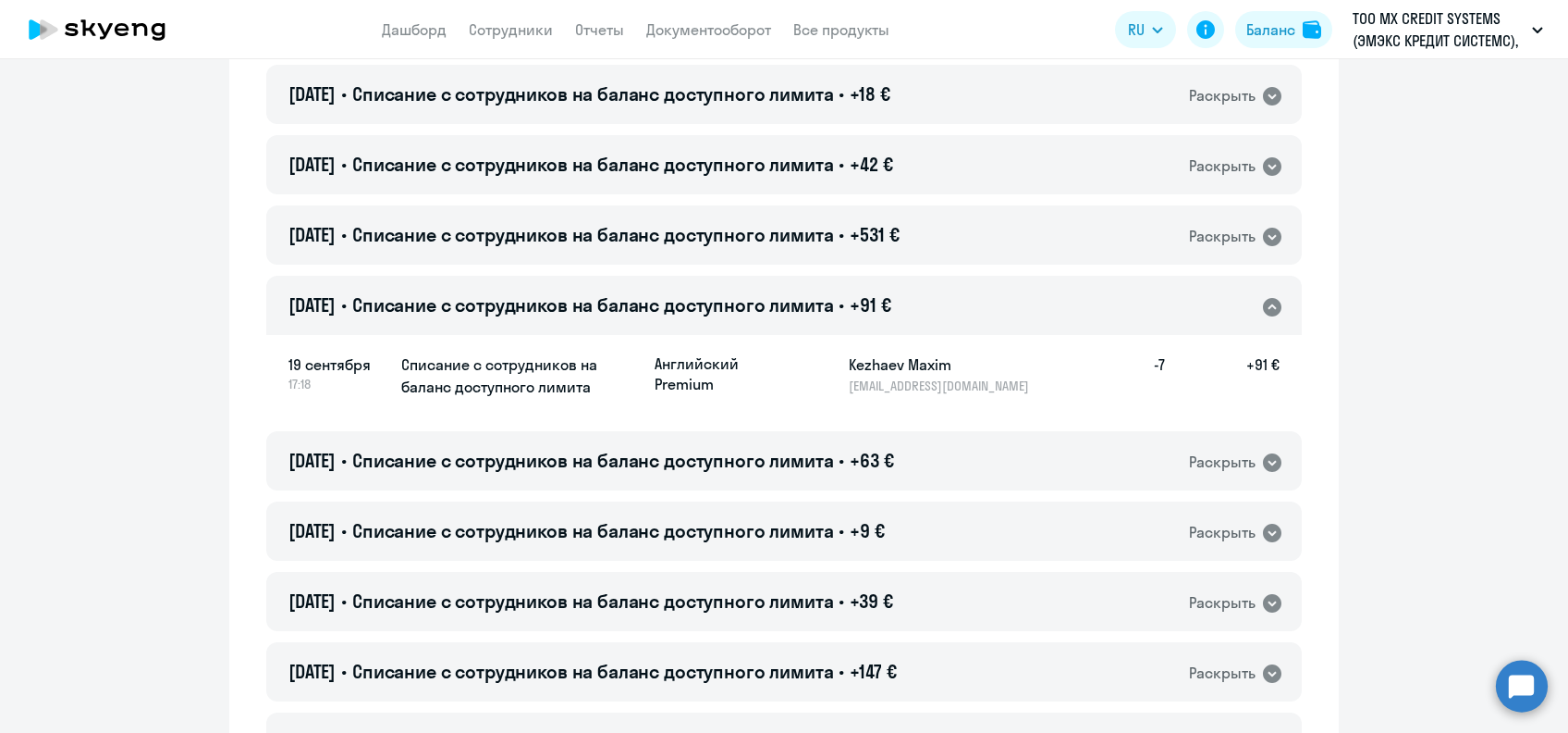
click at [864, 364] on h5 "Kezhaev Maxim" at bounding box center [944, 364] width 190 height 23
click at [1014, 289] on div "[DATE] • Списание с сотрудников на баланс доступного лимита • +91 € Раскрыть" at bounding box center [784, 305] width 1035 height 59
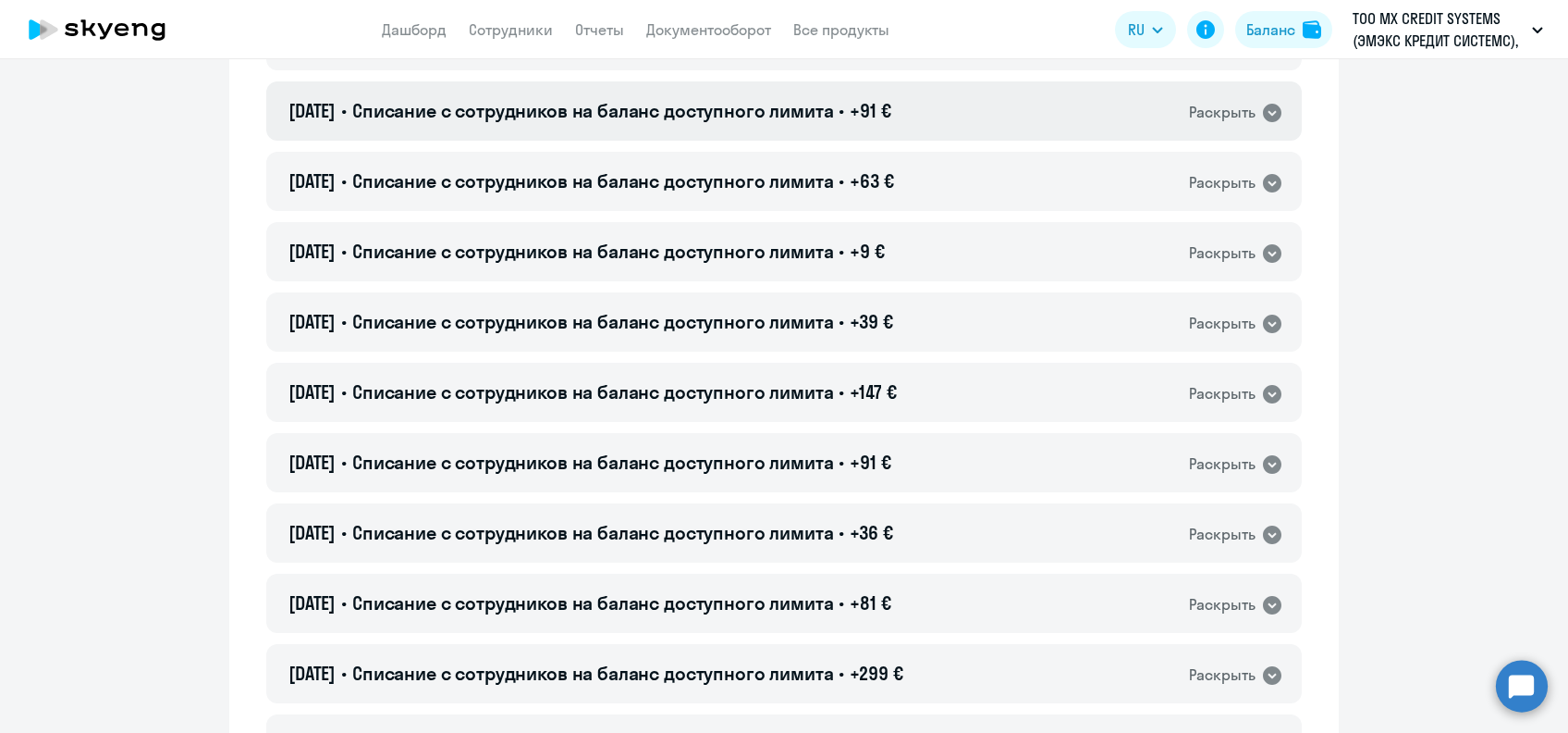
scroll to position [3824, 0]
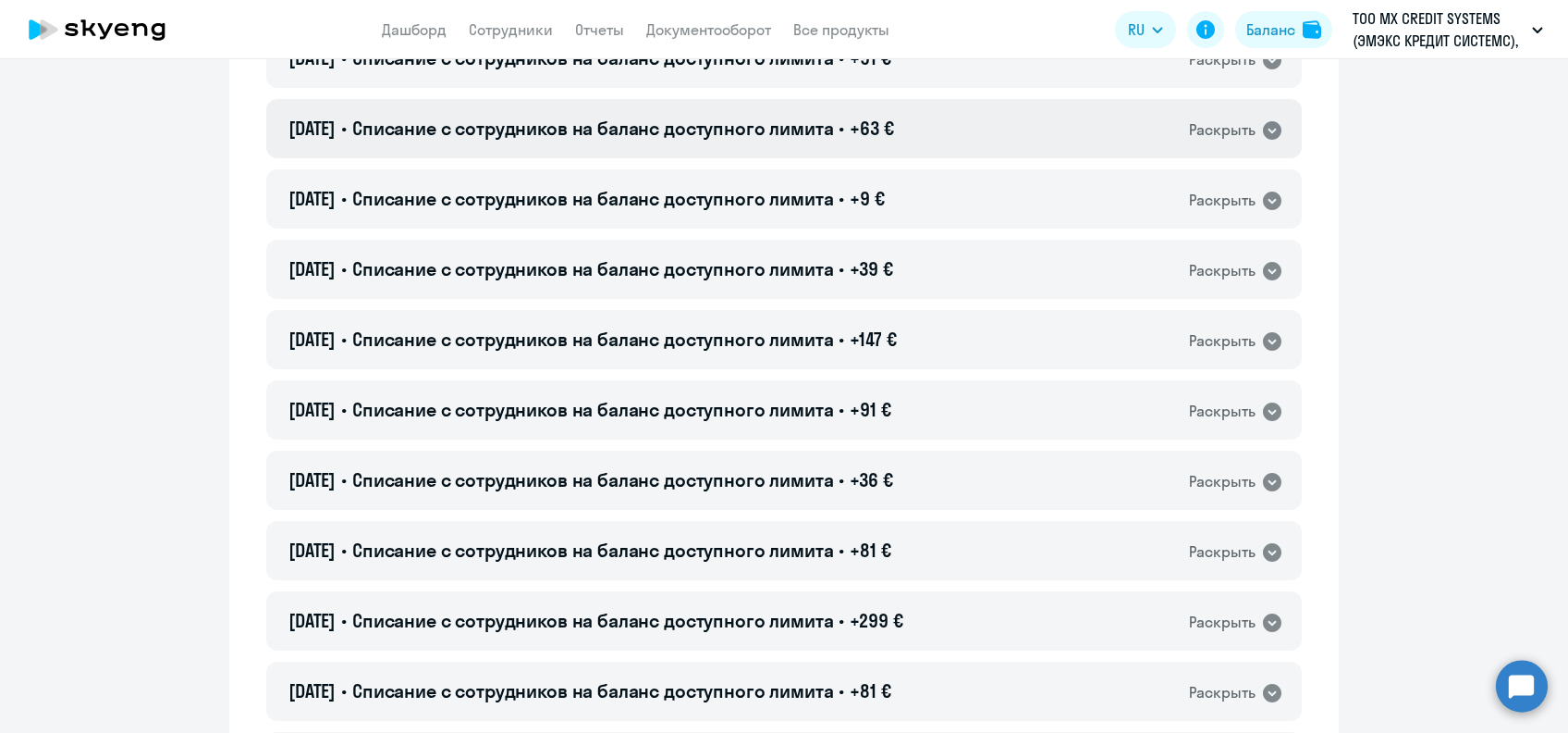
click at [886, 136] on span "+63 €" at bounding box center [872, 127] width 43 height 23
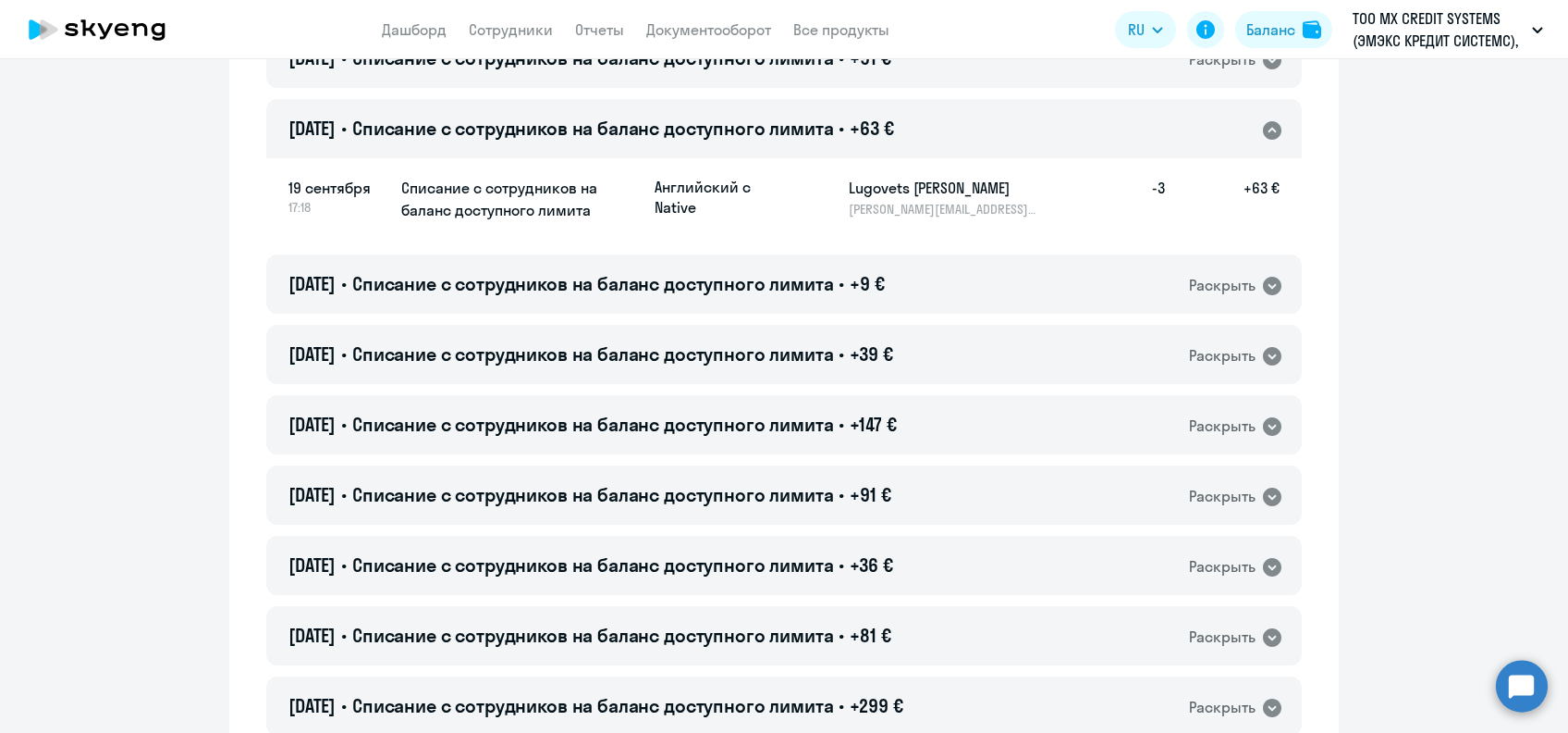
click at [877, 186] on h5 "Lugovets [PERSON_NAME]" at bounding box center [944, 187] width 190 height 23
click at [817, 136] on span "Списание с сотрудников на баланс доступного лимита" at bounding box center [593, 127] width 482 height 23
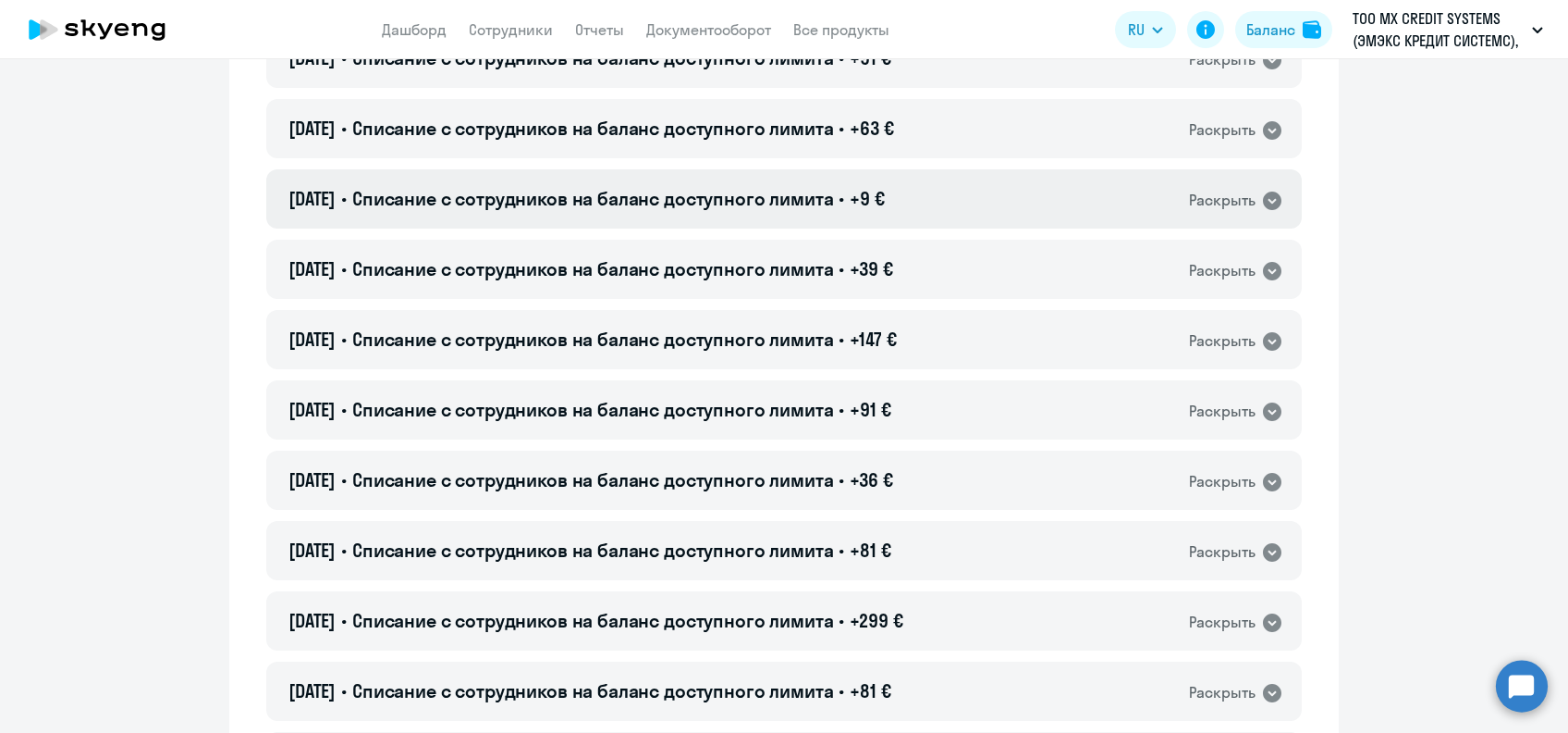
click at [849, 183] on div "[DATE] • Списание с сотрудников на баланс доступного лимита • +9 € Раскрыть" at bounding box center [784, 199] width 1035 height 59
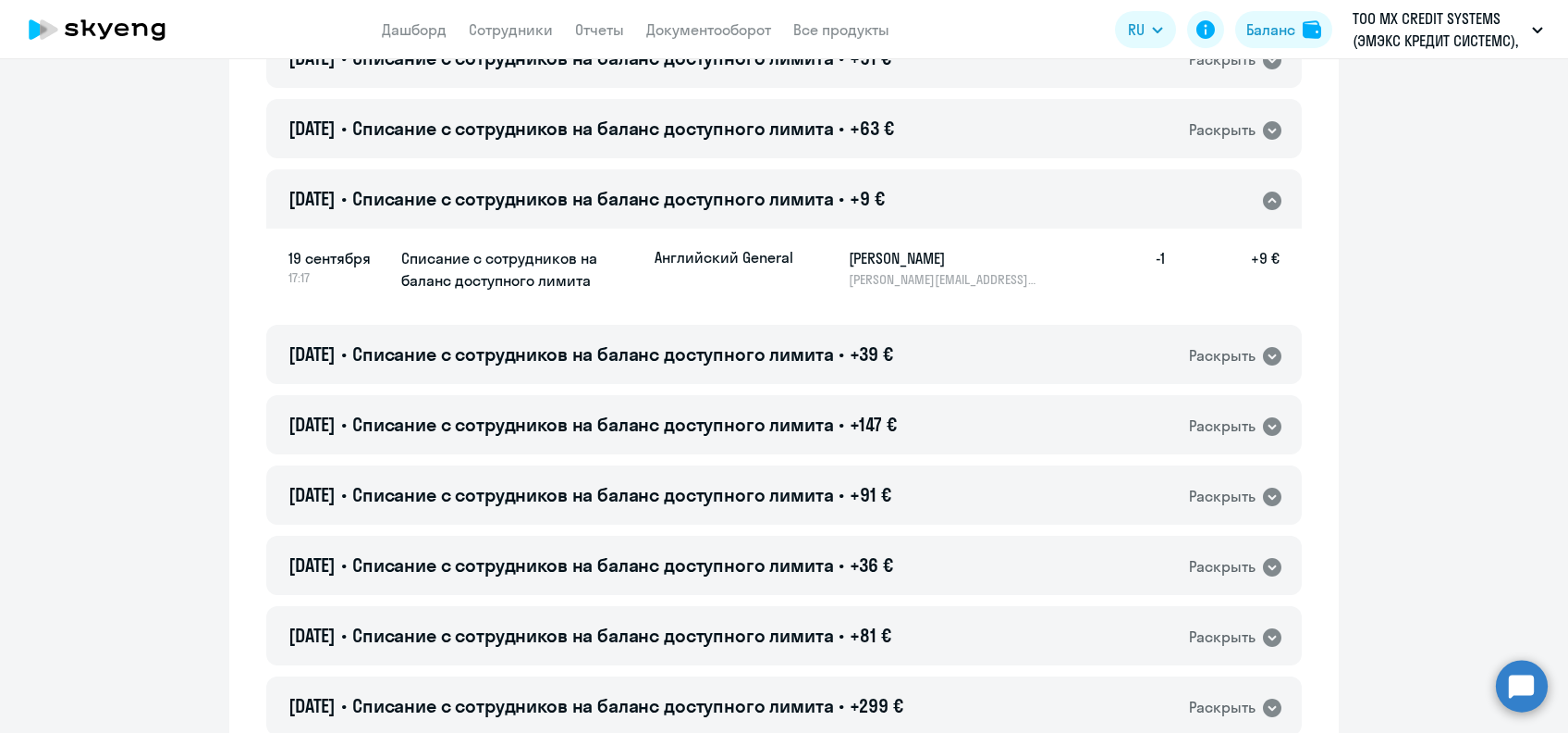
click at [879, 266] on h5 "[PERSON_NAME]" at bounding box center [944, 257] width 190 height 23
click at [606, 192] on span "Списание с сотрудников на баланс доступного лимита" at bounding box center [593, 197] width 482 height 23
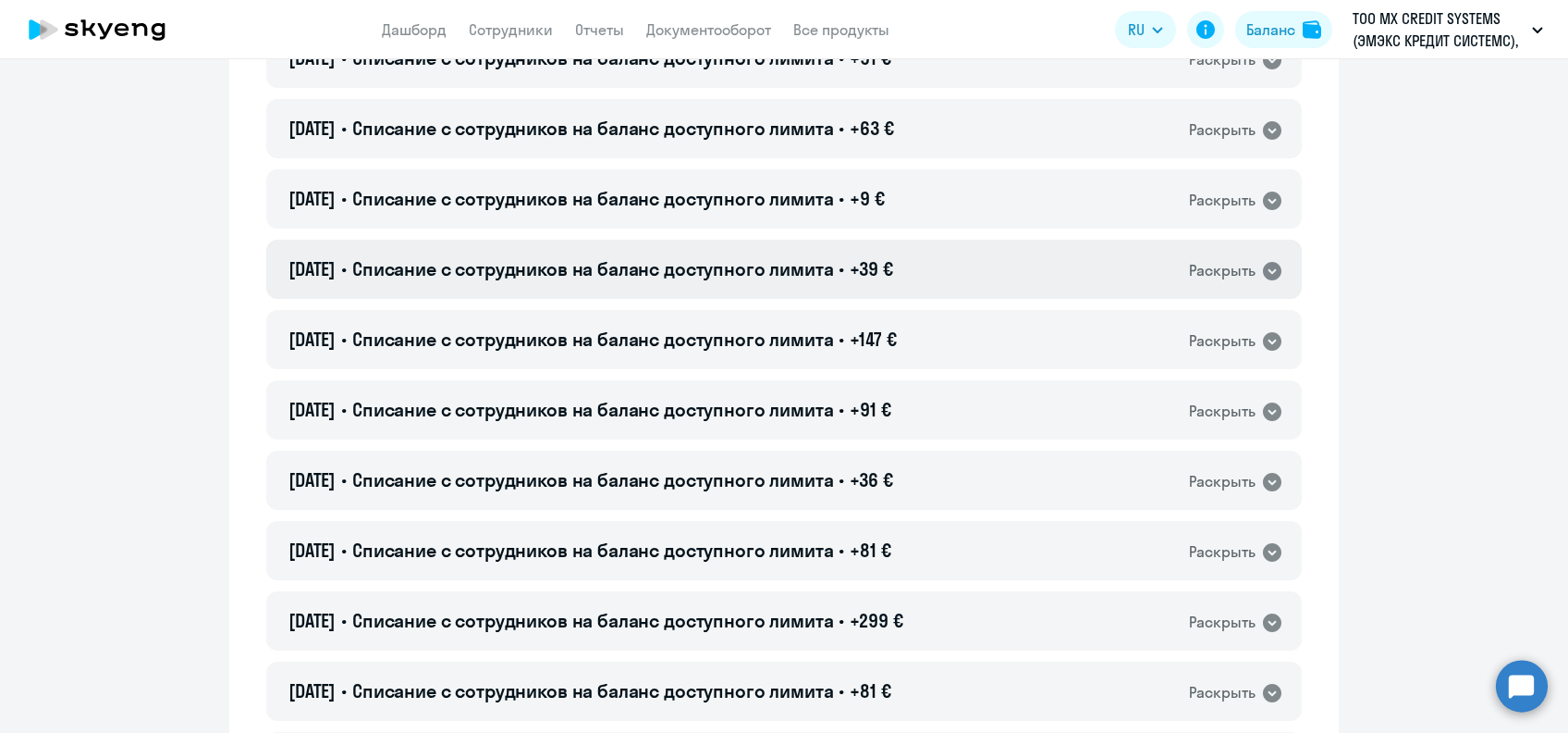
click at [813, 261] on span "Списание с сотрудников на баланс доступного лимита" at bounding box center [593, 268] width 482 height 23
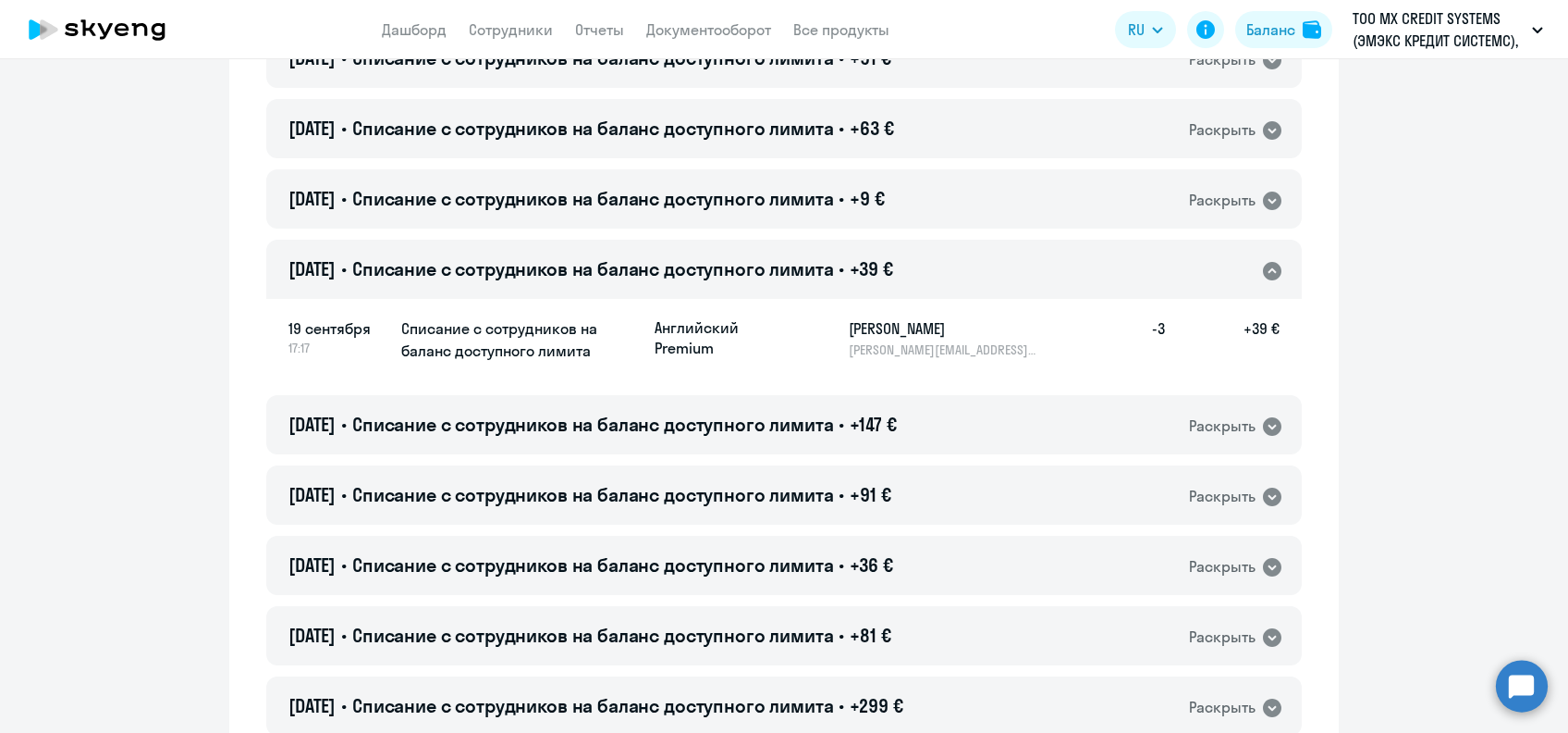
click at [885, 322] on h5 "[PERSON_NAME]" at bounding box center [944, 329] width 190 height 23
click at [944, 262] on div "[DATE] • Списание с сотрудников на баланс доступного лимита • +39 € Раскрыть" at bounding box center [784, 269] width 1035 height 59
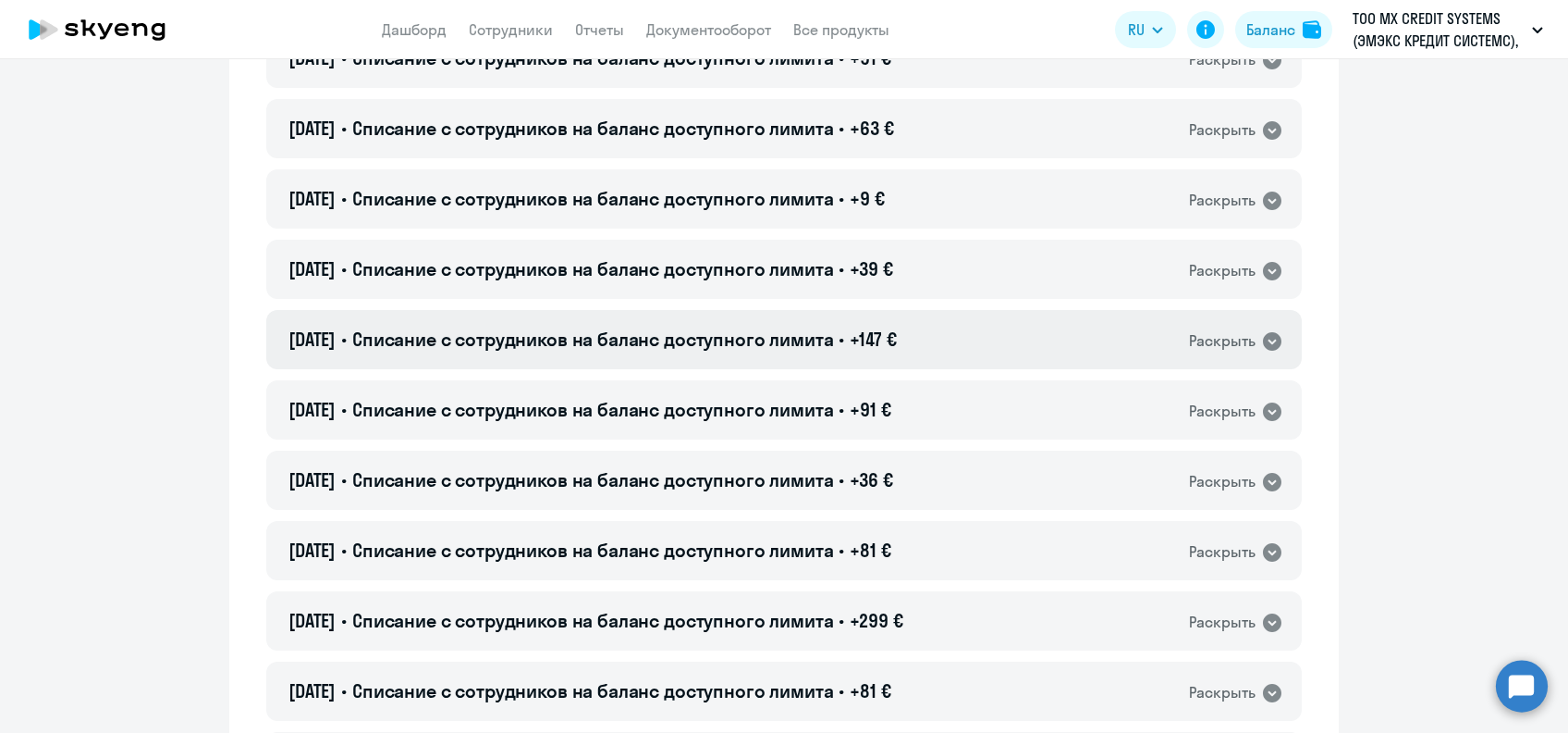
click at [914, 322] on div "[DATE] • Списание с сотрудников на баланс доступного лимита • +147 € Раскрыть" at bounding box center [784, 339] width 1035 height 59
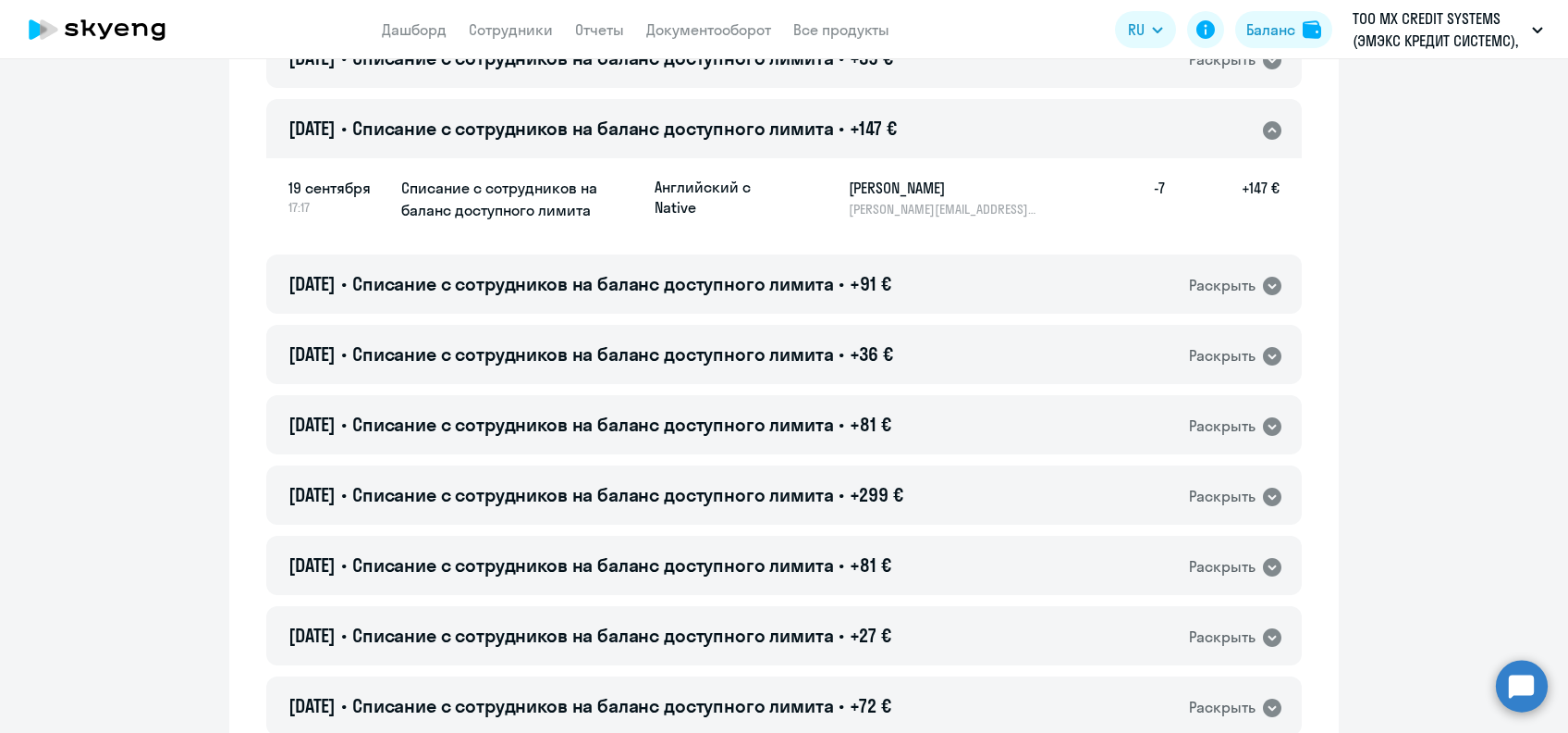
scroll to position [4070, 0]
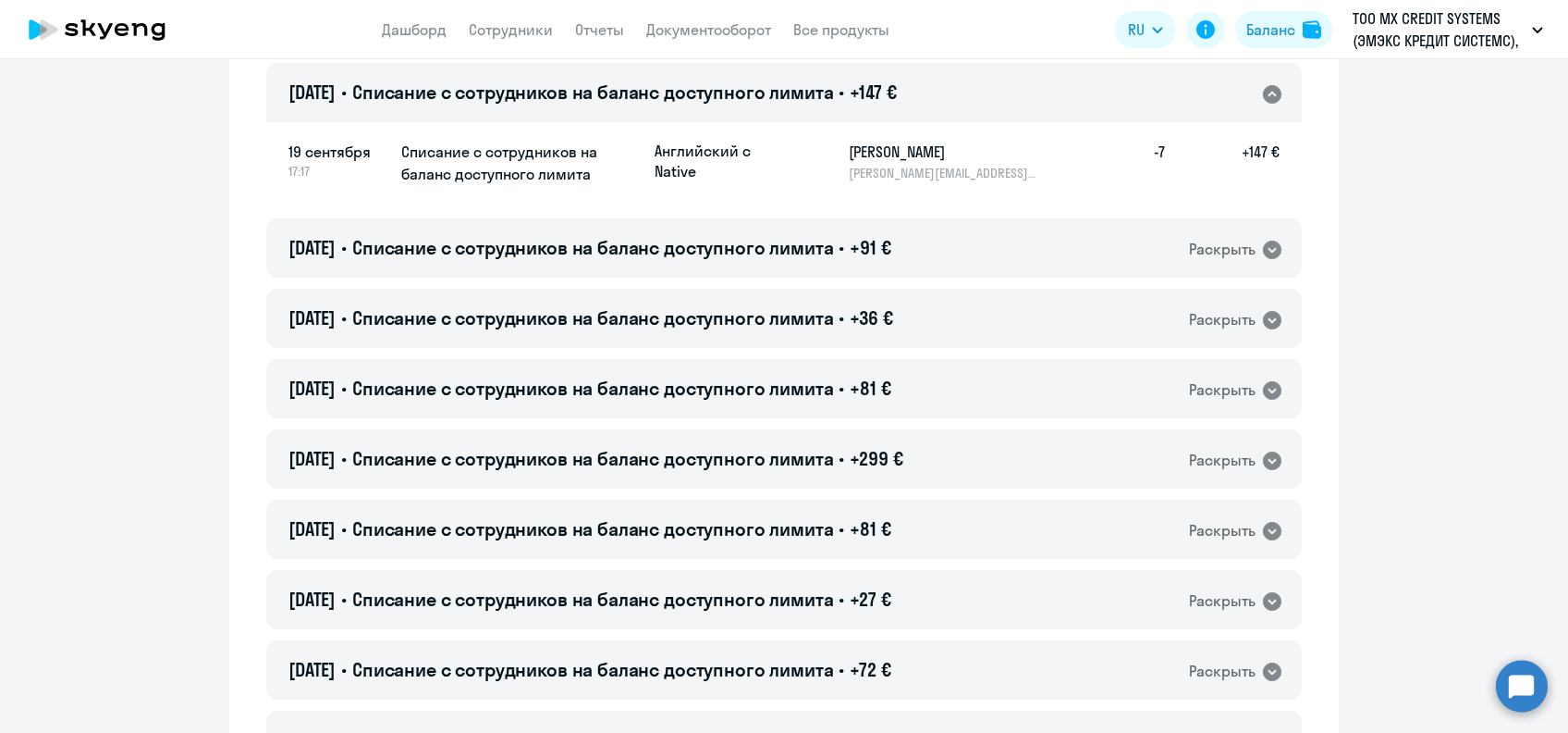
click at [881, 153] on h5 "[PERSON_NAME]" at bounding box center [944, 152] width 190 height 23
click at [881, 155] on h5 "[PERSON_NAME]" at bounding box center [944, 152] width 190 height 23
click at [1036, 78] on div "[DATE] • Списание с сотрудников на баланс доступного лимита • +147 € Раскрыть" at bounding box center [784, 93] width 1035 height 59
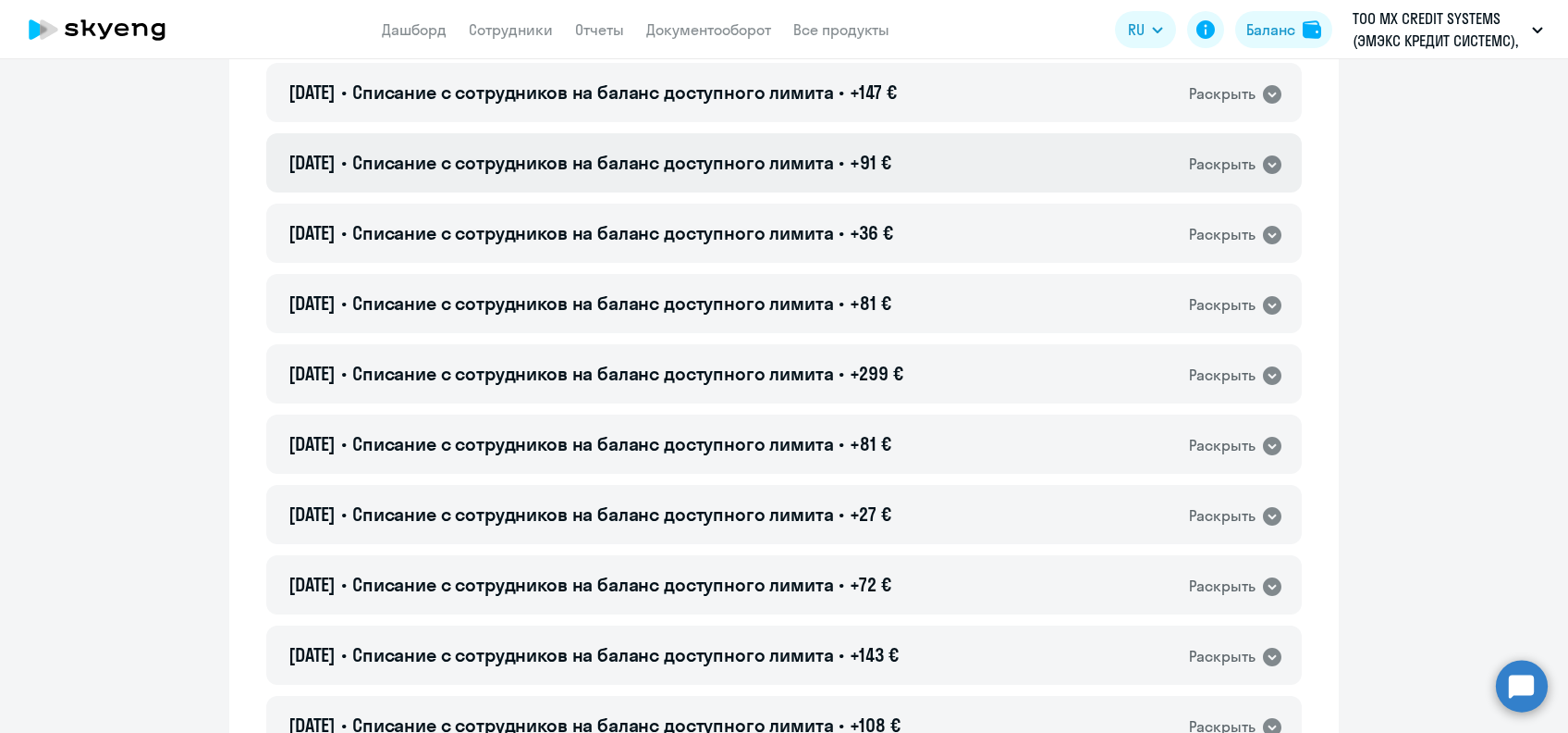
click at [947, 155] on div "[DATE] • Списание с сотрудников на баланс доступного лимита • +91 € Раскрыть" at bounding box center [784, 163] width 1035 height 59
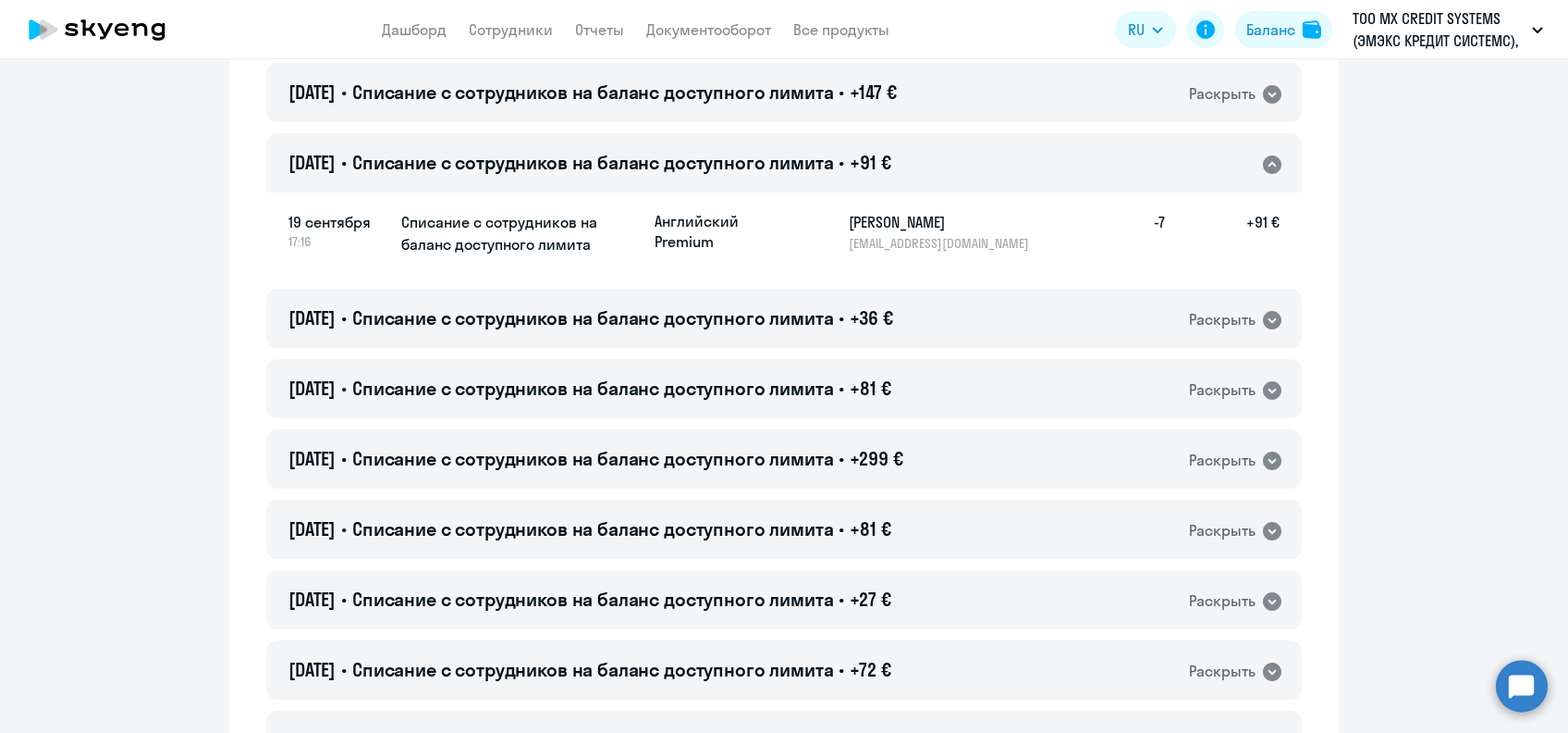
drag, startPoint x: 879, startPoint y: 229, endPoint x: 875, endPoint y: 219, distance: 10.8
click at [878, 223] on h5 "[PERSON_NAME]" at bounding box center [944, 222] width 190 height 23
click at [875, 219] on h5 "[PERSON_NAME]" at bounding box center [944, 222] width 190 height 23
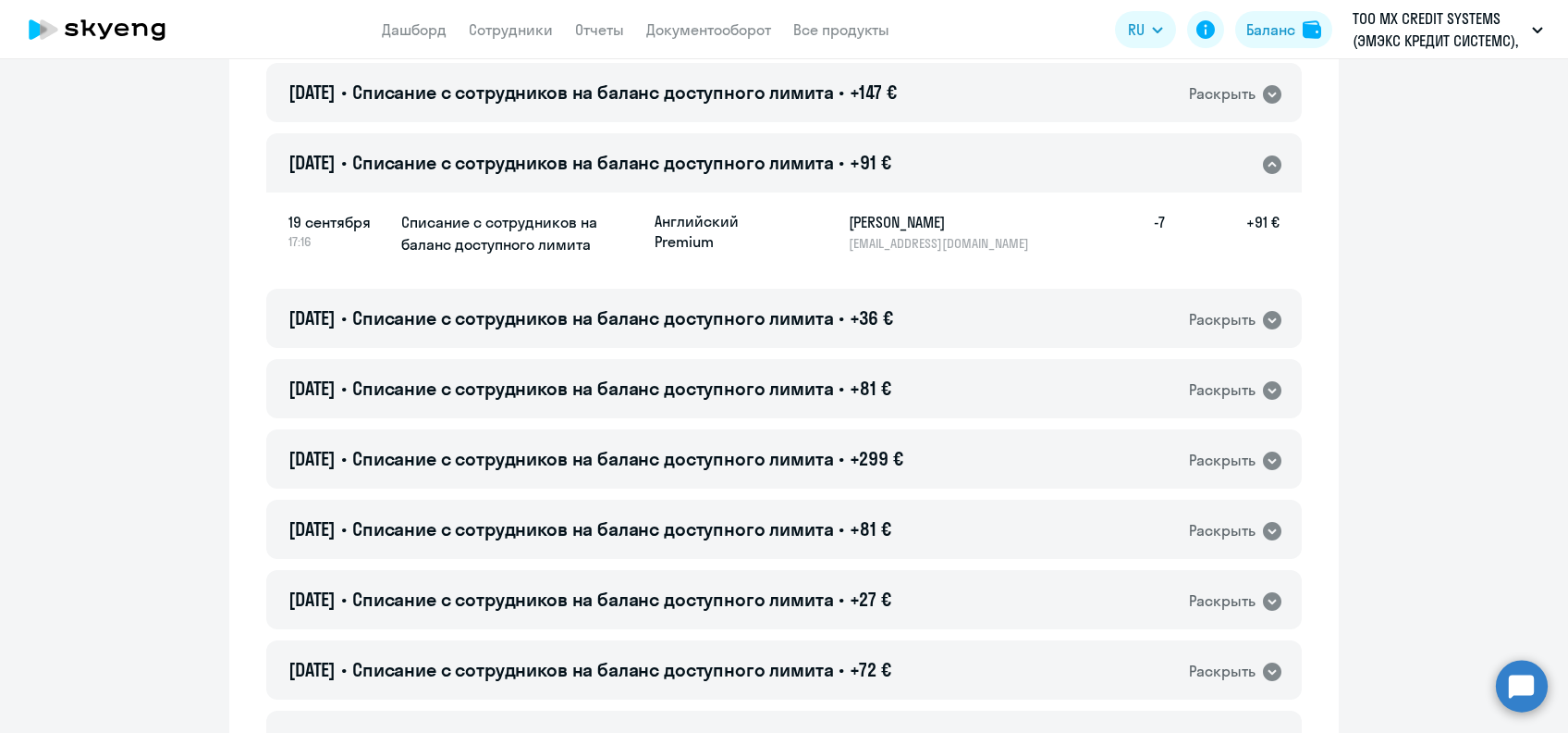
drag, startPoint x: 875, startPoint y: 219, endPoint x: 792, endPoint y: 230, distance: 83.7
click at [792, 230] on app-product-badge "Английский Premium" at bounding box center [745, 231] width 179 height 40
click at [867, 217] on h5 "[PERSON_NAME]" at bounding box center [944, 222] width 190 height 23
click at [826, 166] on span "Списание с сотрудников на баланс доступного лимита" at bounding box center [593, 162] width 482 height 23
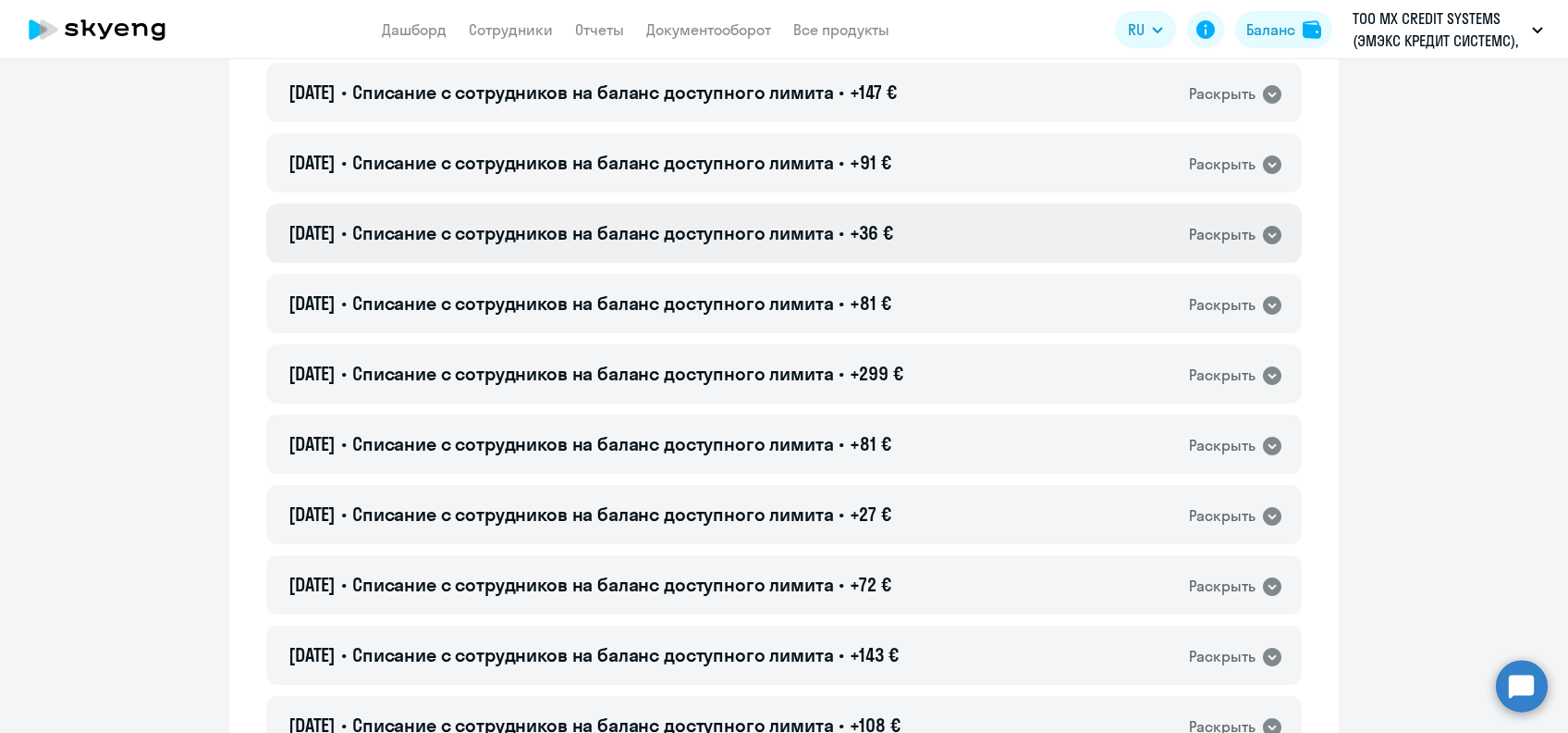
click at [825, 222] on span "Списание с сотрудников на баланс доступного лимита" at bounding box center [593, 232] width 482 height 23
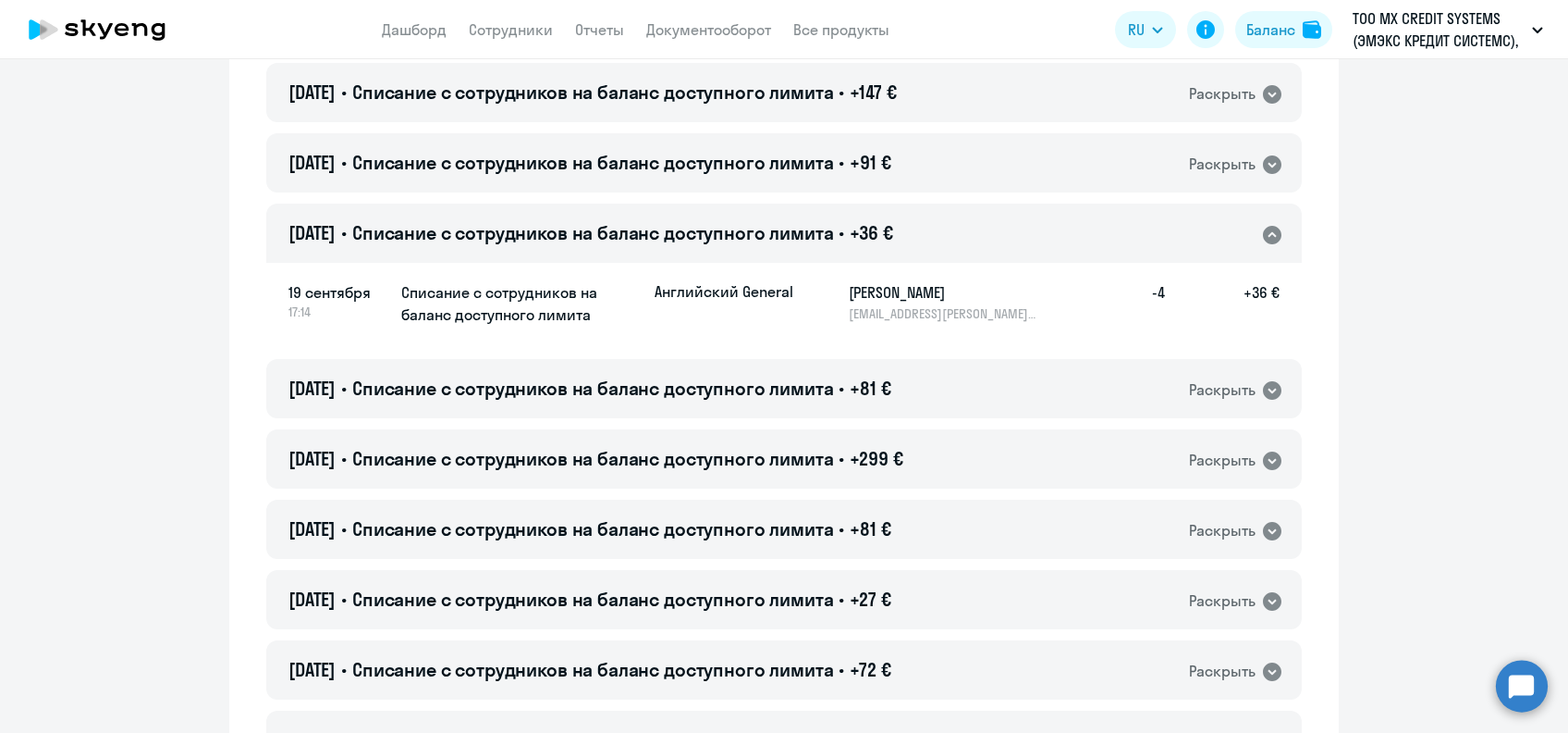
click at [859, 293] on h5 "[PERSON_NAME]" at bounding box center [944, 292] width 190 height 23
click at [732, 243] on span "Списание с сотрудников на баланс доступного лимита" at bounding box center [593, 232] width 482 height 23
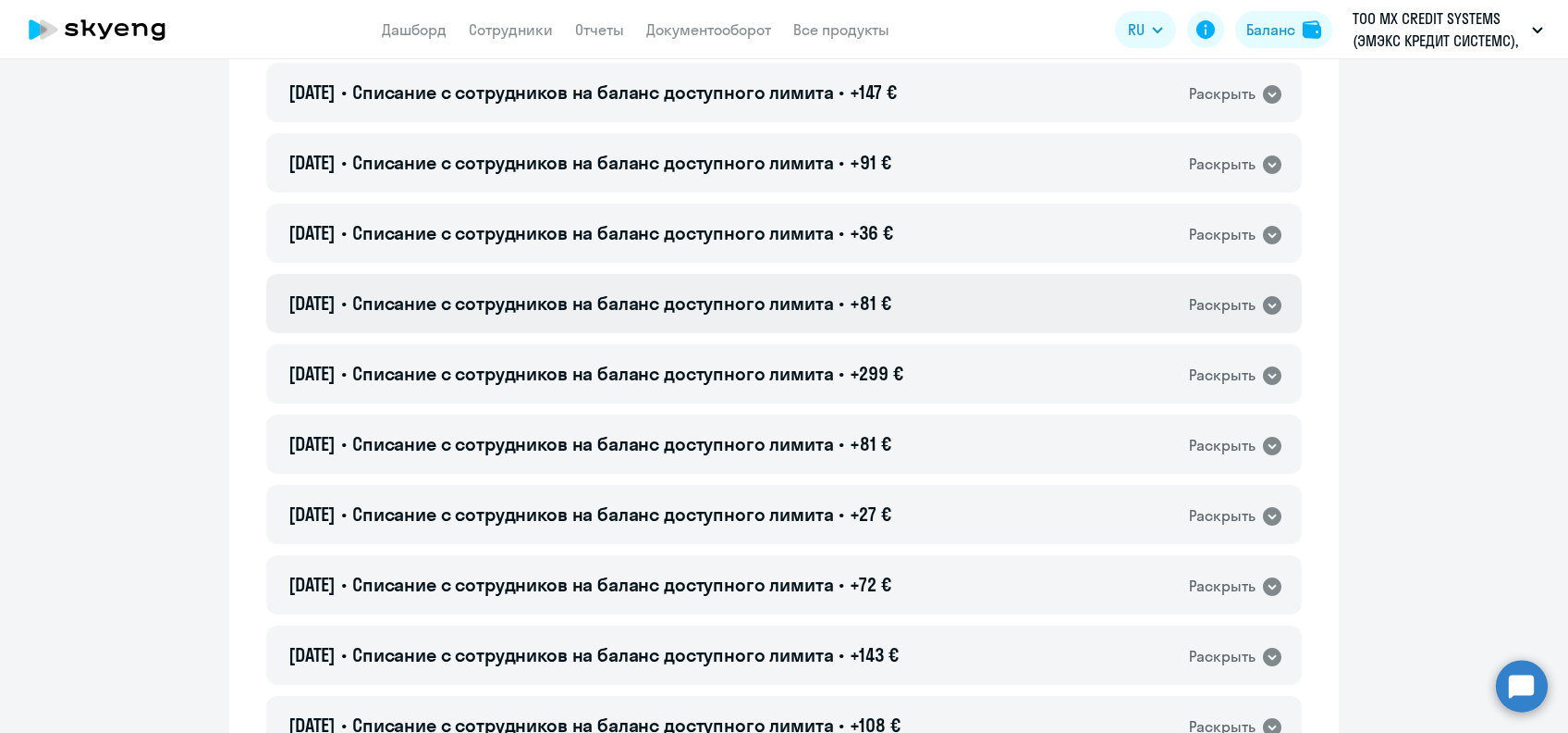
click at [816, 329] on div "[DATE] • Списание с сотрудников на баланс доступного лимита • +81 € Раскрыть" at bounding box center [784, 304] width 1035 height 59
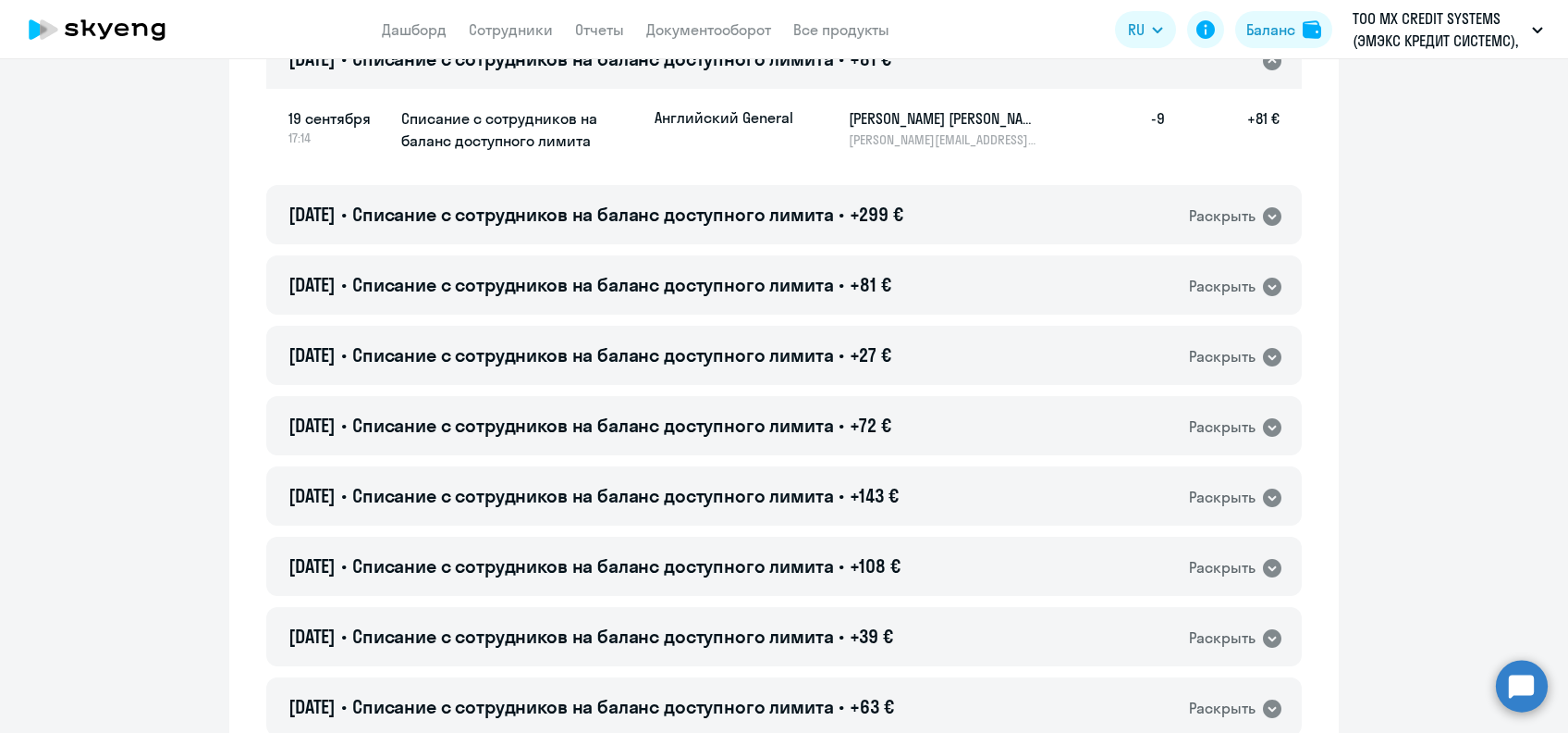
scroll to position [4317, 0]
click at [860, 116] on h5 "[PERSON_NAME] [PERSON_NAME]" at bounding box center [944, 116] width 190 height 23
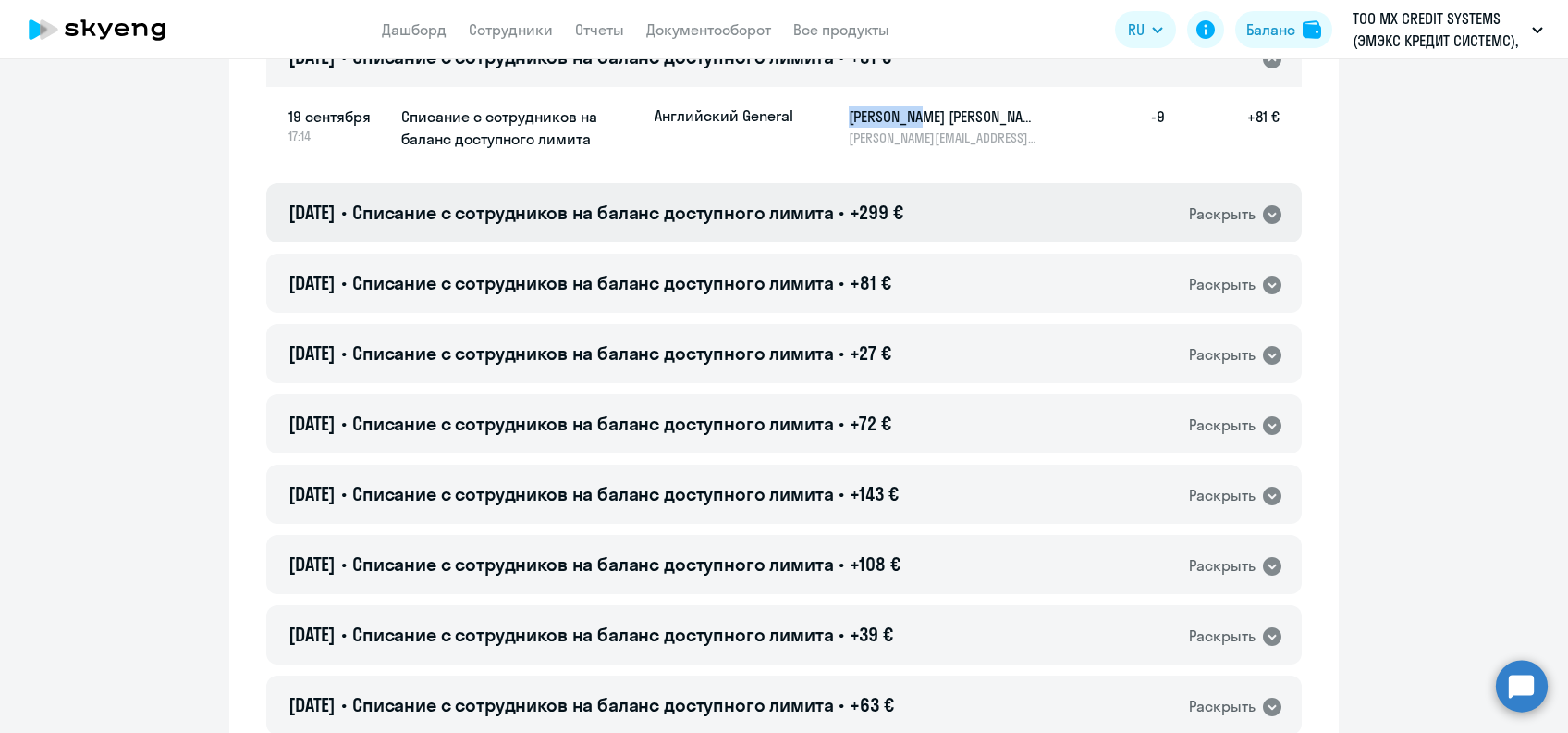
click at [883, 197] on div "[DATE] • Списание с сотрудников на баланс доступного лимита • +299 € Раскрыть" at bounding box center [784, 213] width 1035 height 59
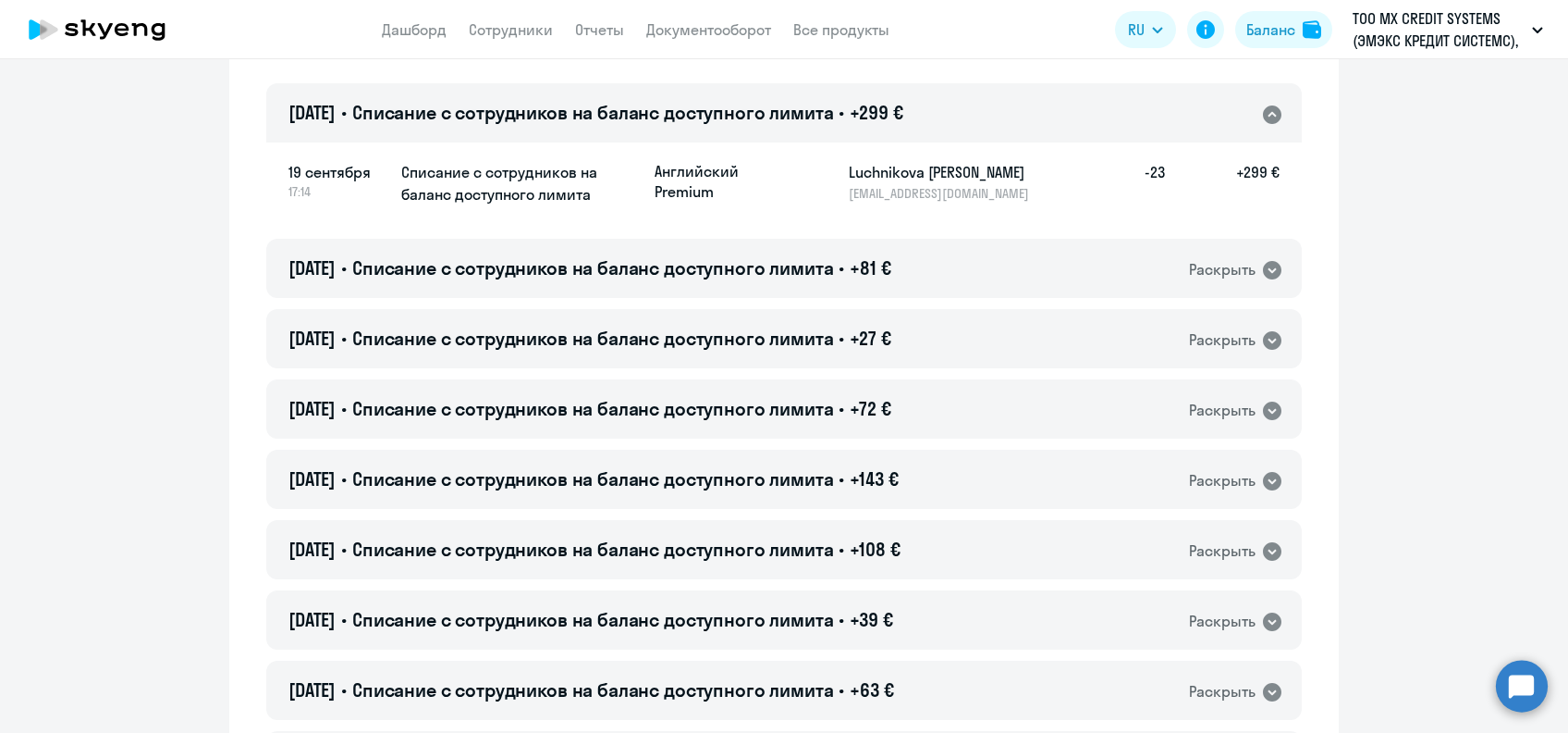
scroll to position [4440, 0]
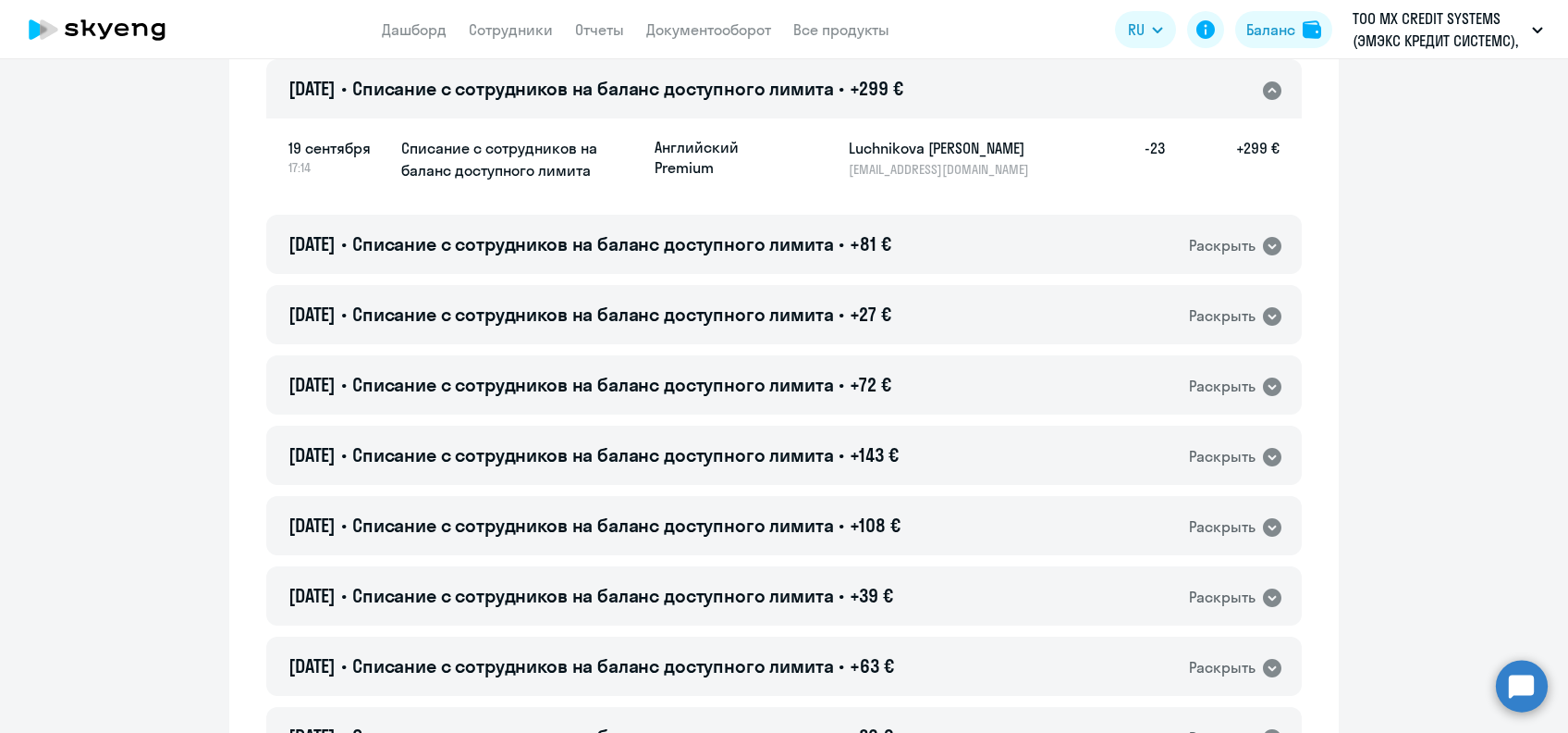
click at [870, 150] on h5 "Luchnikova [PERSON_NAME]" at bounding box center [944, 148] width 190 height 23
click at [697, 70] on div "[DATE] • Списание с сотрудников на баланс доступного лимита • +299 € Раскрыть" at bounding box center [784, 89] width 1035 height 59
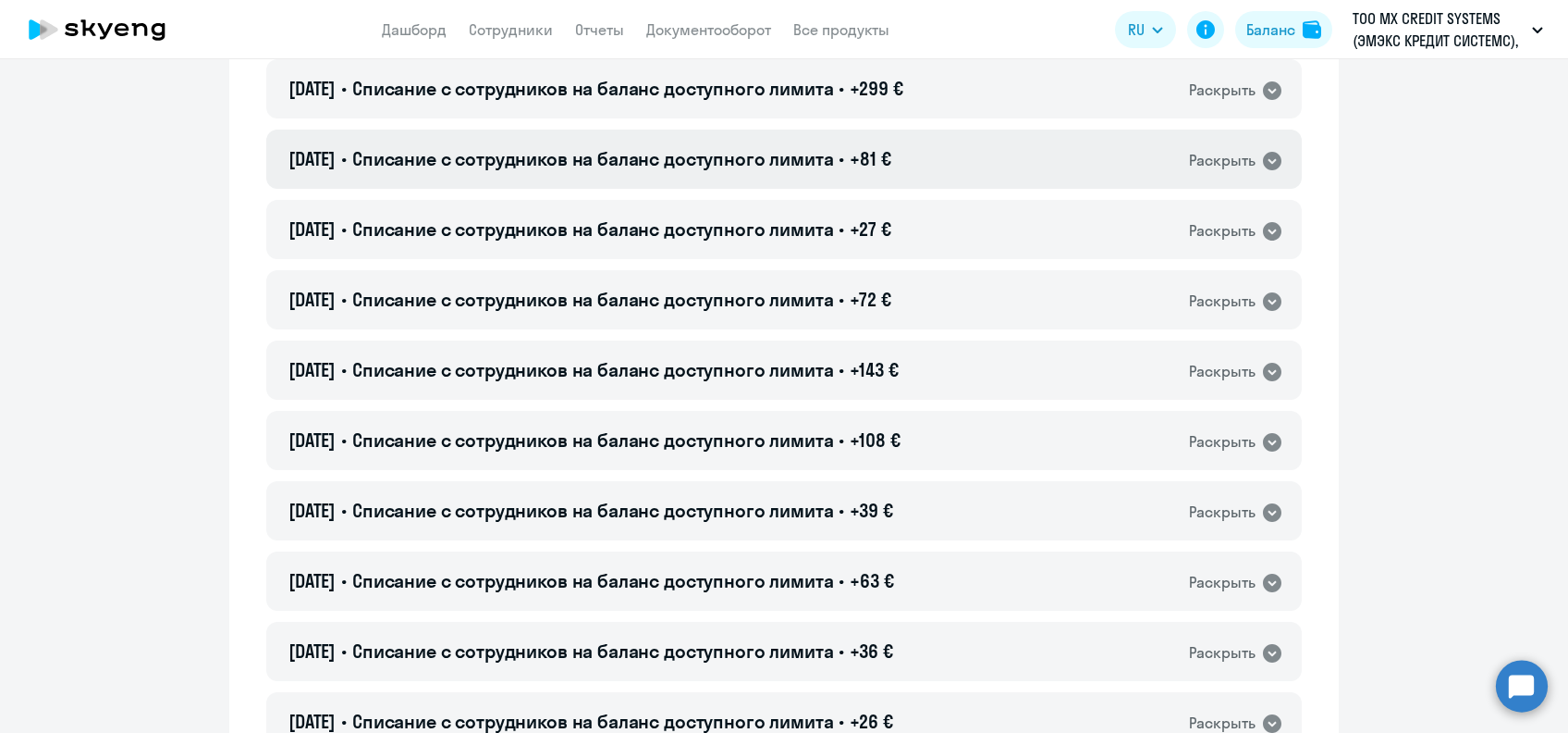
click at [760, 147] on span "Списание с сотрудников на баланс доступного лимита" at bounding box center [593, 158] width 482 height 23
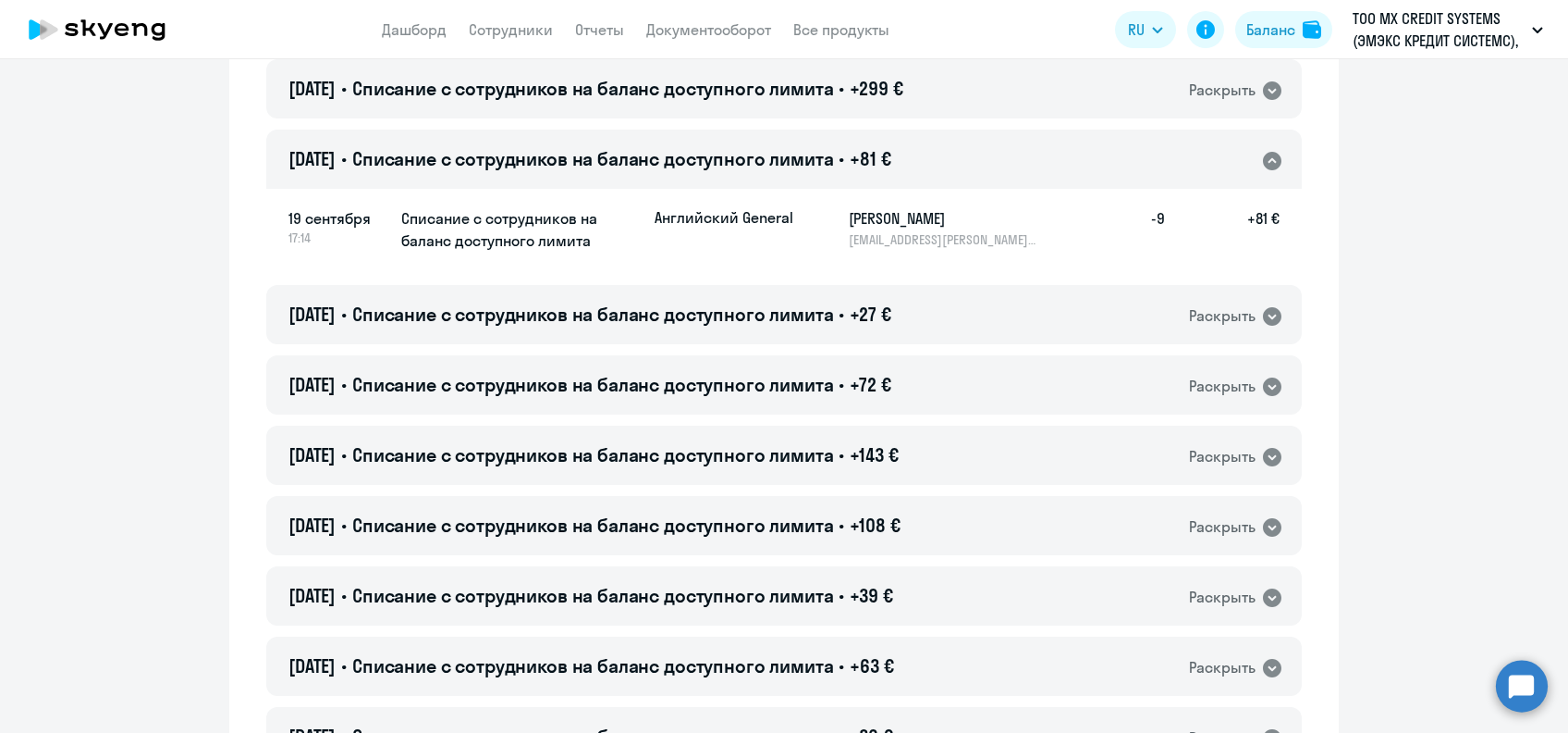
click at [851, 222] on h5 "[PERSON_NAME]" at bounding box center [944, 218] width 190 height 23
click at [700, 141] on div "[DATE] • Списание с сотрудников на баланс доступного лимита • +81 € Раскрыть" at bounding box center [784, 159] width 1035 height 59
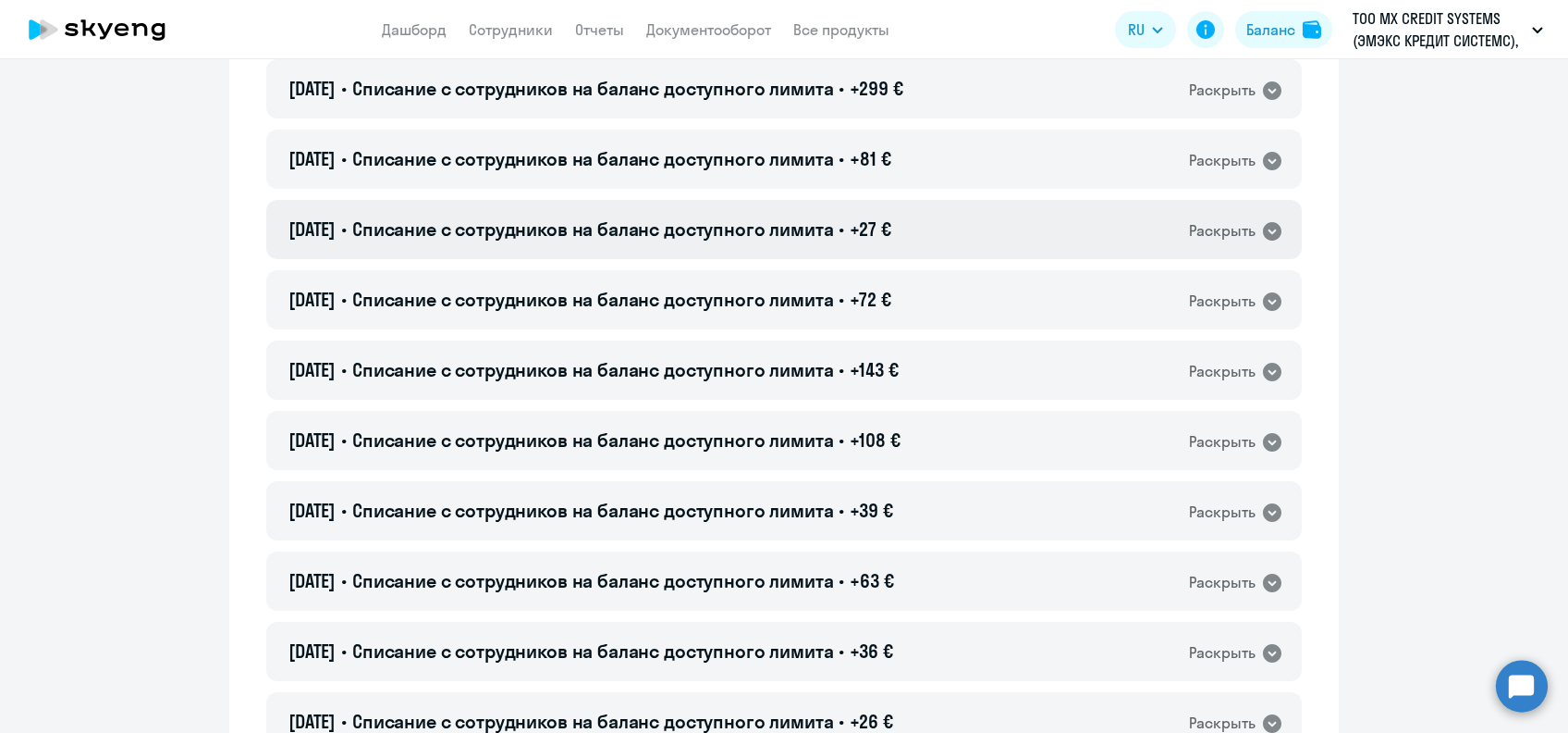
click at [731, 200] on div "[DATE] • Списание с сотрудников на баланс доступного лимита • +27 € Раскрыть" at bounding box center [784, 230] width 1035 height 59
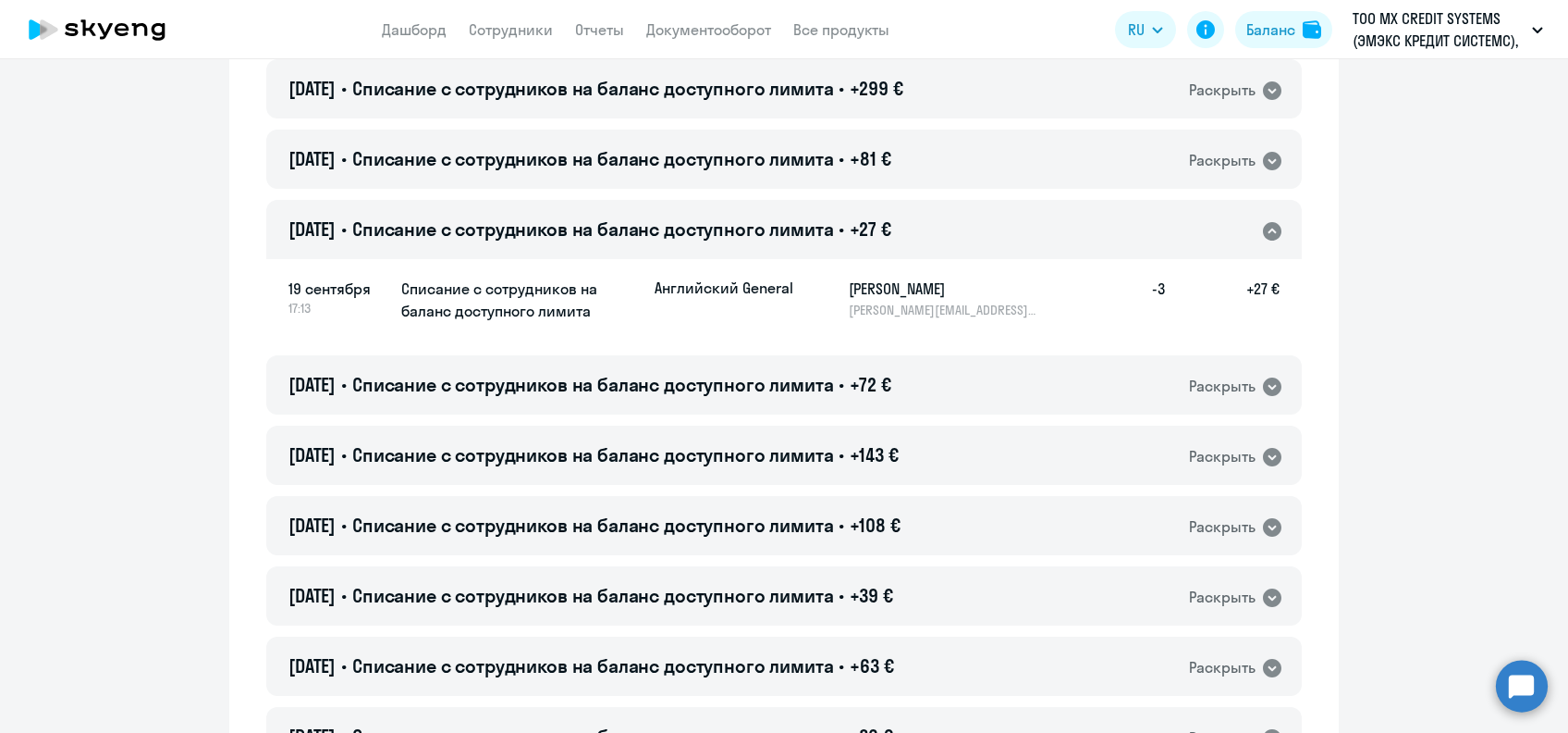
click at [866, 279] on h5 "[PERSON_NAME]" at bounding box center [944, 288] width 190 height 23
click at [644, 217] on span "Списание с сотрудников на баланс доступного лимита" at bounding box center [593, 228] width 482 height 23
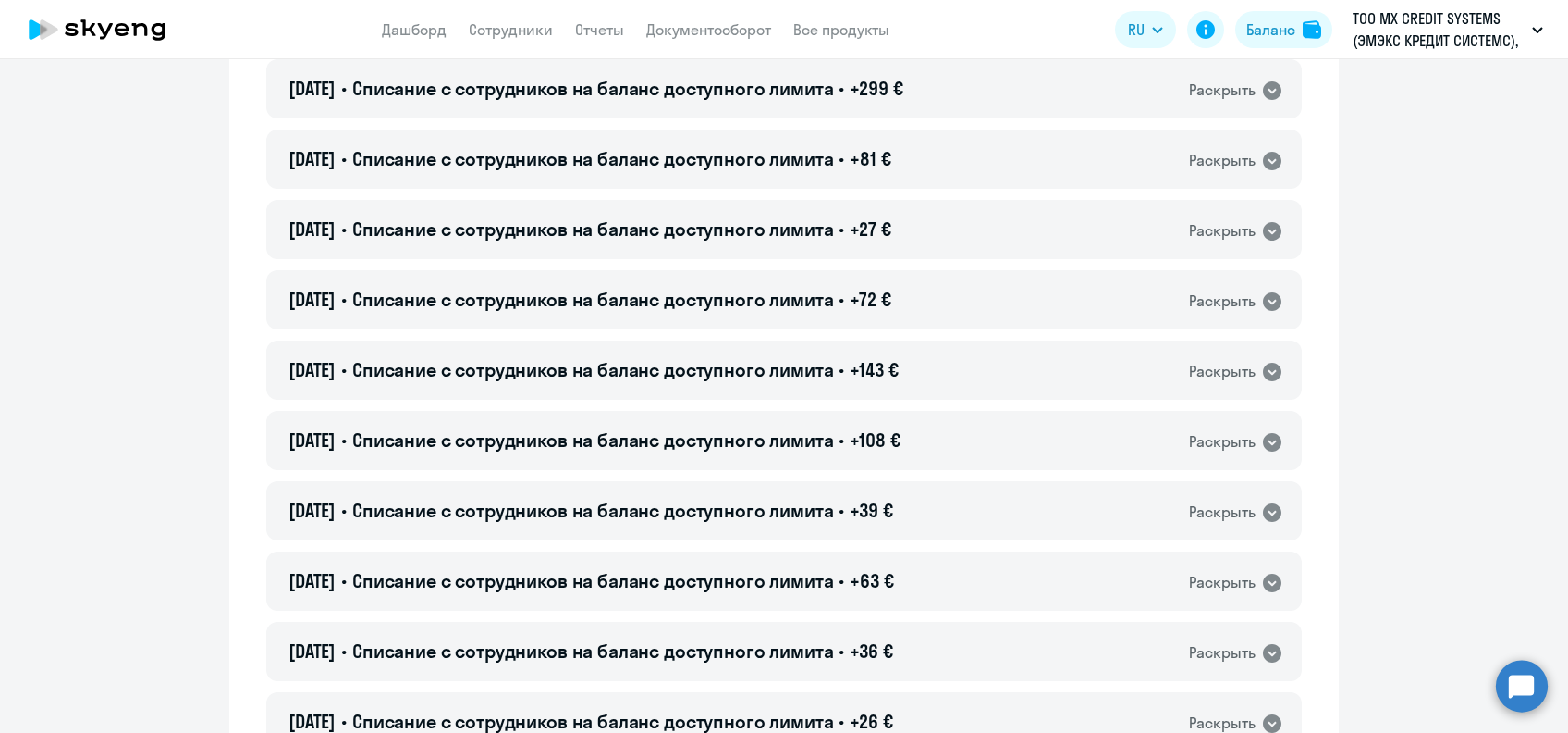
click at [888, 289] on span "+72 €" at bounding box center [870, 299] width 40 height 23
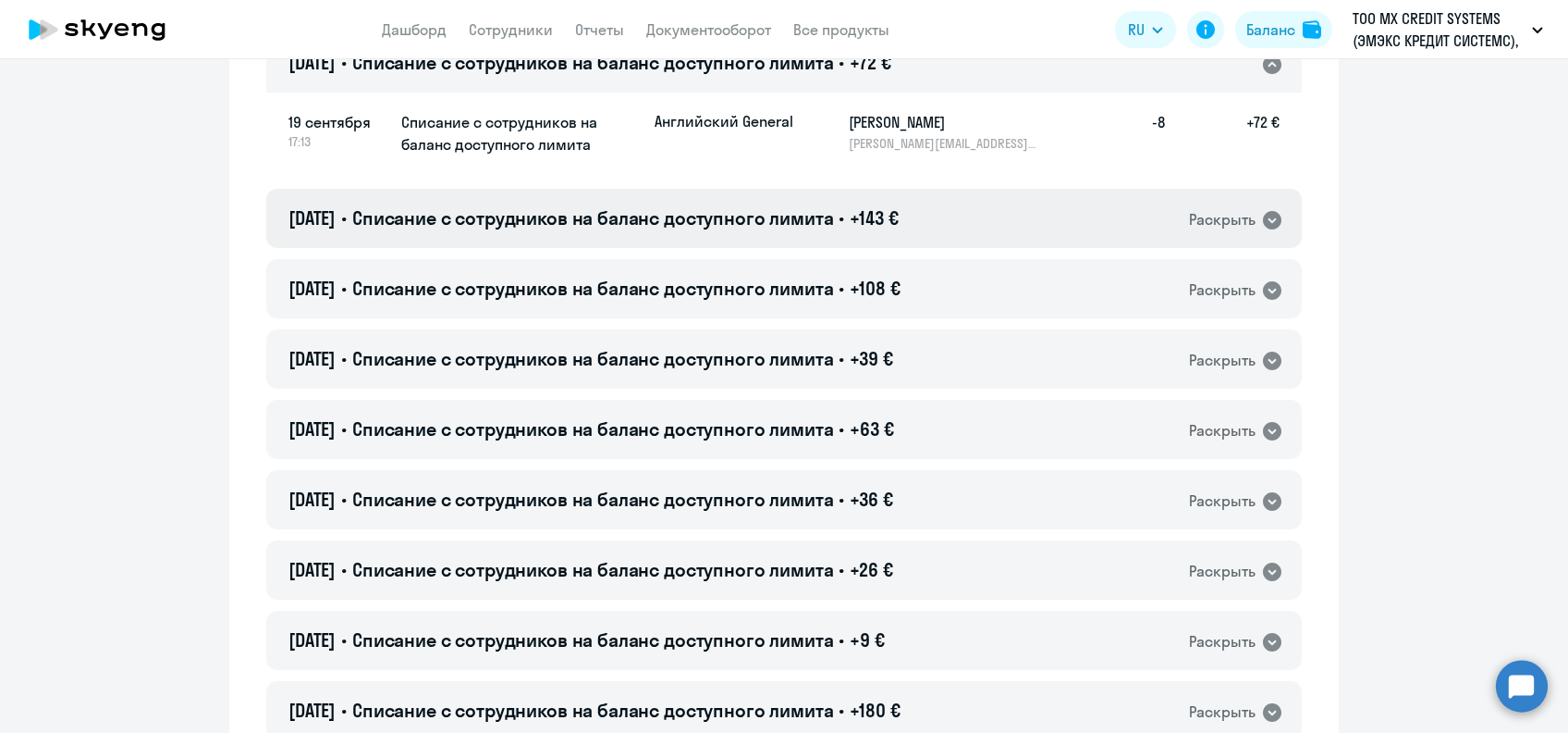
scroll to position [4687, 0]
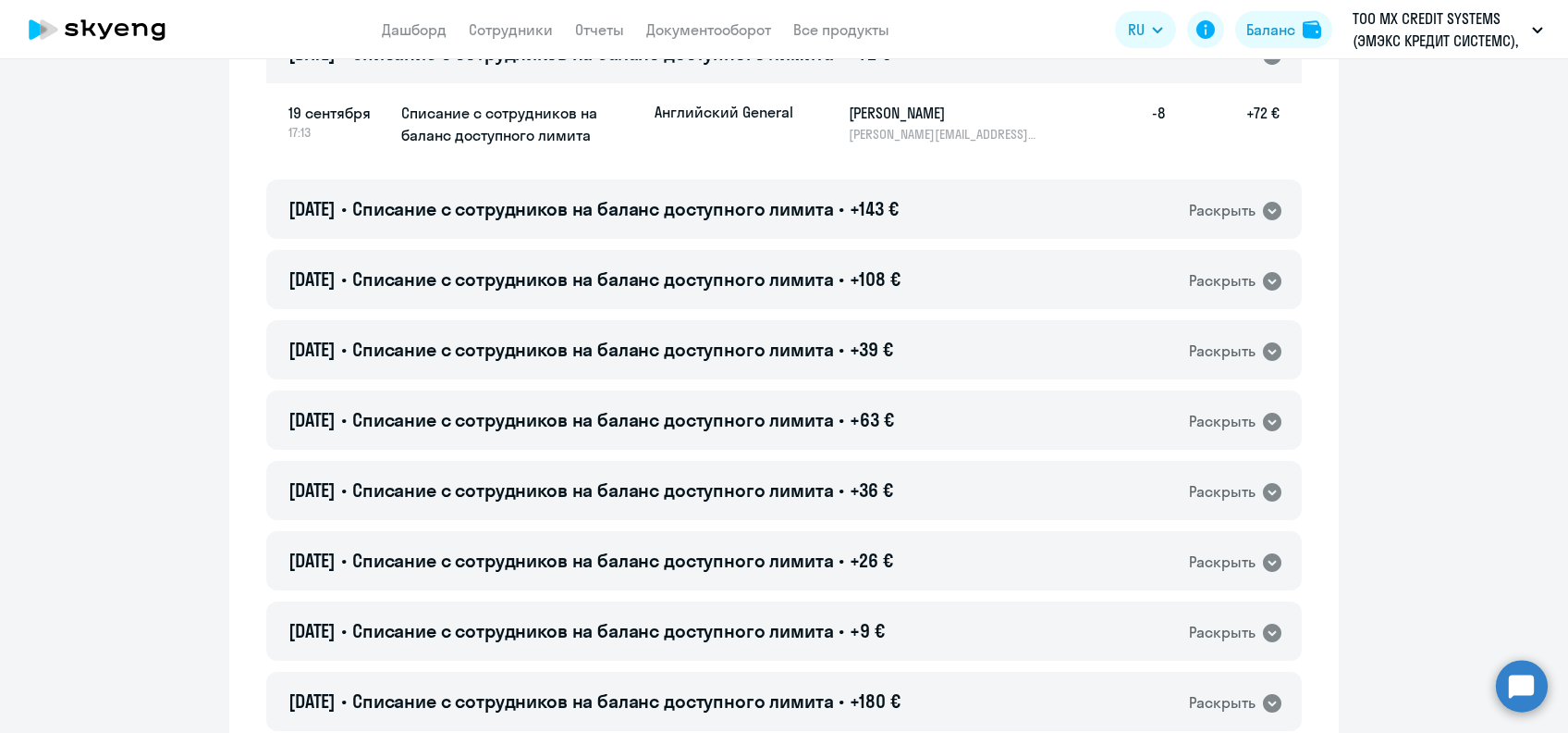
click at [861, 106] on h5 "[PERSON_NAME]" at bounding box center [944, 112] width 190 height 23
click at [764, 67] on div "[DATE] • Списание с сотрудников на баланс доступного лимита • +72 € Раскрыть" at bounding box center [784, 53] width 1035 height 59
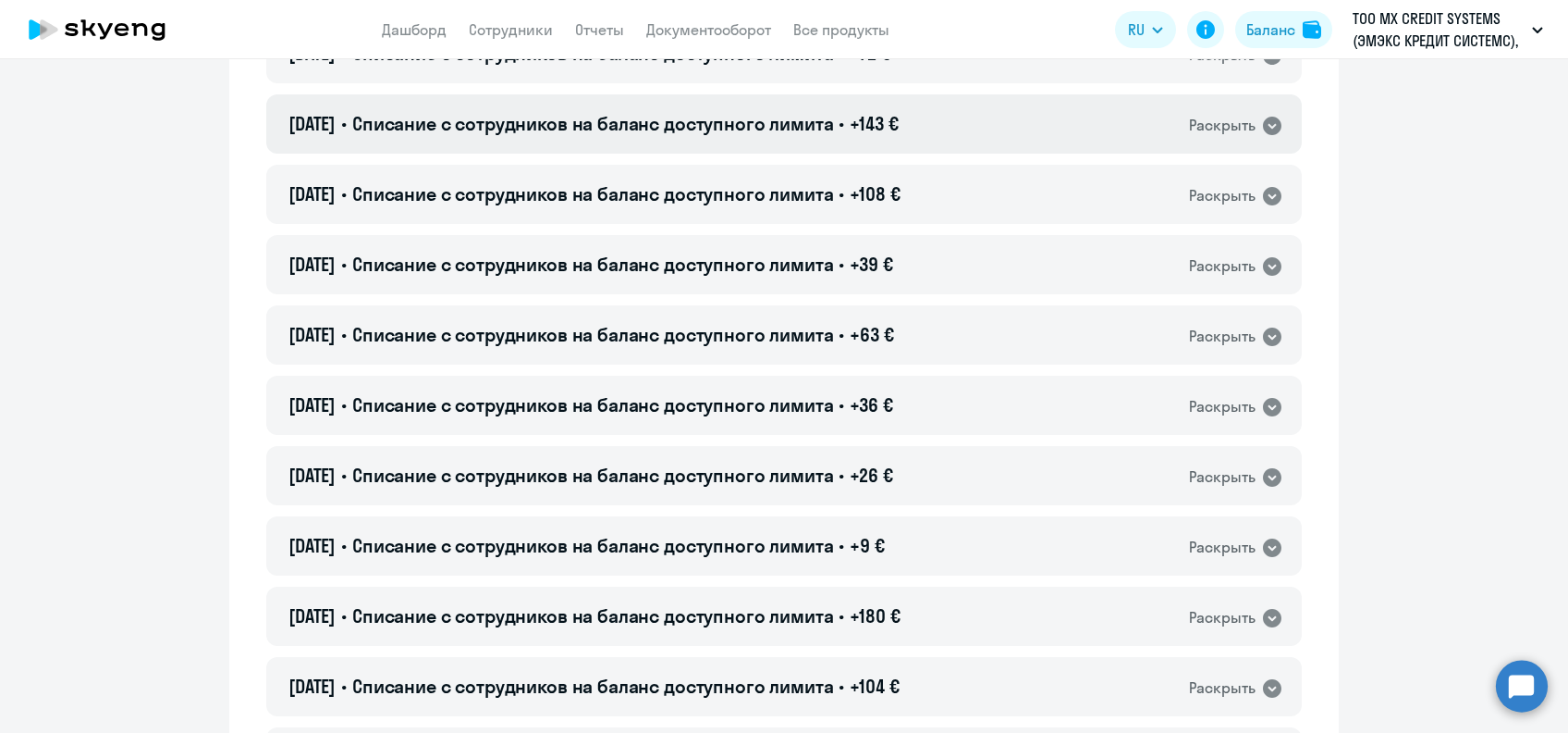
click at [768, 114] on span "Списание с сотрудников на баланс доступного лимита" at bounding box center [593, 122] width 482 height 23
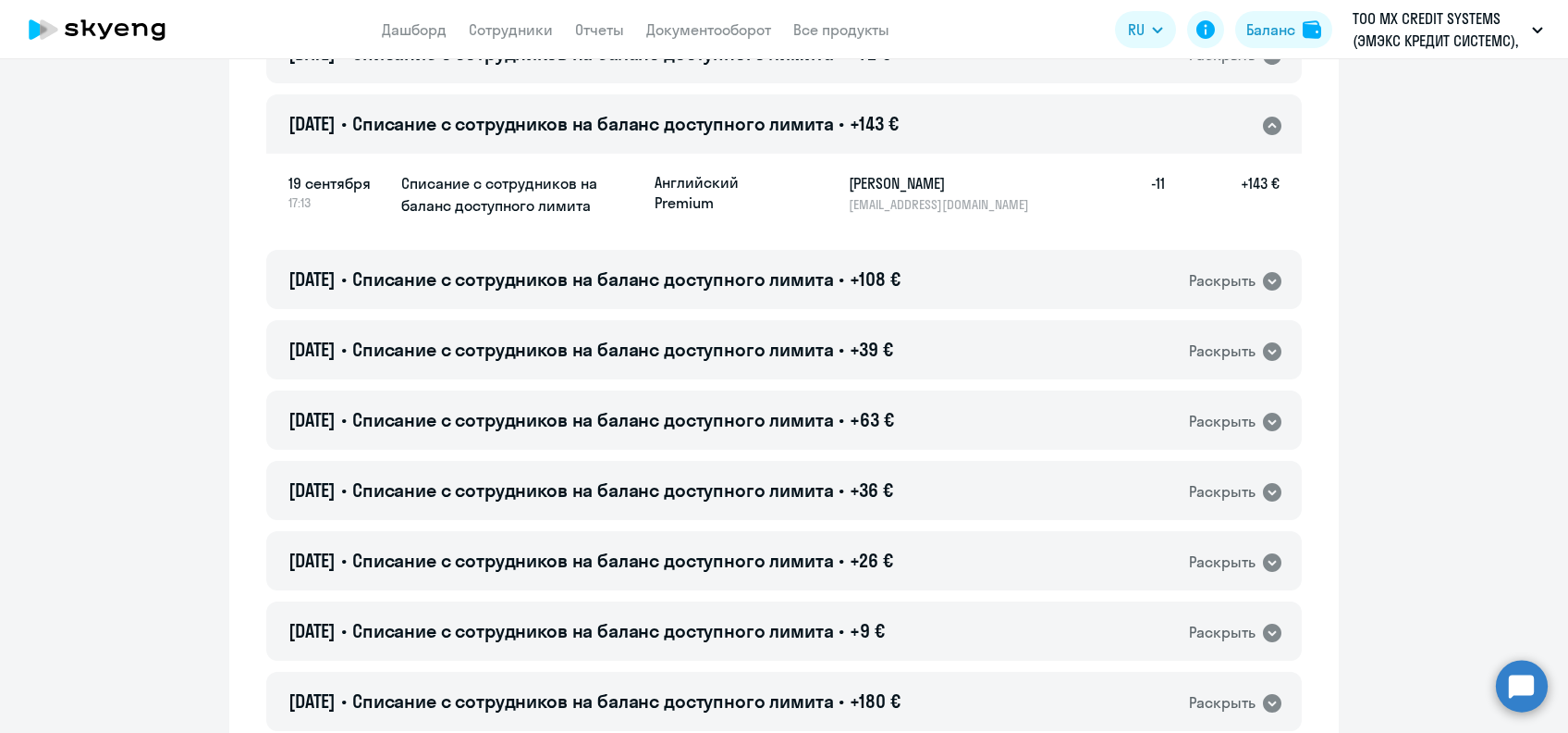
click at [851, 179] on h5 "[PERSON_NAME]" at bounding box center [944, 183] width 190 height 23
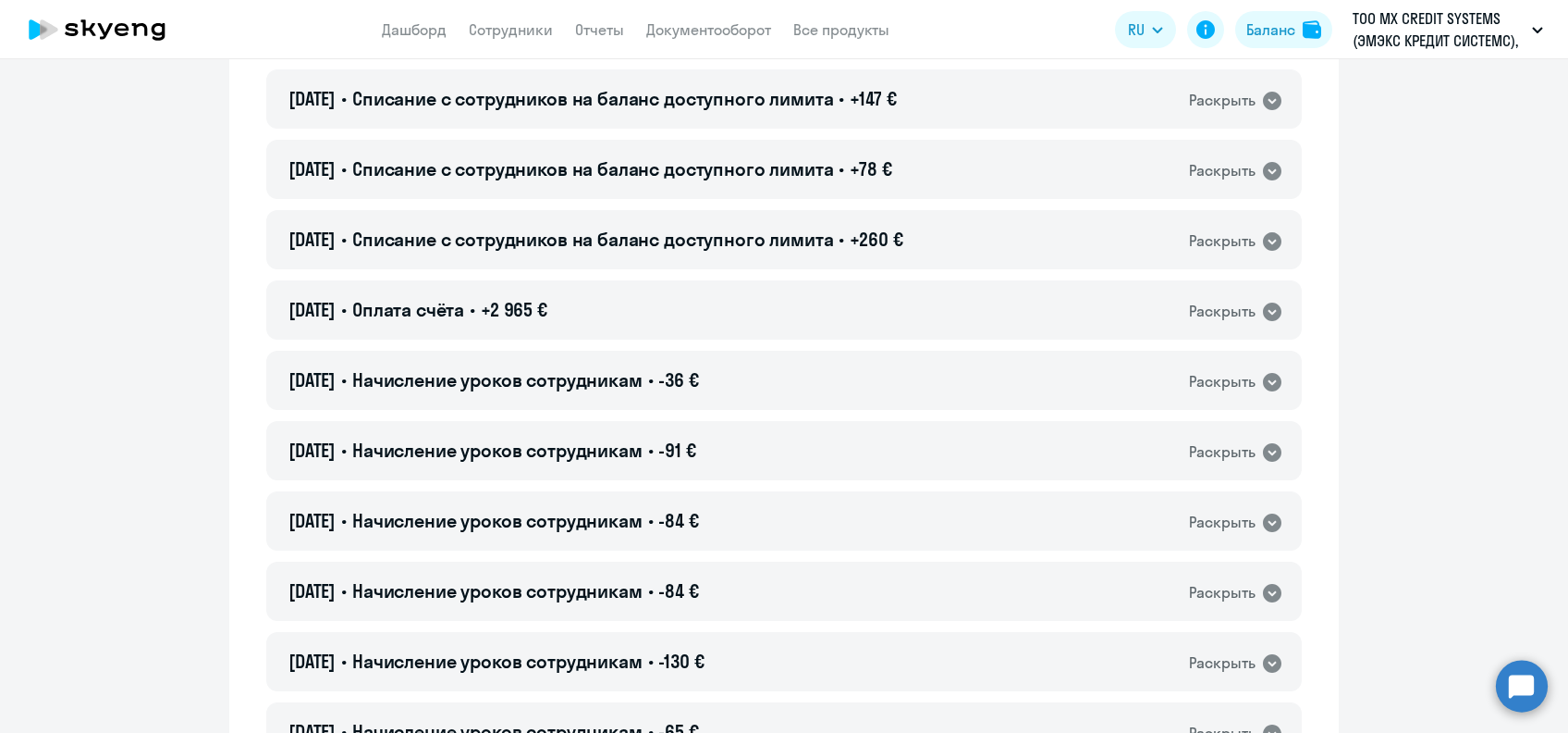
scroll to position [5921, 0]
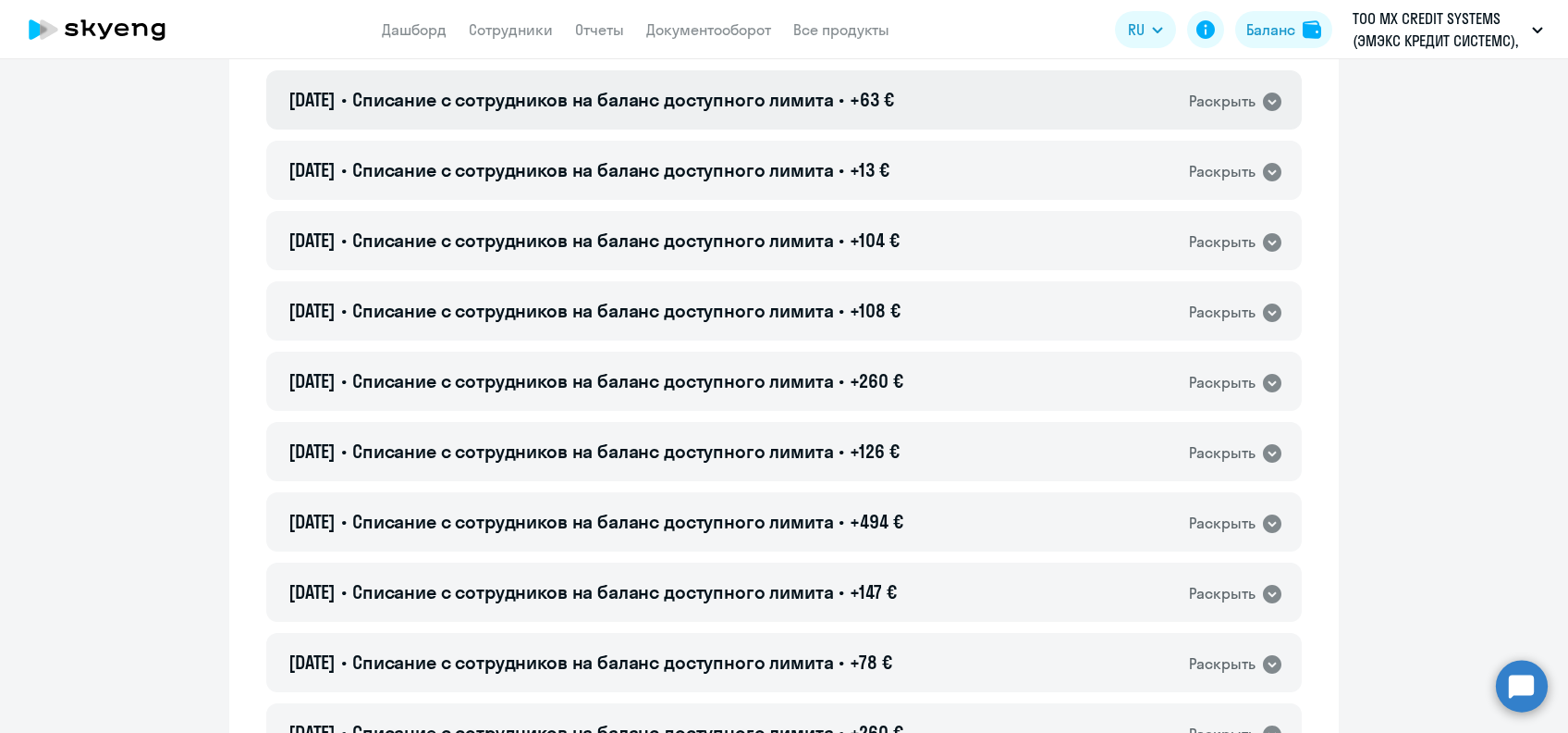
click at [606, 89] on span "Списание с сотрудников на баланс доступного лимита" at bounding box center [593, 99] width 482 height 23
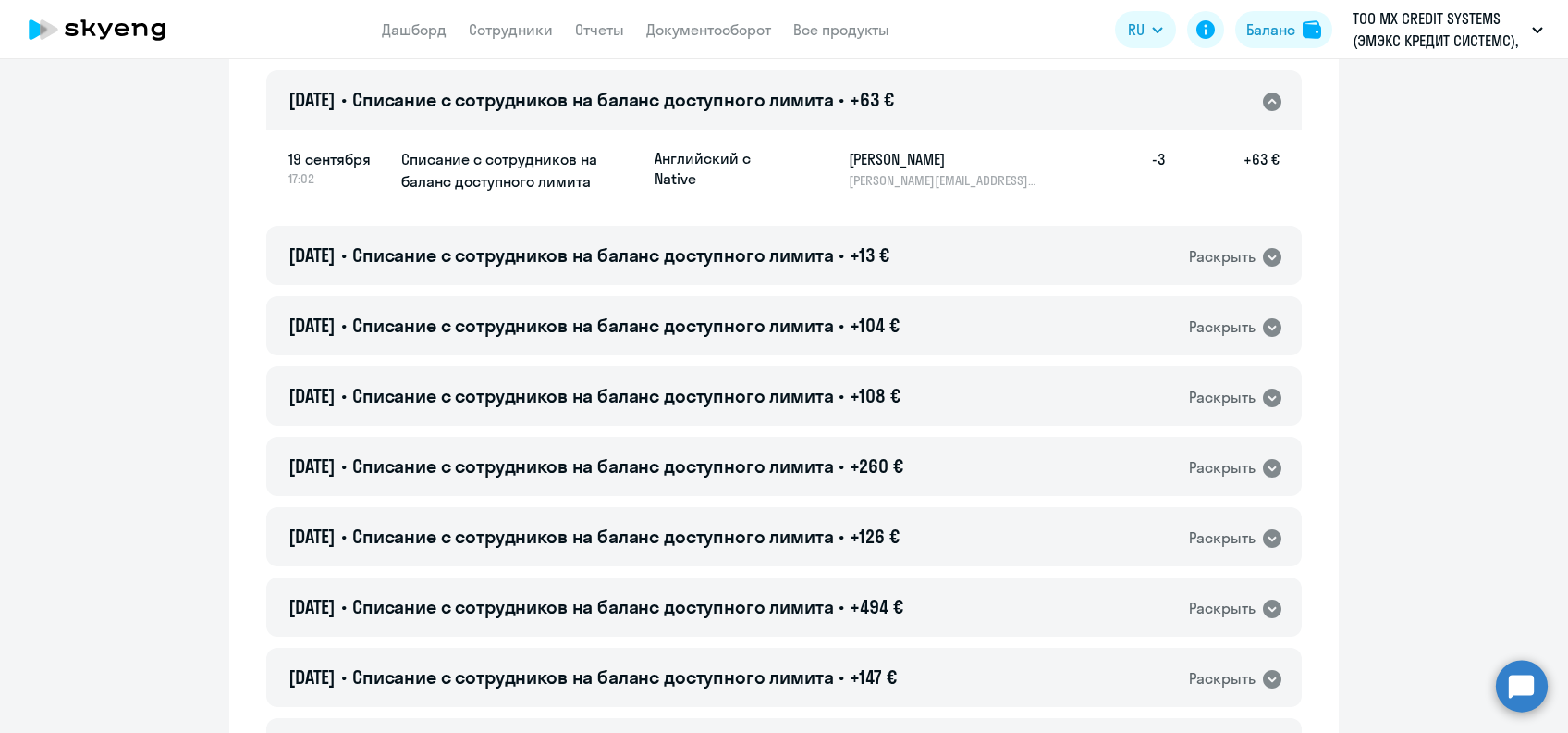
click at [855, 161] on h5 "[PERSON_NAME]" at bounding box center [944, 159] width 190 height 23
click at [798, 111] on span "Списание с сотрудников на баланс доступного лимита" at bounding box center [593, 99] width 482 height 23
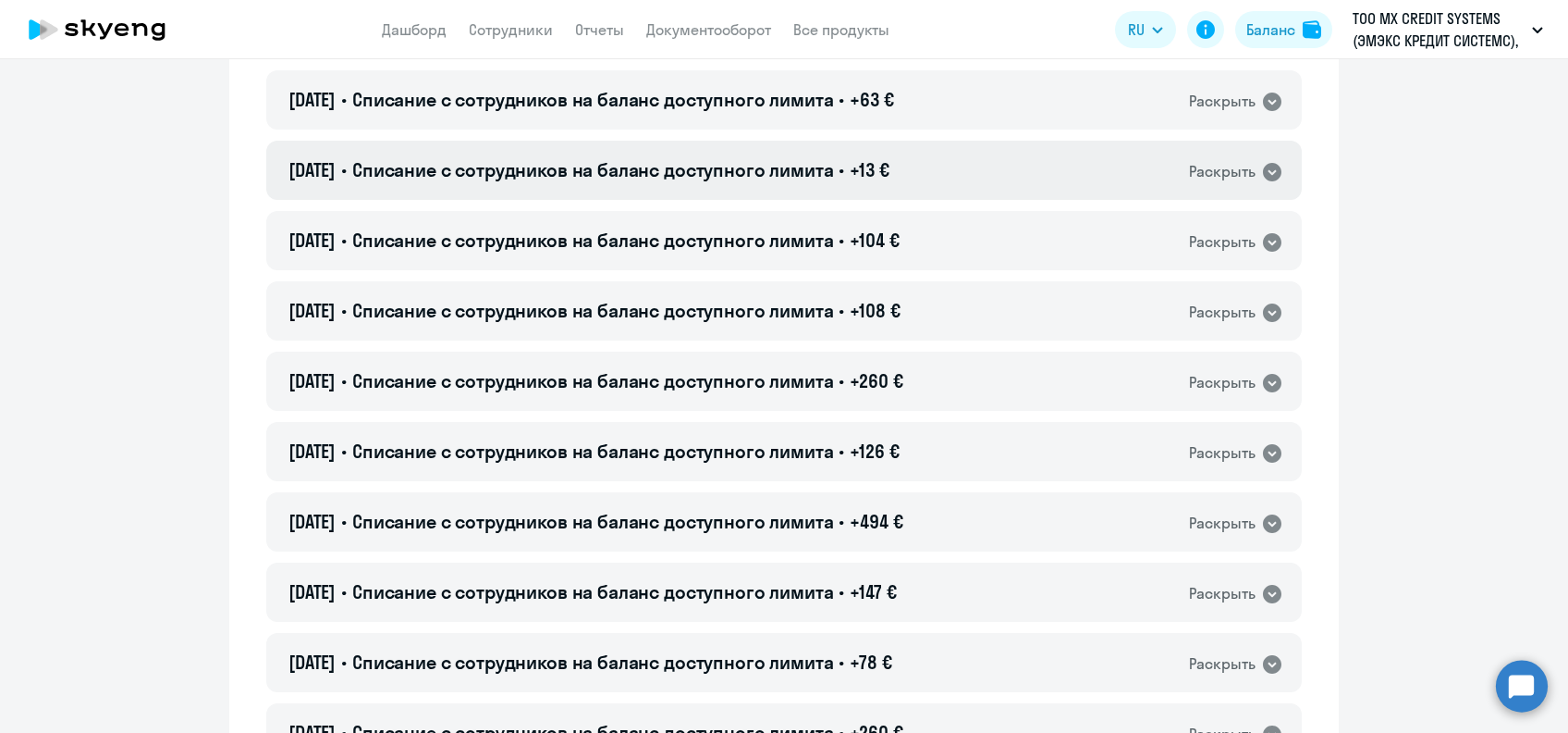
click at [807, 180] on span "Списание с сотрудников на баланс доступного лимита" at bounding box center [593, 169] width 482 height 23
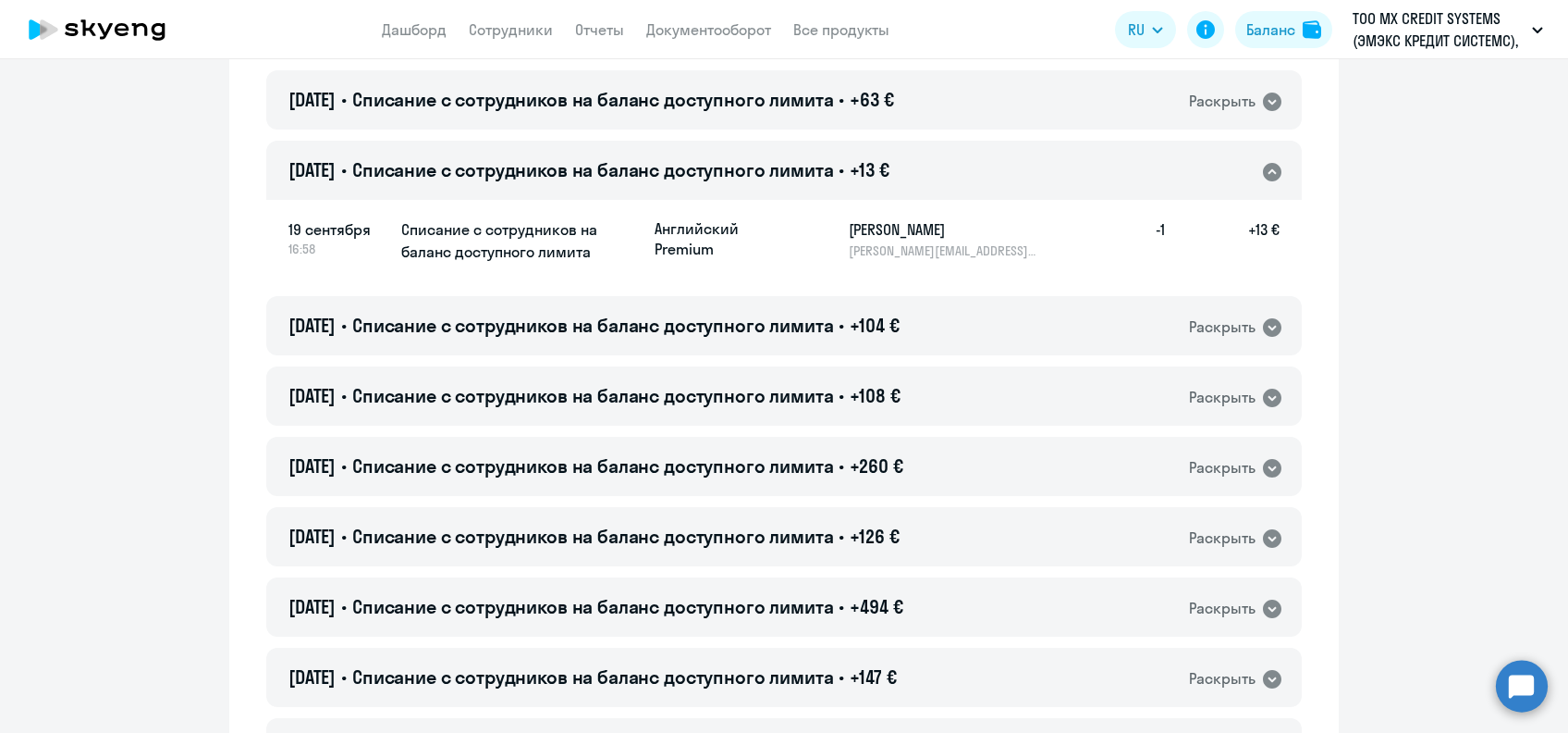
click at [854, 231] on h5 "[PERSON_NAME]" at bounding box center [944, 229] width 190 height 23
click at [655, 159] on span "Списание с сотрудников на баланс доступного лимита" at bounding box center [593, 169] width 482 height 23
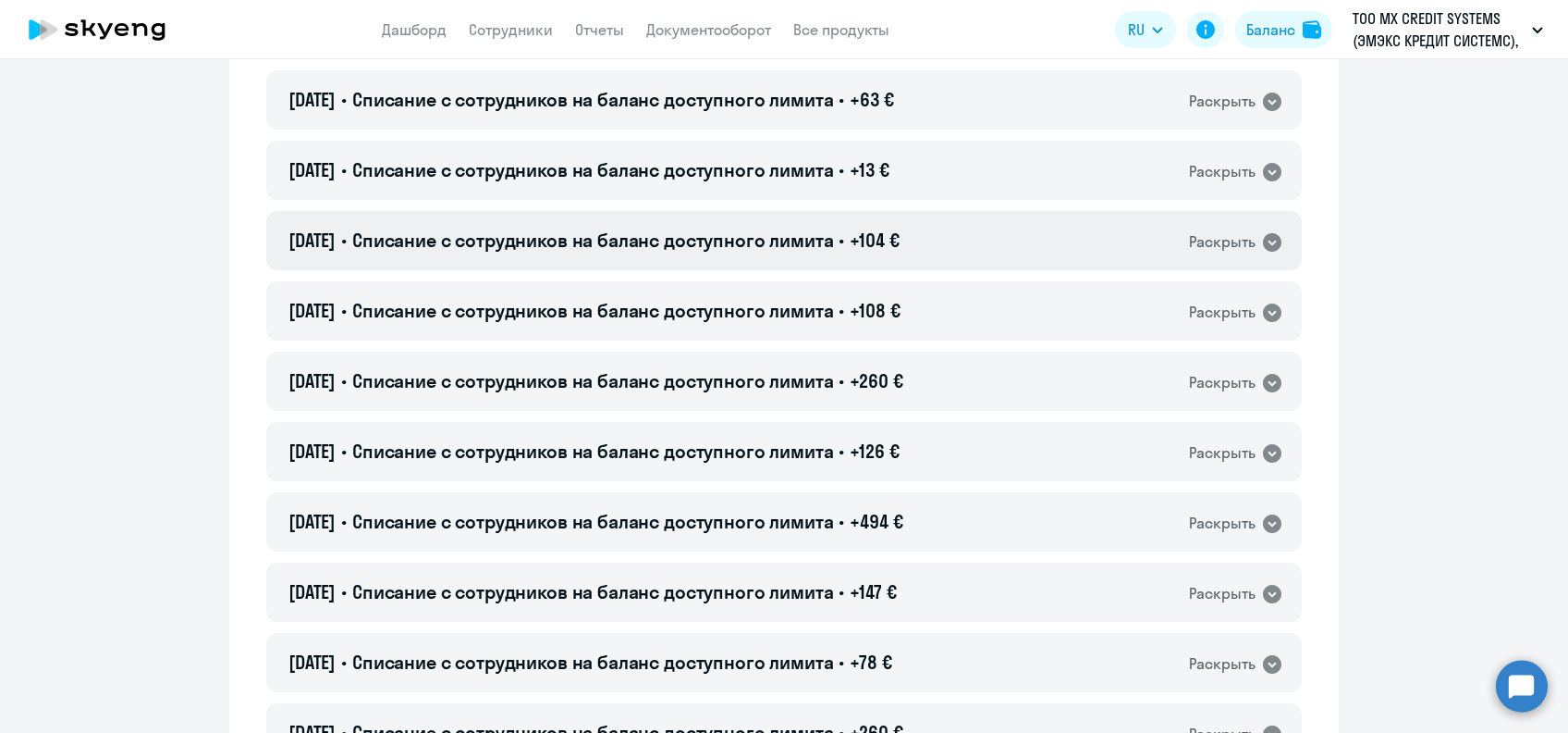
click at [827, 225] on div "[DATE] • Списание с сотрудников на баланс доступного лимита • +104 € Раскрыть" at bounding box center [784, 241] width 1035 height 59
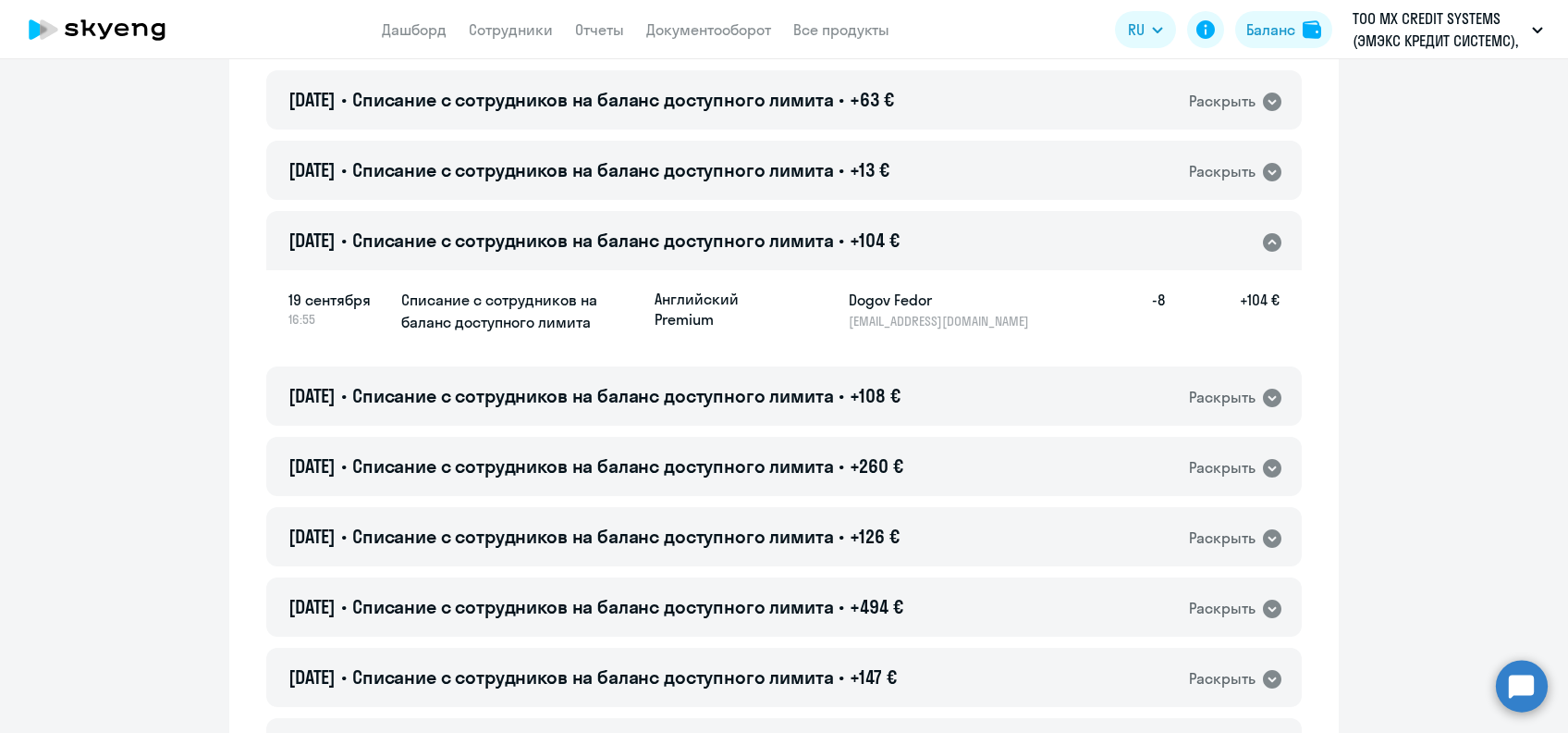
click at [851, 297] on h5 "Dogov Fedor" at bounding box center [944, 300] width 190 height 23
click at [692, 234] on span "Списание с сотрудников на баланс доступного лимита" at bounding box center [593, 240] width 482 height 23
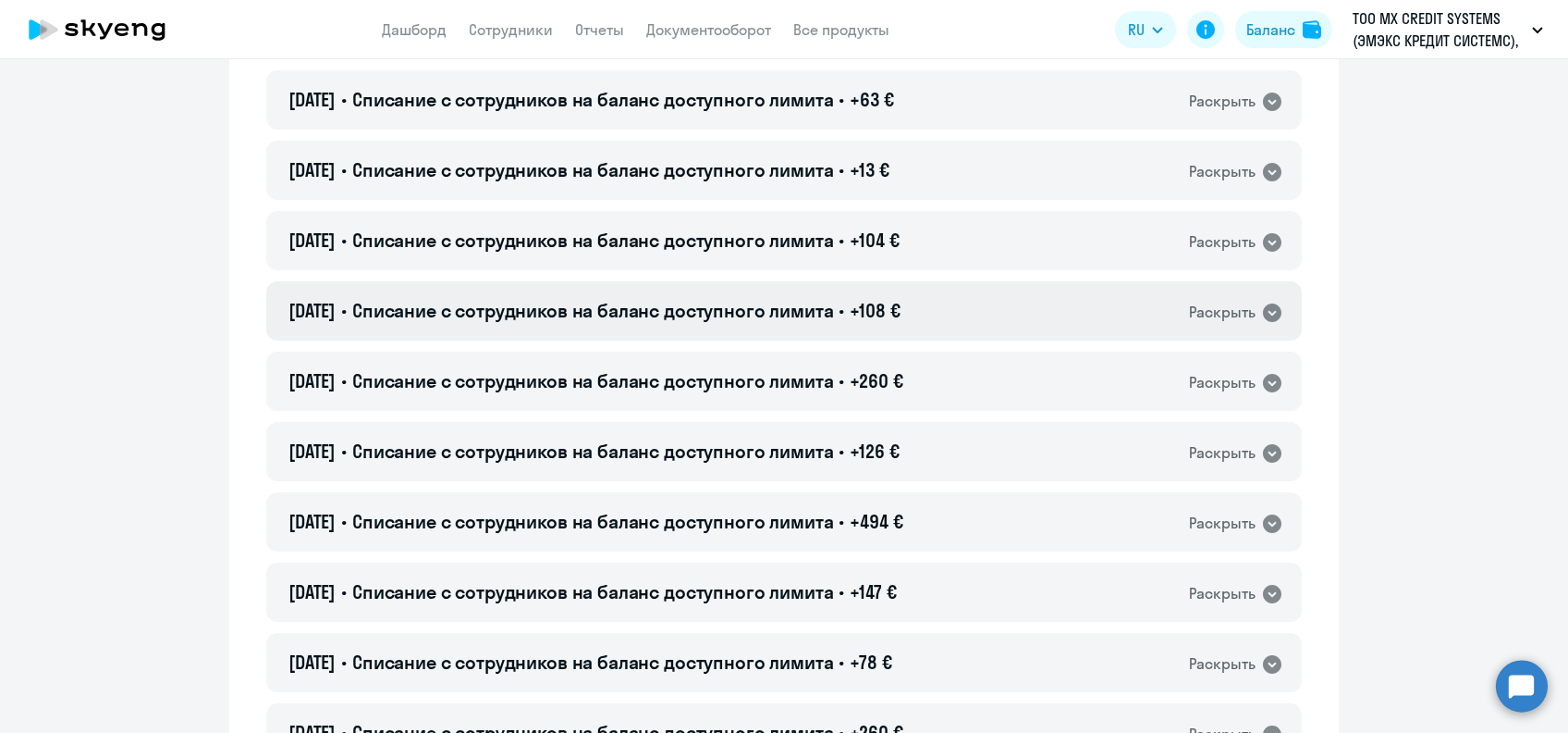
click at [834, 316] on span "Списание с сотрудников на баланс доступного лимита" at bounding box center [593, 310] width 482 height 23
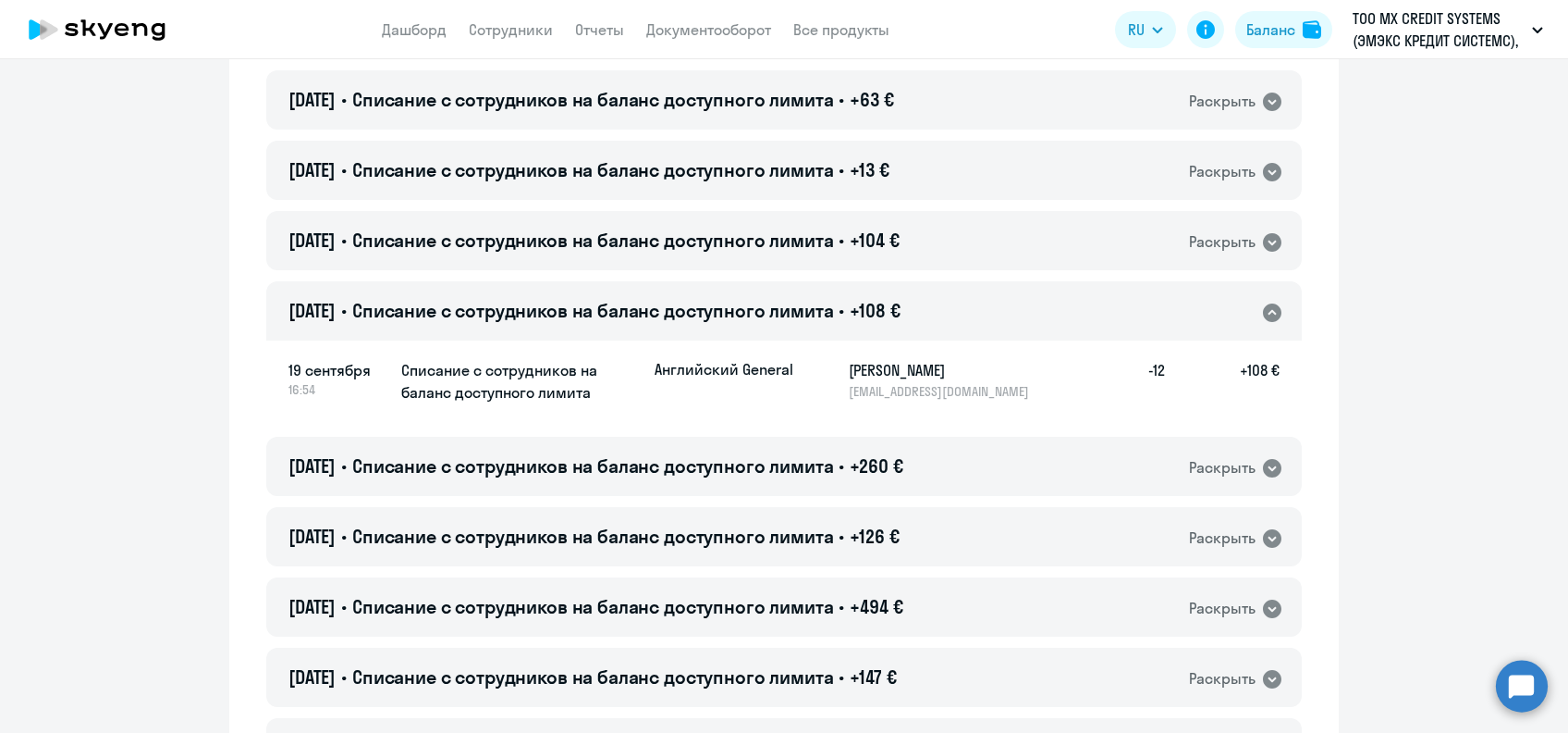
click at [868, 369] on h5 "[PERSON_NAME]" at bounding box center [944, 370] width 190 height 23
click at [854, 324] on div "[DATE] • Списание с сотрудников на баланс доступного лимита • +108 € Раскрыть" at bounding box center [784, 311] width 1035 height 59
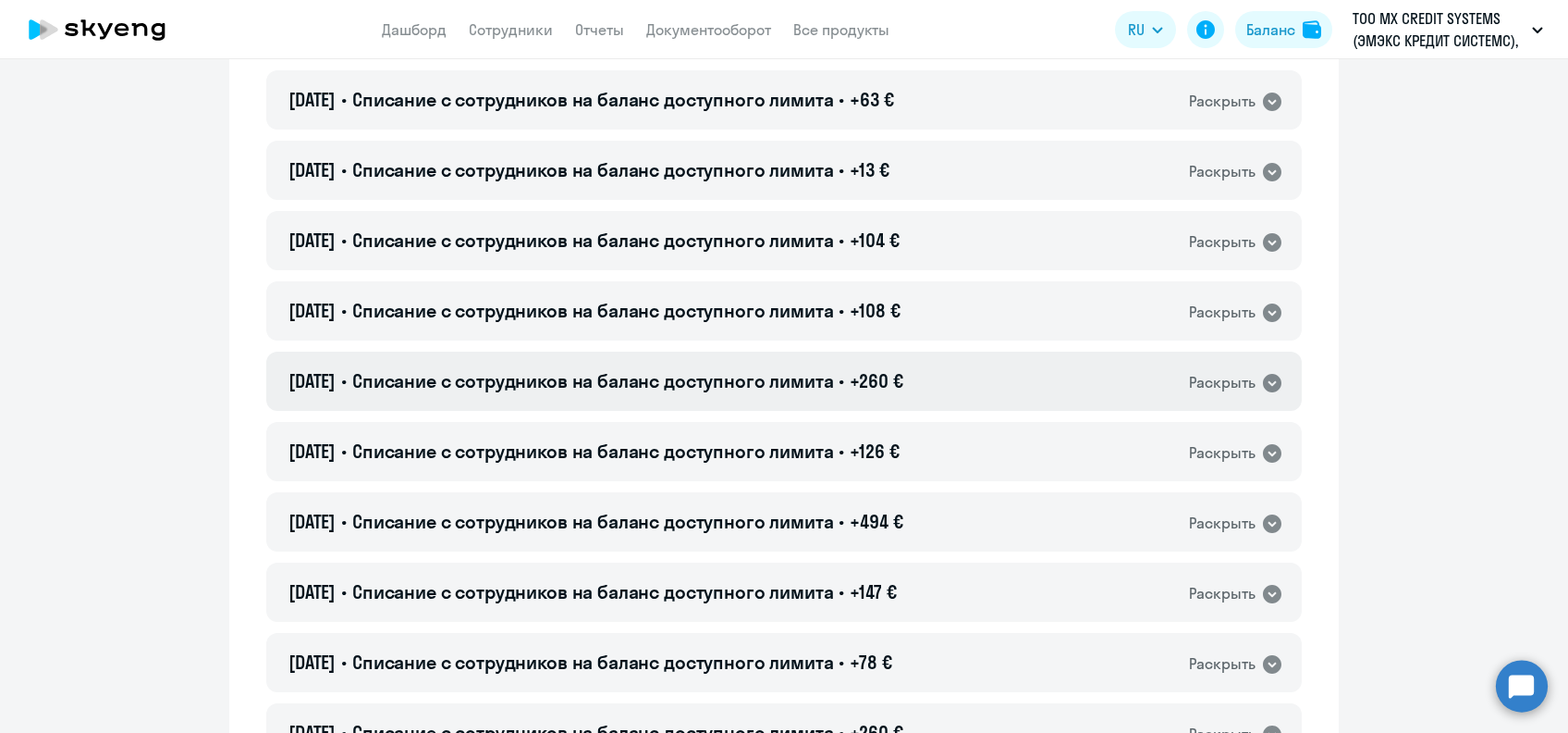
click at [884, 369] on span "+260 €" at bounding box center [876, 380] width 52 height 23
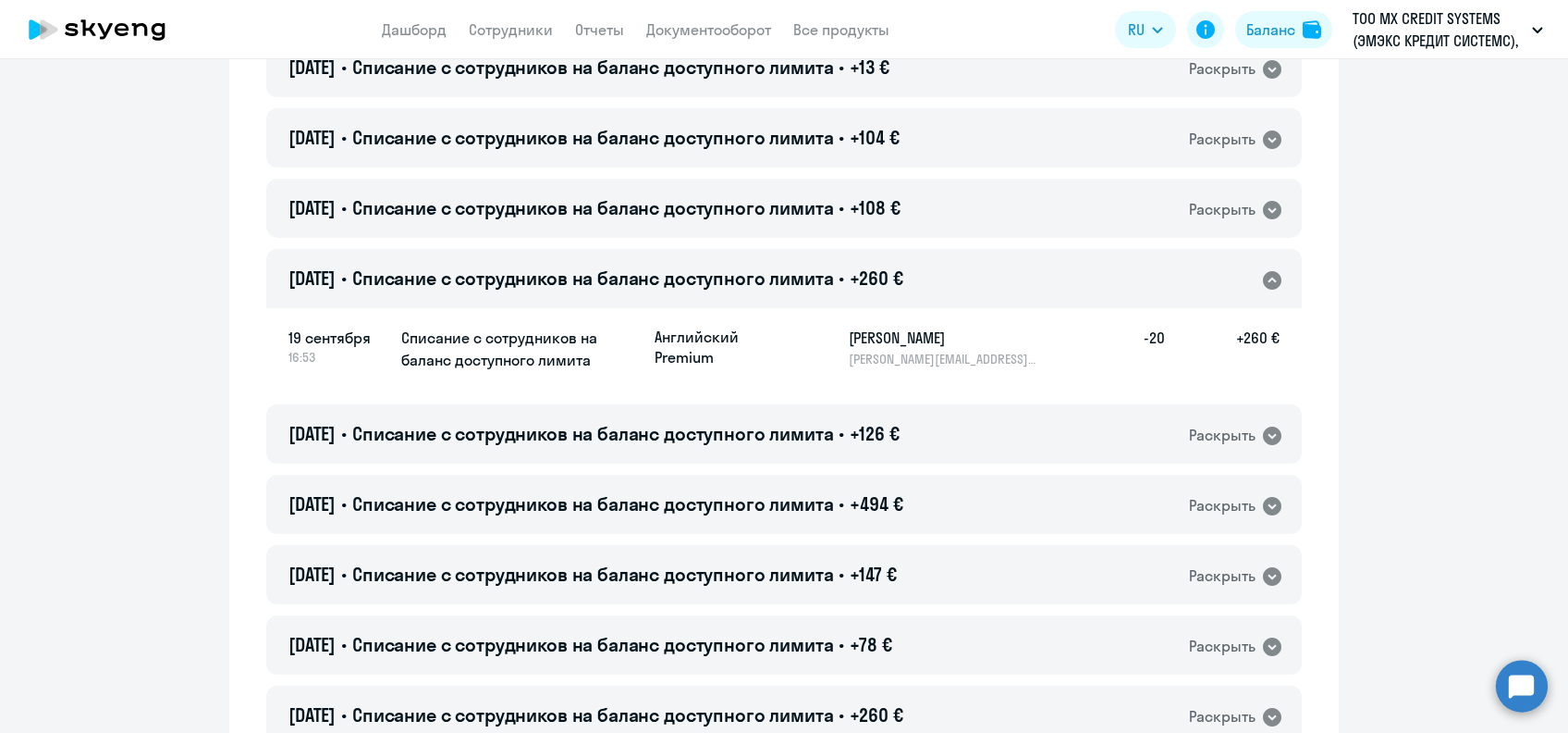
scroll to position [6044, 0]
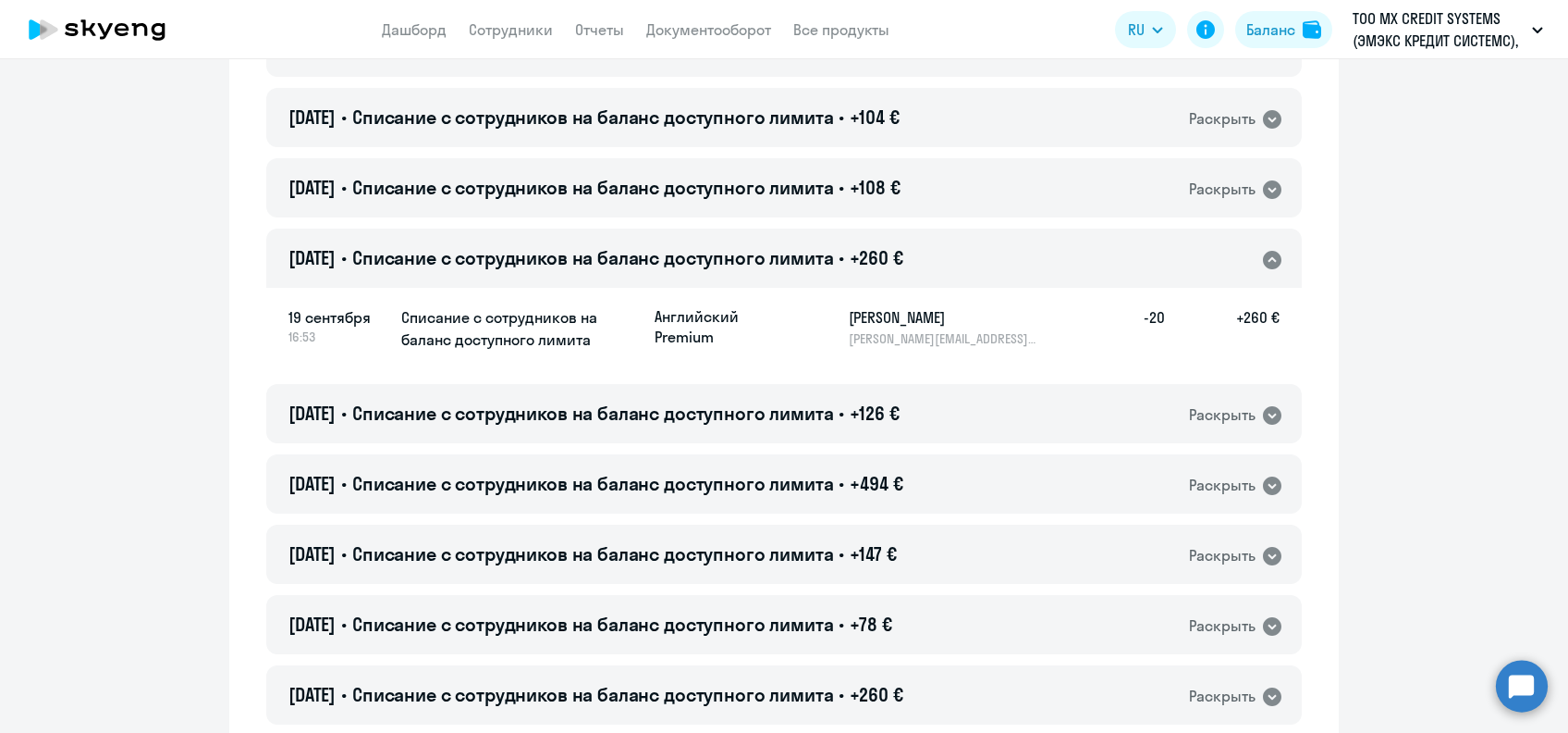
click at [865, 319] on h5 "[PERSON_NAME]" at bounding box center [944, 317] width 190 height 23
click at [926, 268] on div "[DATE] • Списание с сотрудников на баланс доступного лимита • +260 € Раскрыть" at bounding box center [784, 258] width 1035 height 59
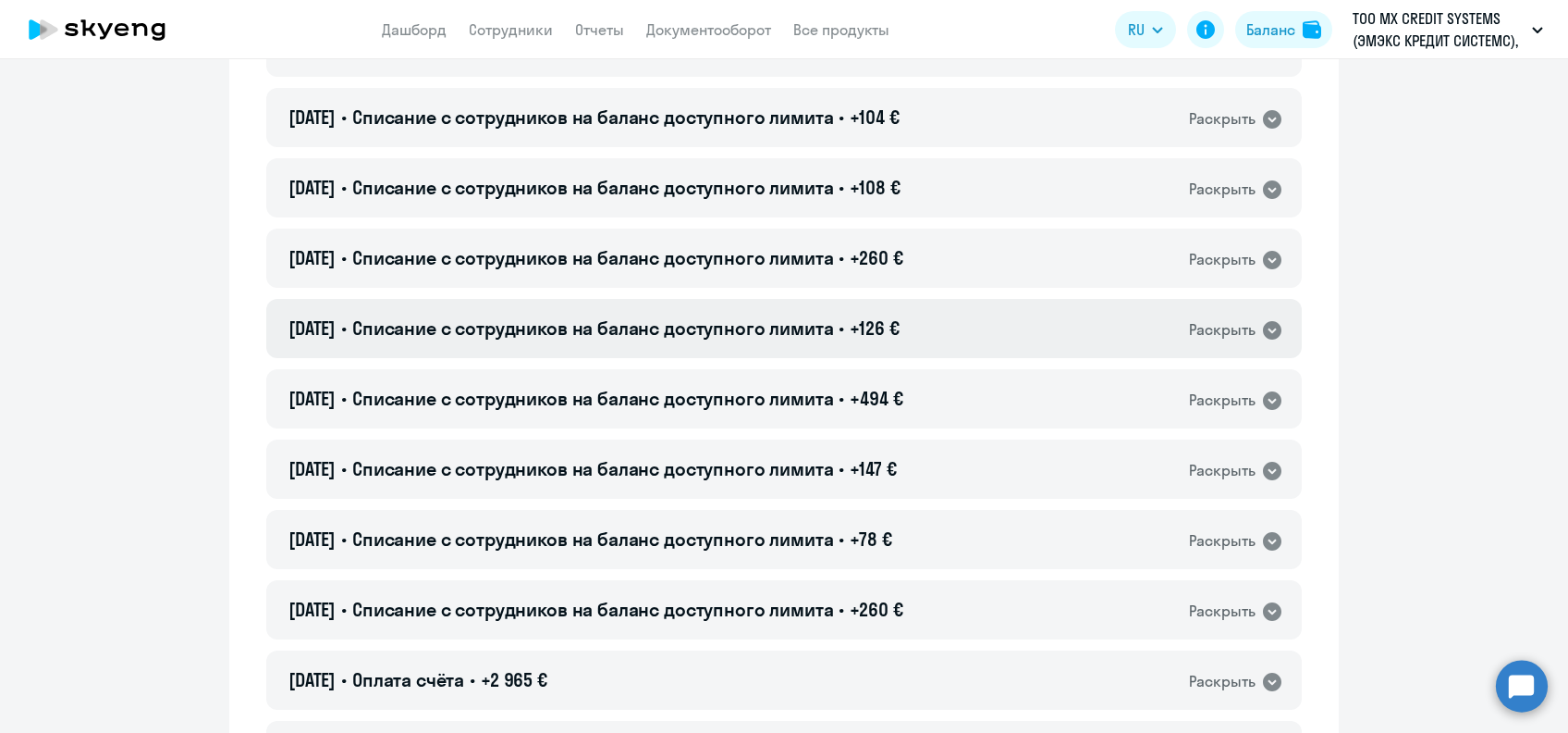
click at [929, 314] on div "[DATE] • Списание с сотрудников на баланс доступного лимита • +126 € Раскрыть" at bounding box center [784, 329] width 1035 height 59
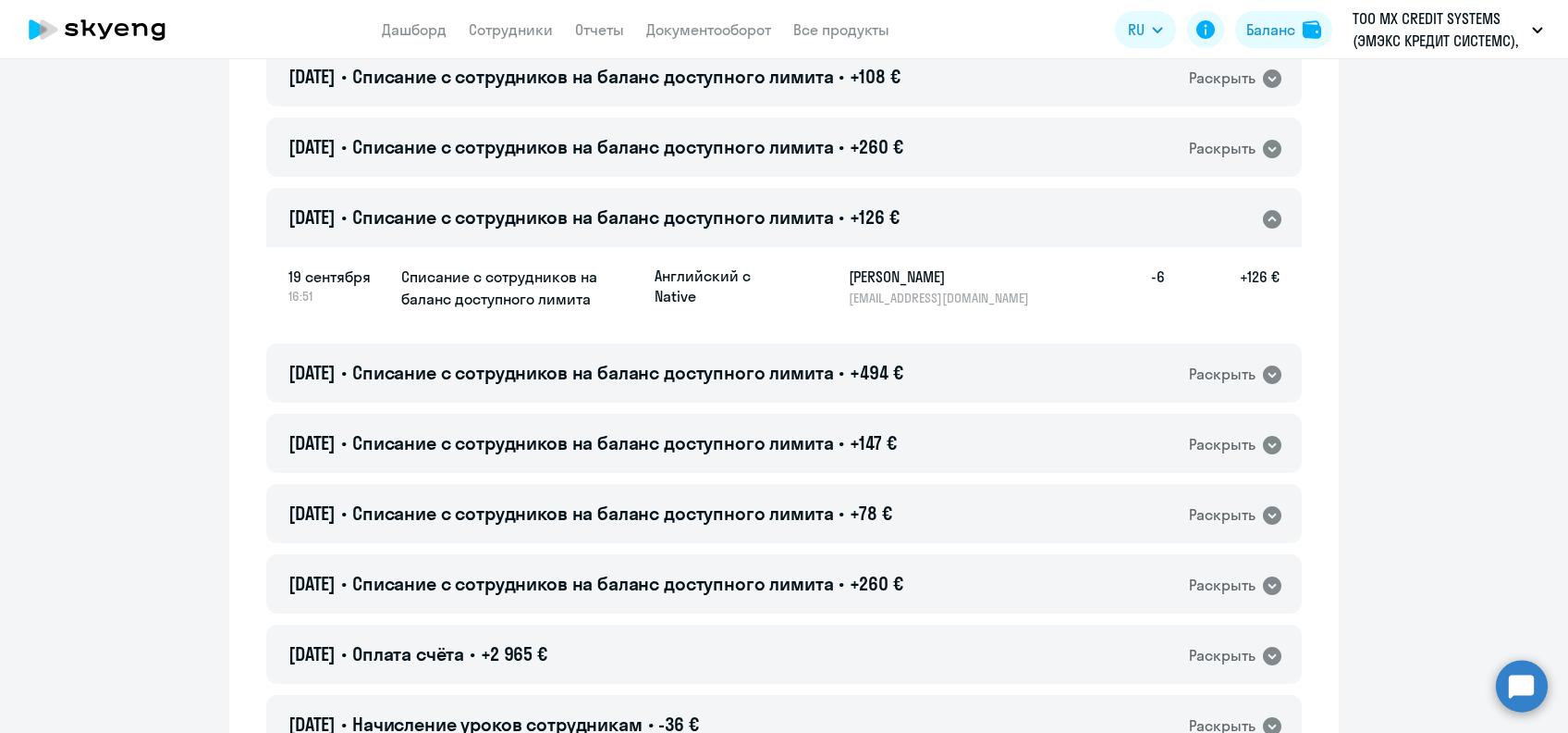
scroll to position [6291, 0]
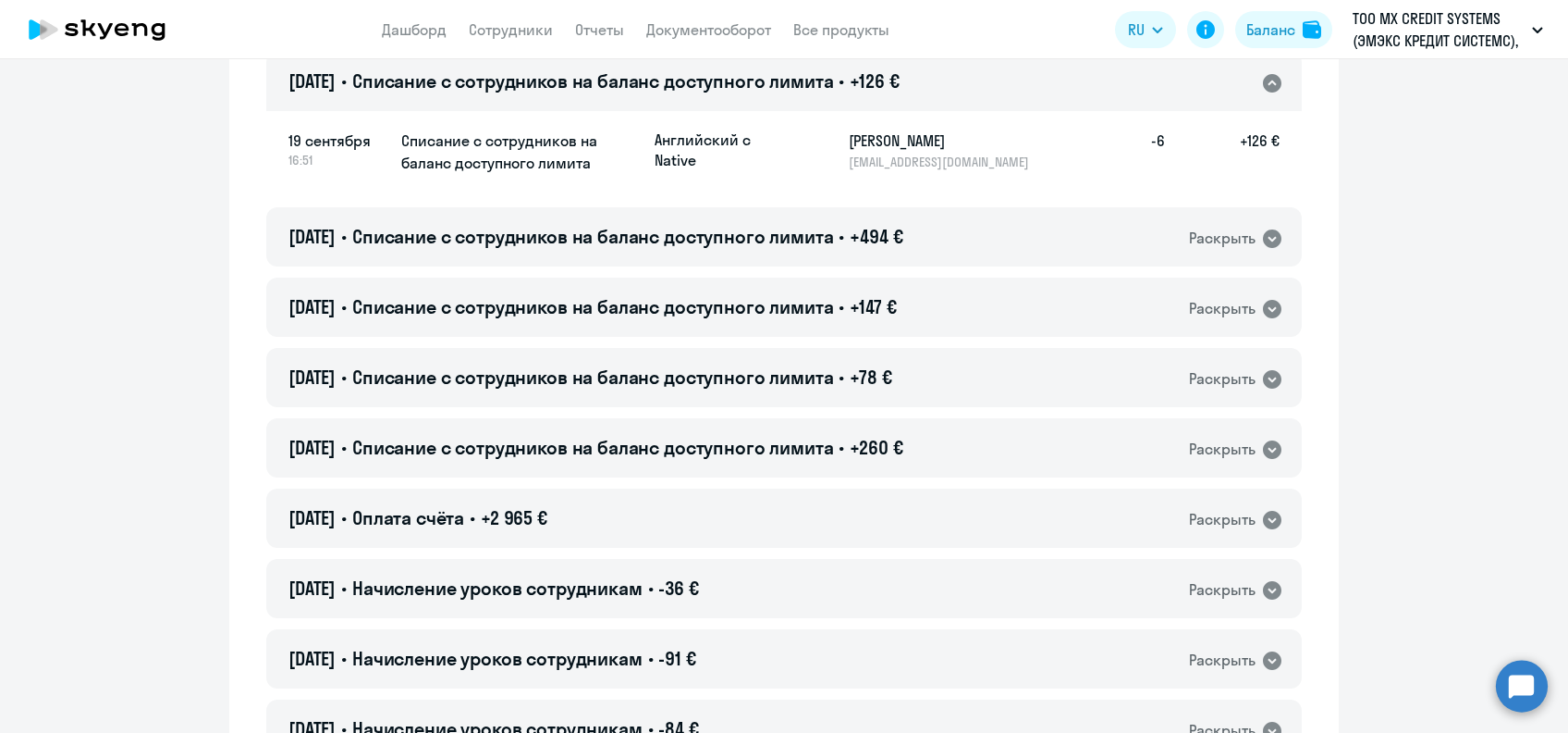
click at [857, 143] on h5 "[PERSON_NAME]" at bounding box center [944, 140] width 190 height 23
click at [604, 80] on span "Списание с сотрудников на баланс доступного лимита" at bounding box center [593, 80] width 482 height 23
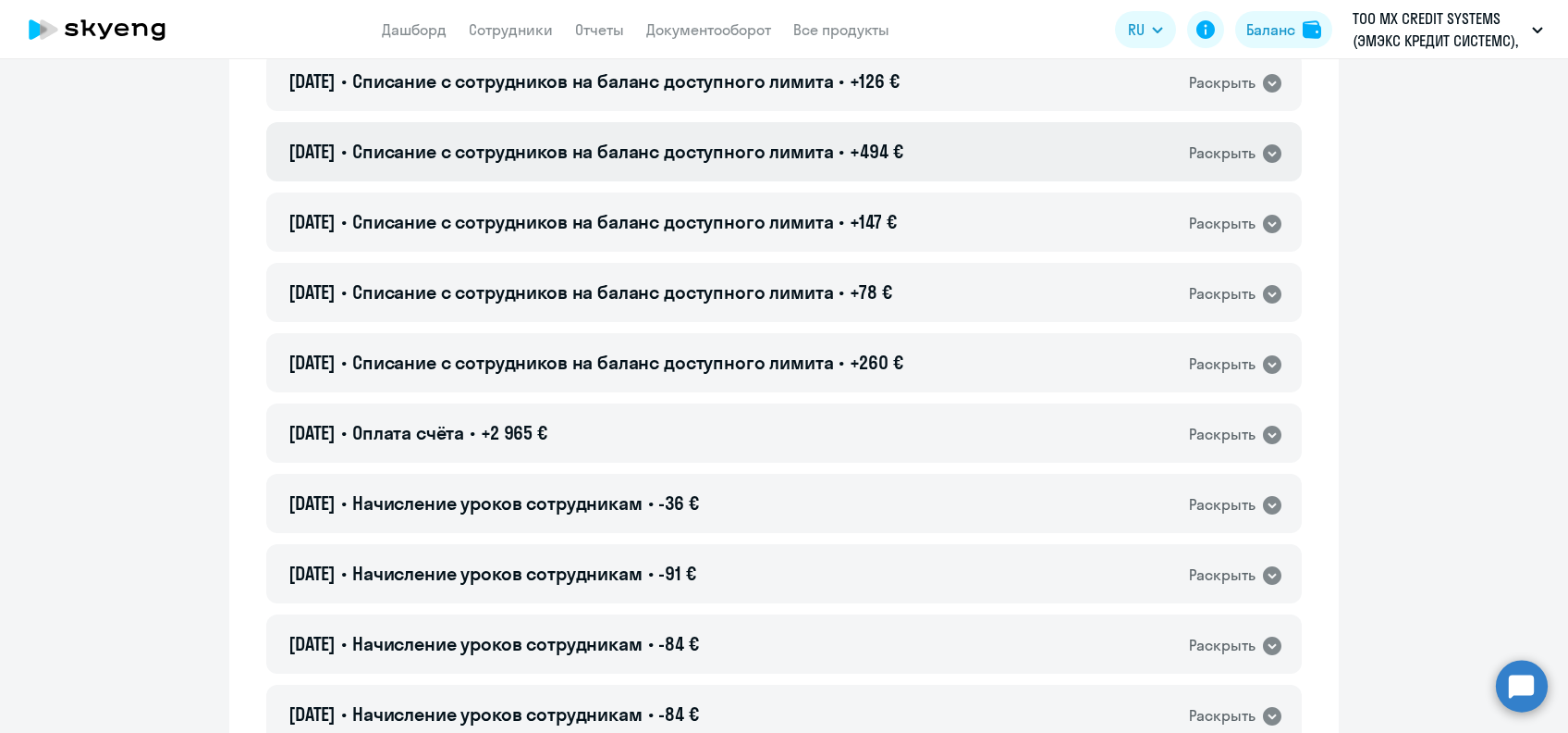
click at [793, 171] on div "[DATE] • Списание с сотрудников на баланс доступного лимита • +494 € Раскрыть" at bounding box center [784, 152] width 1035 height 59
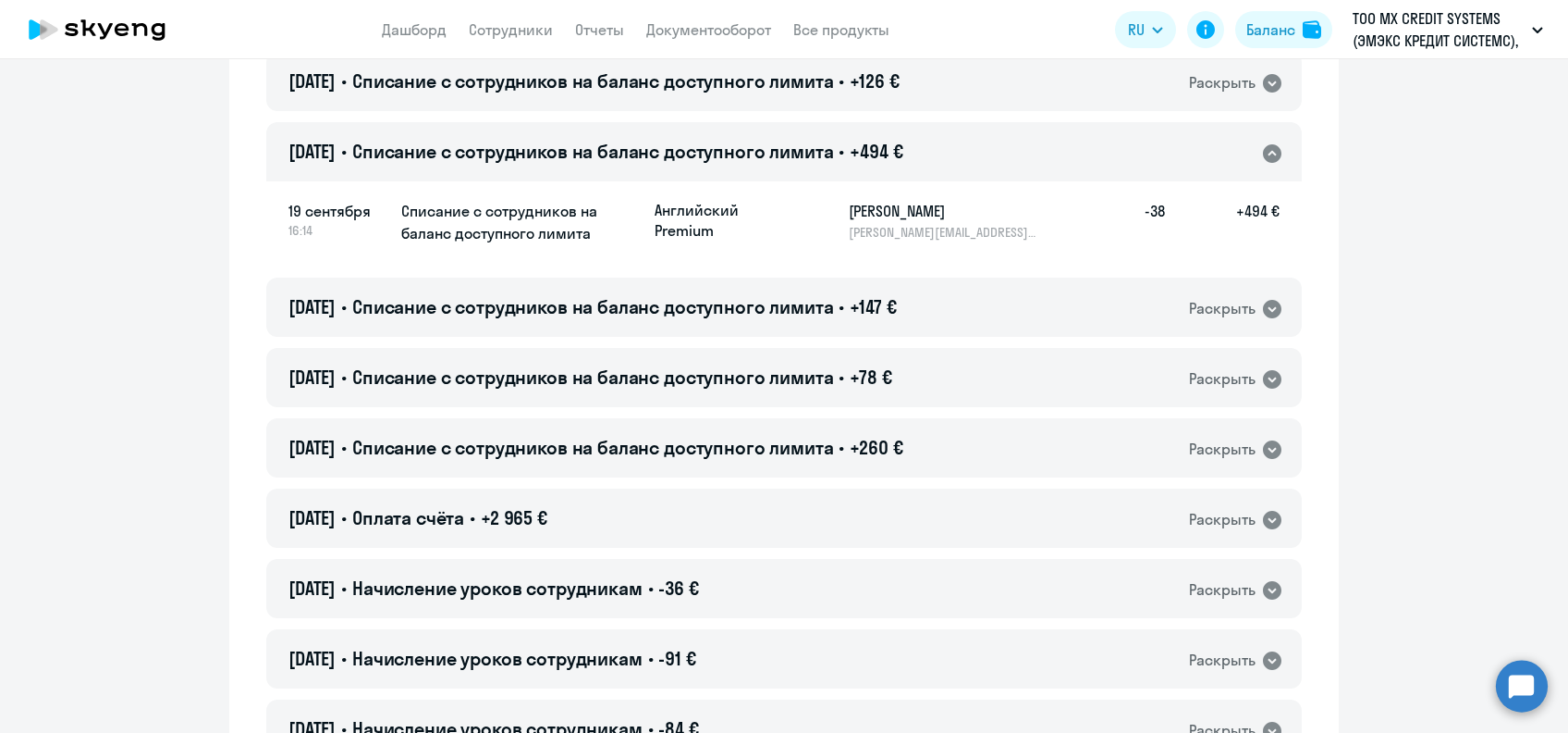
click at [860, 212] on h5 "[PERSON_NAME]" at bounding box center [944, 211] width 190 height 23
click at [812, 143] on span "Списание с сотрудников на баланс доступного лимита" at bounding box center [593, 151] width 482 height 23
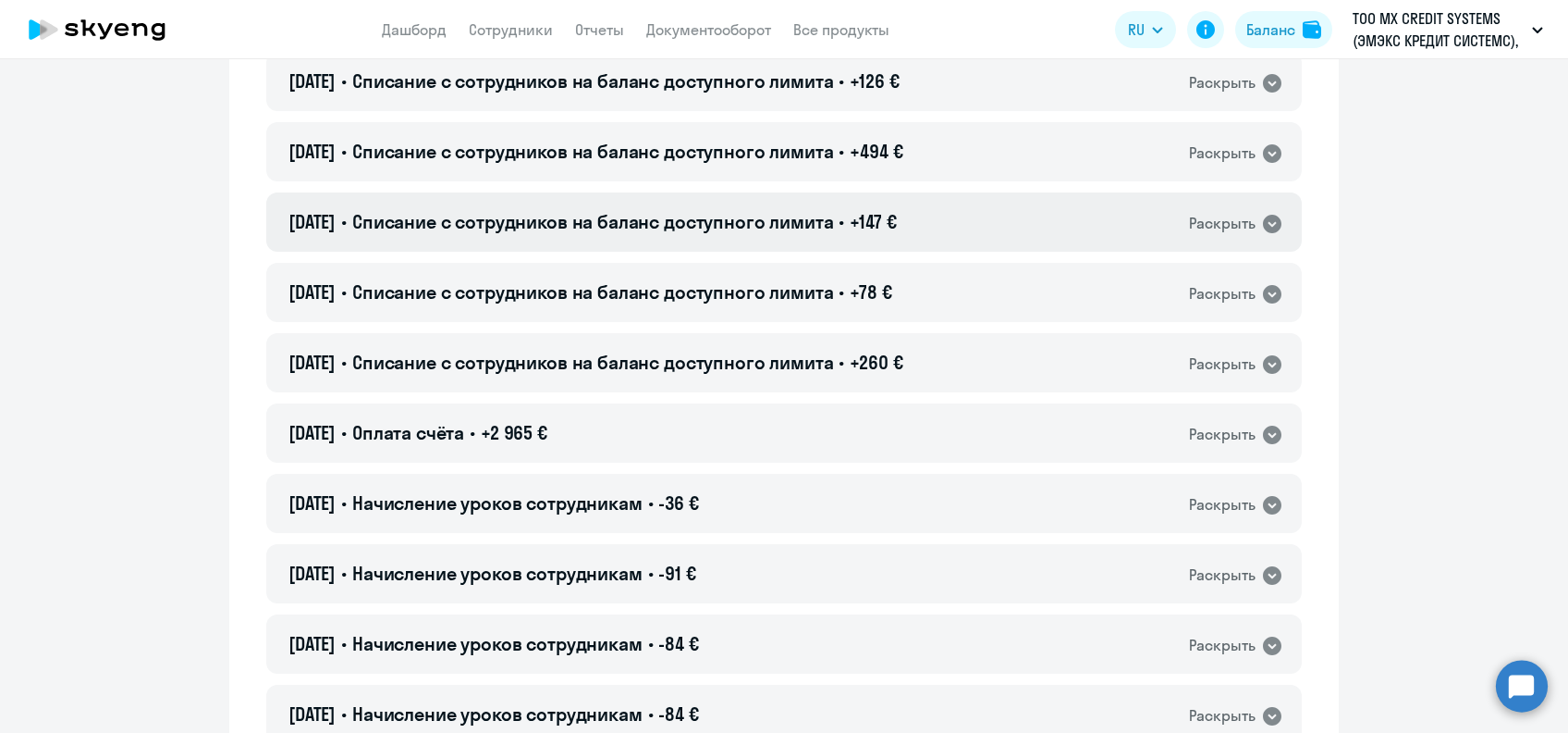
click at [926, 210] on div "[DATE] • Списание с сотрудников на баланс доступного лимита • +147 € Раскрыть" at bounding box center [784, 222] width 1035 height 59
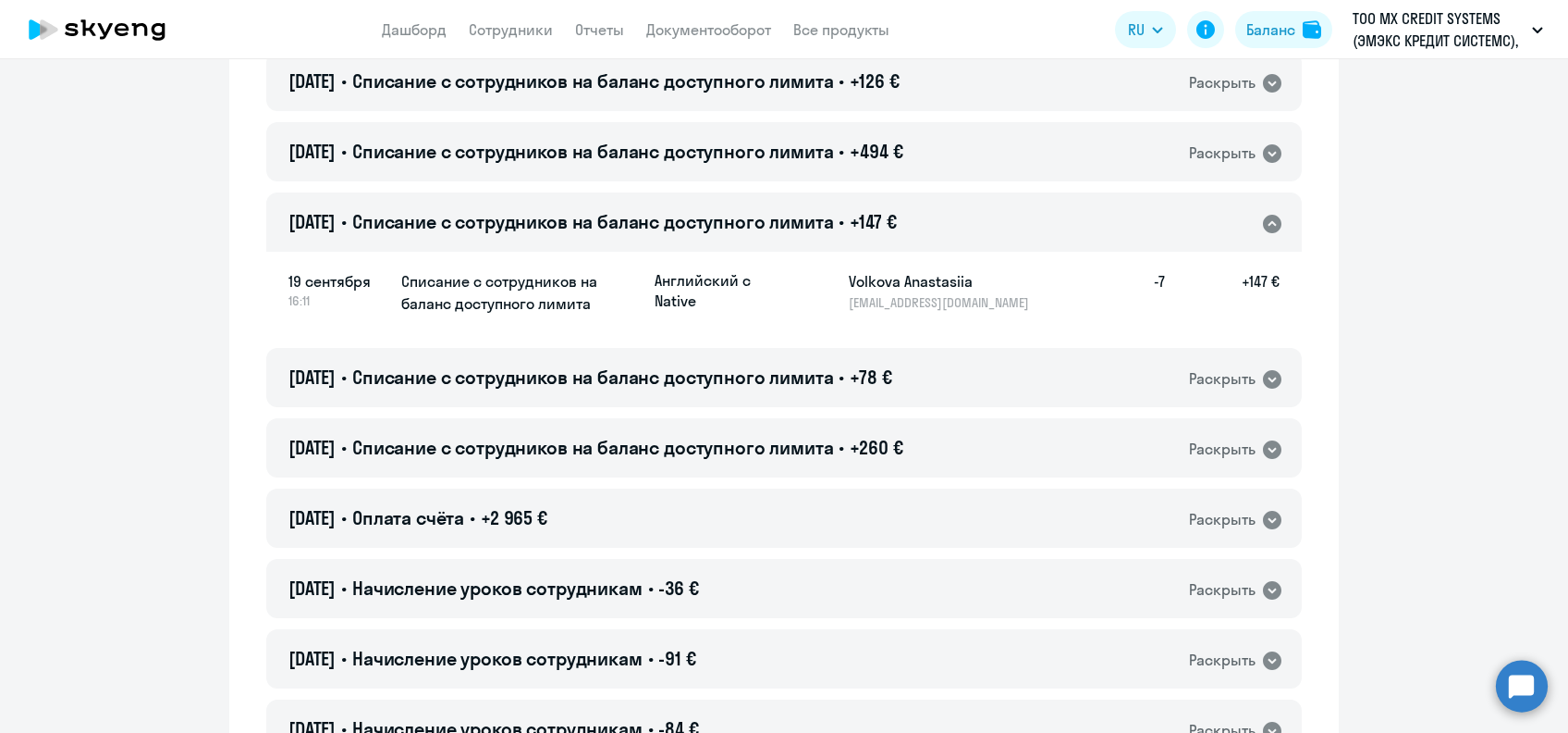
click at [877, 281] on h5 "Volkova Anastasiia" at bounding box center [944, 281] width 190 height 23
click at [796, 201] on div "[DATE] • Списание с сотрудников на баланс доступного лимита • +147 € Раскрыть" at bounding box center [784, 222] width 1035 height 59
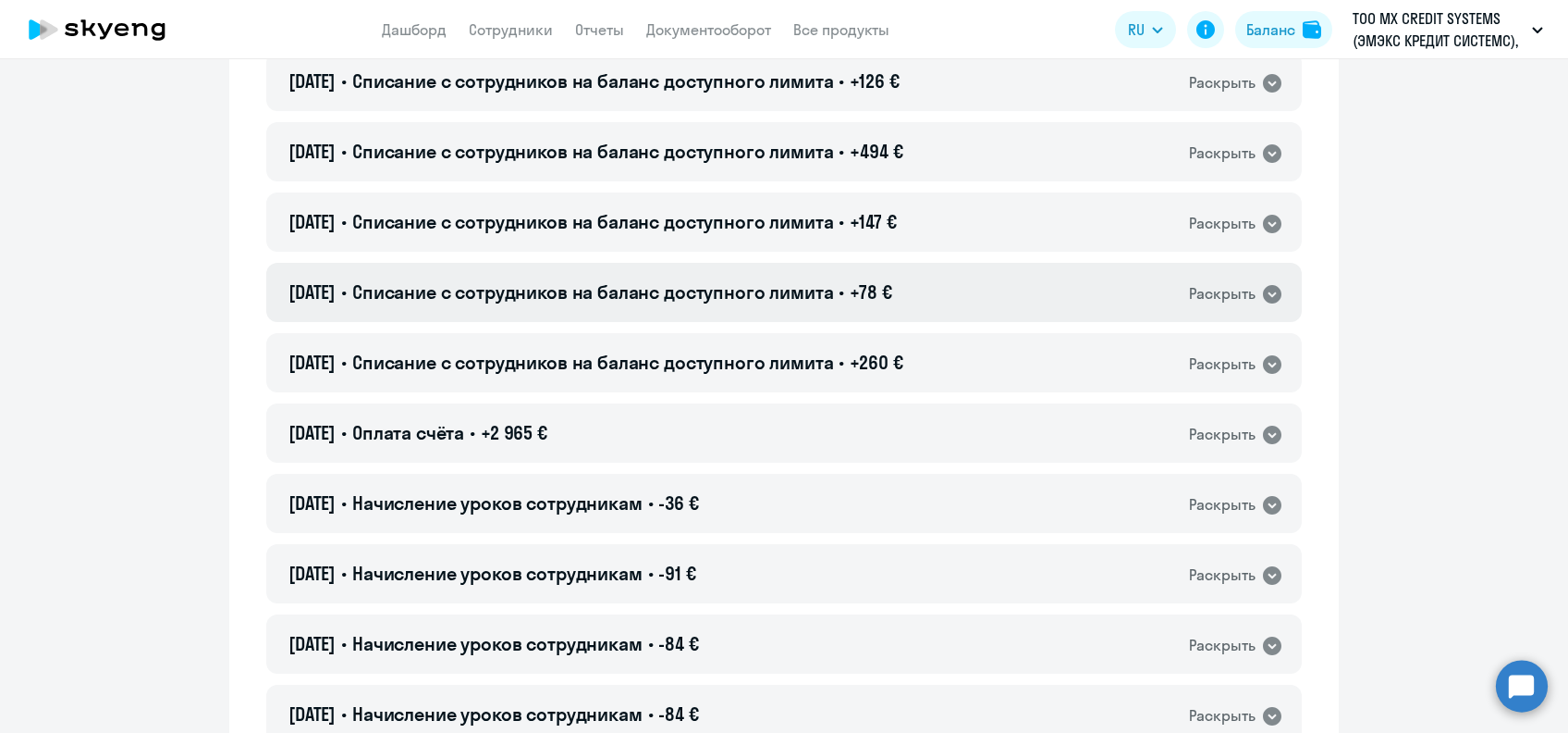
click at [791, 277] on div "[DATE] • Списание с сотрудников на баланс доступного лимита • +78 € Раскрыть" at bounding box center [784, 292] width 1035 height 59
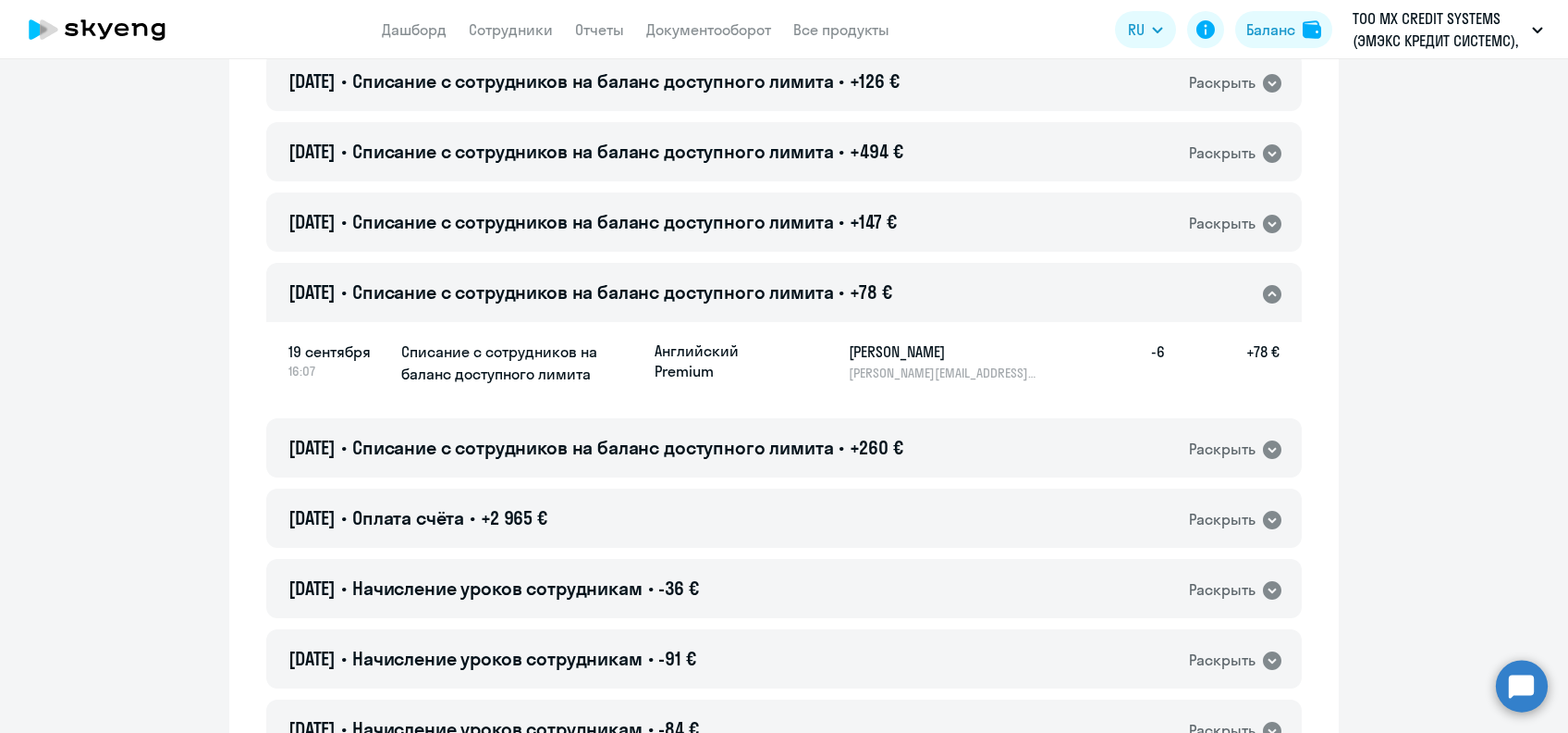
click at [858, 358] on h5 "[PERSON_NAME]" at bounding box center [944, 351] width 190 height 23
click at [930, 287] on div "[DATE] • Списание с сотрудников на баланс доступного лимита • +78 € Раскрыть" at bounding box center [784, 292] width 1035 height 59
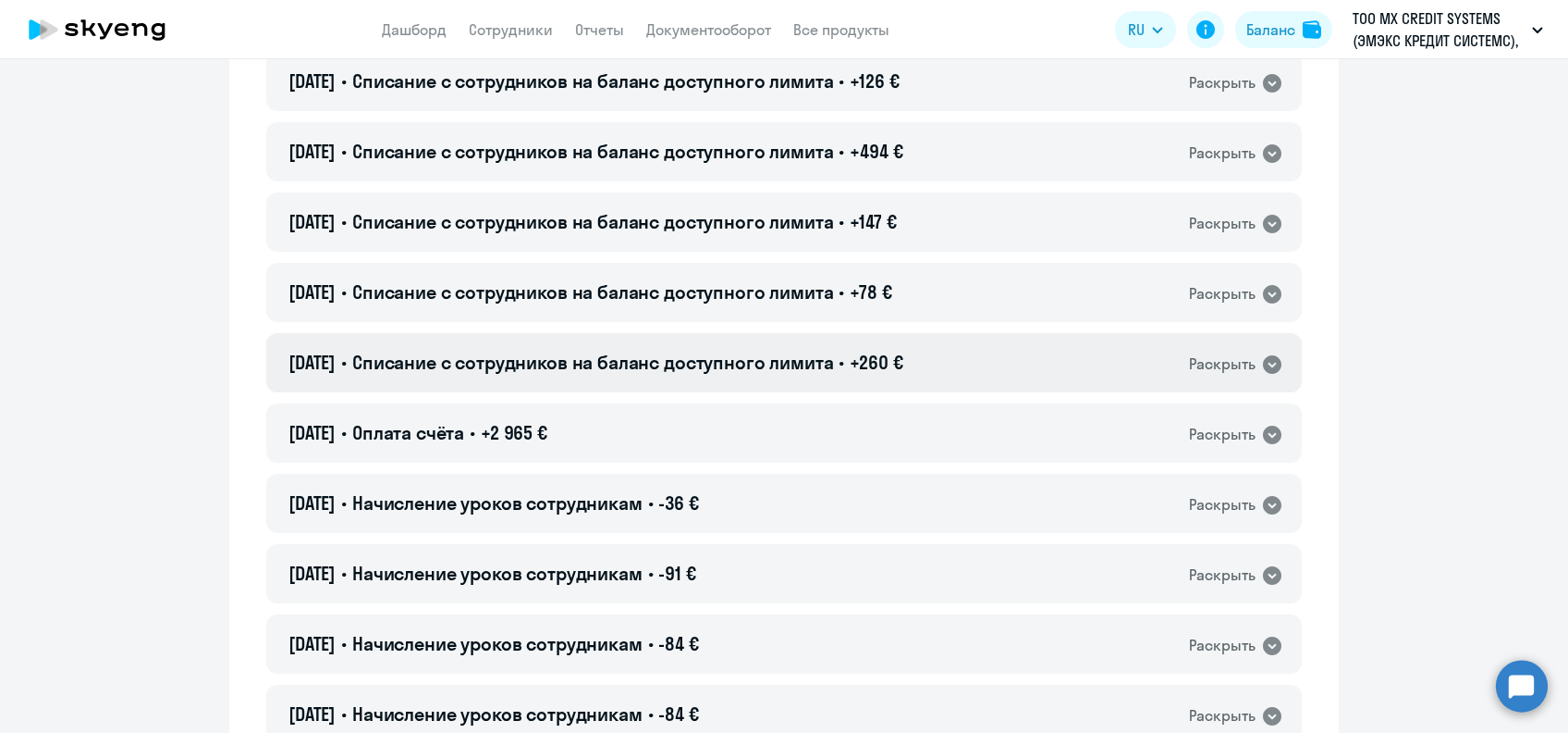
click at [902, 350] on span "+260 €" at bounding box center [876, 361] width 52 height 23
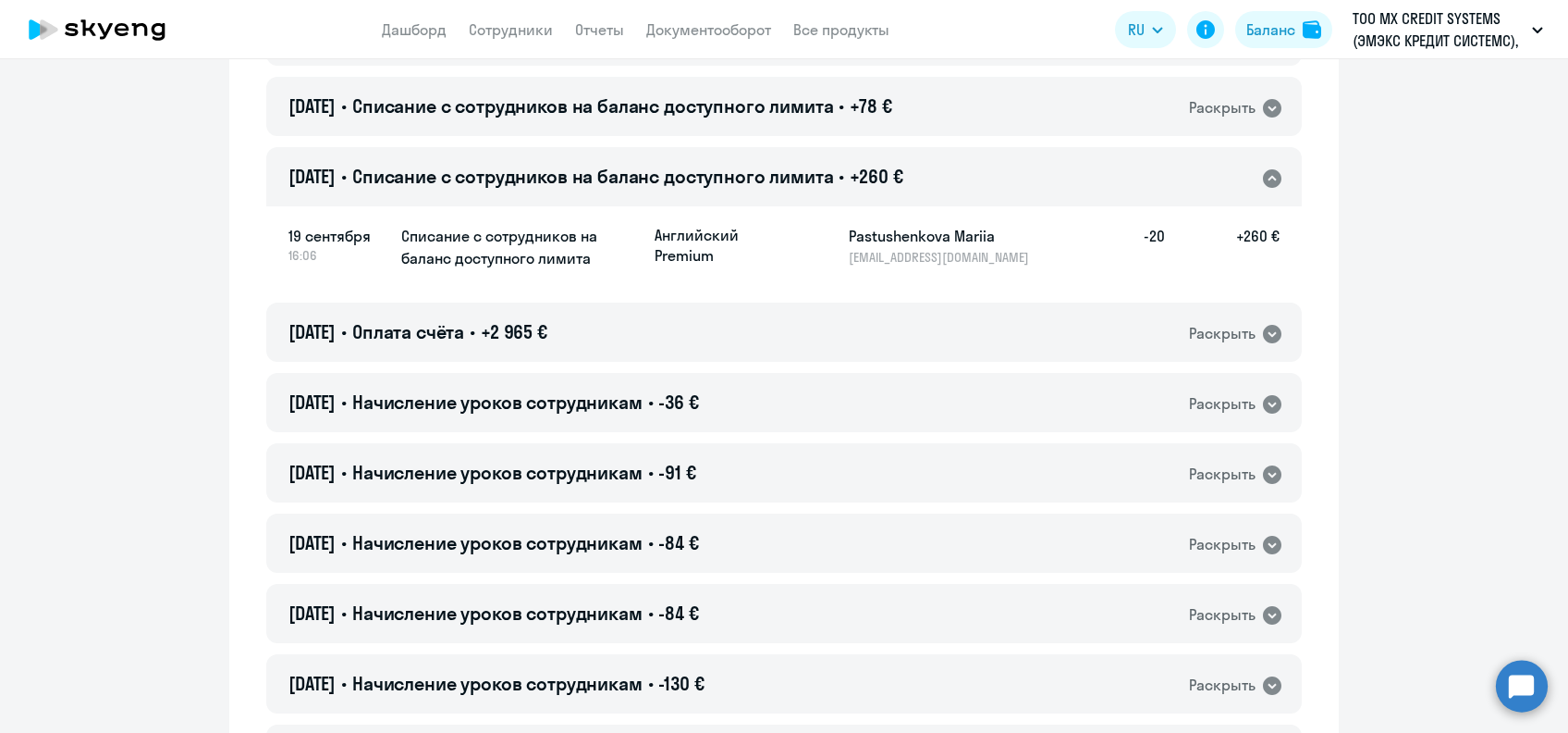
scroll to position [6537, 0]
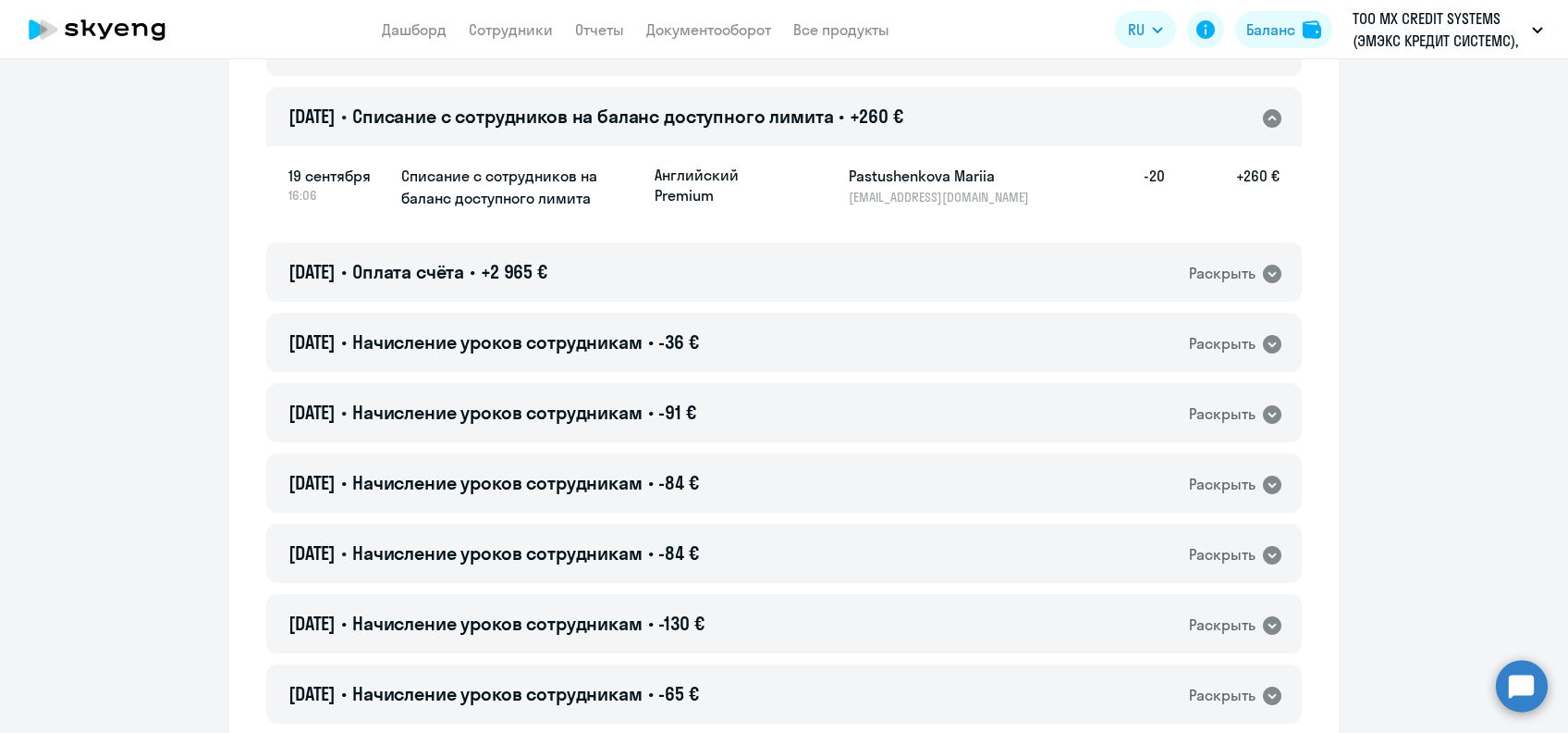
click at [858, 178] on h5 "Pastushenkova Mariia" at bounding box center [944, 176] width 190 height 23
click at [821, 147] on div "19 сентября 16:06 Списание с сотрудников на баланс доступного лимита Английский…" at bounding box center [784, 187] width 1035 height 87
click at [832, 122] on span "Списание с сотрудников на баланс доступного лимита" at bounding box center [593, 115] width 482 height 23
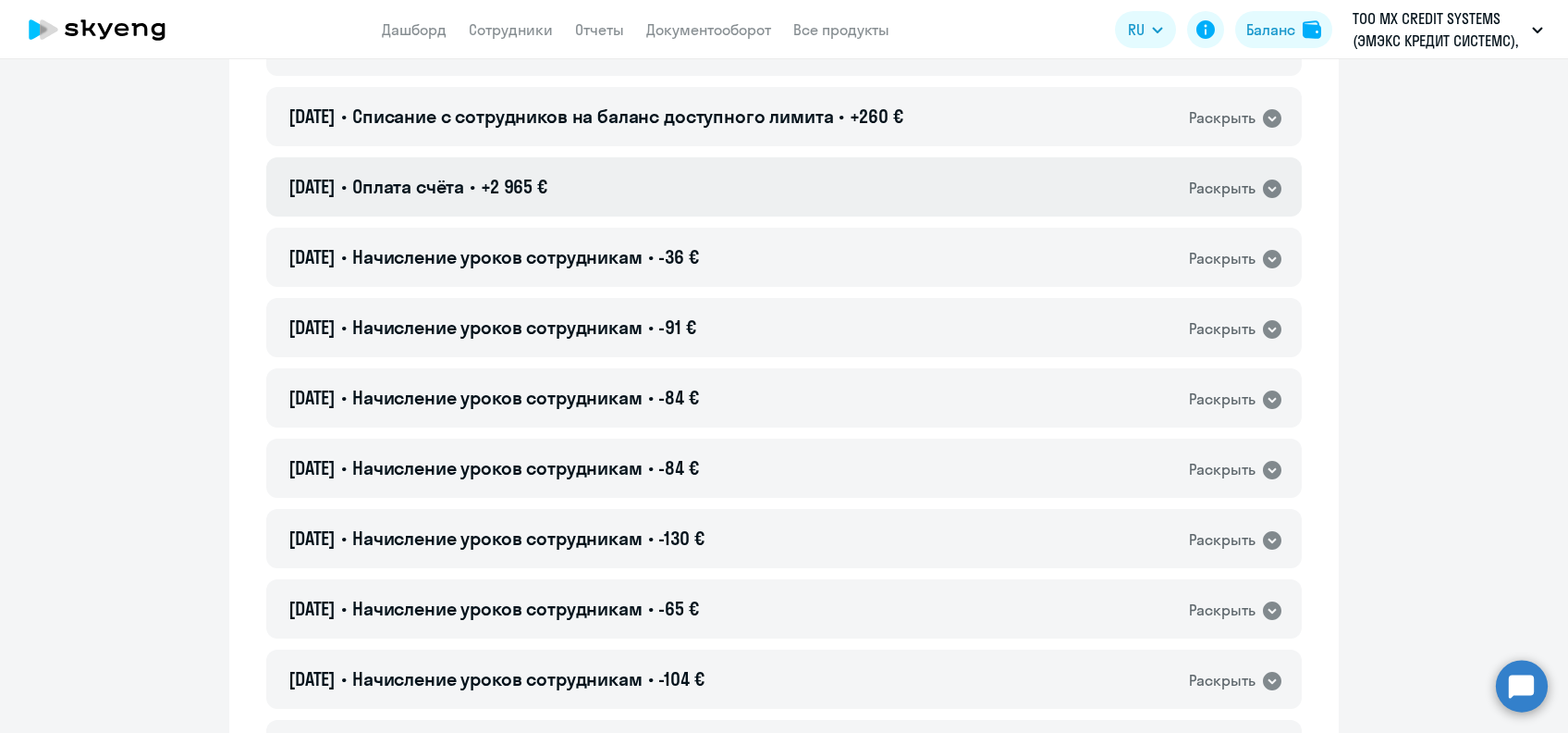
click at [828, 192] on div "[DATE] • Оплата счёта • +2 965 € Раскрыть" at bounding box center [784, 186] width 1035 height 59
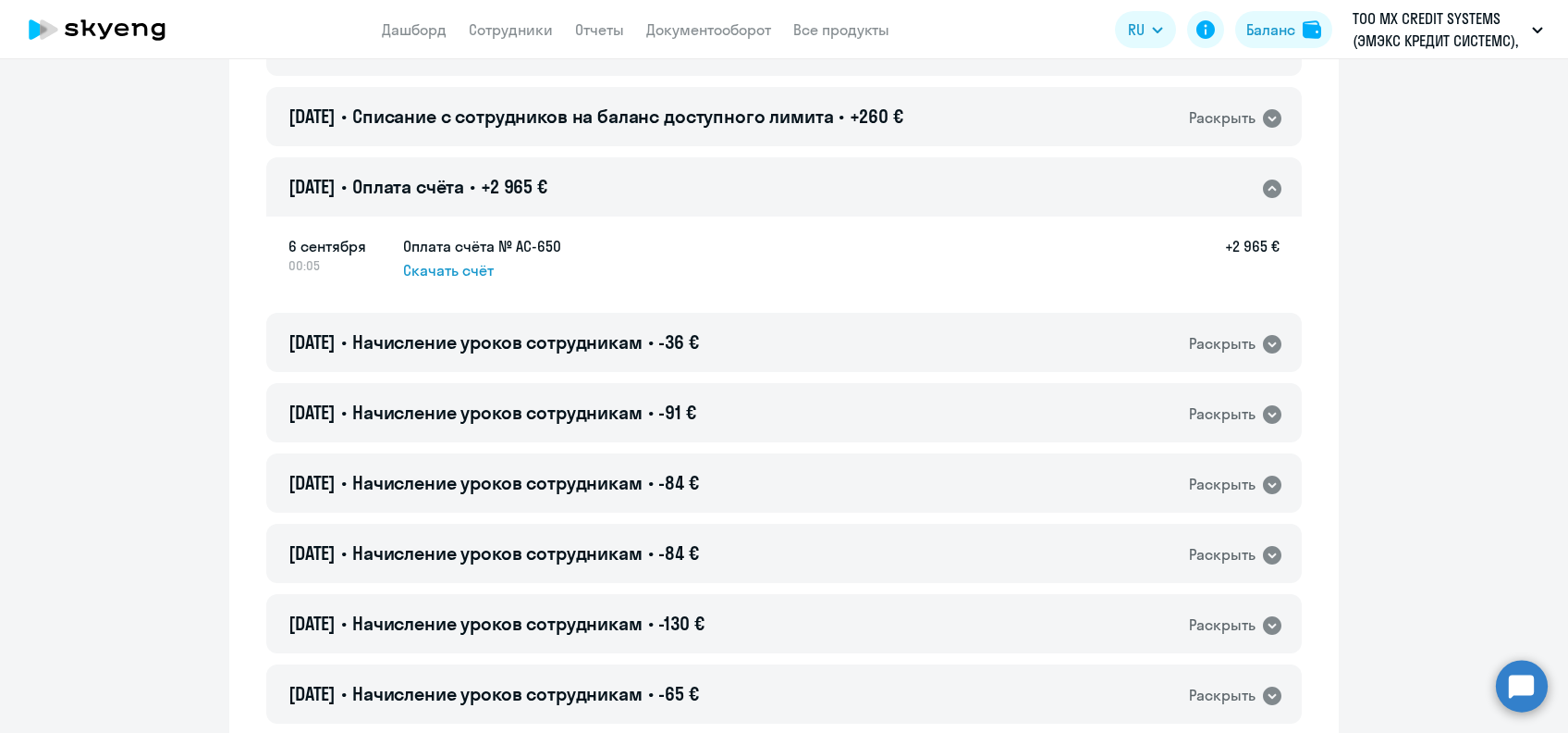
click at [662, 189] on div "[DATE] • Оплата счёта • +2 965 € Раскрыть" at bounding box center [784, 186] width 1035 height 59
